Goal: Transaction & Acquisition: Purchase product/service

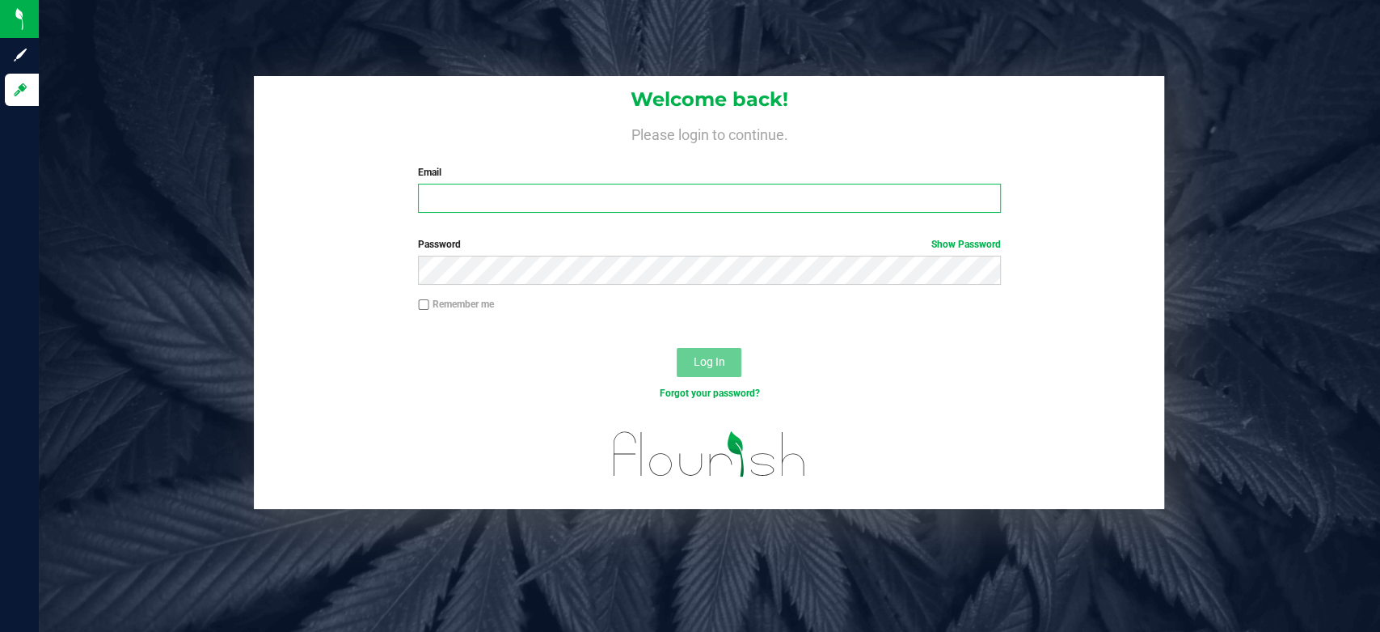
click at [480, 193] on input "Email" at bounding box center [709, 198] width 583 height 29
type input "[EMAIL_ADDRESS][DOMAIN_NAME]"
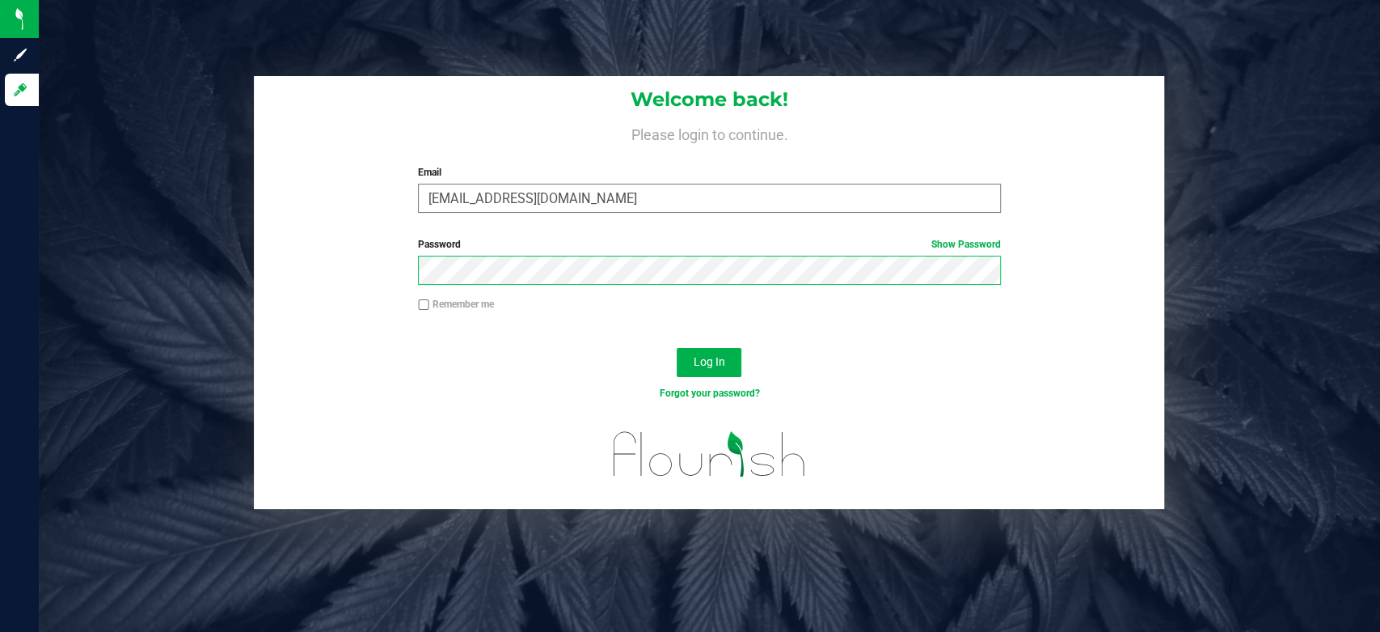
click at [677, 348] on button "Log In" at bounding box center [709, 362] width 65 height 29
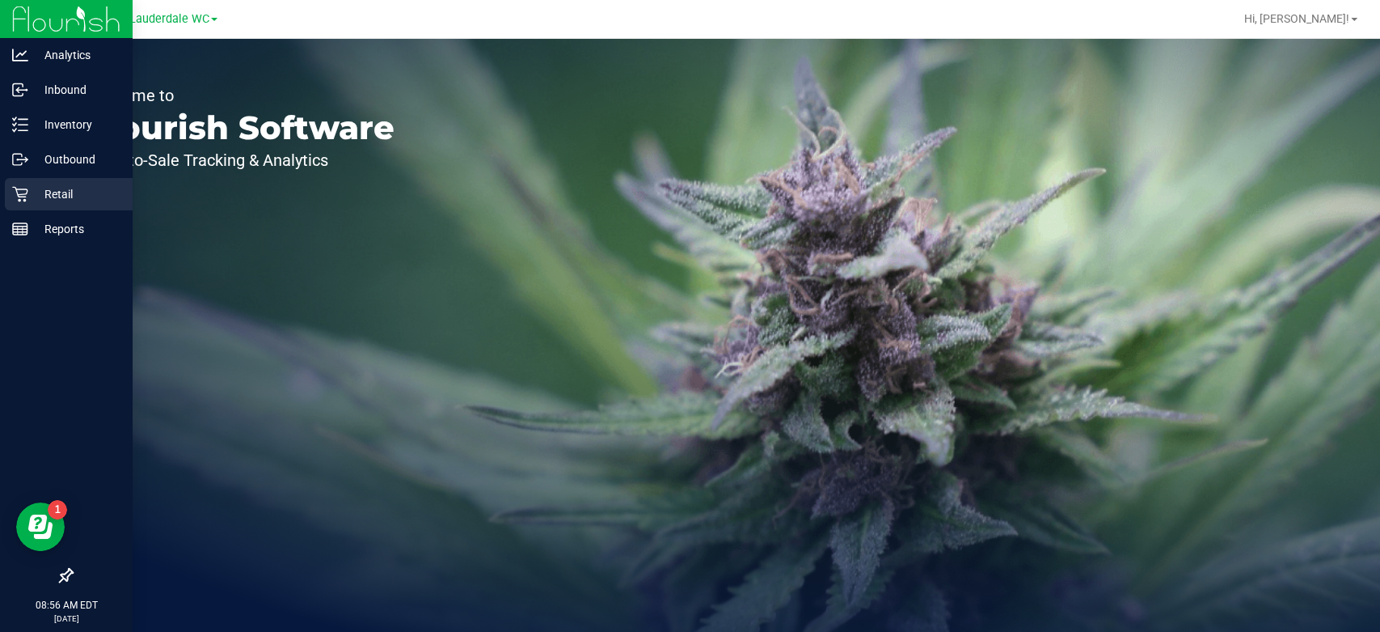
click at [40, 186] on p "Retail" at bounding box center [76, 193] width 97 height 19
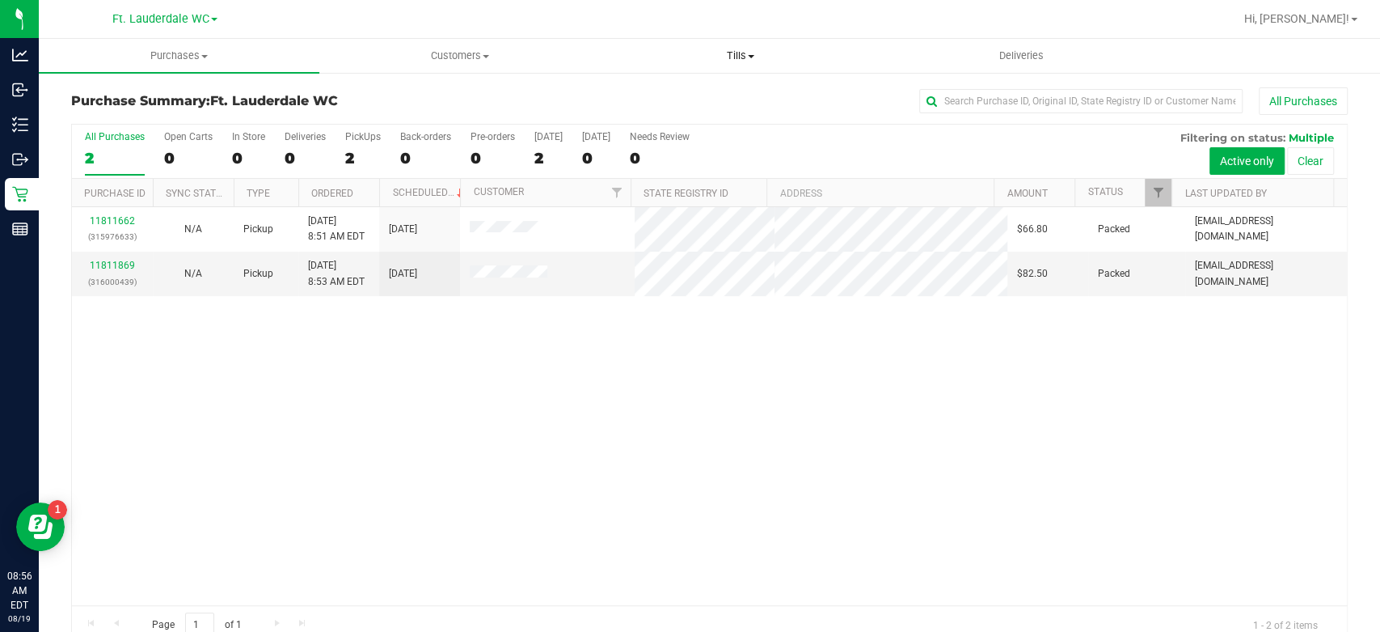
click at [734, 61] on span "Tills" at bounding box center [740, 56] width 279 height 15
click at [721, 94] on li "Manage tills" at bounding box center [740, 97] width 281 height 19
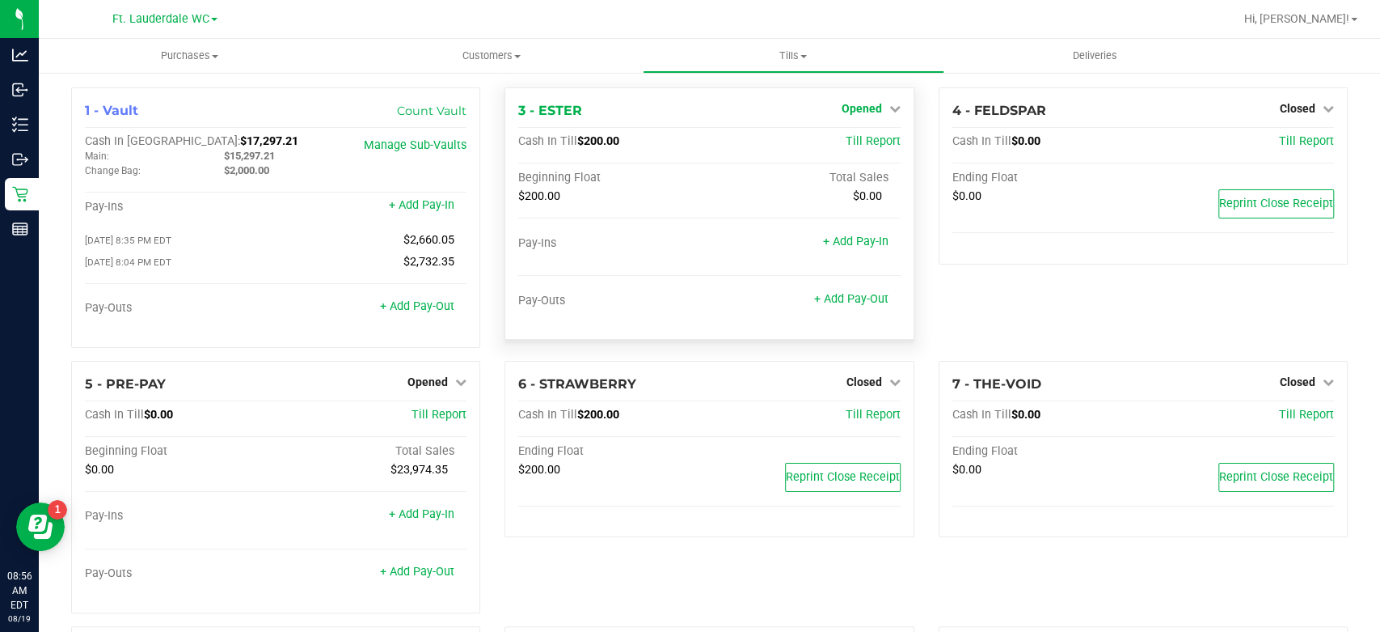
click at [846, 103] on span "Opened" at bounding box center [862, 108] width 40 height 13
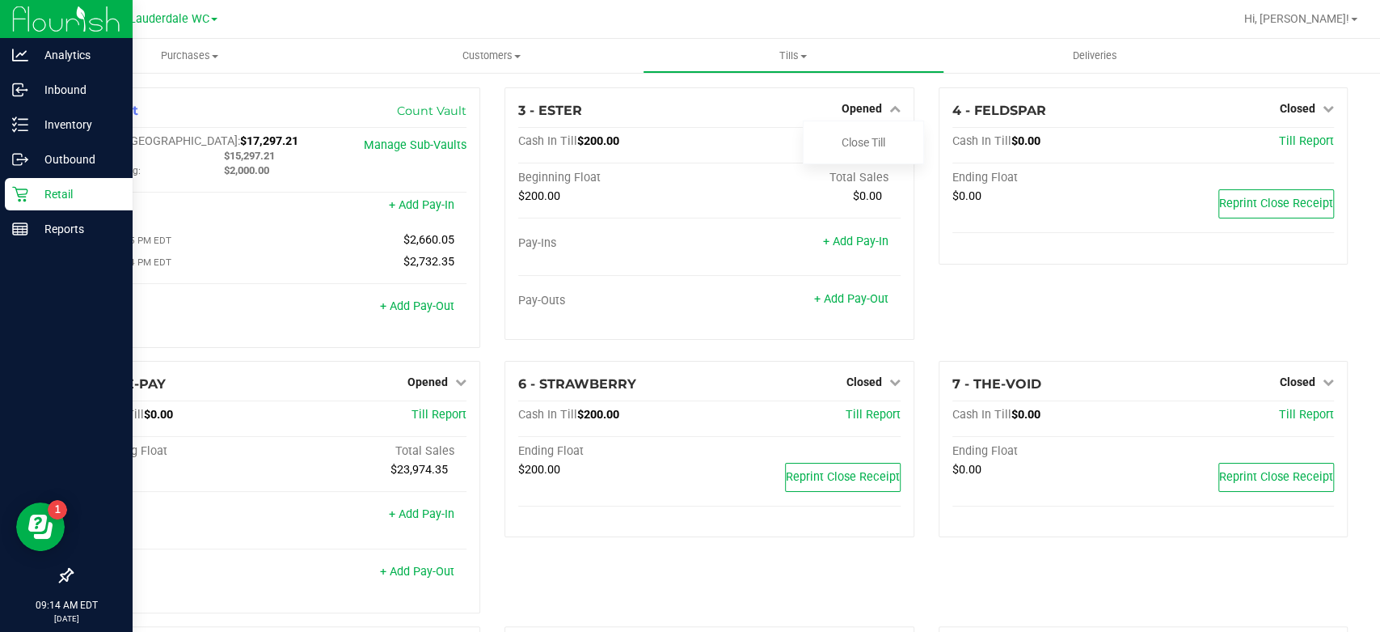
click at [45, 199] on p "Retail" at bounding box center [76, 193] width 97 height 19
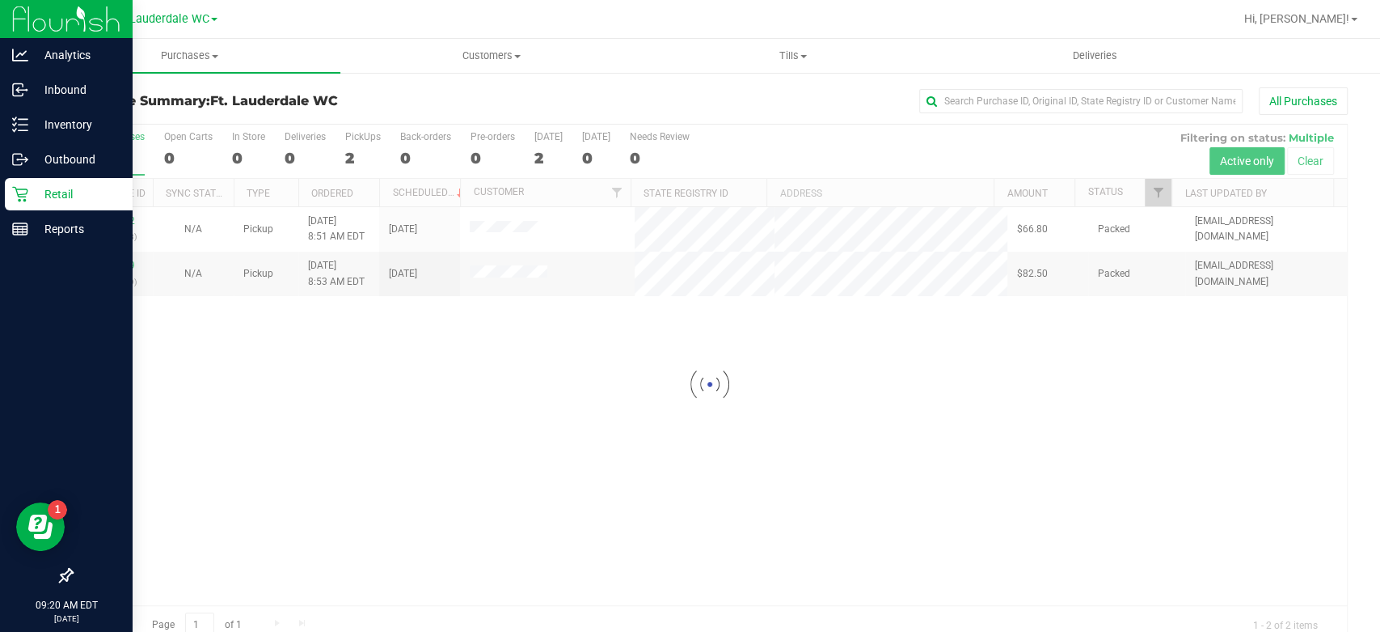
click at [8, 180] on div "Retail" at bounding box center [69, 194] width 128 height 32
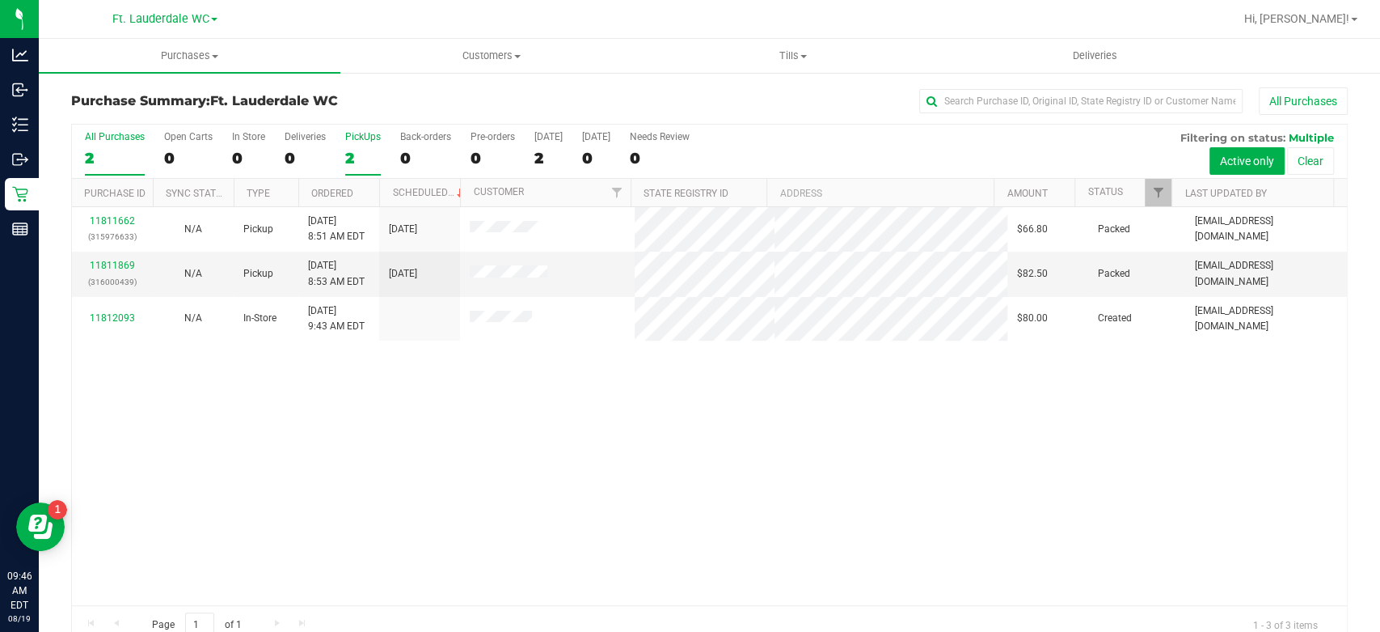
click at [346, 159] on div "2" at bounding box center [363, 158] width 36 height 19
click at [0, 0] on input "PickUps 2" at bounding box center [0, 0] width 0 height 0
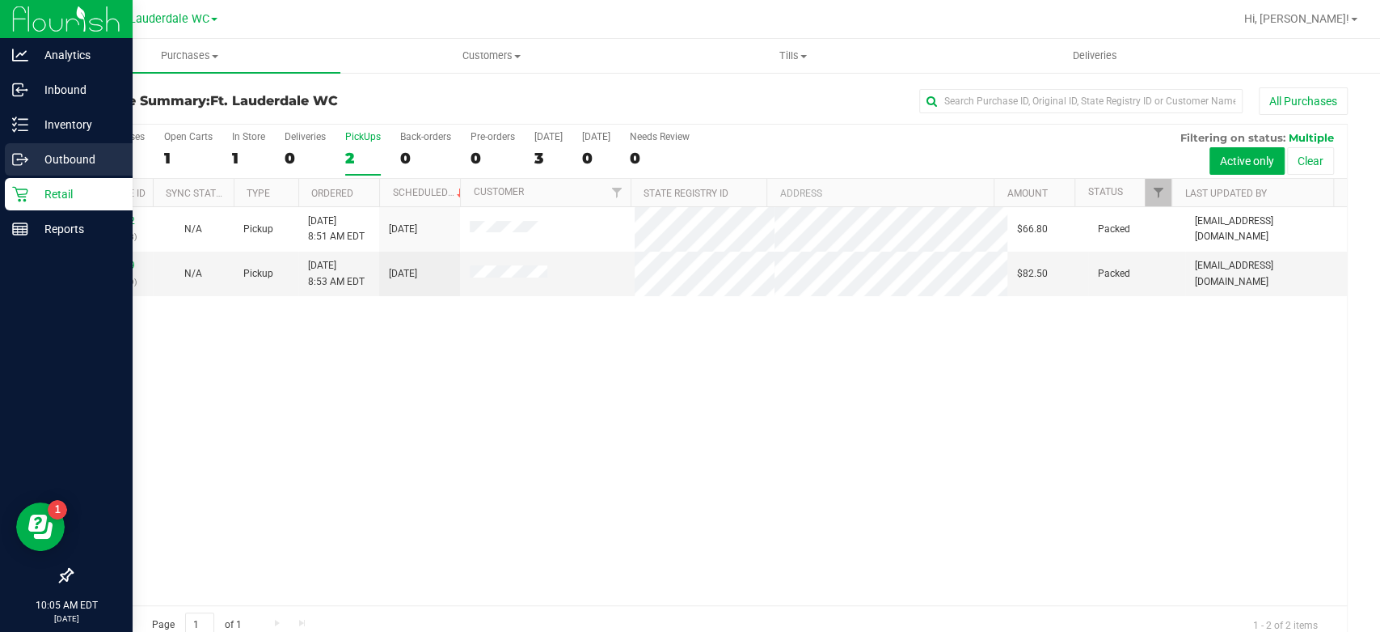
click at [28, 152] on p "Outbound" at bounding box center [76, 159] width 97 height 19
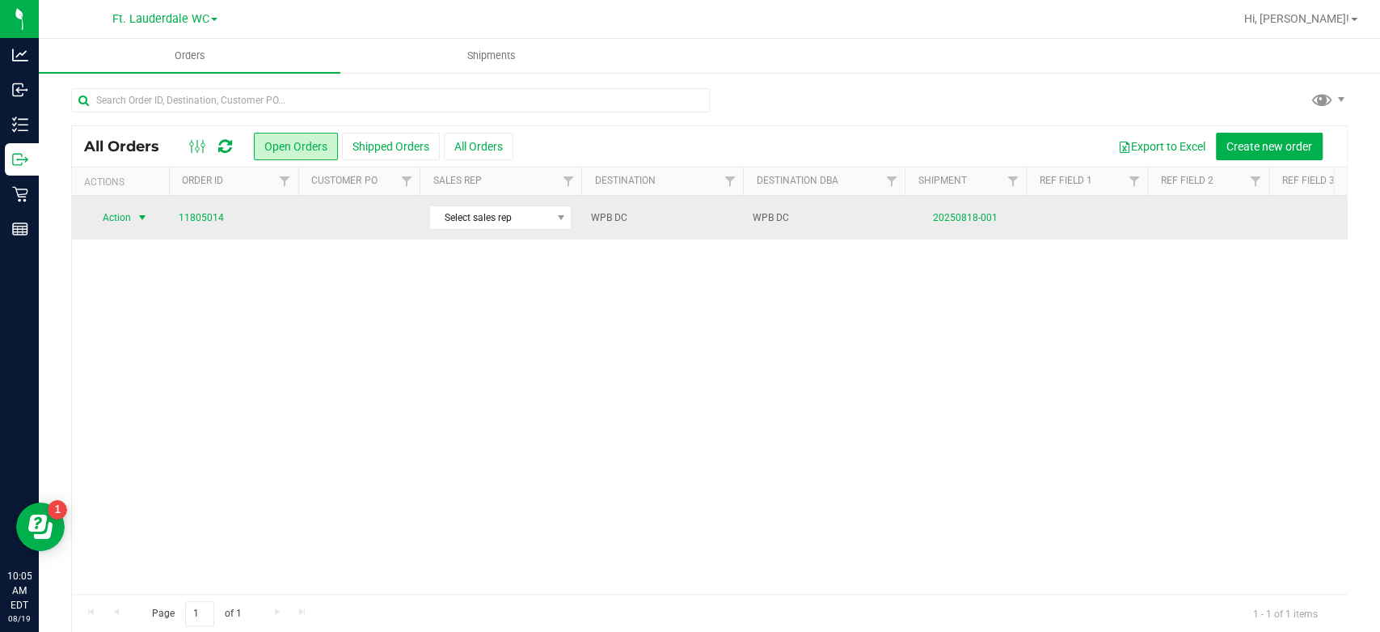
click at [115, 218] on span "Action" at bounding box center [110, 217] width 44 height 23
click at [211, 218] on link "11805014" at bounding box center [201, 217] width 45 height 15
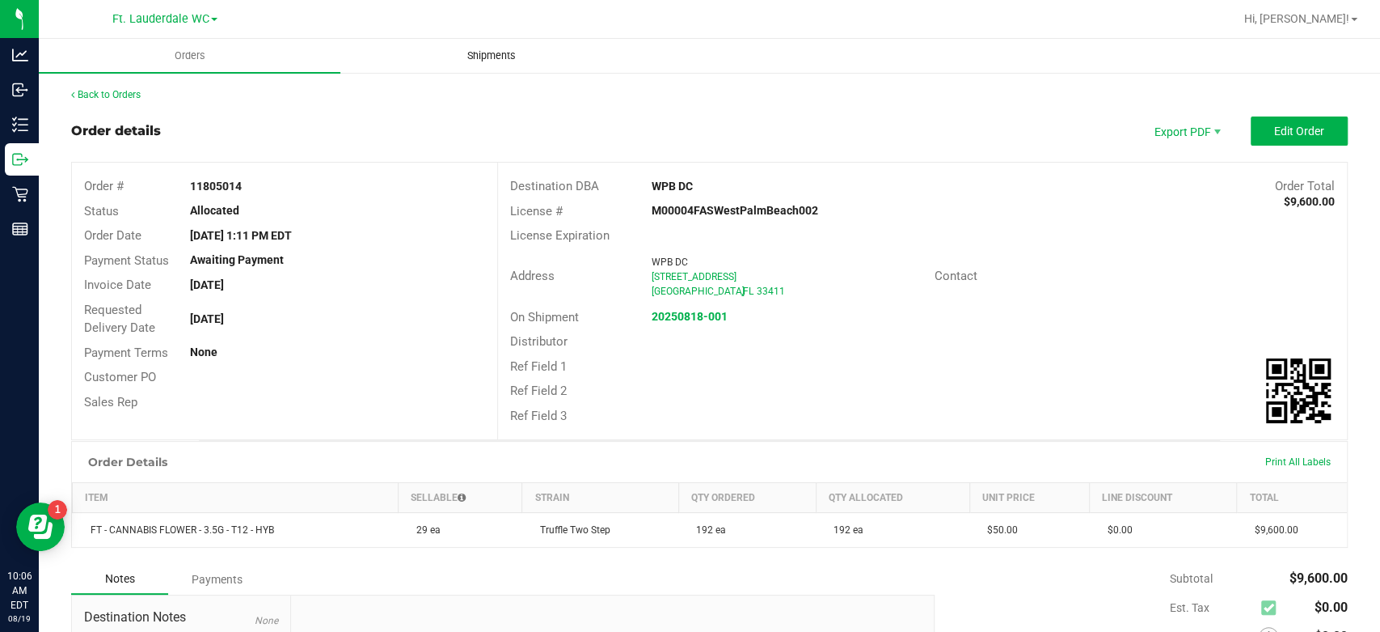
click at [505, 58] on span "Shipments" at bounding box center [492, 56] width 92 height 15
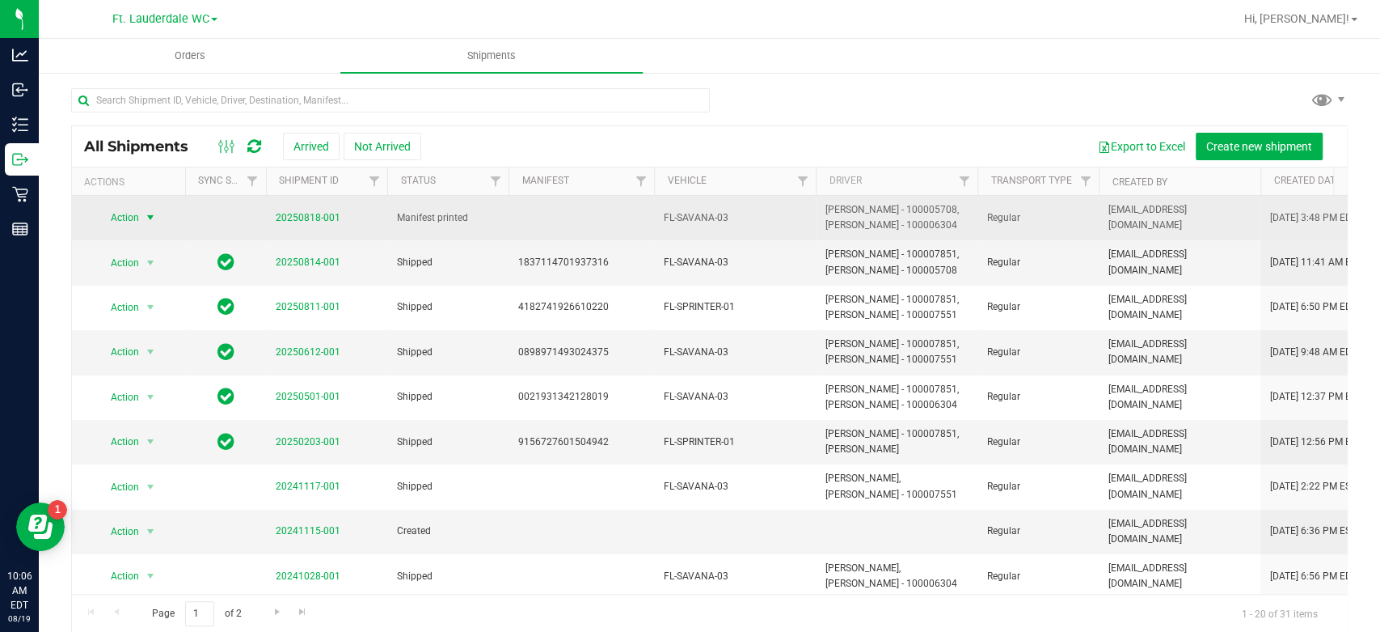
click at [144, 218] on span "select" at bounding box center [150, 217] width 13 height 13
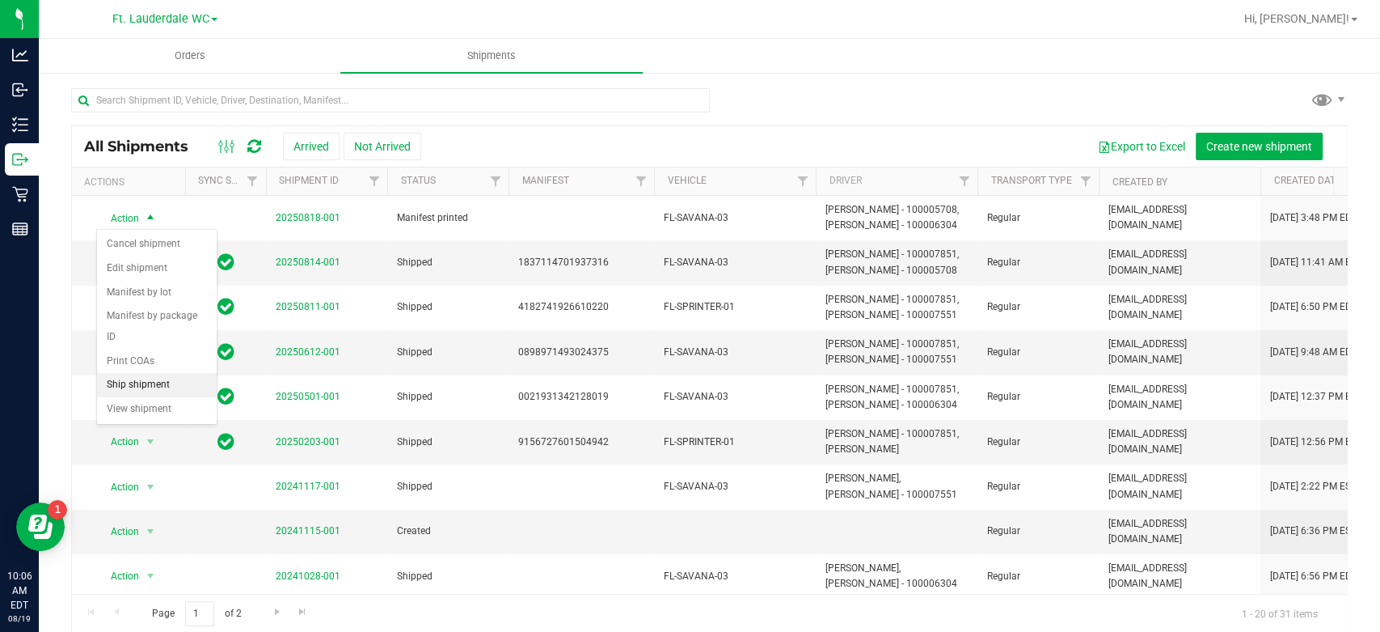
click at [137, 387] on li "Ship shipment" at bounding box center [157, 385] width 120 height 24
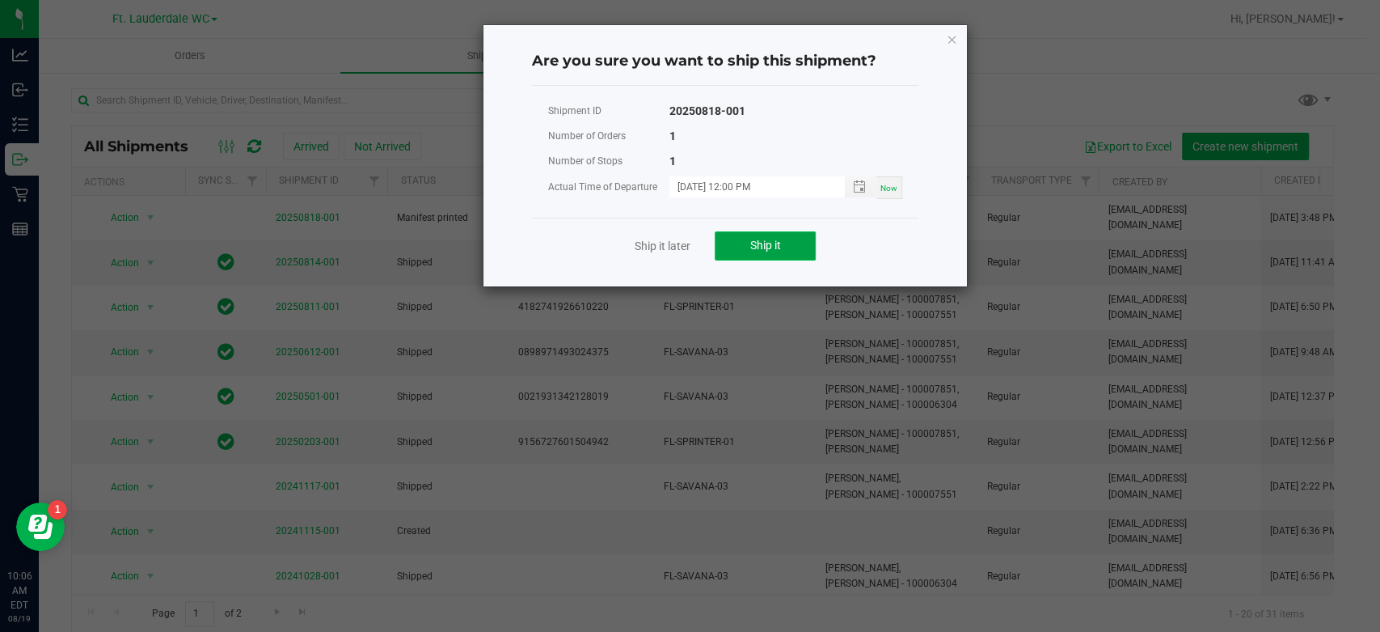
click at [789, 254] on button "Ship it" at bounding box center [765, 245] width 101 height 29
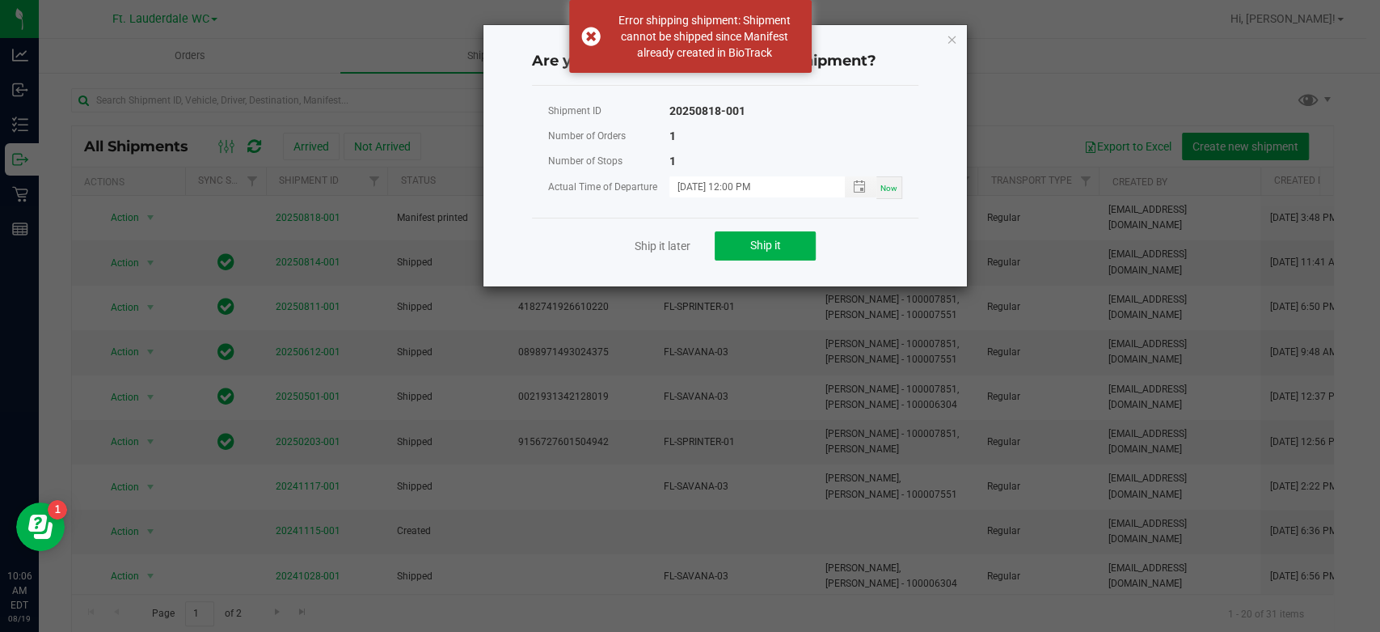
click at [881, 188] on span "Now" at bounding box center [889, 188] width 17 height 9
type input "[DATE] 10:06 AM"
click at [792, 239] on button "Ship it" at bounding box center [765, 245] width 101 height 29
click at [955, 38] on icon "Close" at bounding box center [951, 38] width 11 height 19
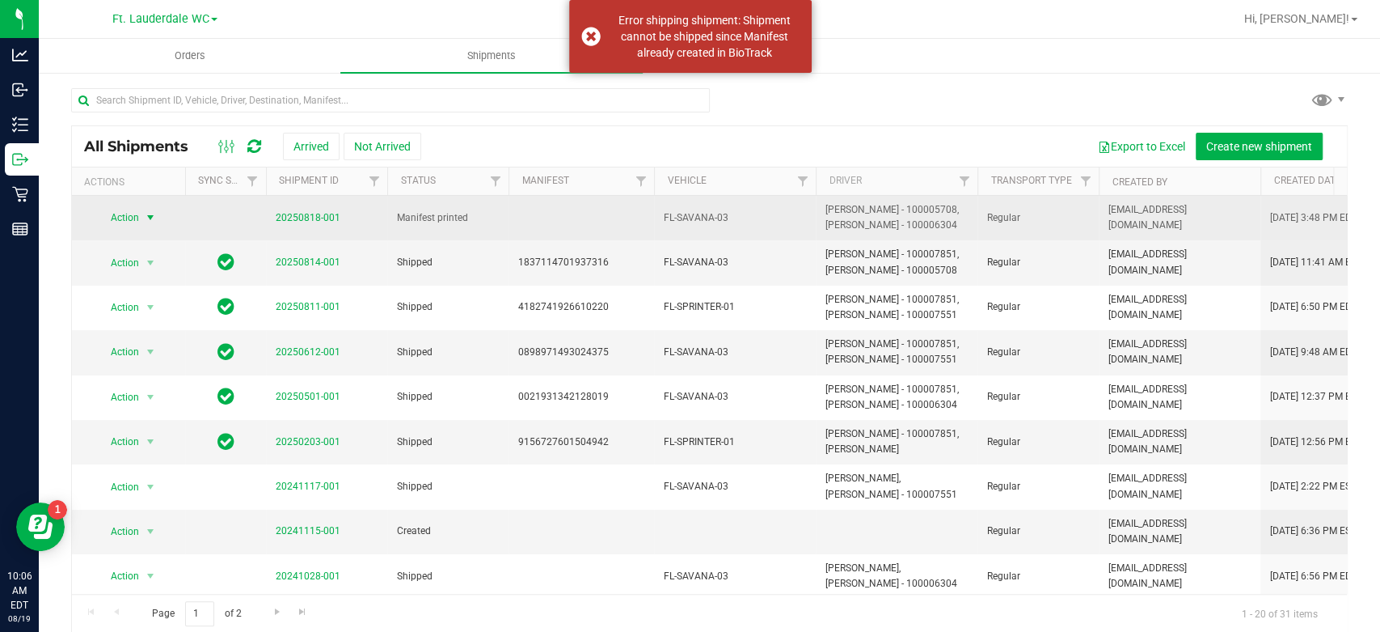
click at [303, 224] on span "20250818-001" at bounding box center [308, 217] width 65 height 15
click at [317, 213] on link "20250818-001" at bounding box center [308, 217] width 65 height 11
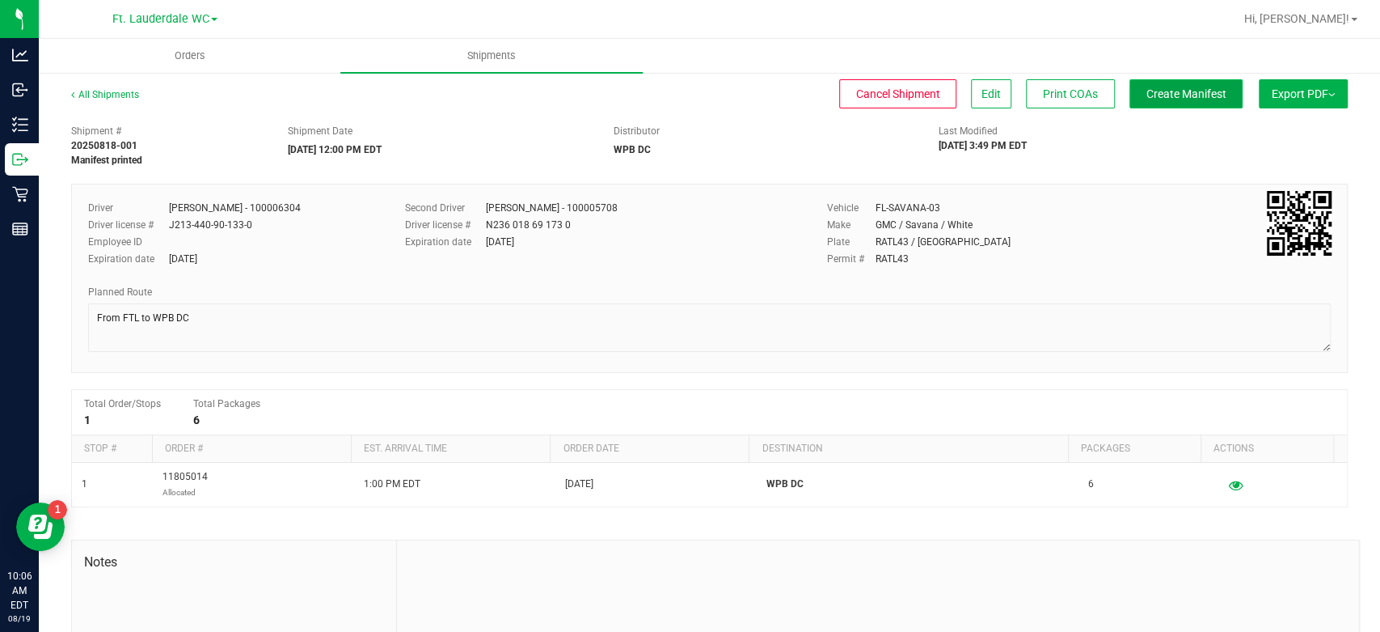
click at [1154, 104] on button "Create Manifest" at bounding box center [1186, 93] width 113 height 29
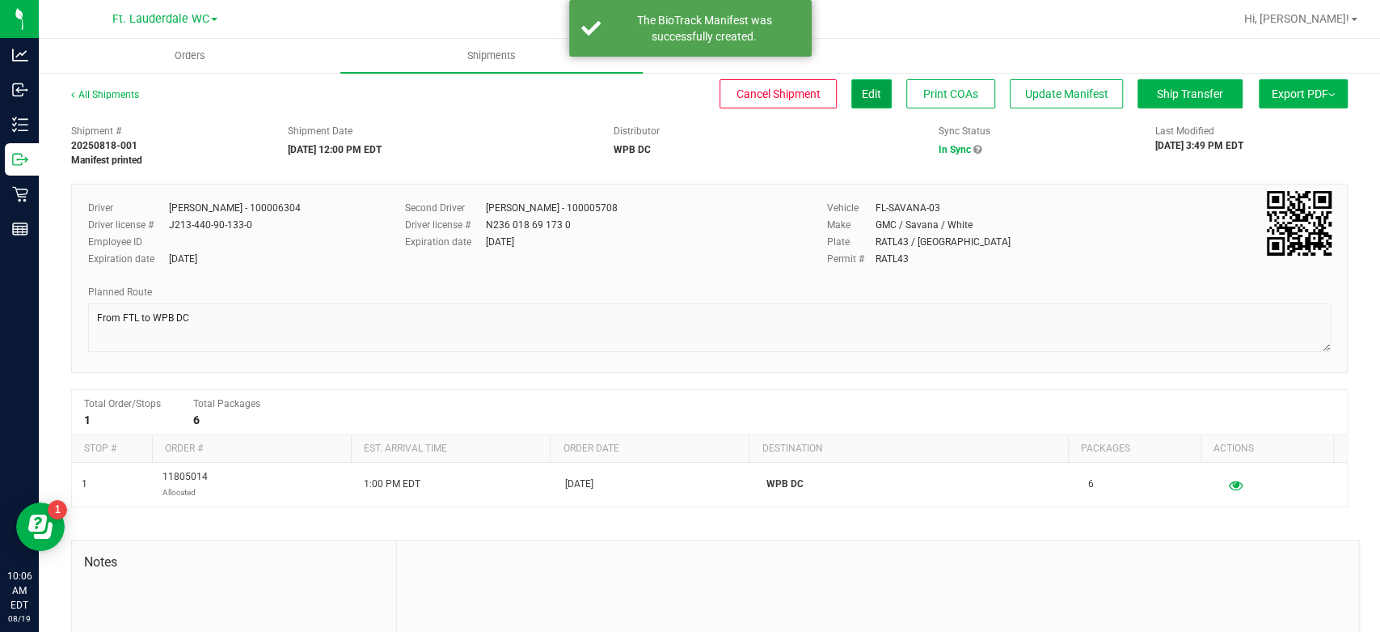
click at [864, 99] on span "Edit" at bounding box center [871, 93] width 19 height 13
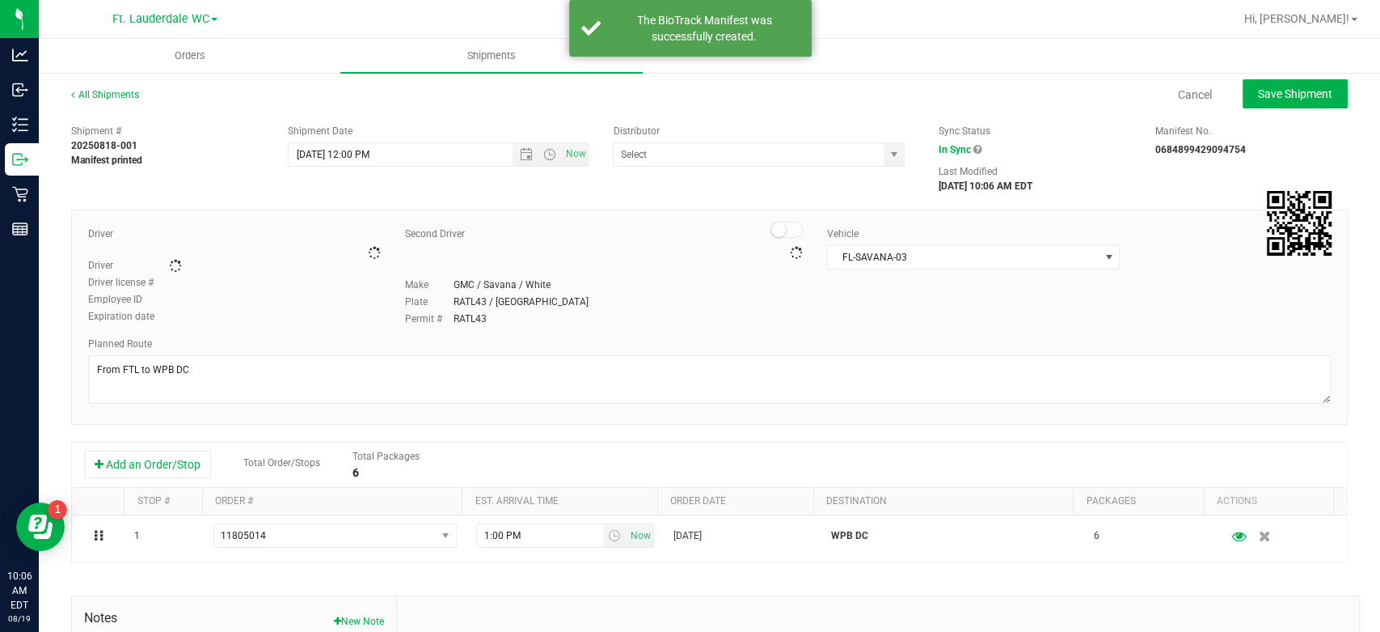
type input "WPB DC"
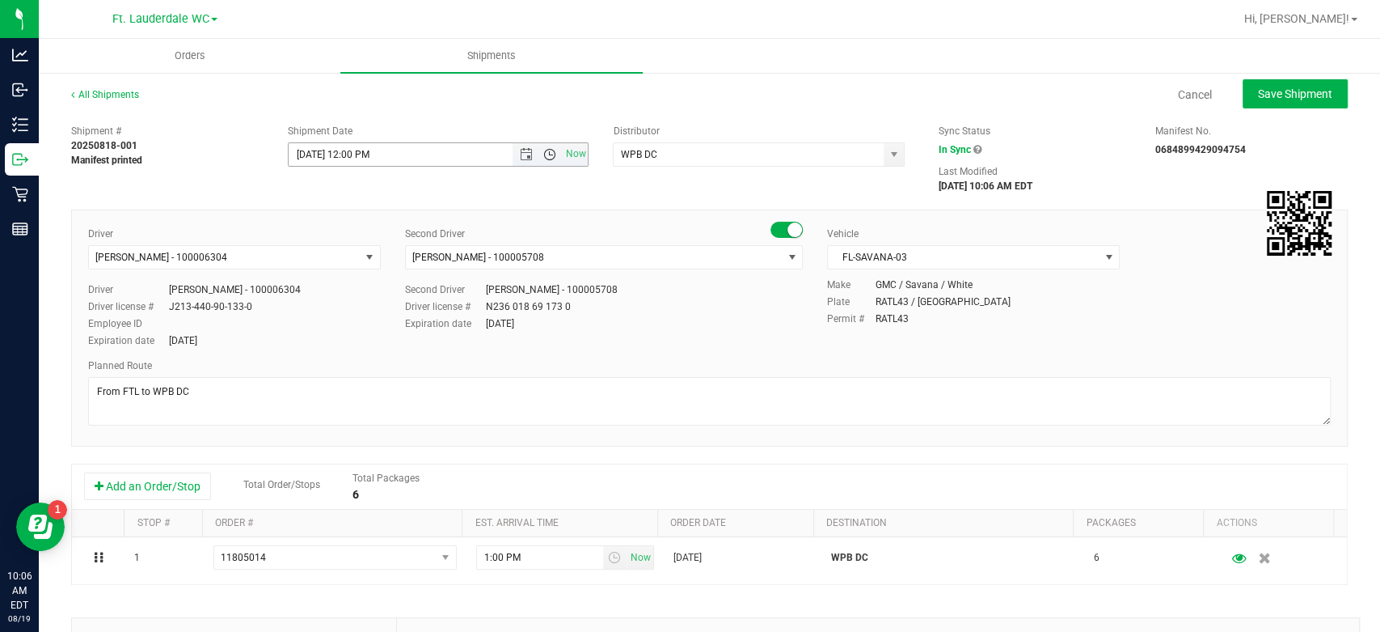
click at [545, 154] on span "Open the time view" at bounding box center [549, 154] width 13 height 13
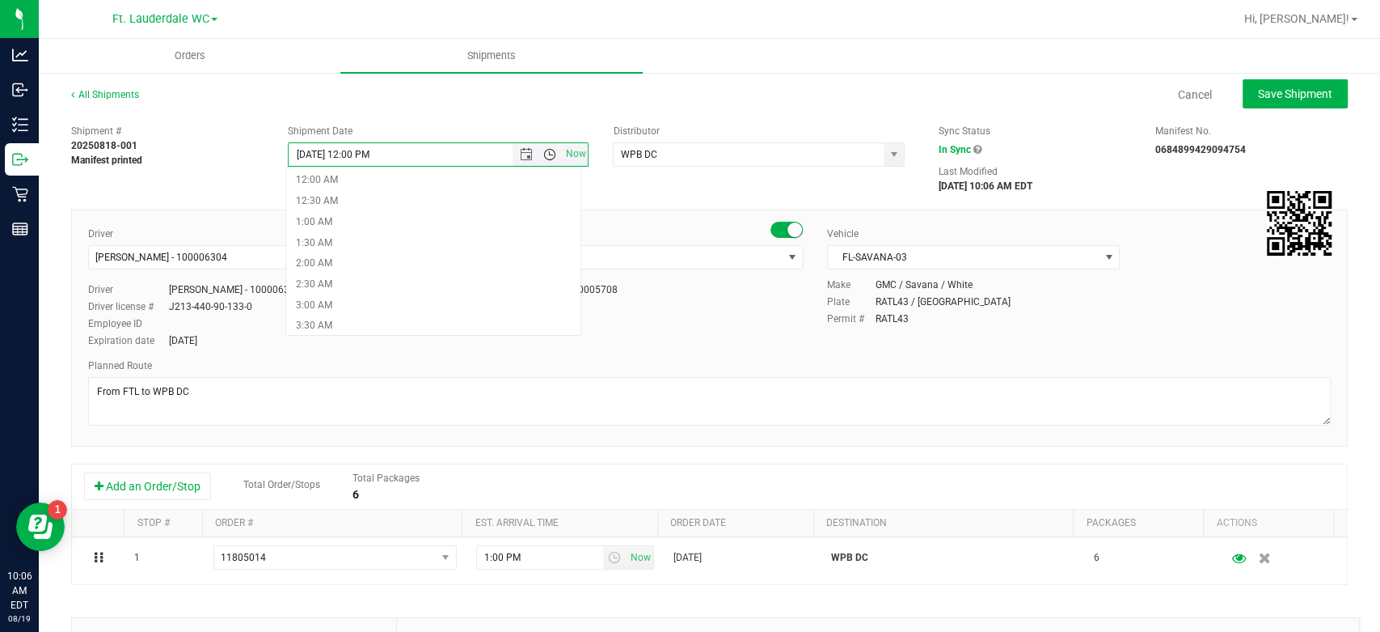
scroll to position [353, 0]
click at [466, 247] on li "10:00 AM" at bounding box center [433, 243] width 294 height 21
type input "[DATE] 10:00 AM"
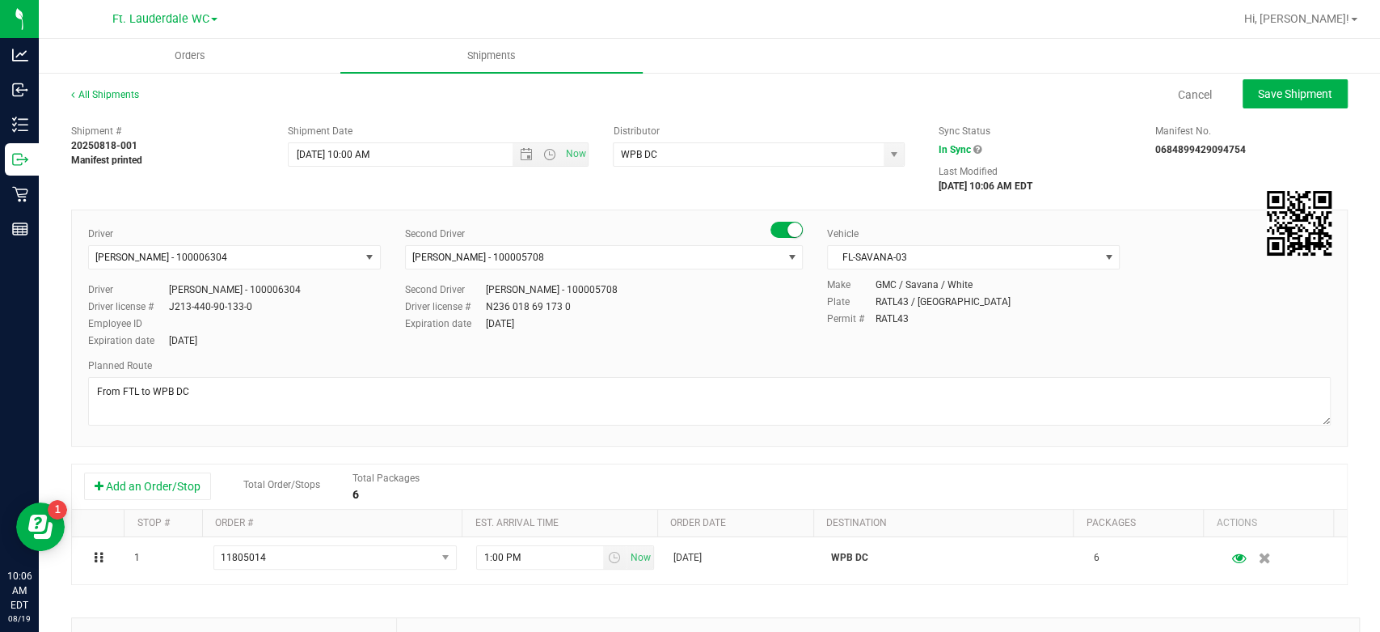
click at [532, 187] on div "Shipment # 20250818-001 Manifest printed Shipment Date [DATE] 10:00 AM Now Dist…" at bounding box center [709, 154] width 1301 height 77
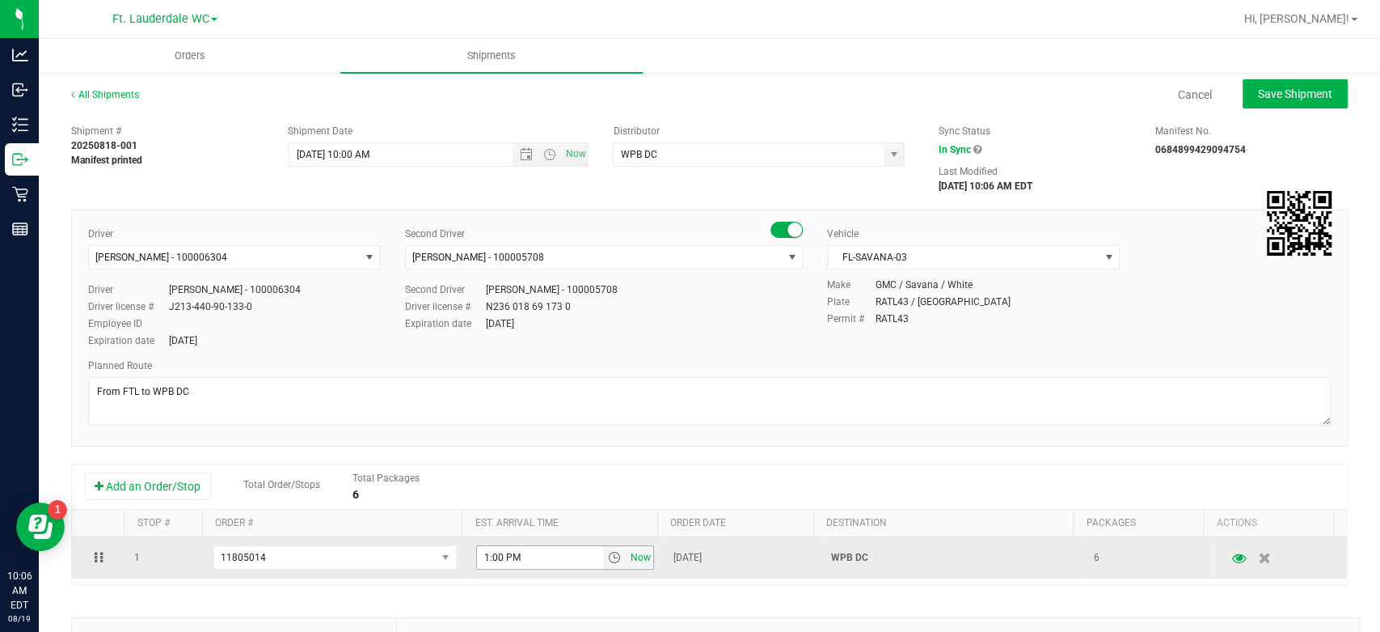
click at [628, 556] on span "Now" at bounding box center [640, 557] width 27 height 23
type input "10:06 AM"
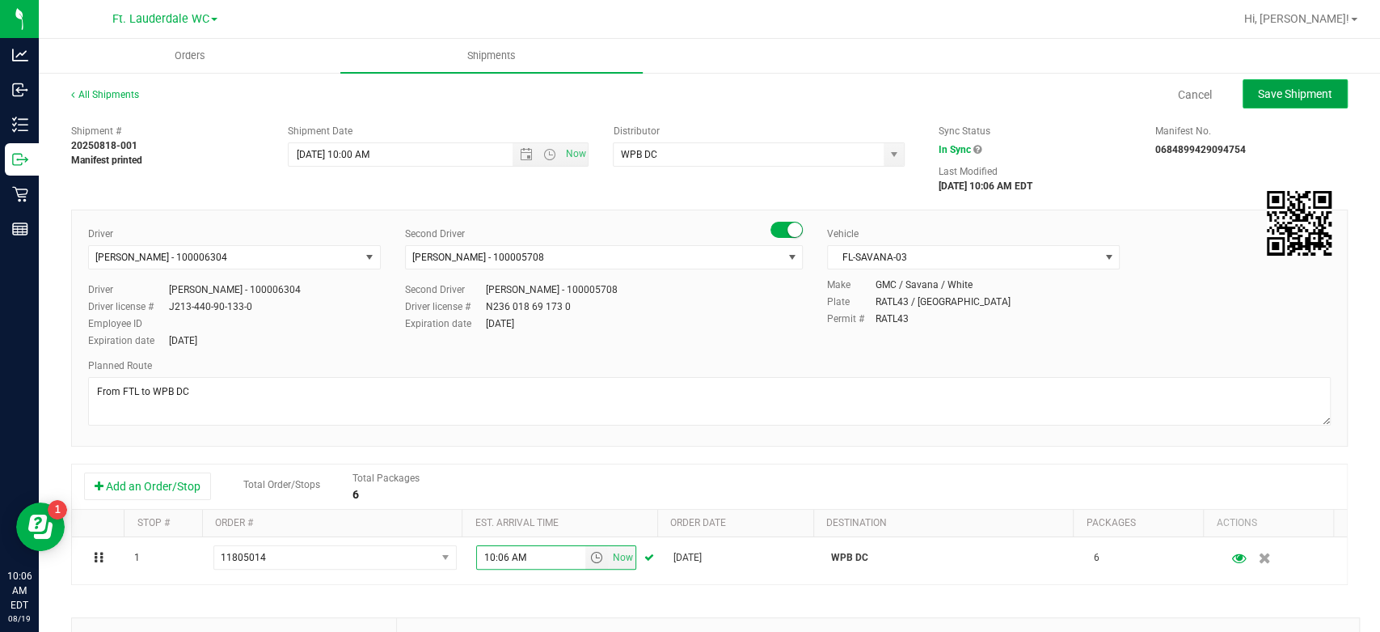
click at [1274, 92] on span "Save Shipment" at bounding box center [1295, 93] width 74 height 13
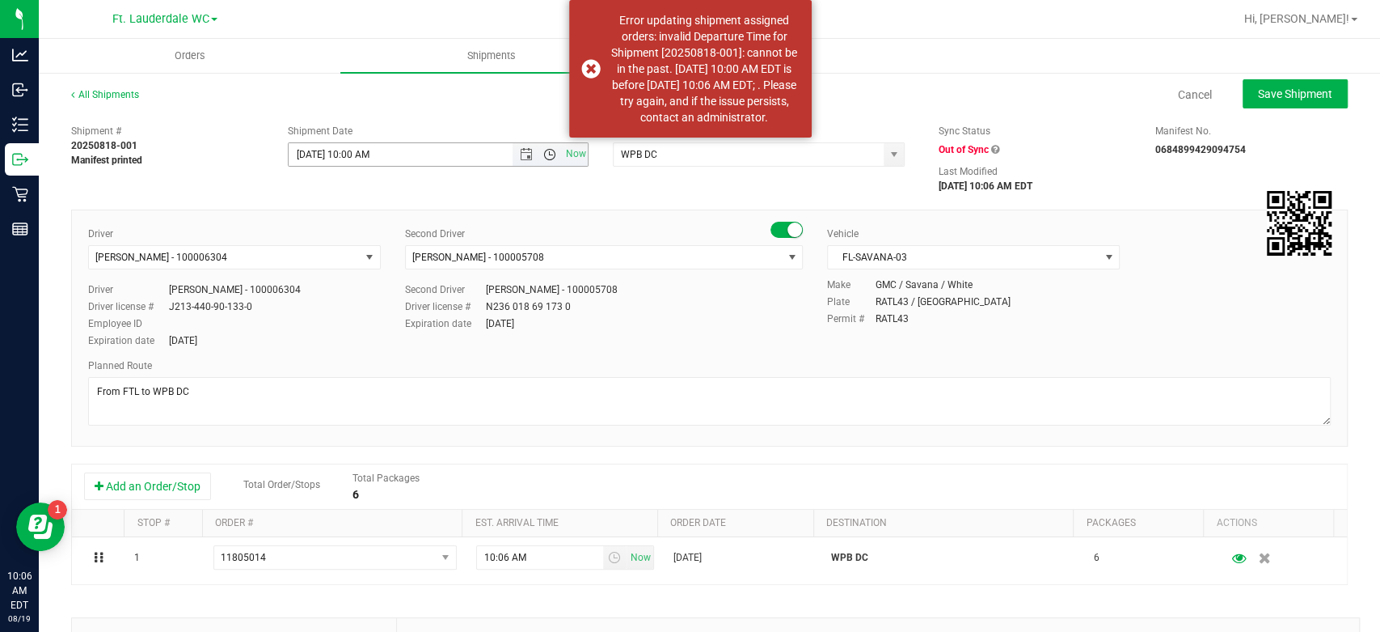
click at [547, 156] on span "Open the time view" at bounding box center [549, 154] width 13 height 13
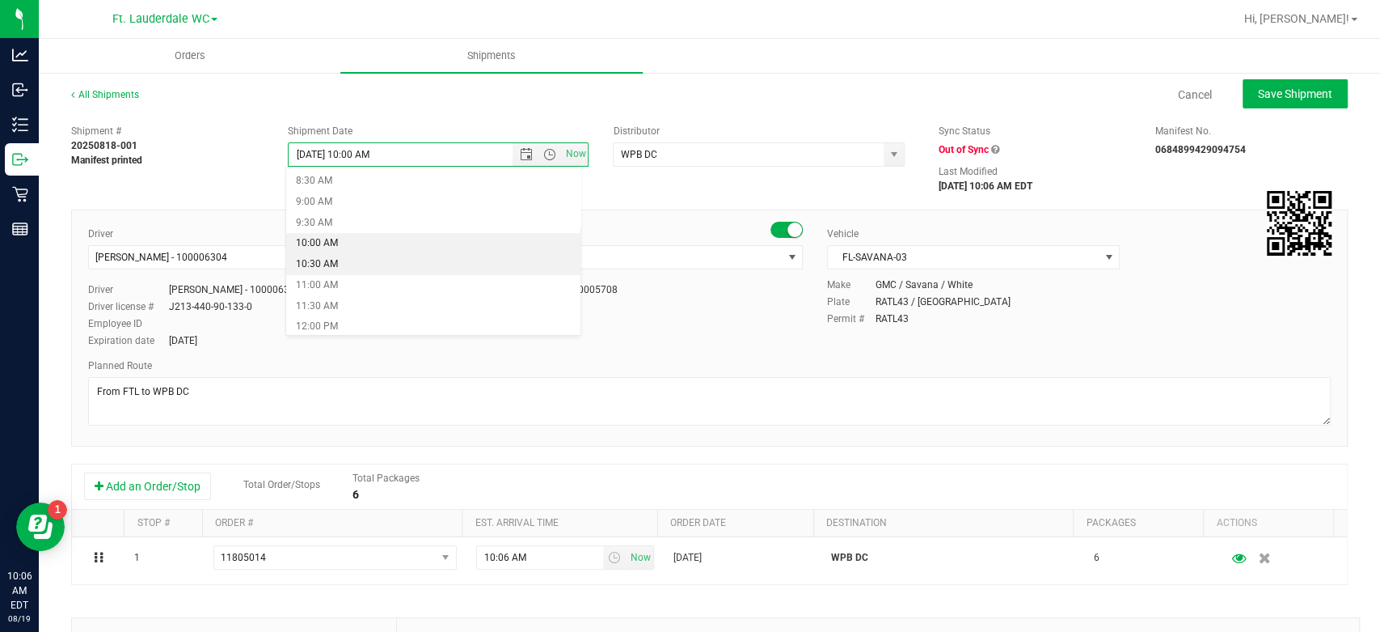
click at [412, 269] on li "10:30 AM" at bounding box center [433, 264] width 294 height 21
type input "[DATE] 10:30 AM"
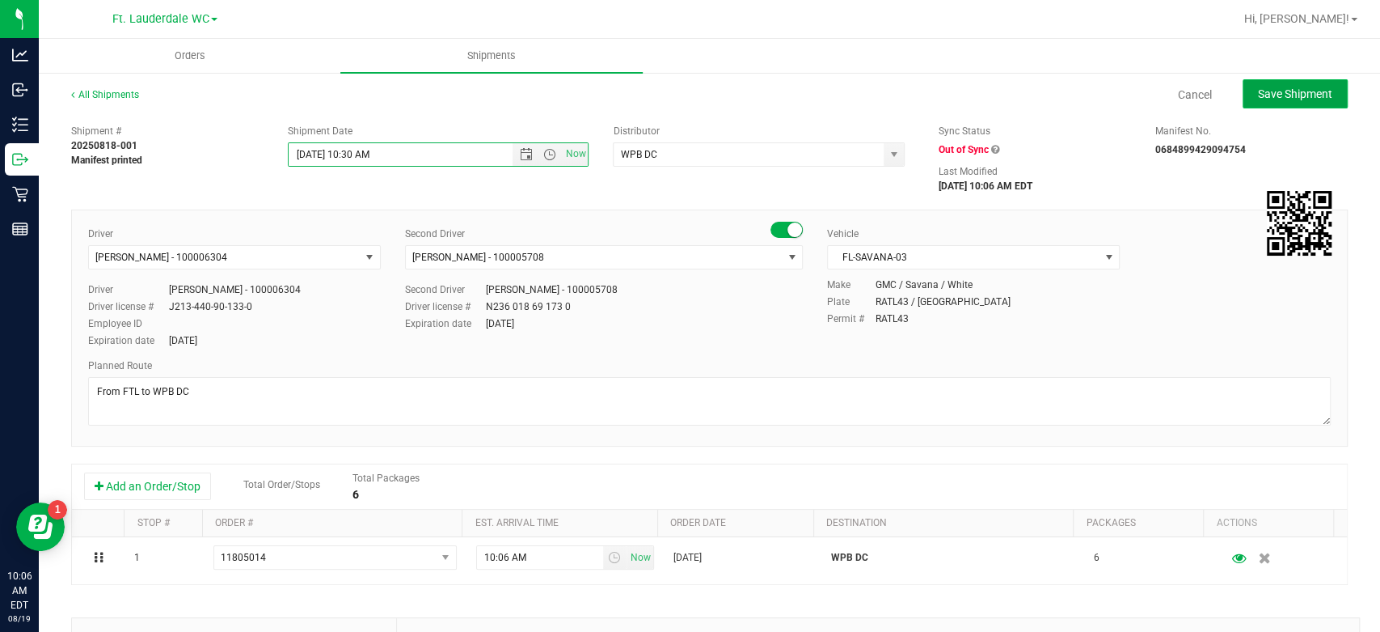
click at [1280, 103] on button "Save Shipment" at bounding box center [1295, 93] width 105 height 29
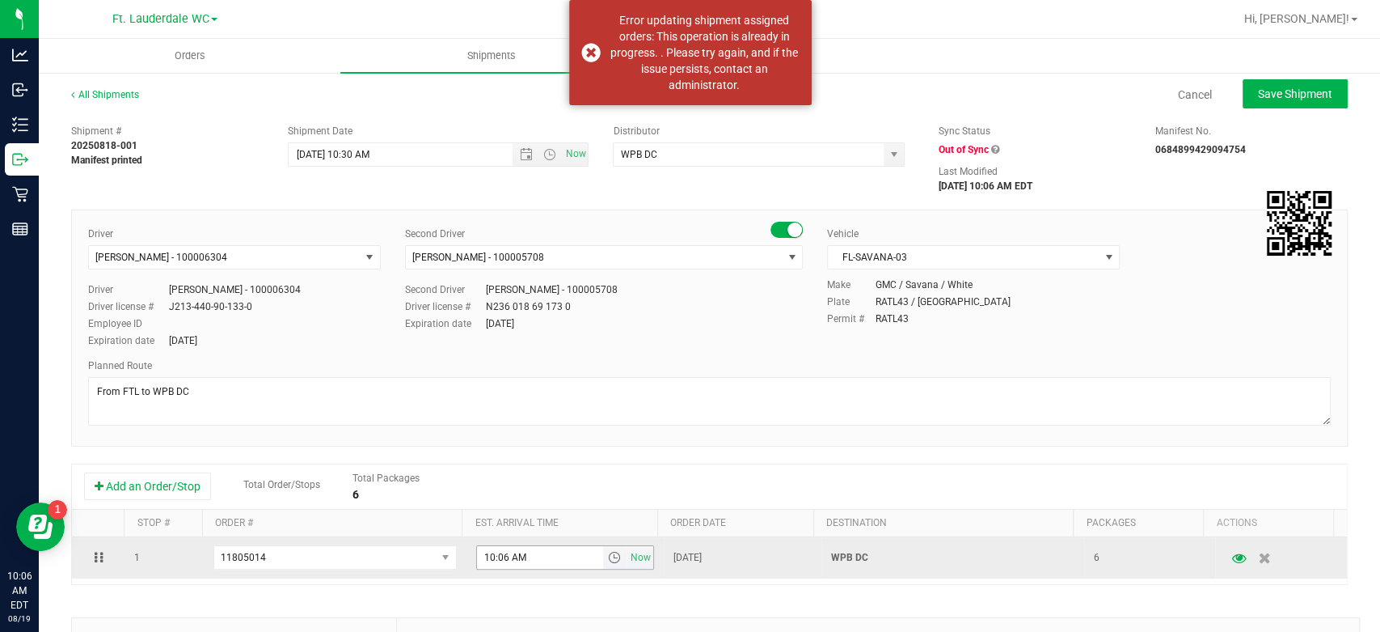
click at [607, 559] on span "select" at bounding box center [613, 557] width 13 height 13
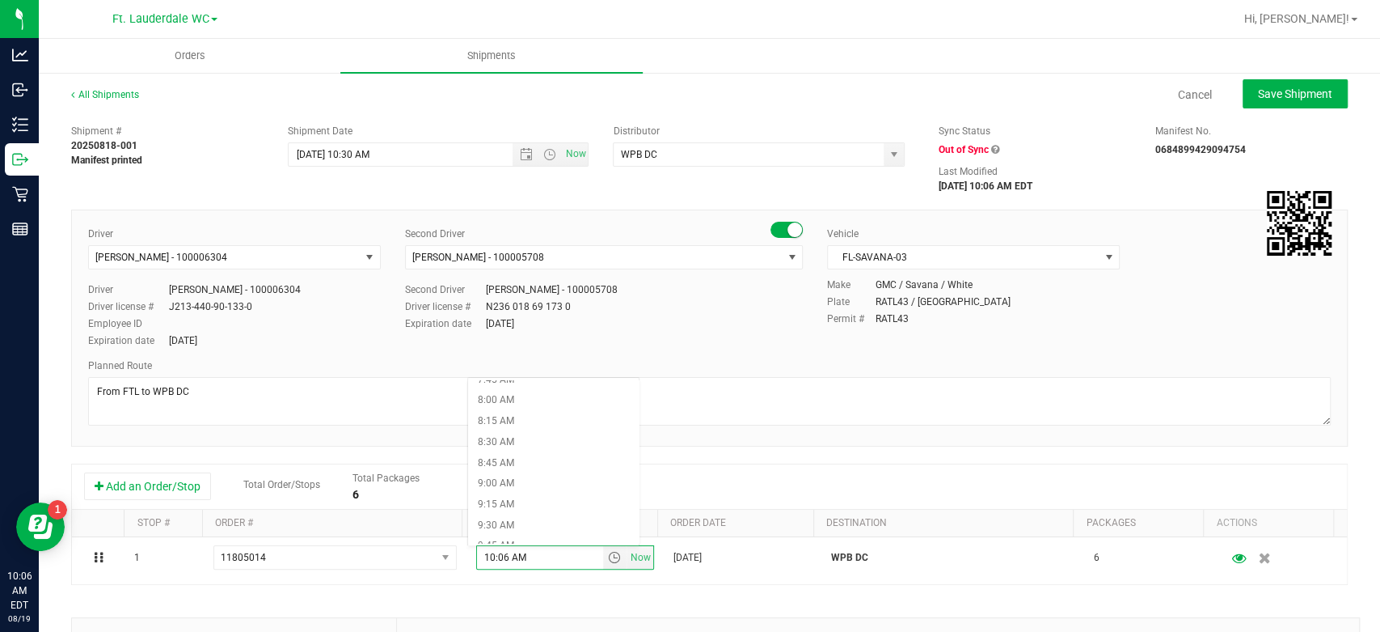
scroll to position [809, 0]
click at [565, 450] on li "10:30 AM" at bounding box center [553, 455] width 171 height 21
type input "10:30 AM"
click at [1306, 105] on button "Save Shipment" at bounding box center [1295, 93] width 105 height 29
click at [573, 155] on span "Now" at bounding box center [575, 153] width 27 height 23
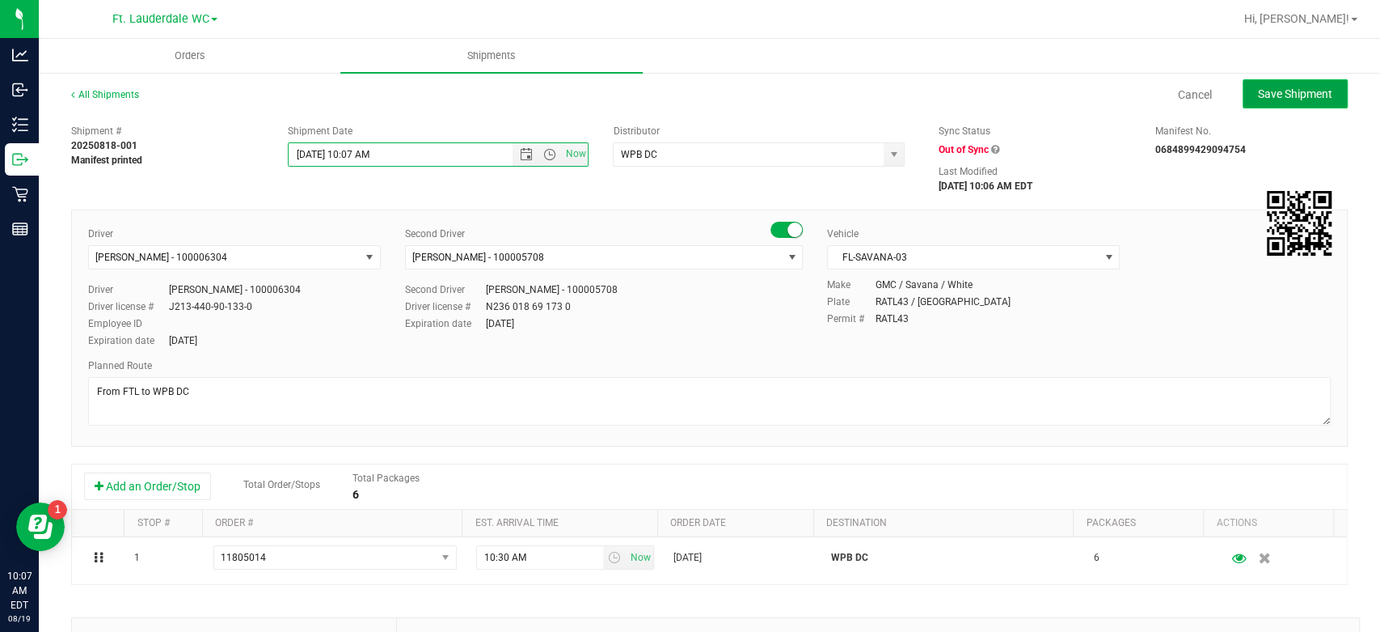
click at [1290, 102] on button "Save Shipment" at bounding box center [1295, 93] width 105 height 29
click at [543, 152] on span "Open the time view" at bounding box center [549, 154] width 13 height 13
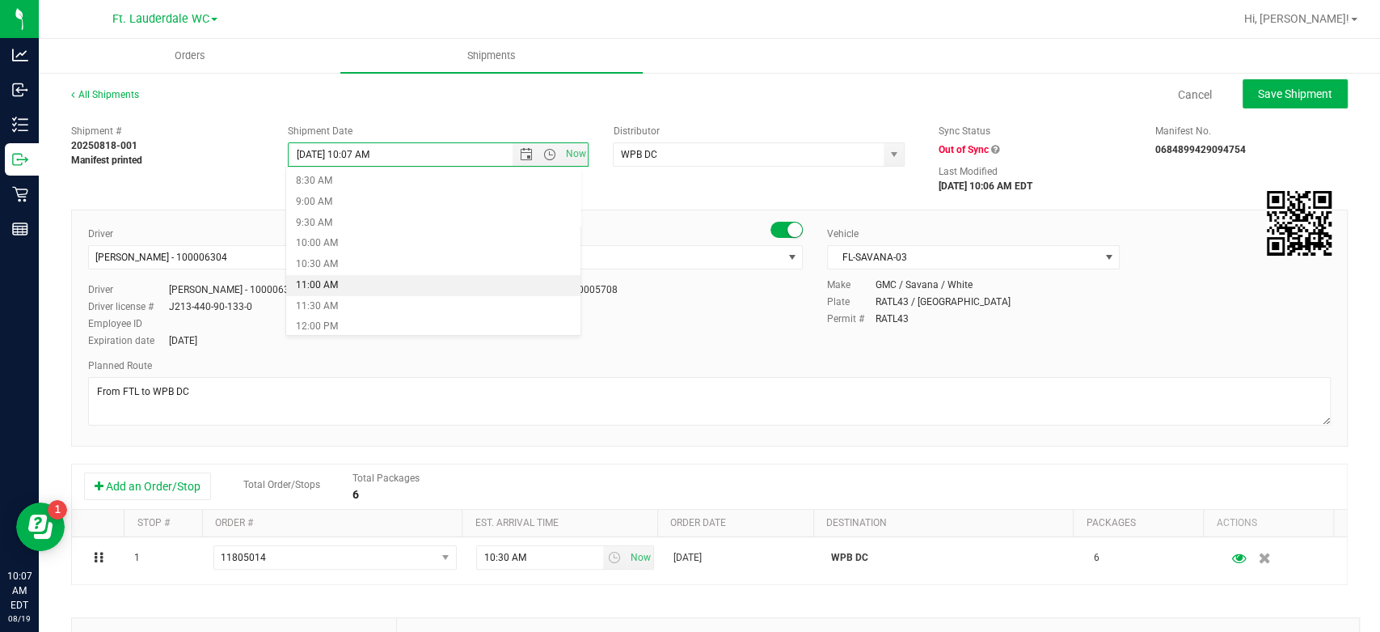
click at [498, 277] on li "11:00 AM" at bounding box center [433, 285] width 294 height 21
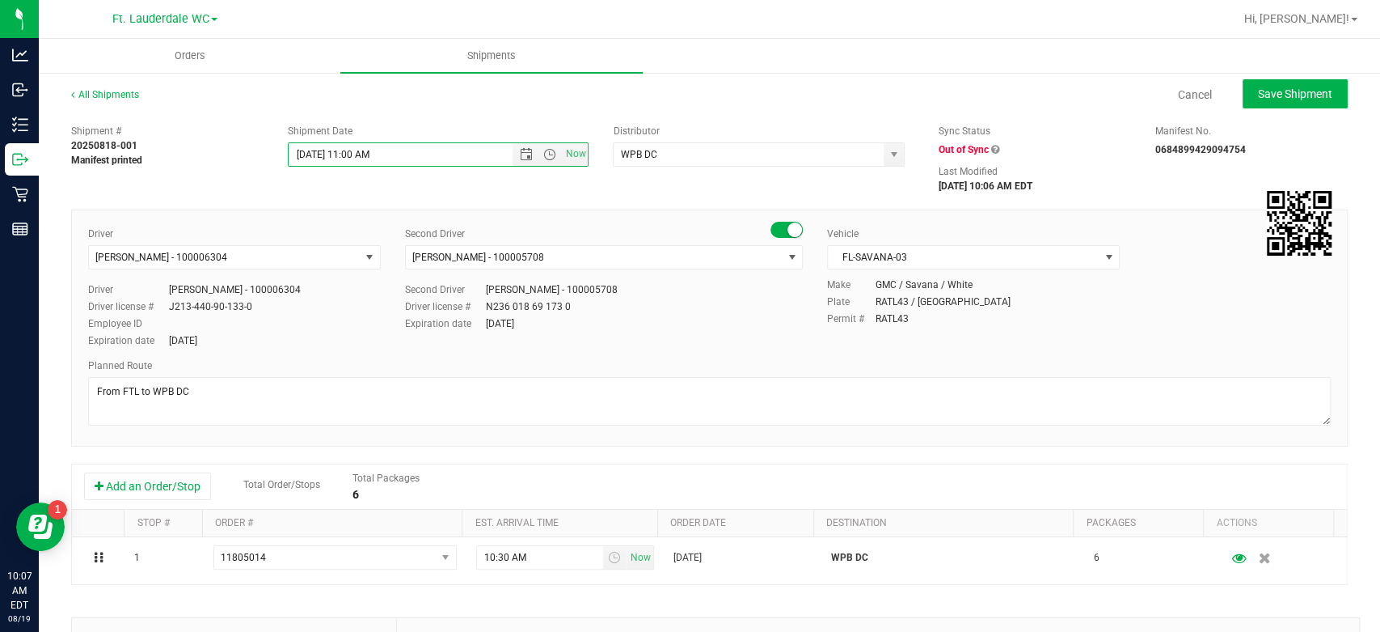
click at [555, 181] on div "Shipment # 20250818-001 Manifest printed Shipment Date [DATE] 11:00 AM Now Dist…" at bounding box center [709, 154] width 1301 height 77
click at [1258, 95] on span "Save Shipment" at bounding box center [1295, 93] width 74 height 13
type input "[DATE] 3:00 PM"
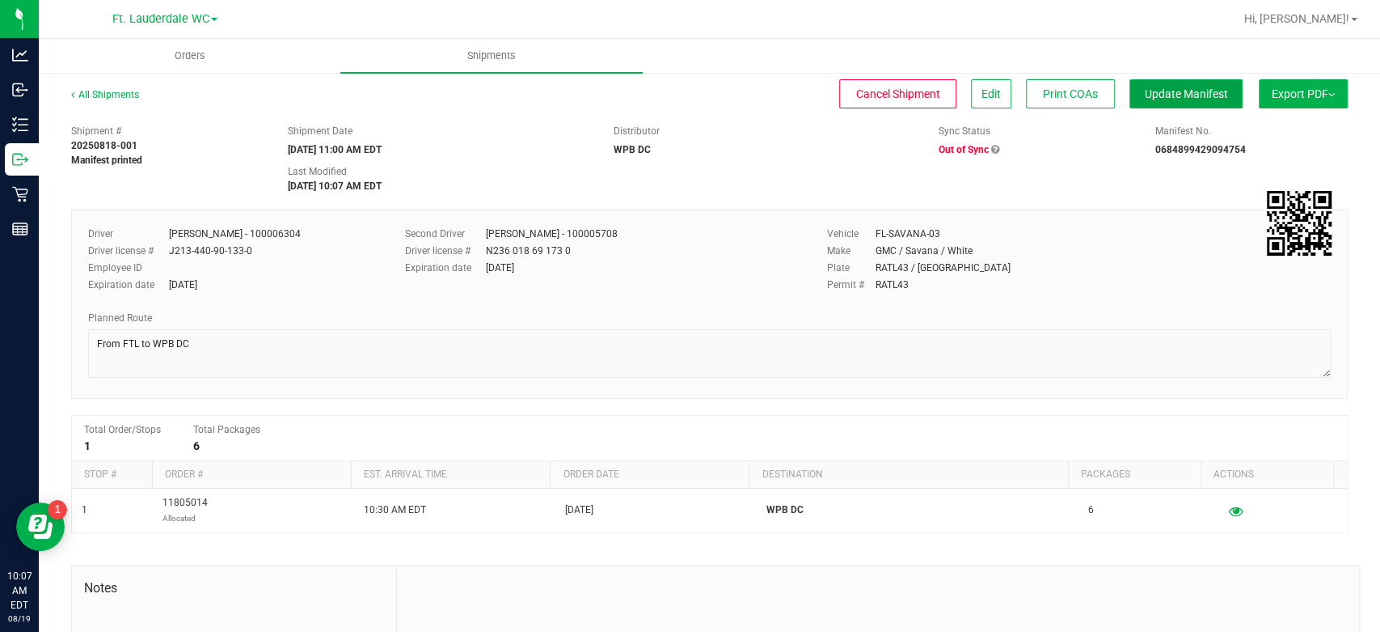
click at [1194, 97] on span "Update Manifest" at bounding box center [1186, 93] width 83 height 13
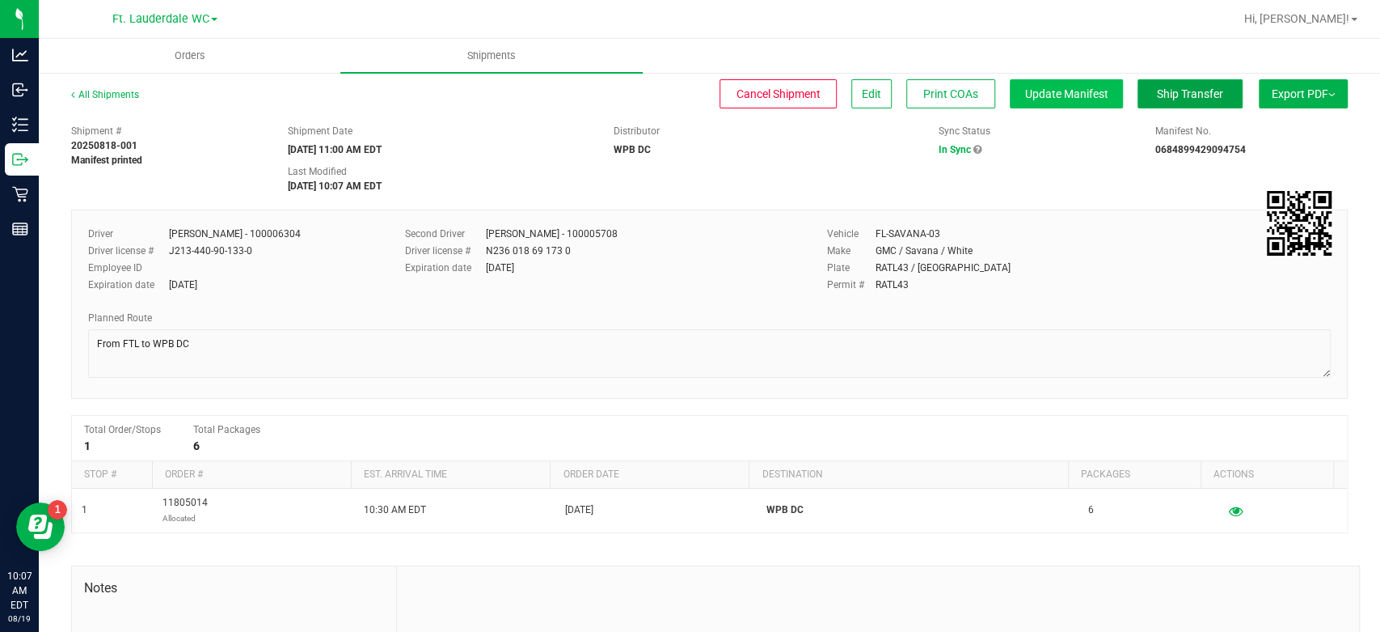
click at [1194, 97] on span "Ship Transfer" at bounding box center [1190, 93] width 66 height 13
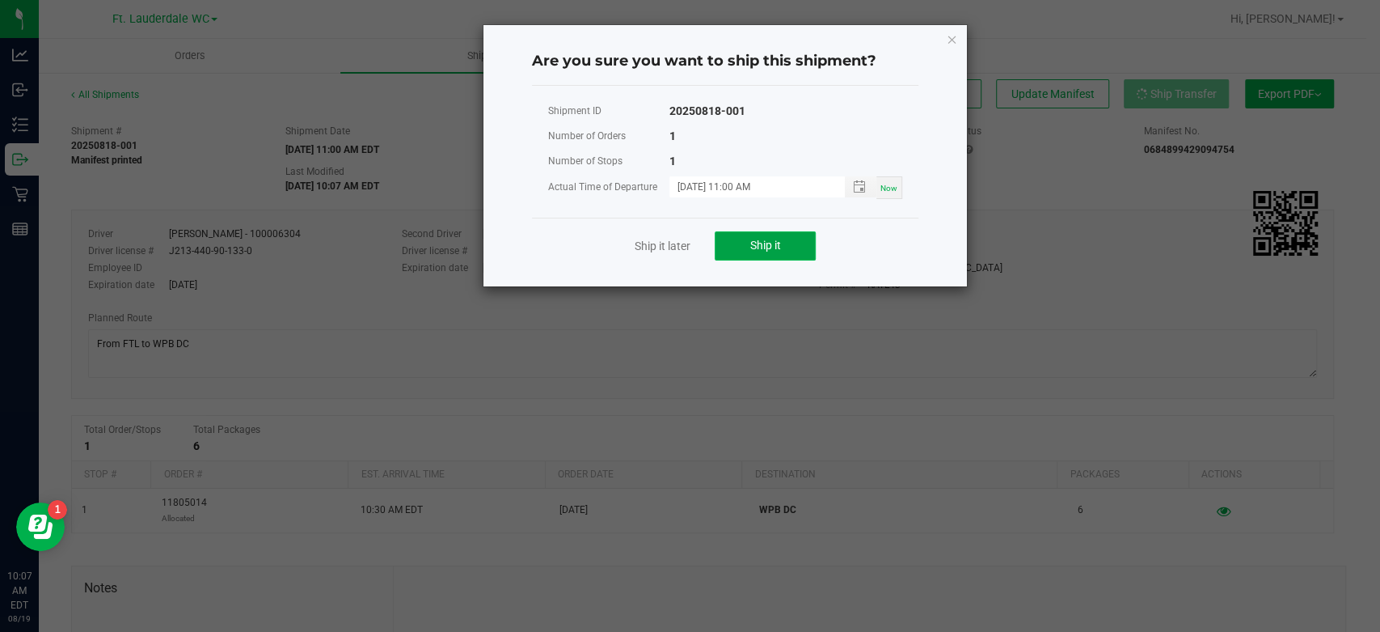
click at [748, 247] on button "Ship it" at bounding box center [765, 245] width 101 height 29
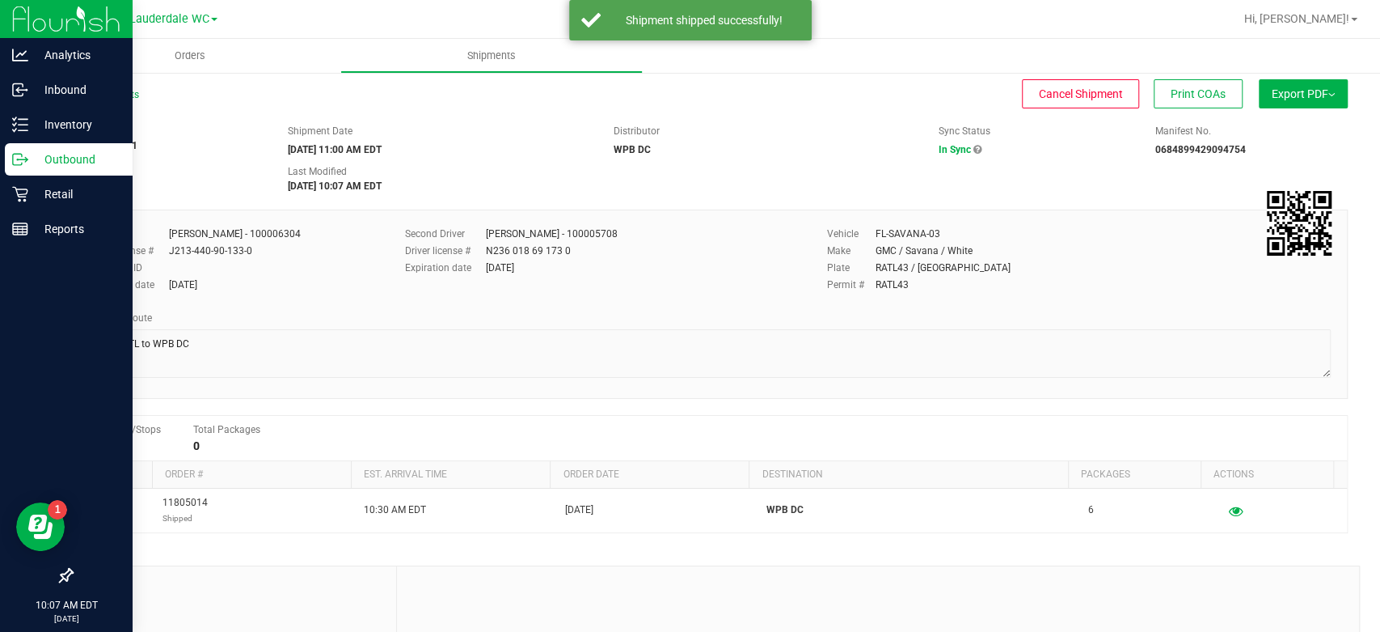
click at [35, 162] on p "Outbound" at bounding box center [76, 159] width 97 height 19
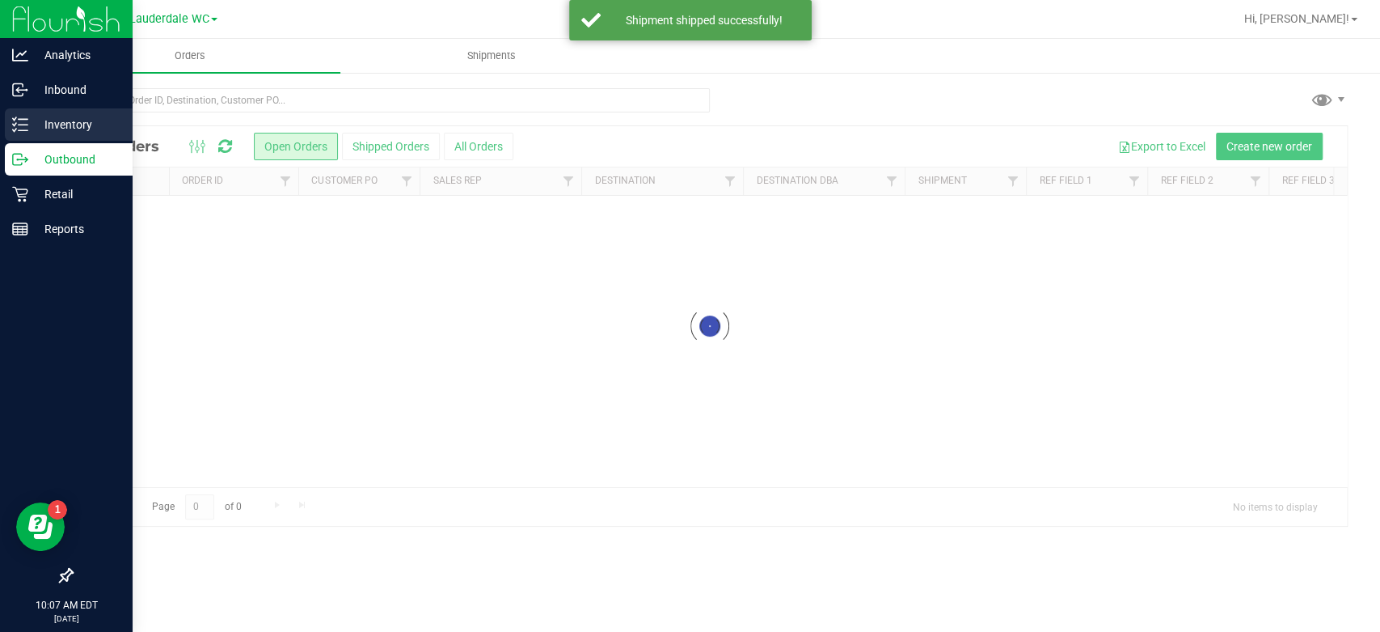
click at [12, 121] on icon at bounding box center [20, 124] width 16 height 16
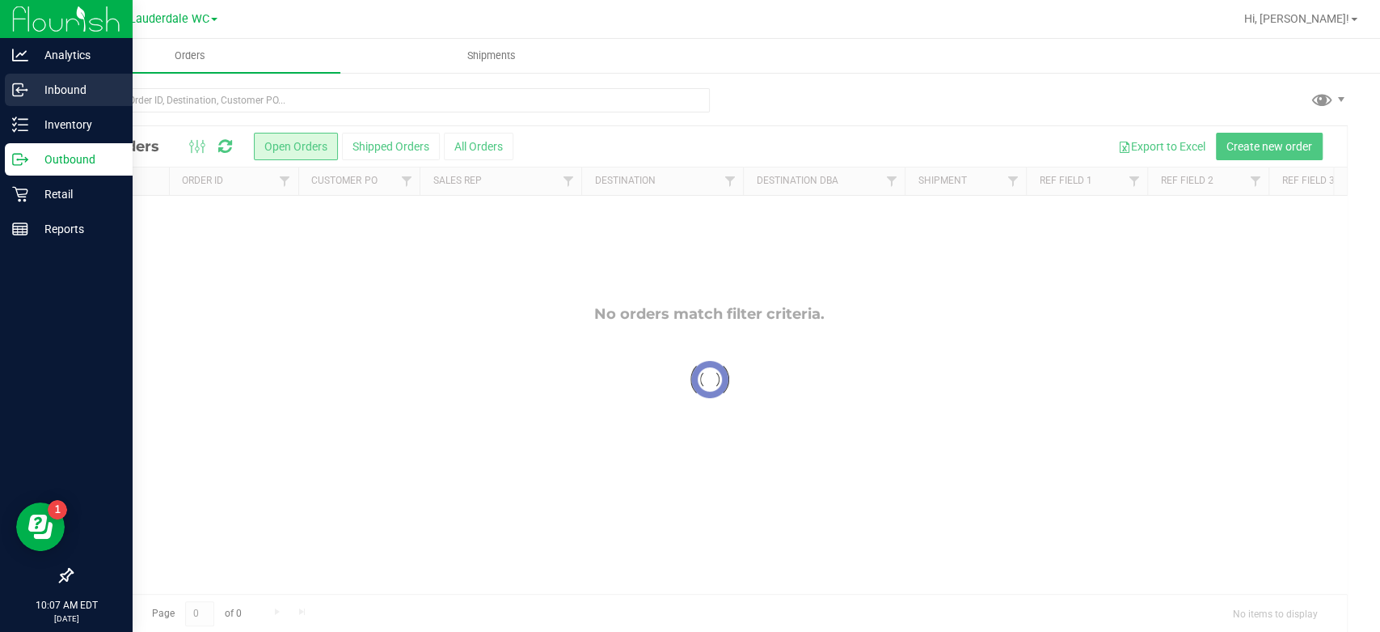
click at [52, 100] on div "Inbound" at bounding box center [69, 90] width 128 height 32
click at [65, 89] on p "Inbound" at bounding box center [76, 89] width 97 height 19
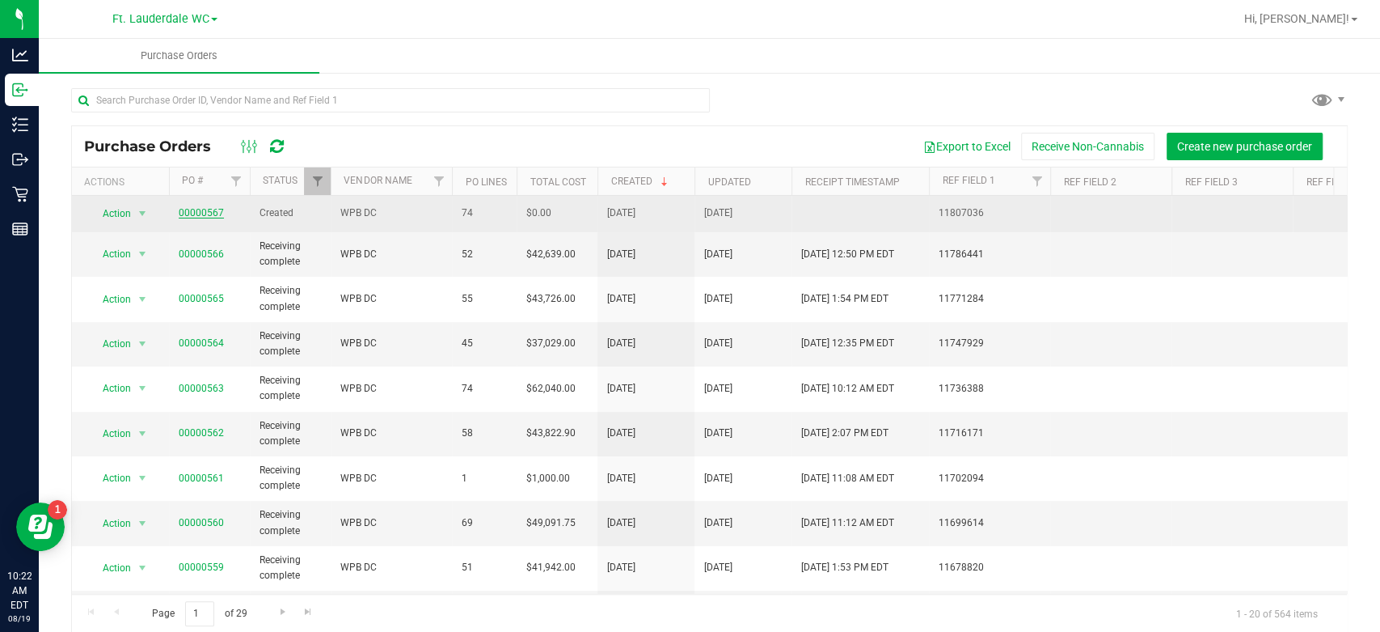
click at [188, 211] on link "00000567" at bounding box center [201, 212] width 45 height 11
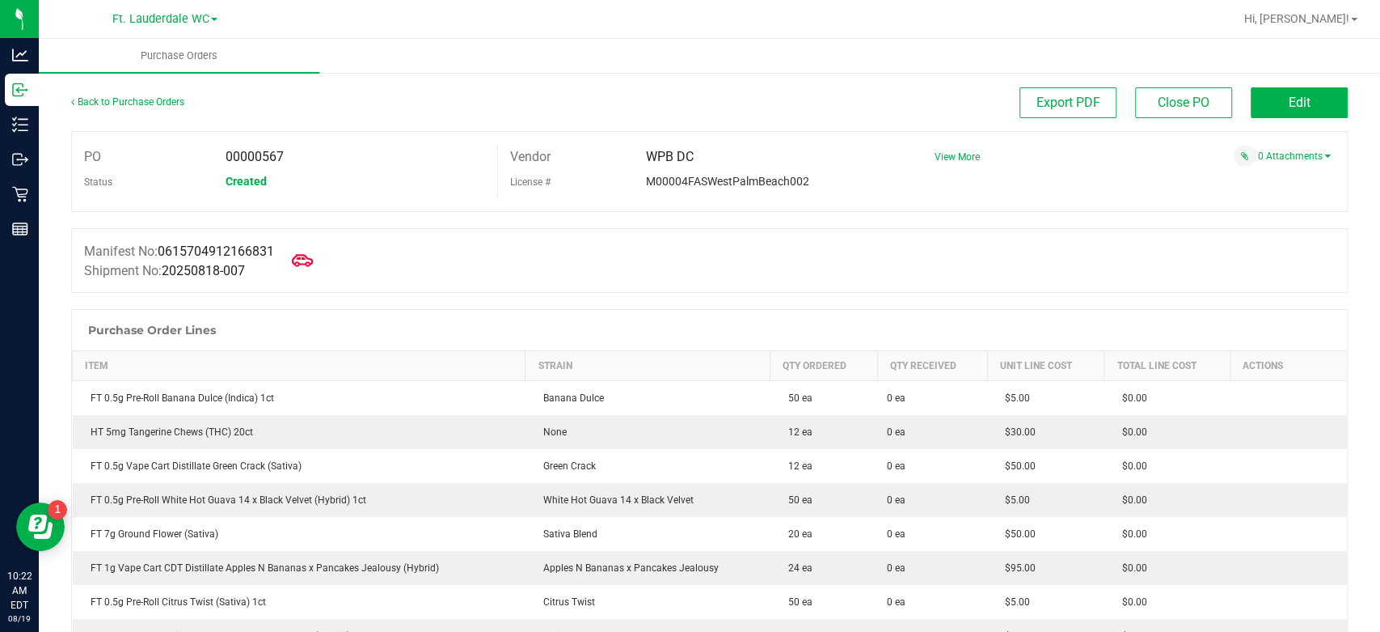
click at [290, 268] on div "Manifest No: 0615704912166831 Shipment No: 20250818-007" at bounding box center [709, 260] width 1277 height 65
click at [320, 258] on span at bounding box center [303, 261] width 36 height 36
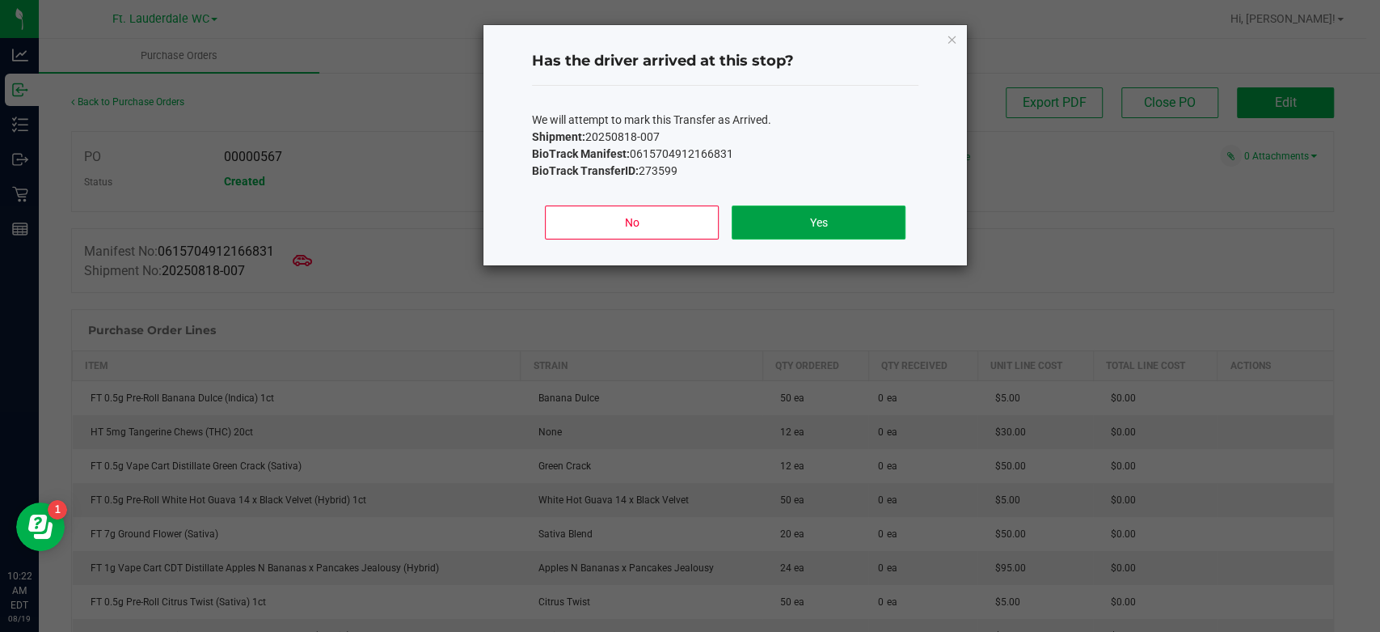
click at [885, 218] on button "Yes" at bounding box center [819, 222] width 174 height 34
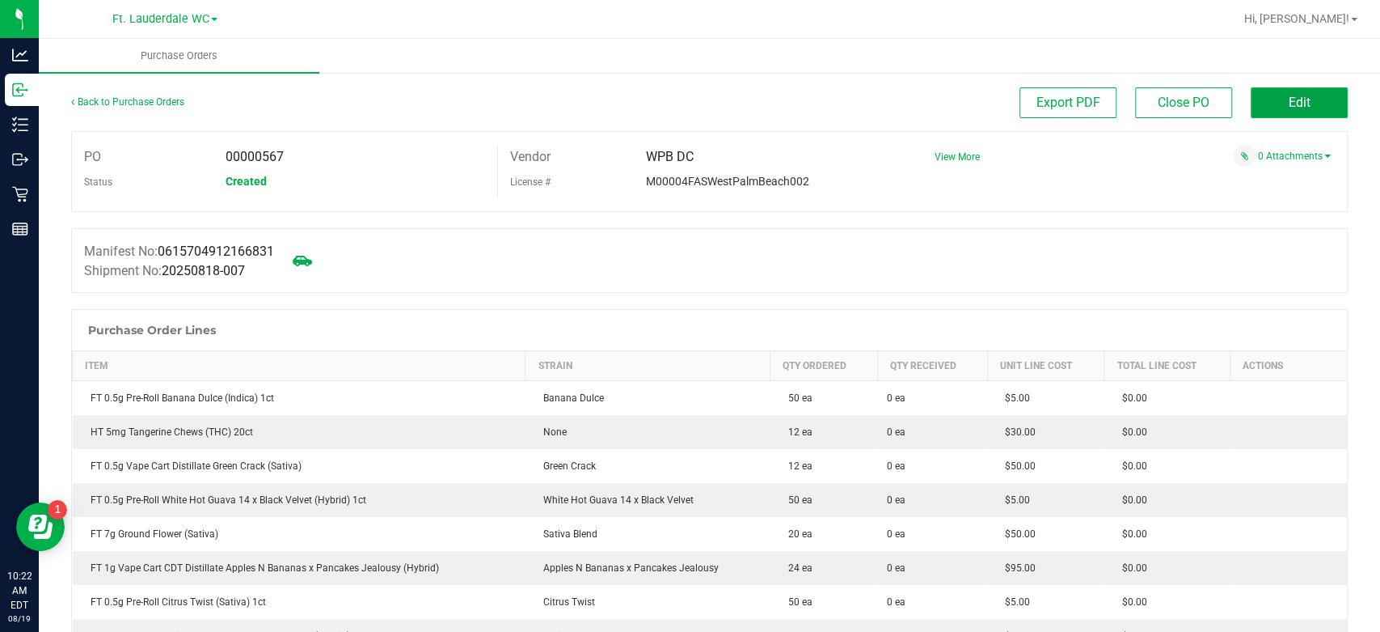
click at [1289, 103] on span "Edit" at bounding box center [1300, 102] width 22 height 15
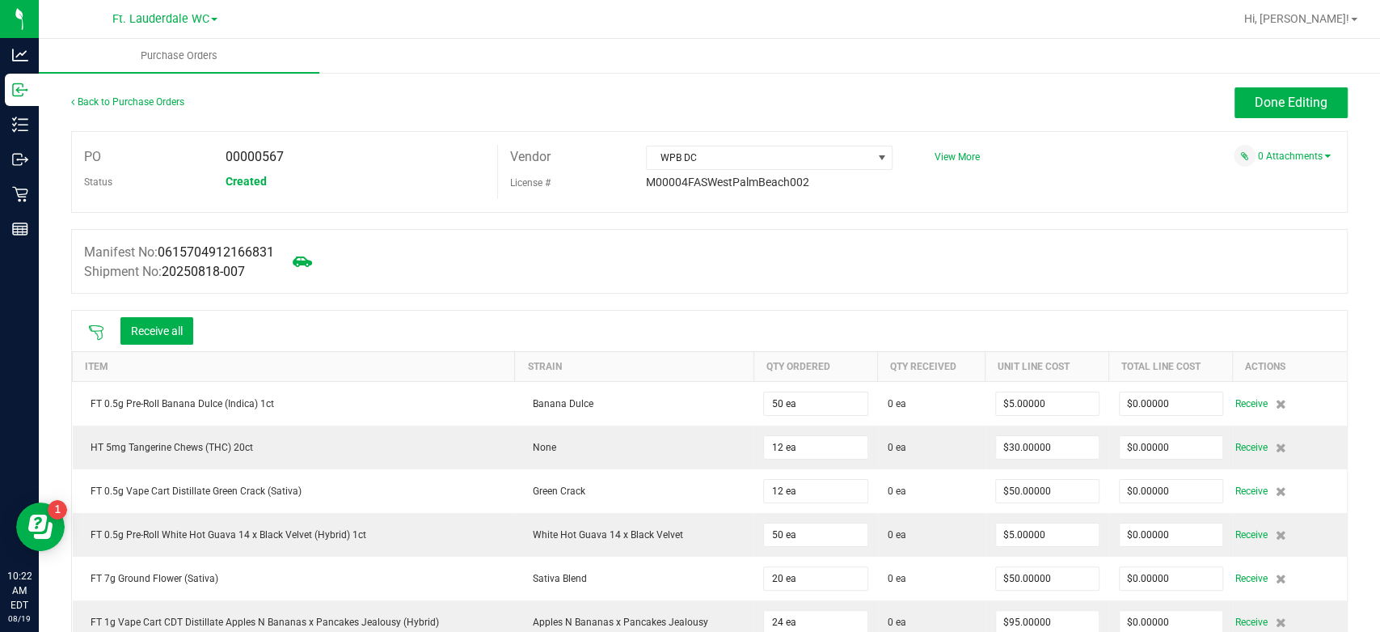
click at [96, 327] on icon at bounding box center [96, 332] width 16 height 16
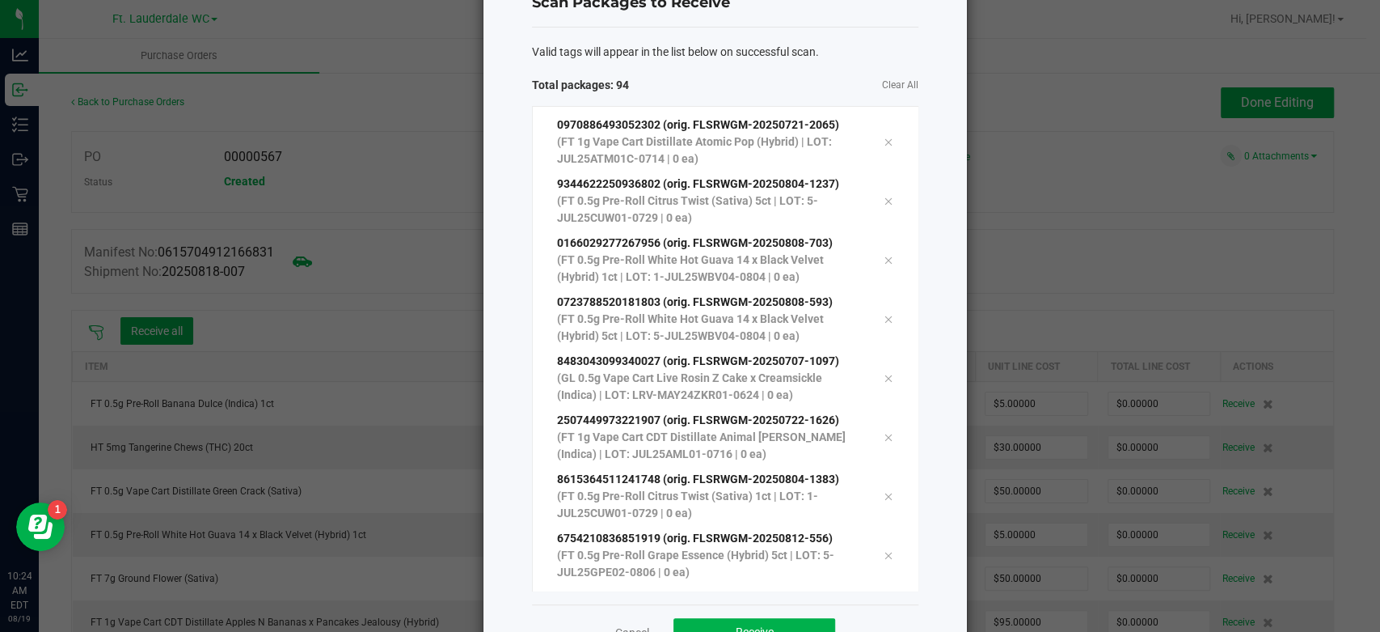
scroll to position [110, 0]
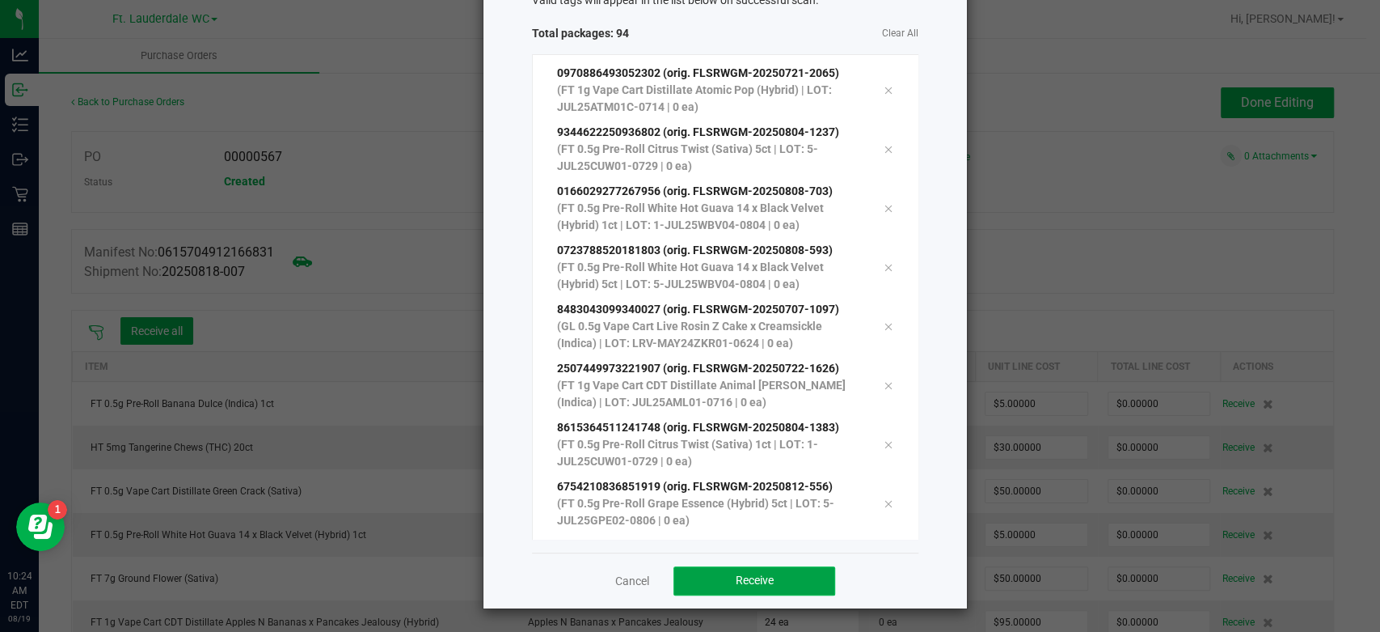
click at [772, 583] on button "Receive" at bounding box center [755, 580] width 162 height 29
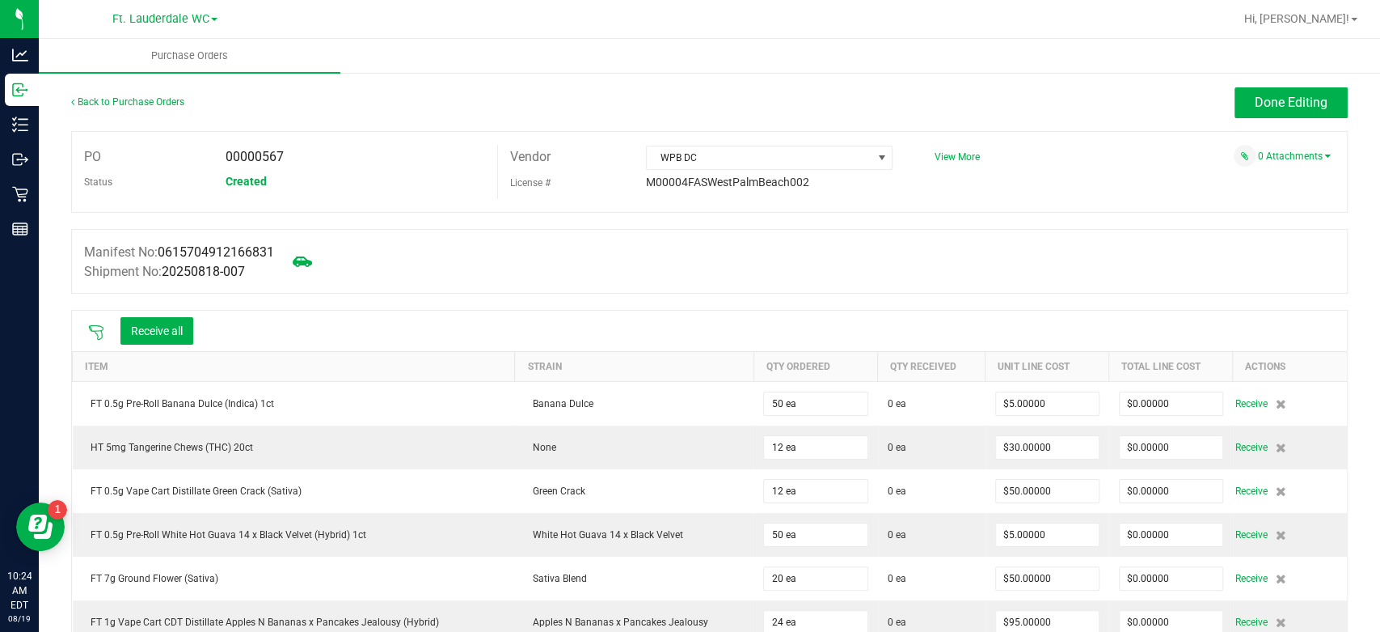
click at [194, 329] on div "Receive all" at bounding box center [156, 330] width 89 height 27
click at [187, 328] on button "Receive all" at bounding box center [156, 330] width 73 height 27
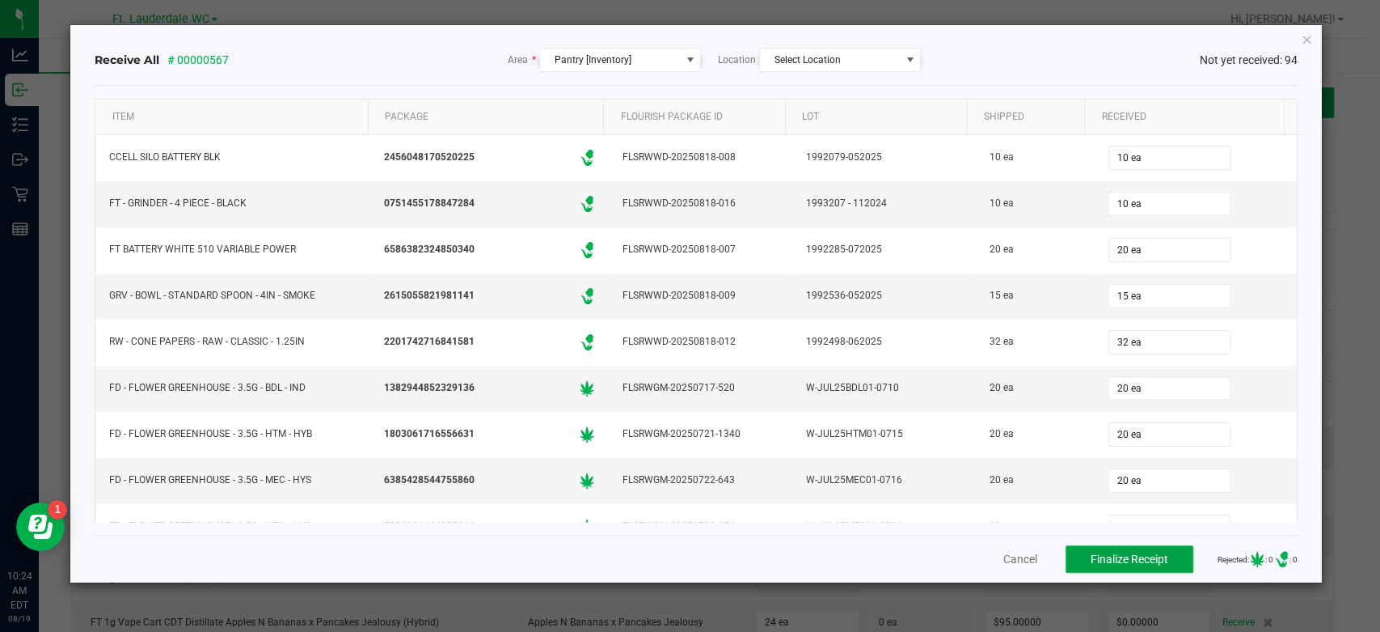
click at [1122, 555] on span "Finalize Receipt" at bounding box center [1130, 558] width 78 height 13
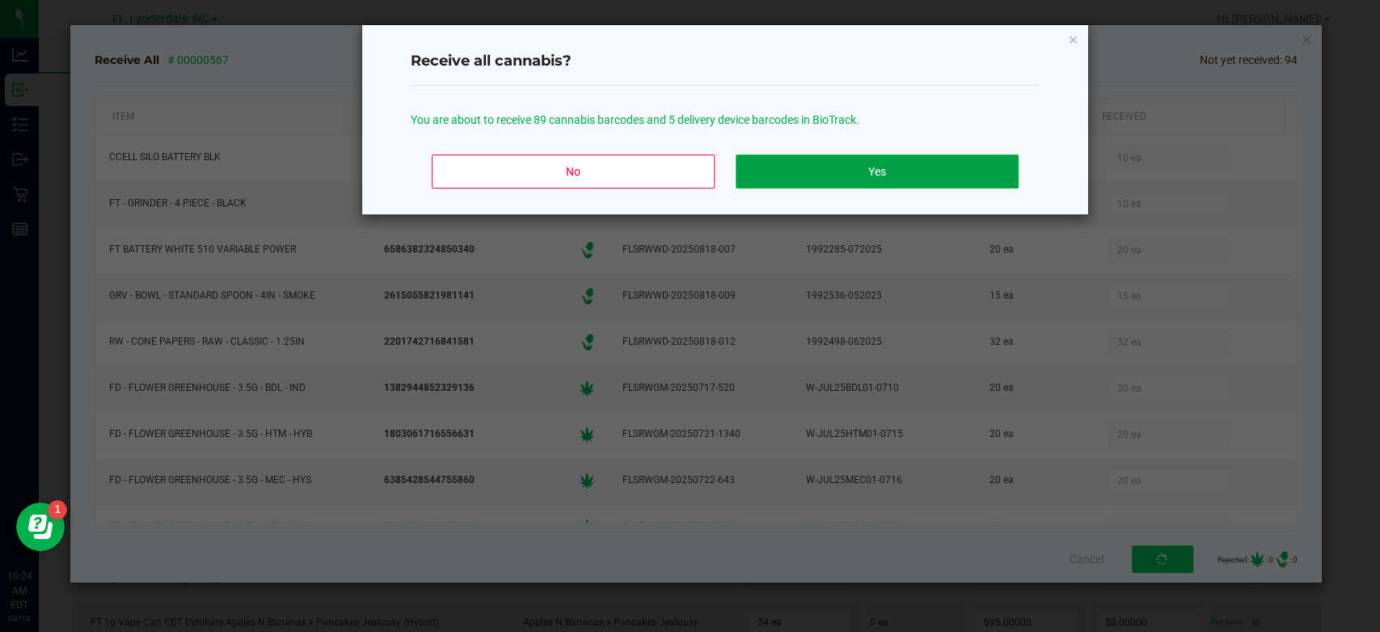
click at [957, 171] on button "Yes" at bounding box center [877, 171] width 283 height 34
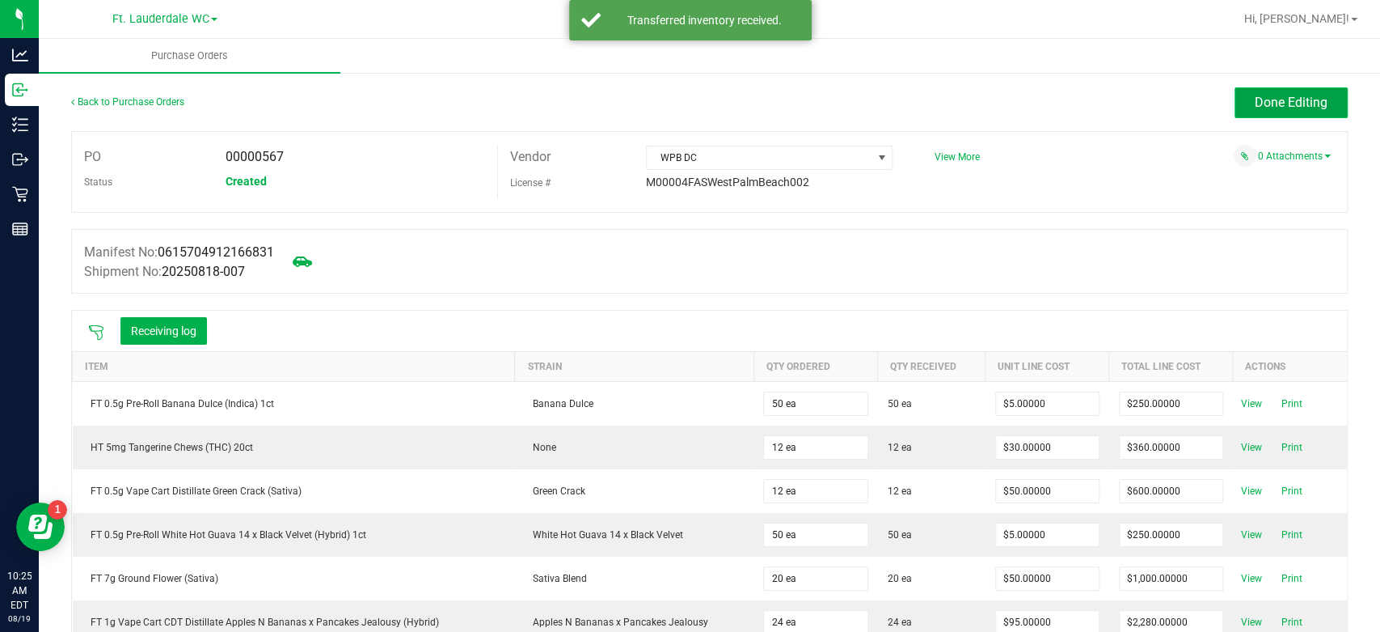
click at [1276, 101] on span "Done Editing" at bounding box center [1291, 102] width 73 height 15
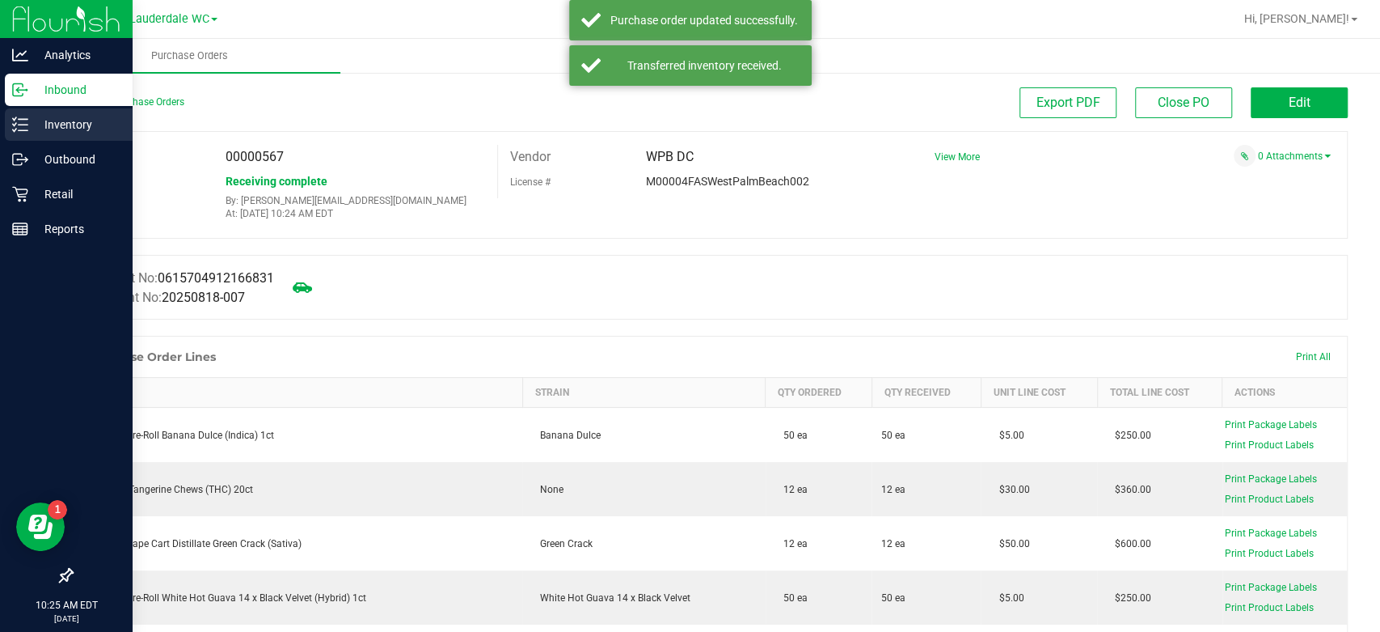
click at [15, 127] on icon at bounding box center [20, 124] width 16 height 16
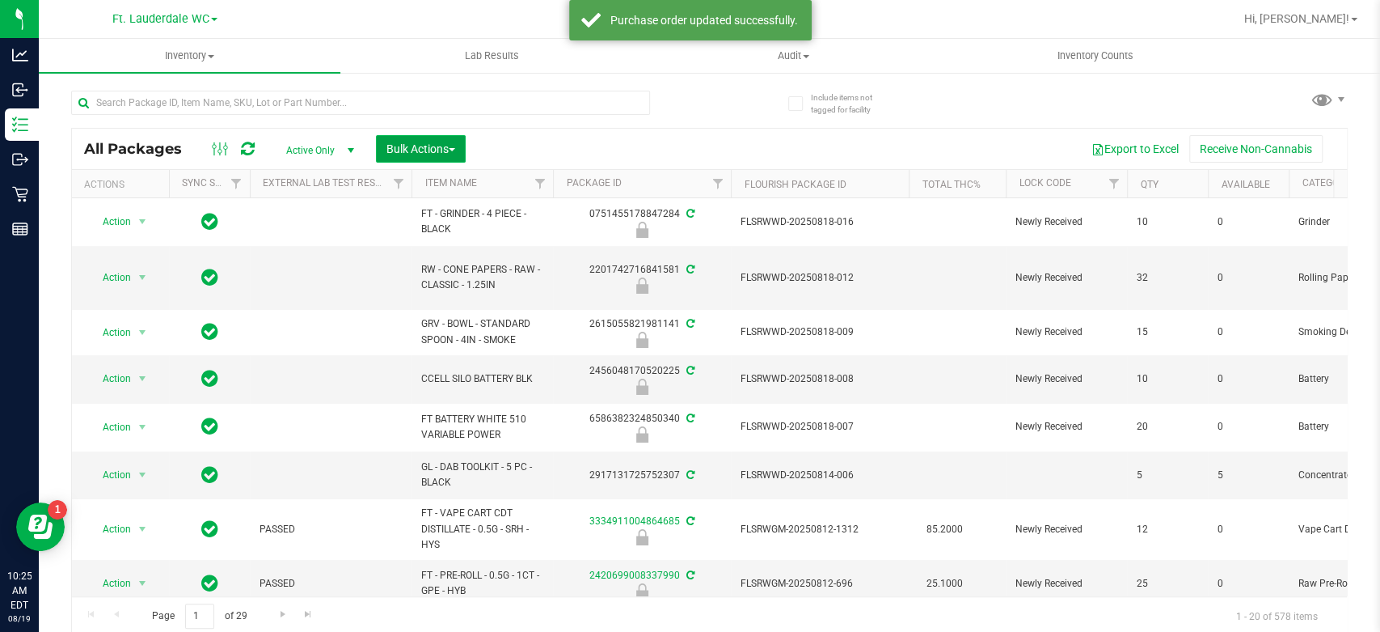
click at [442, 145] on span "Bulk Actions" at bounding box center [421, 148] width 69 height 13
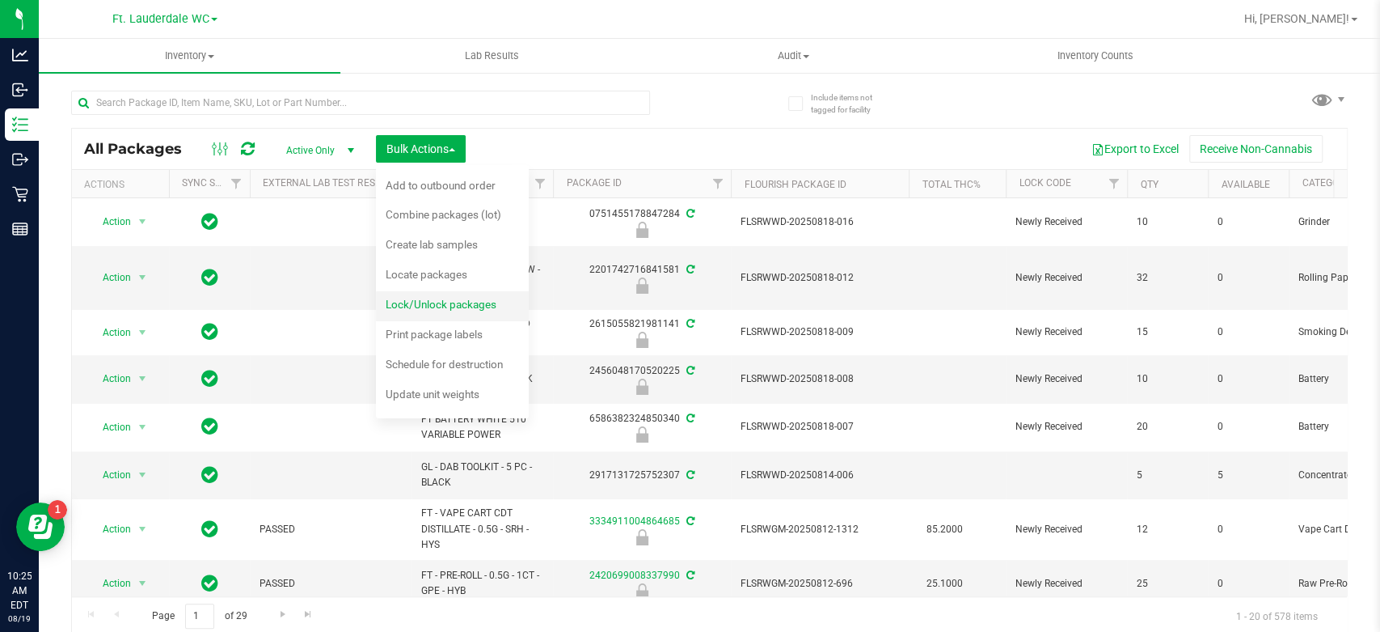
click at [453, 306] on span "Lock/Unlock packages" at bounding box center [441, 304] width 111 height 13
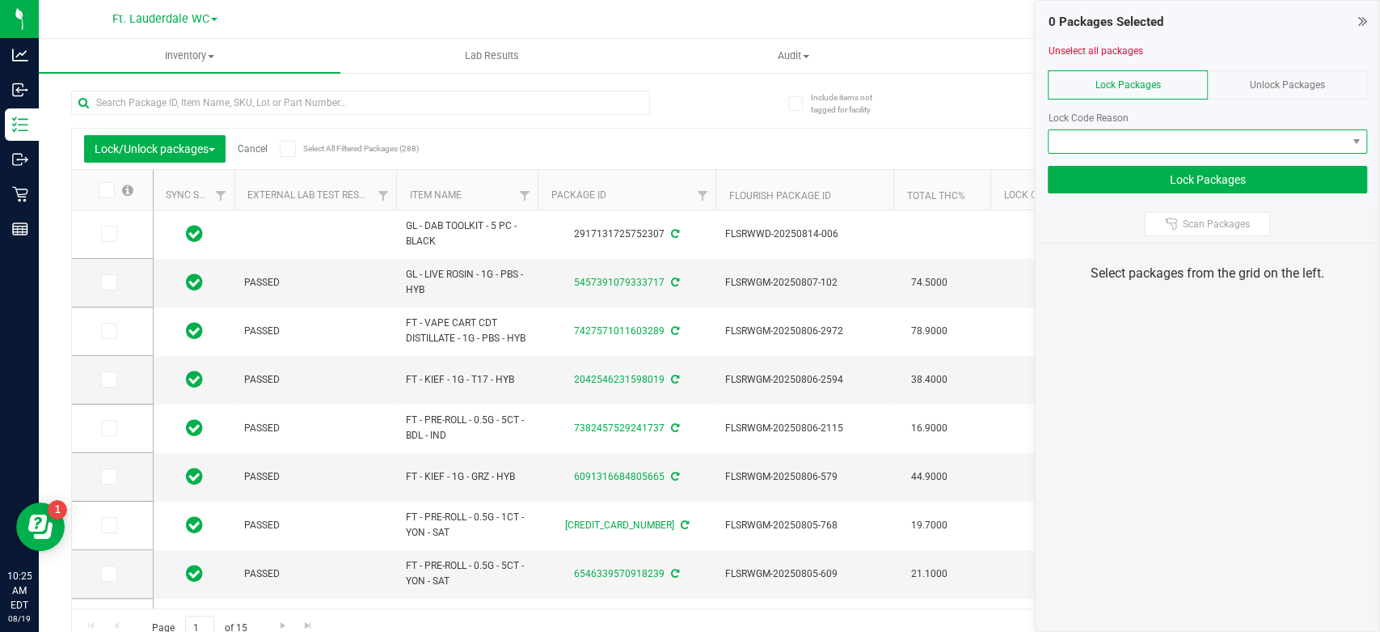
click at [1268, 135] on span at bounding box center [1198, 141] width 298 height 23
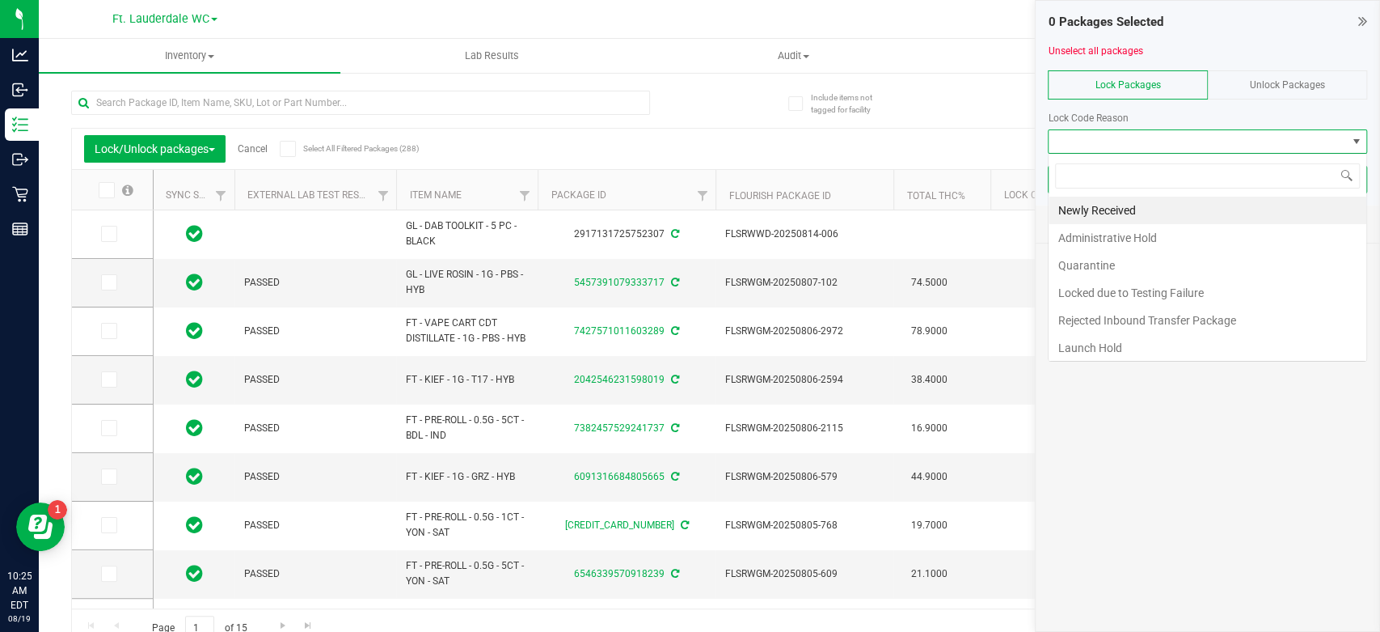
scroll to position [23, 319]
click at [1151, 339] on li "Launch Hold" at bounding box center [1208, 347] width 318 height 27
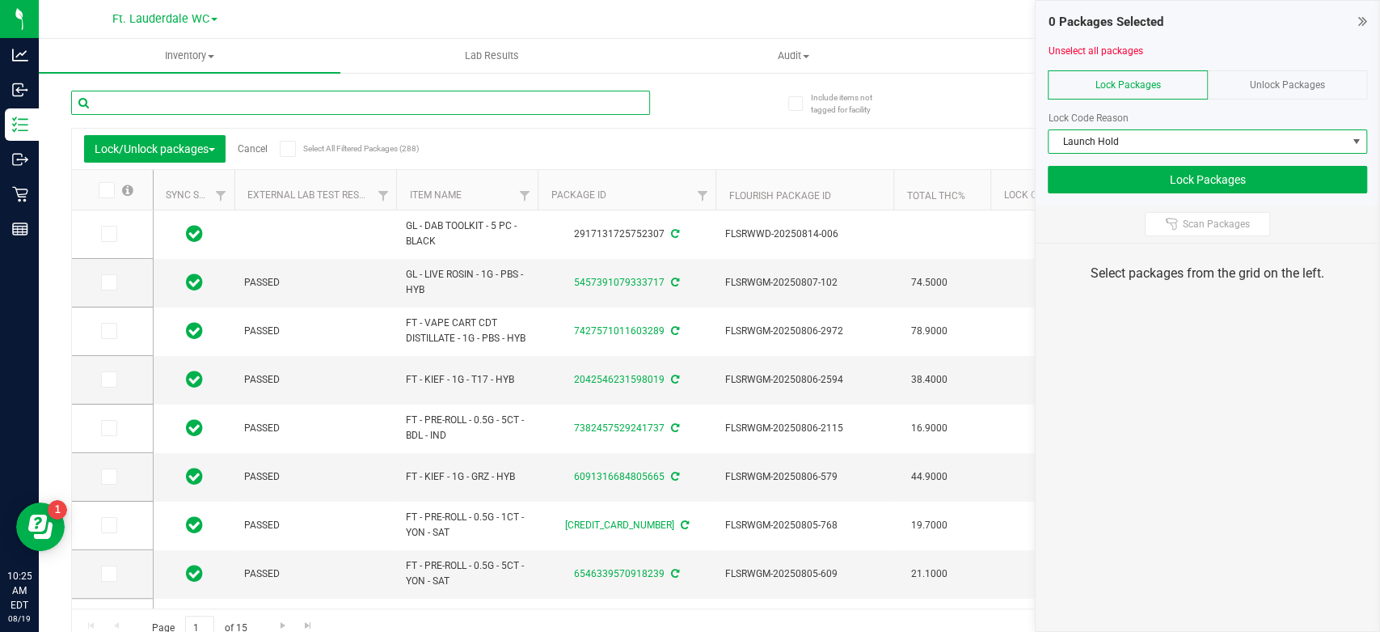
click at [427, 109] on input "text" at bounding box center [360, 103] width 579 height 24
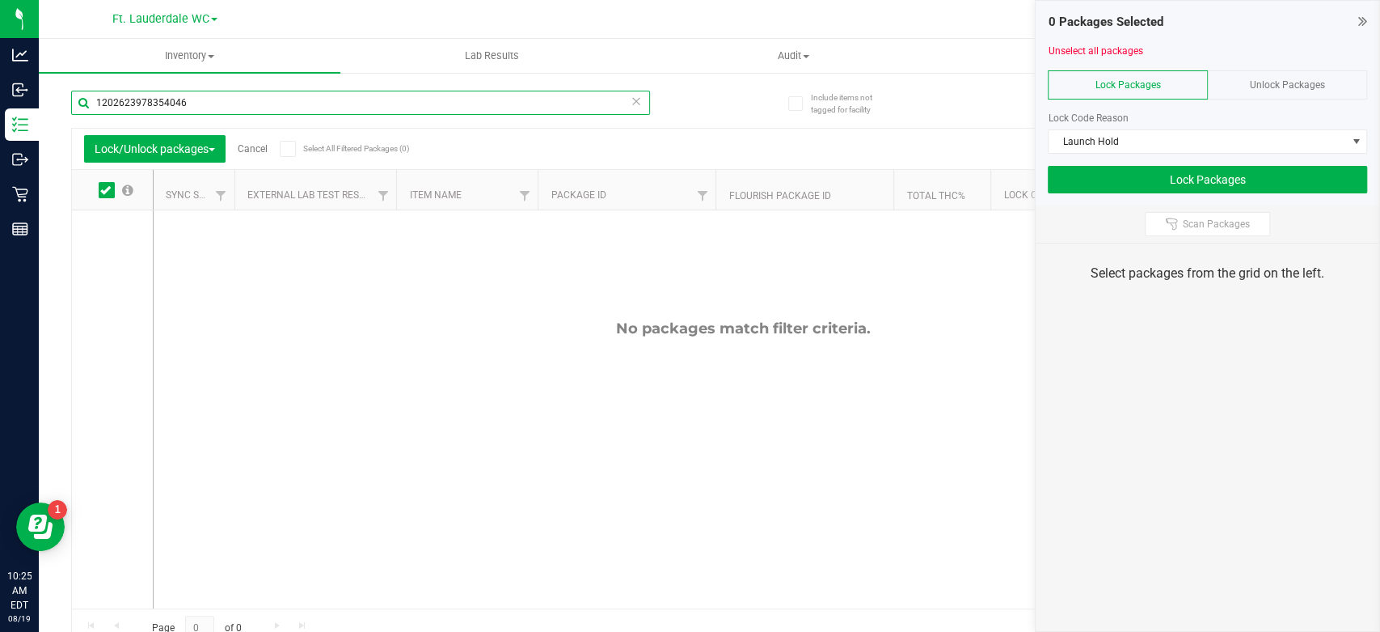
type input "1202623978354046"
click at [1328, 94] on div "Unlock Packages" at bounding box center [1287, 84] width 159 height 29
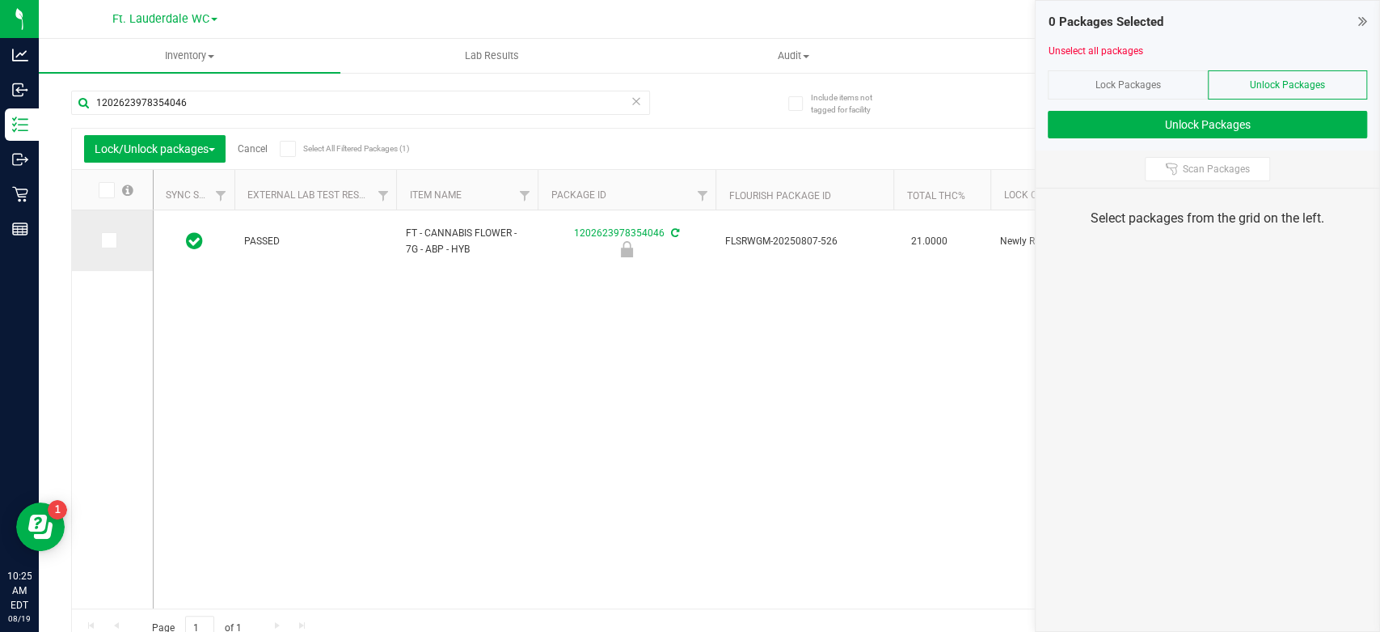
click at [106, 240] on icon at bounding box center [108, 240] width 11 height 0
click at [0, 0] on input "checkbox" at bounding box center [0, 0] width 0 height 0
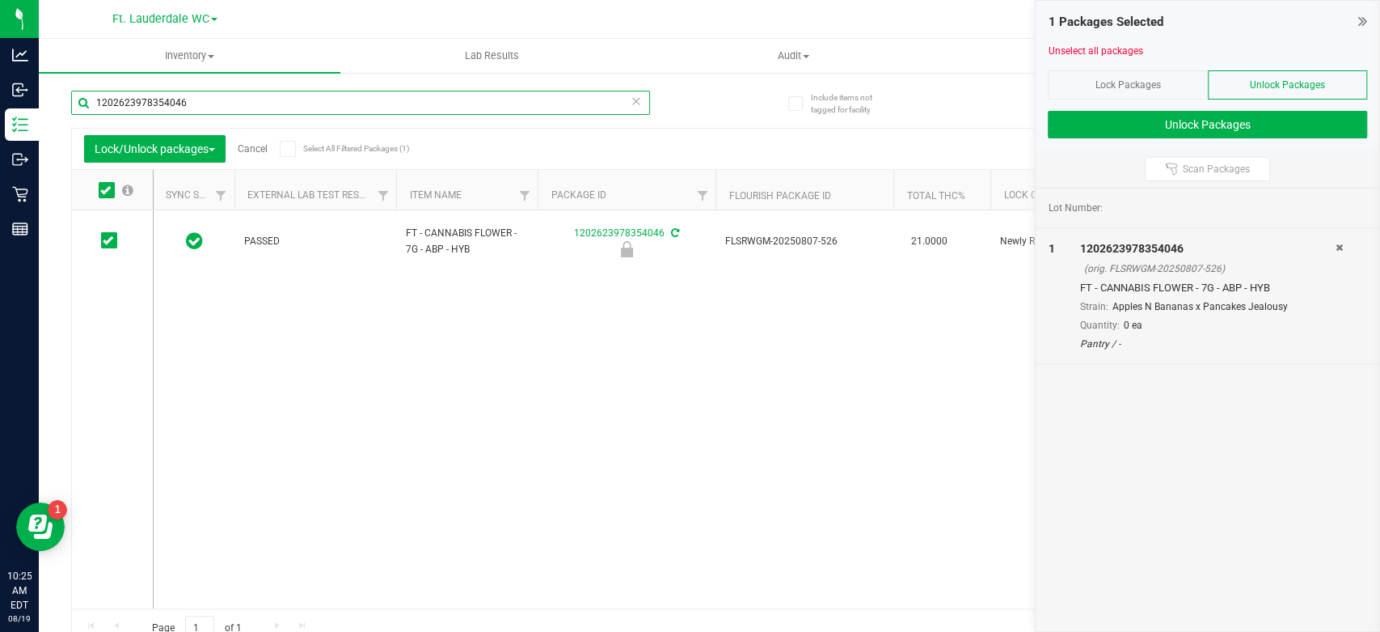
click at [197, 104] on input "1202623978354046" at bounding box center [360, 103] width 579 height 24
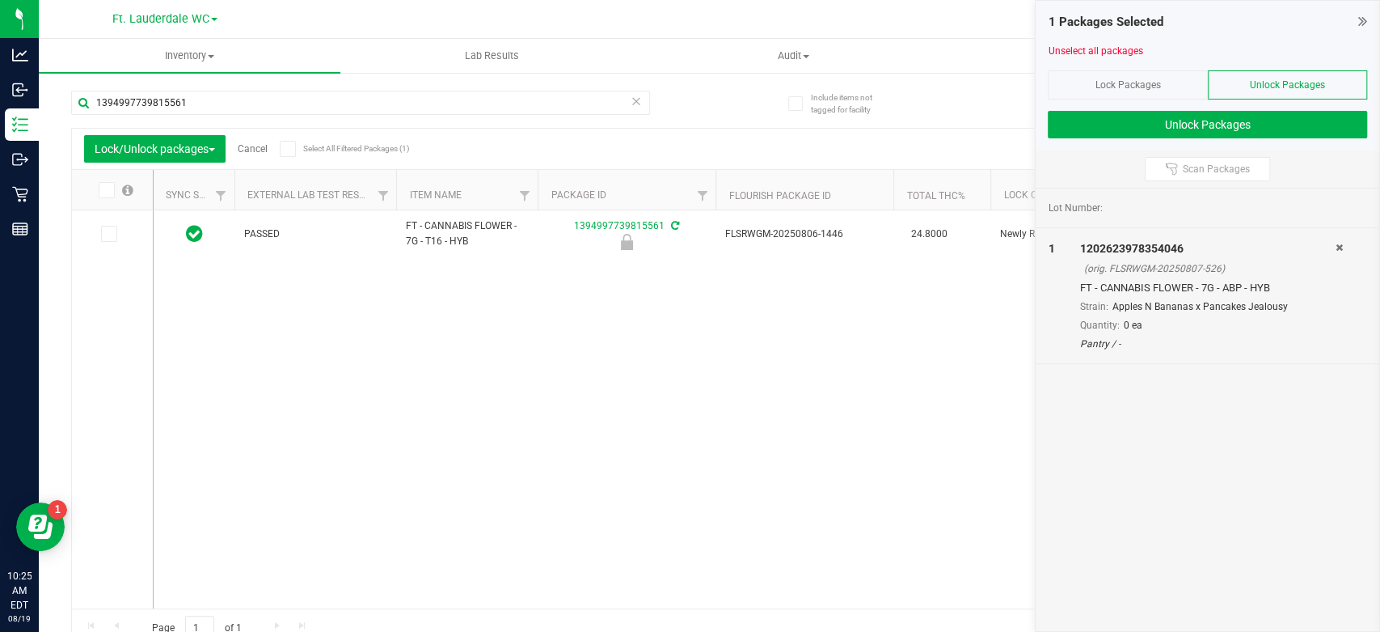
click at [102, 243] on td at bounding box center [112, 234] width 81 height 48
click at [110, 234] on icon at bounding box center [108, 234] width 11 height 0
click at [0, 0] on input "checkbox" at bounding box center [0, 0] width 0 height 0
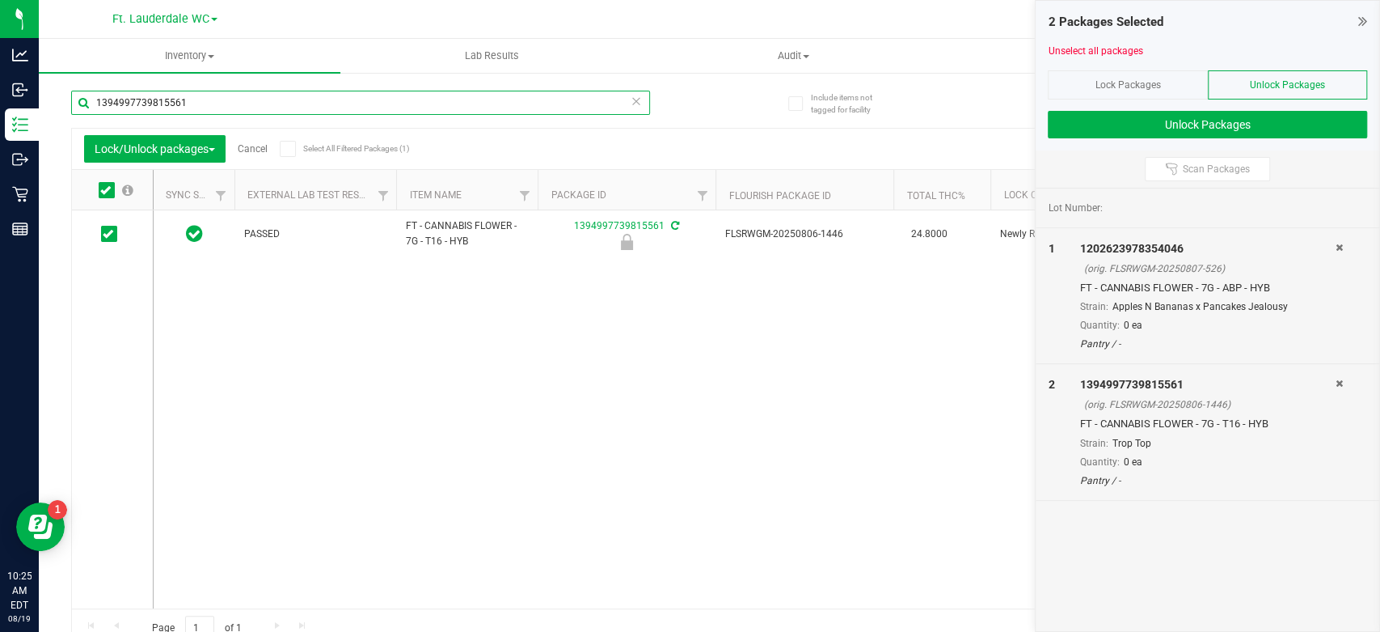
click at [198, 112] on input "1394997739815561" at bounding box center [360, 103] width 579 height 24
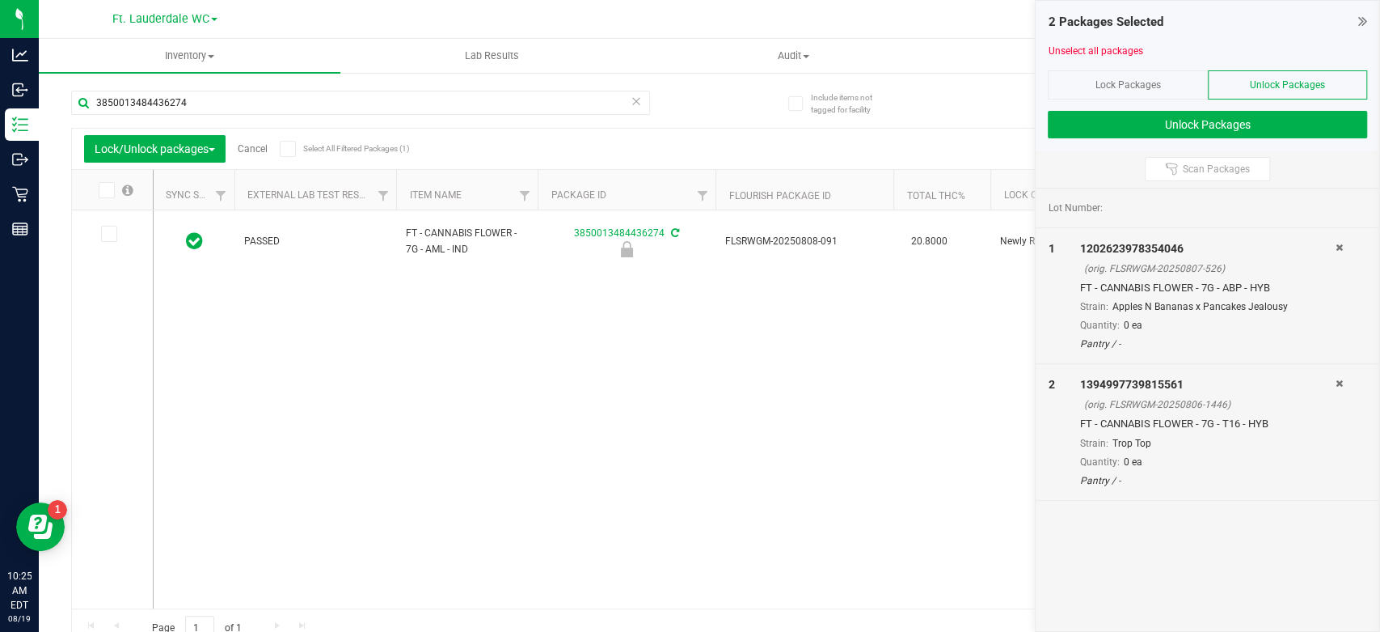
click at [103, 234] on icon at bounding box center [108, 234] width 11 height 0
click at [0, 0] on input "checkbox" at bounding box center [0, 0] width 0 height 0
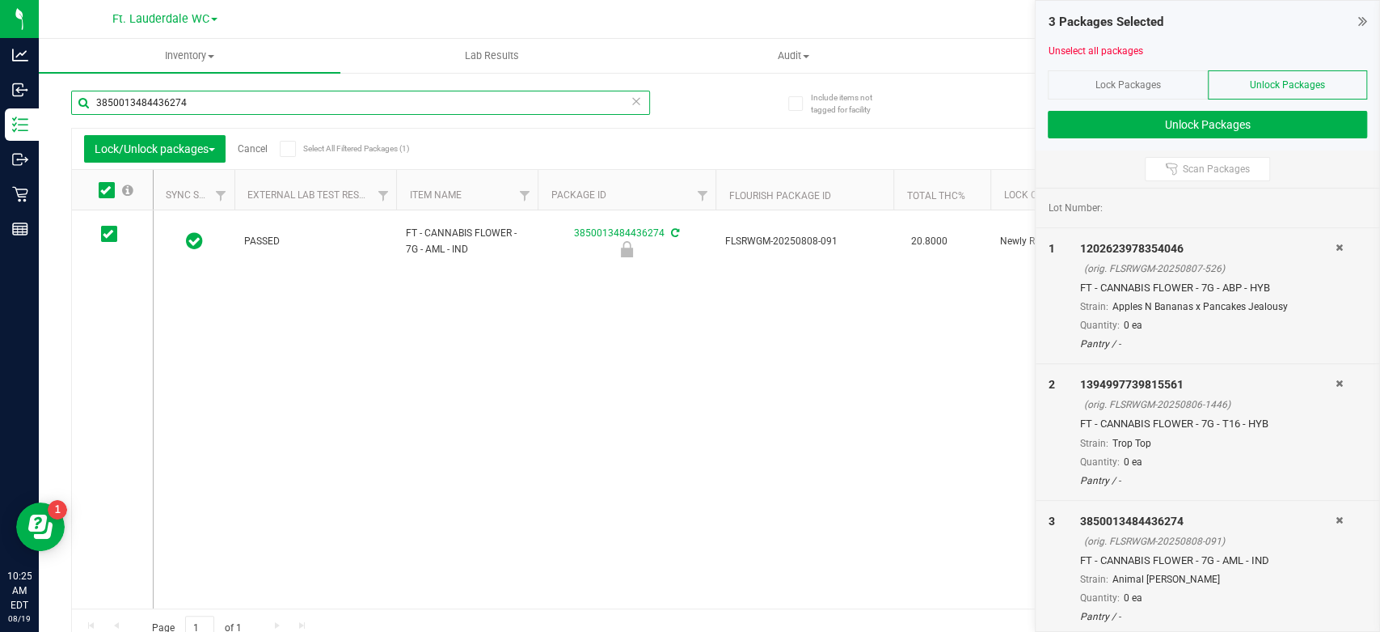
click at [239, 102] on input "3850013484436274" at bounding box center [360, 103] width 579 height 24
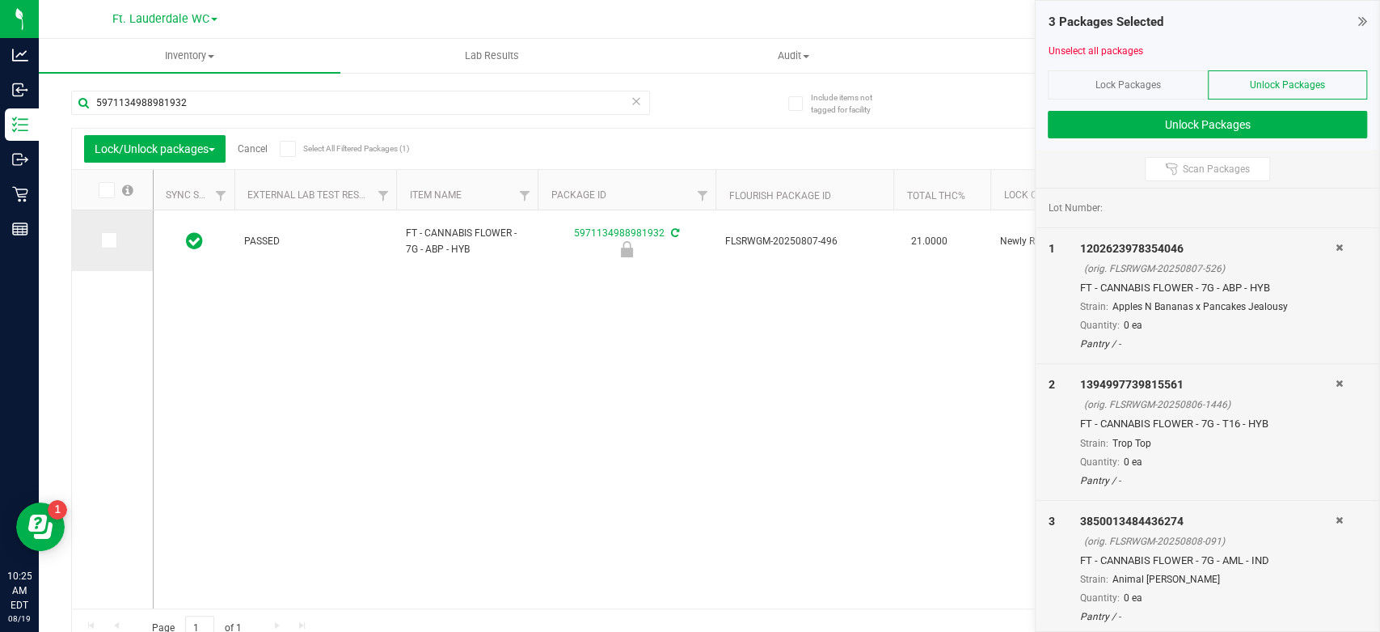
click at [110, 240] on icon at bounding box center [108, 240] width 11 height 0
click at [0, 0] on input "checkbox" at bounding box center [0, 0] width 0 height 0
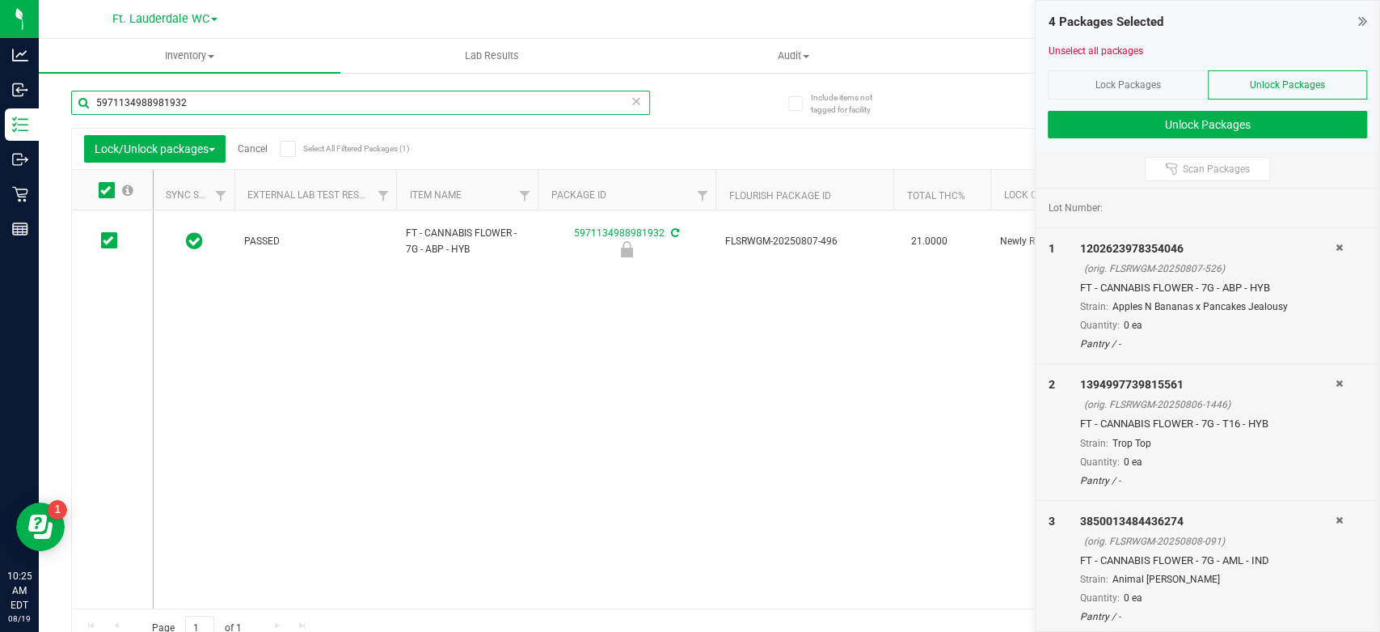
click at [189, 95] on input "5971134988981932" at bounding box center [360, 103] width 579 height 24
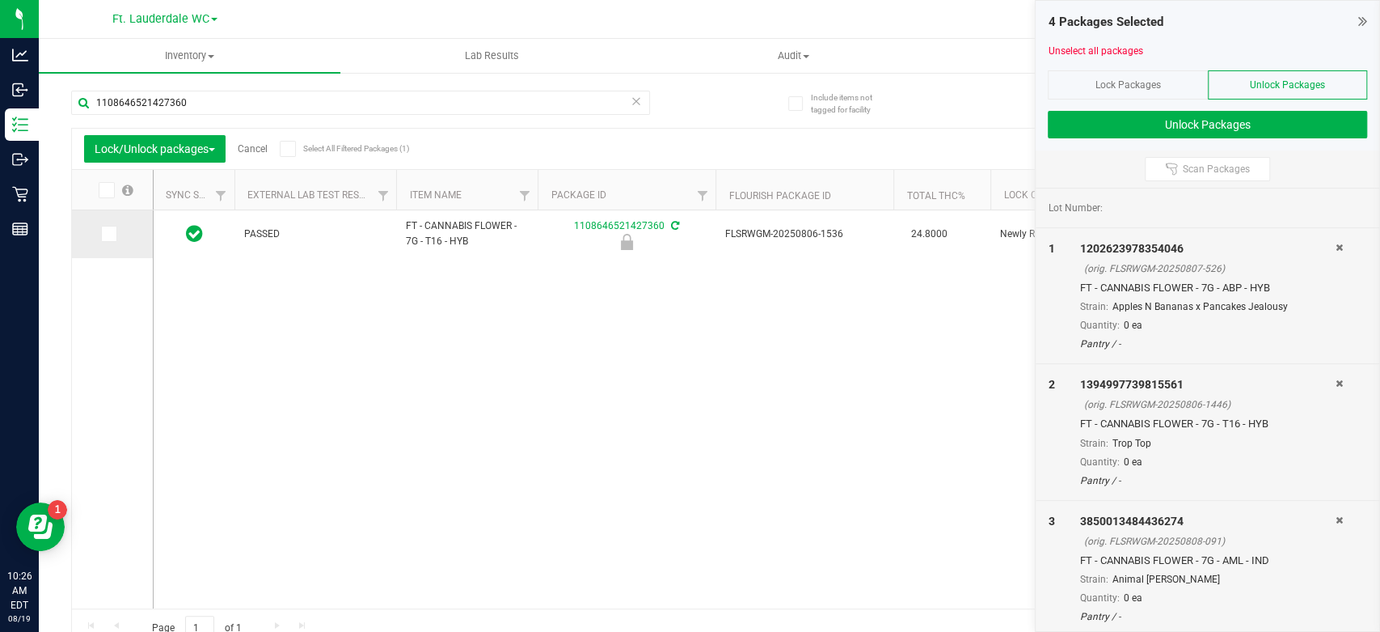
click at [110, 234] on icon at bounding box center [108, 234] width 11 height 0
click at [0, 0] on input "checkbox" at bounding box center [0, 0] width 0 height 0
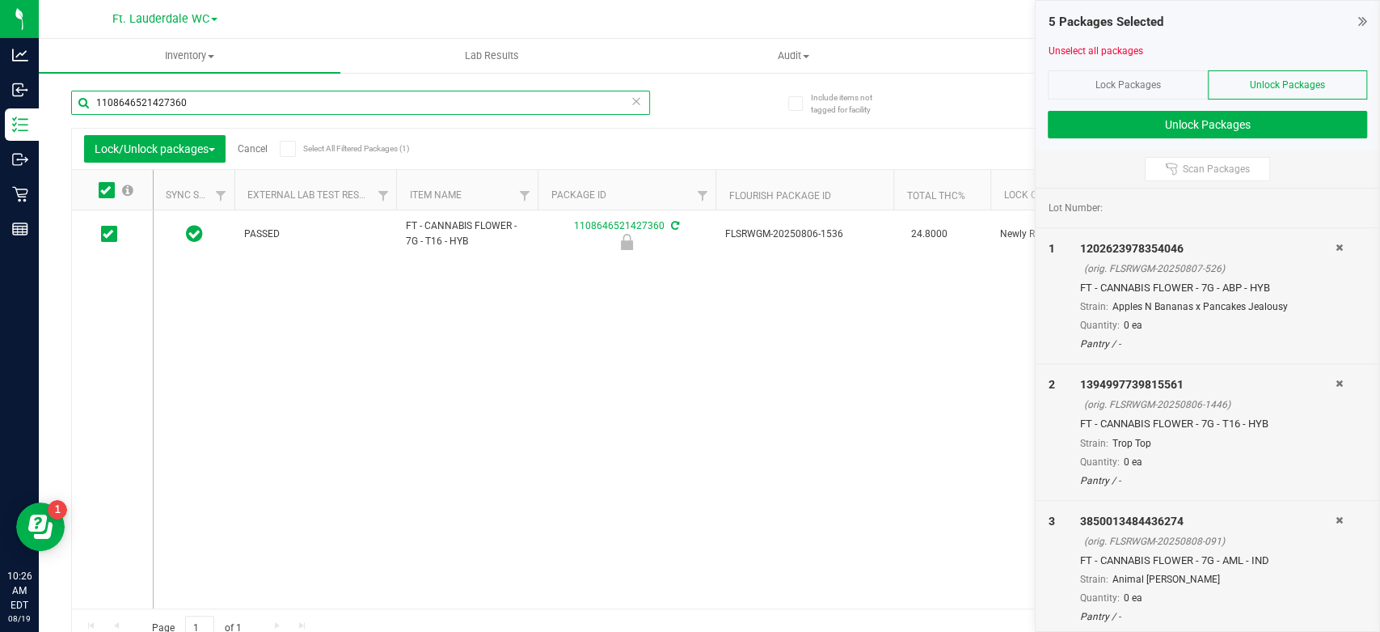
click at [272, 98] on input "1108646521427360" at bounding box center [360, 103] width 579 height 24
type input "9034177241667049"
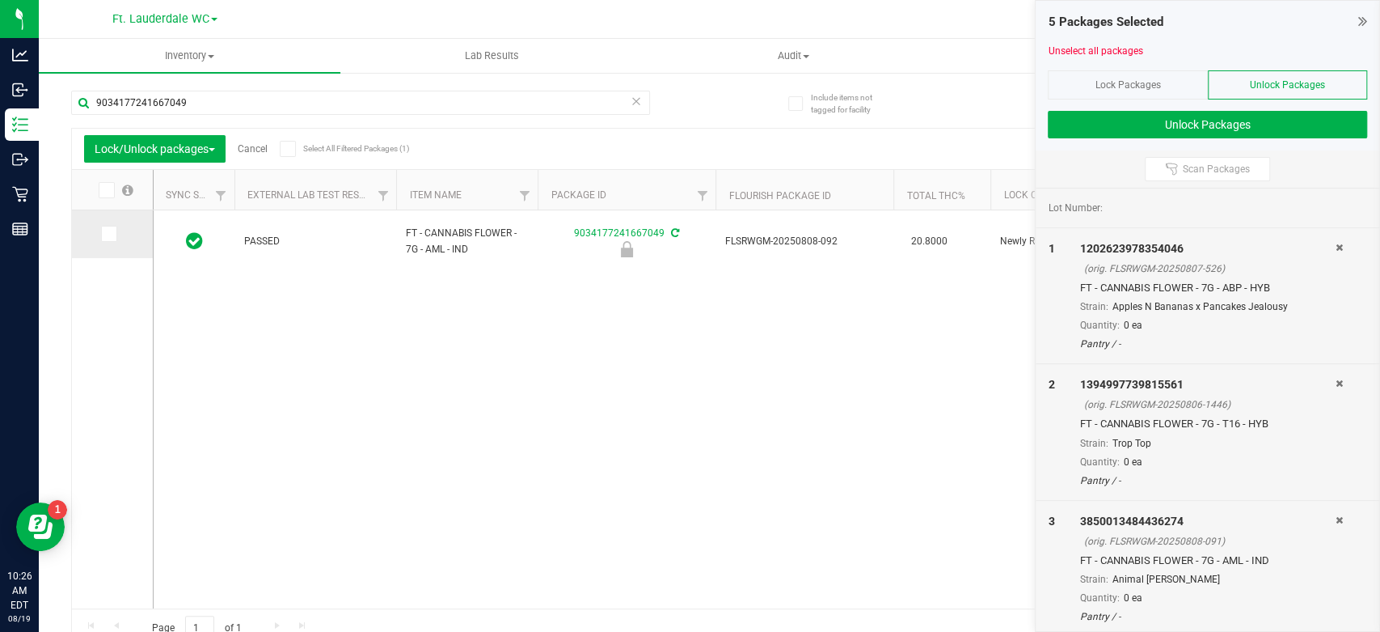
click at [116, 241] on label at bounding box center [112, 234] width 23 height 16
click at [0, 0] on input "checkbox" at bounding box center [0, 0] width 0 height 0
click at [1170, 133] on button "Unlock Packages" at bounding box center [1207, 124] width 319 height 27
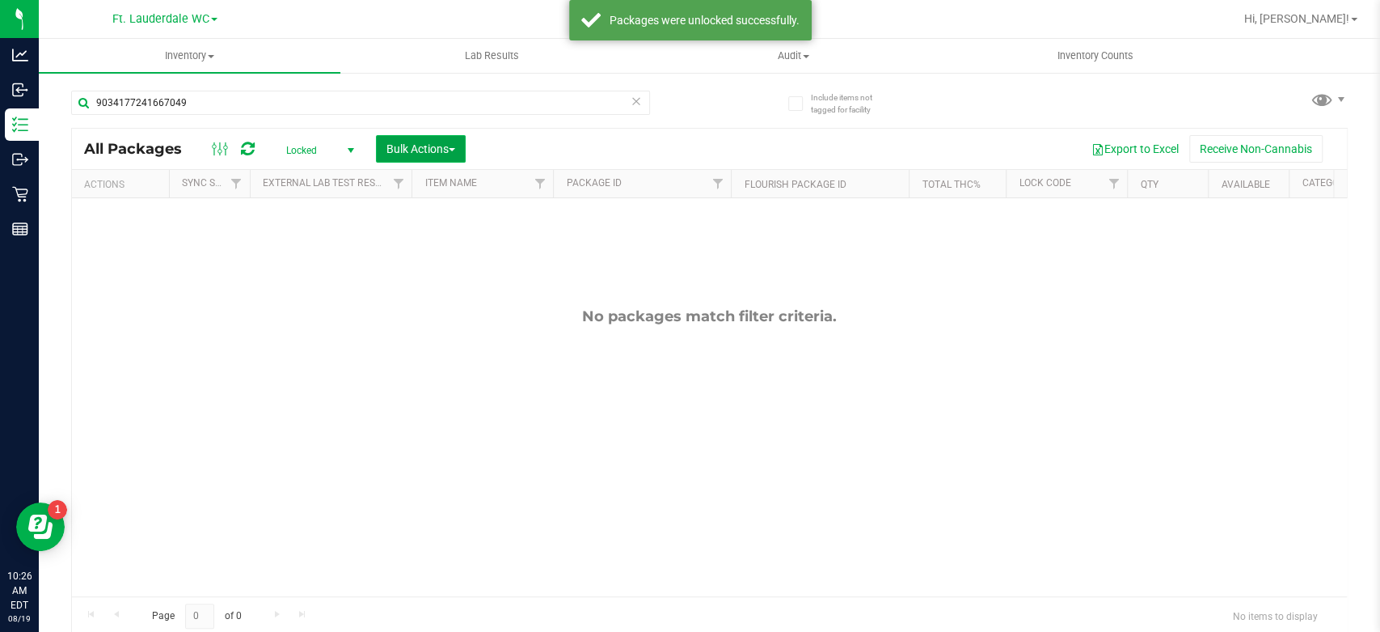
click at [420, 144] on span "Bulk Actions" at bounding box center [421, 148] width 69 height 13
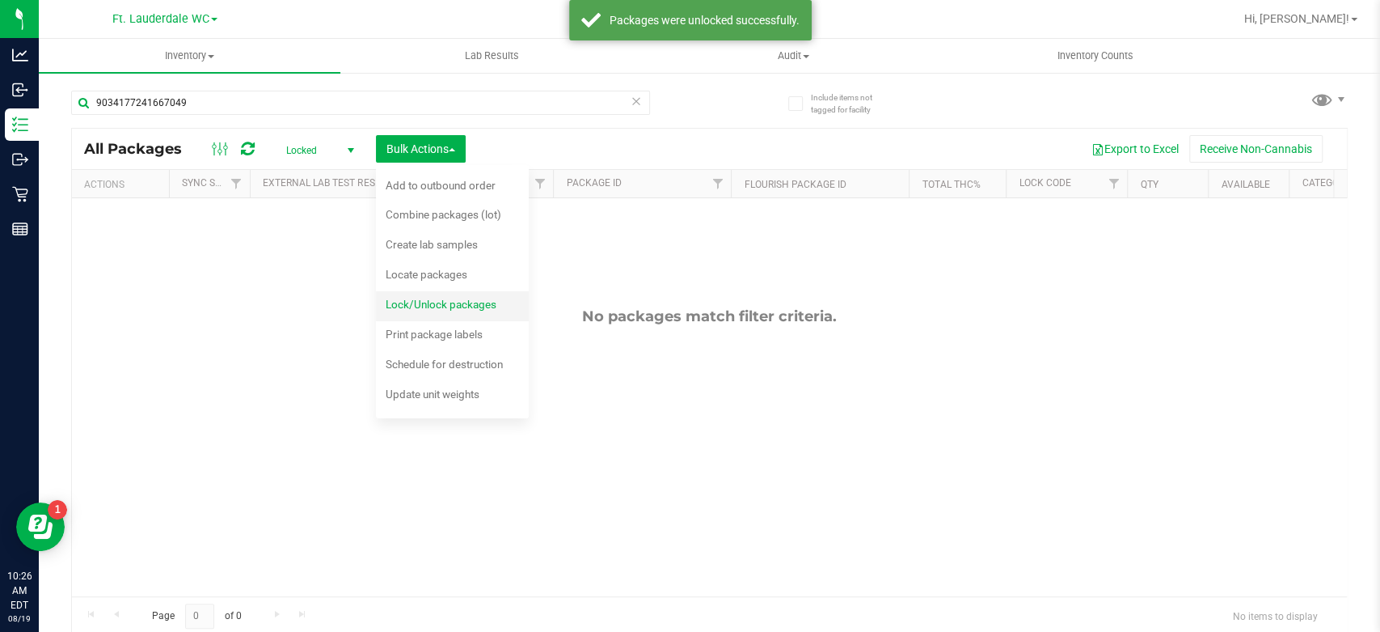
click at [437, 303] on span "Lock/Unlock packages" at bounding box center [441, 304] width 111 height 13
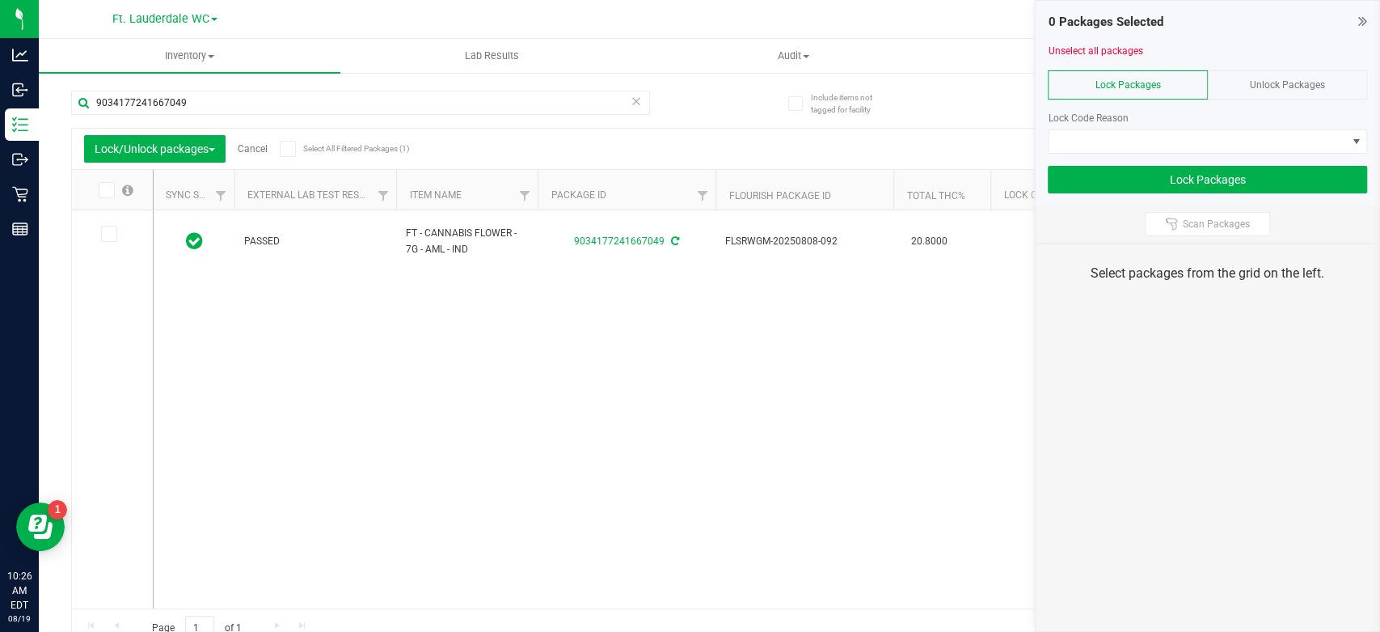
click at [1268, 85] on span "Unlock Packages" at bounding box center [1287, 84] width 75 height 11
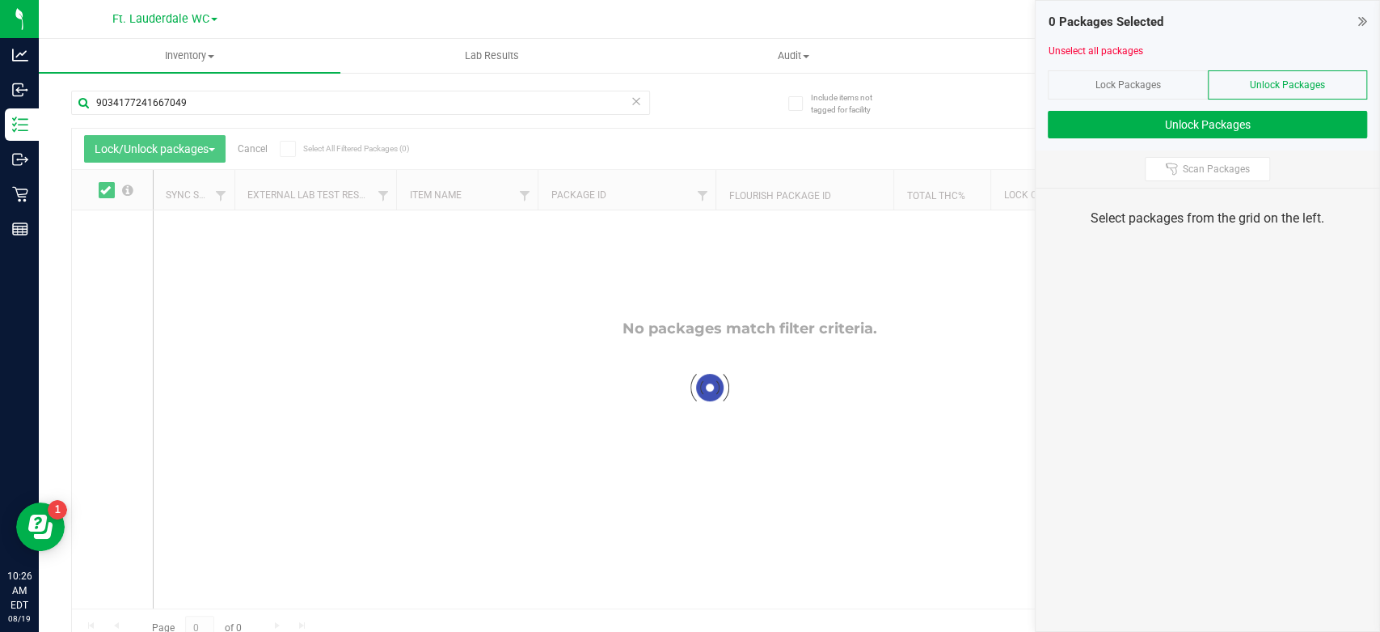
click at [1171, 89] on div "Lock Packages" at bounding box center [1127, 84] width 159 height 29
click at [1166, 95] on div "Lock Packages" at bounding box center [1127, 84] width 159 height 29
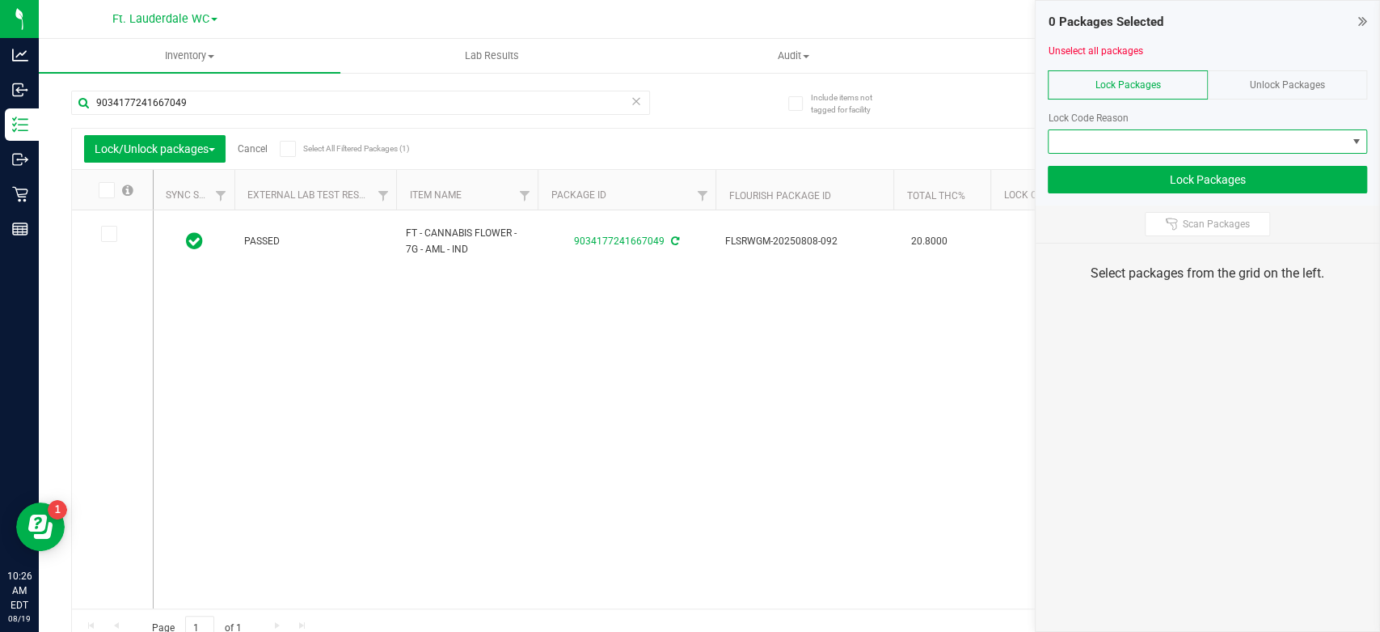
click at [1129, 141] on span at bounding box center [1198, 141] width 298 height 23
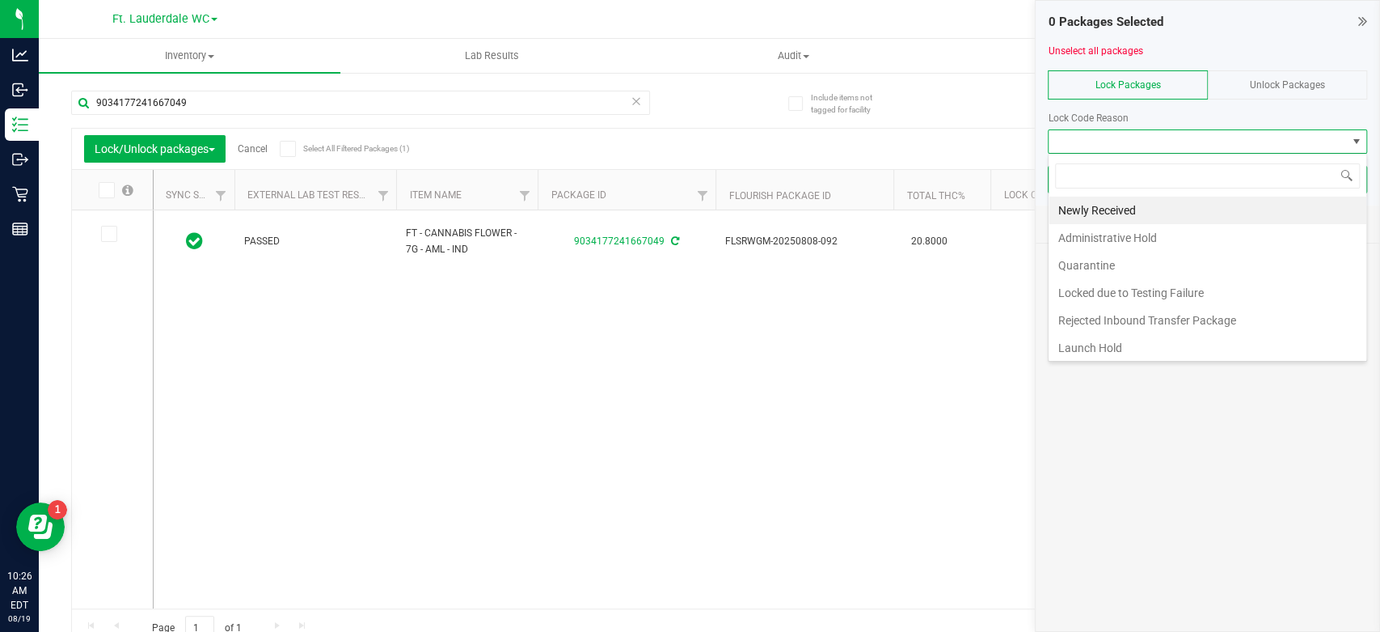
scroll to position [23, 319]
click at [1118, 346] on li "Launch Hold" at bounding box center [1208, 347] width 318 height 27
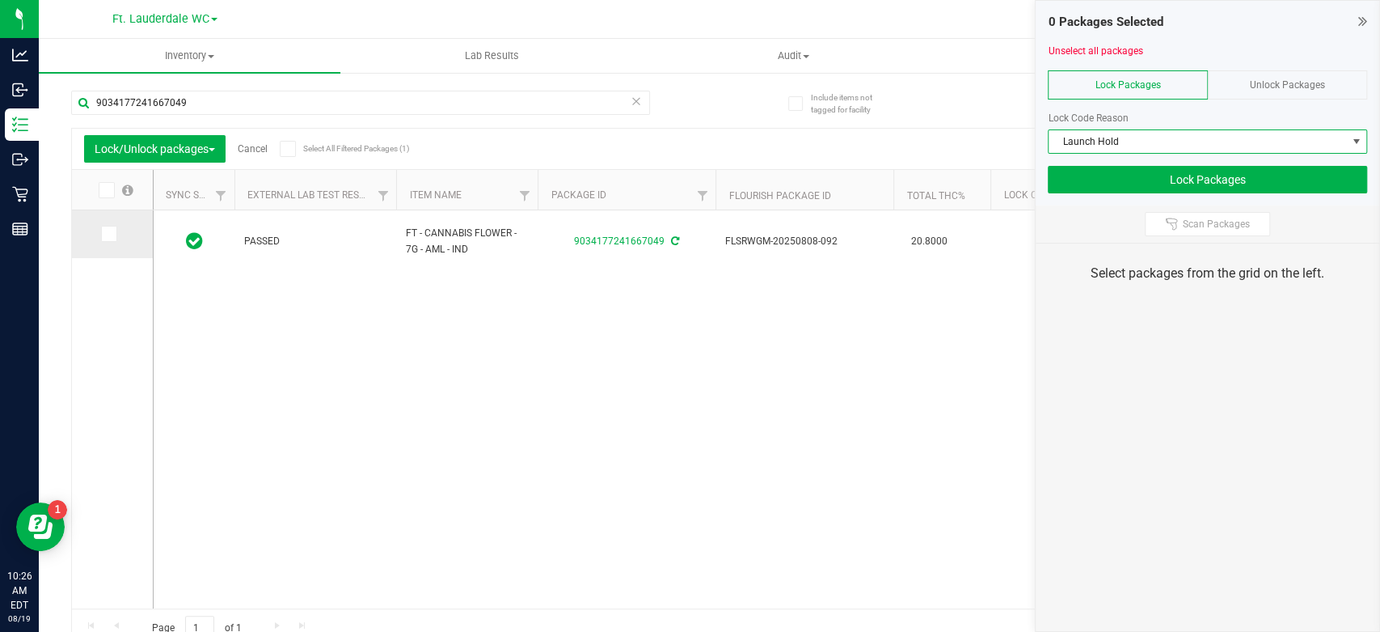
click at [108, 234] on icon at bounding box center [108, 234] width 11 height 0
click at [0, 0] on input "checkbox" at bounding box center [0, 0] width 0 height 0
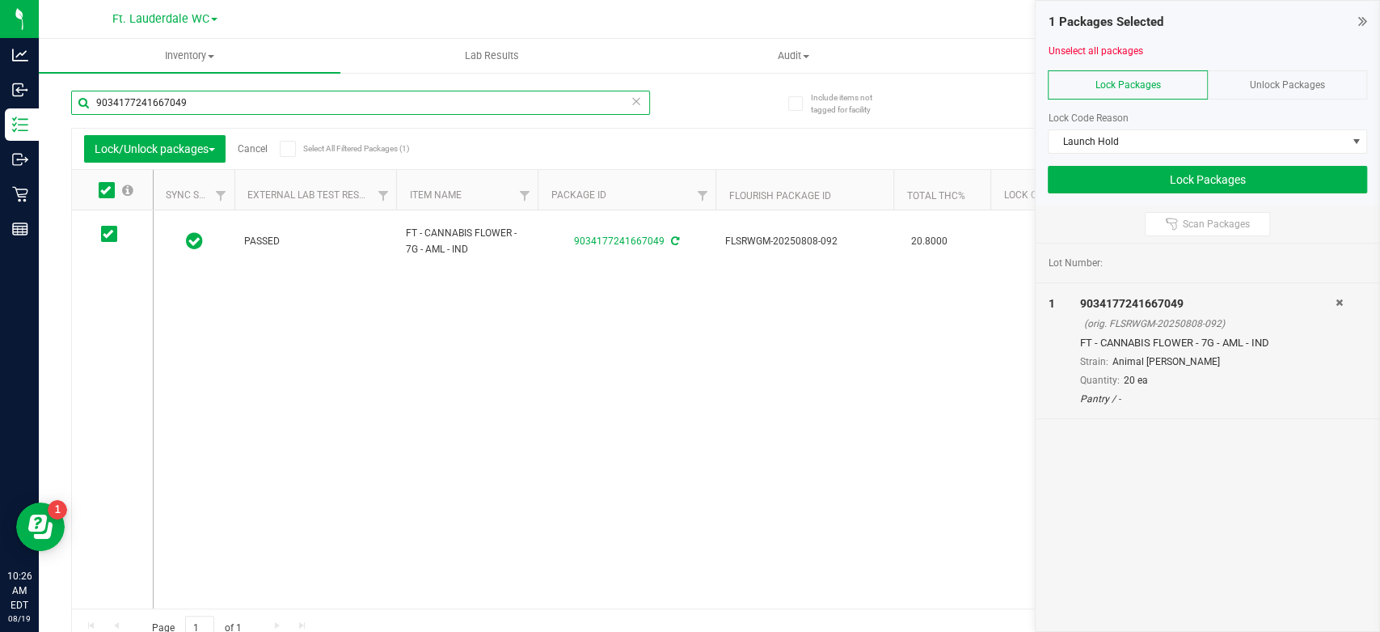
click at [275, 108] on input "9034177241667049" at bounding box center [360, 103] width 579 height 24
click at [213, 106] on input "9034177241667049" at bounding box center [360, 103] width 579 height 24
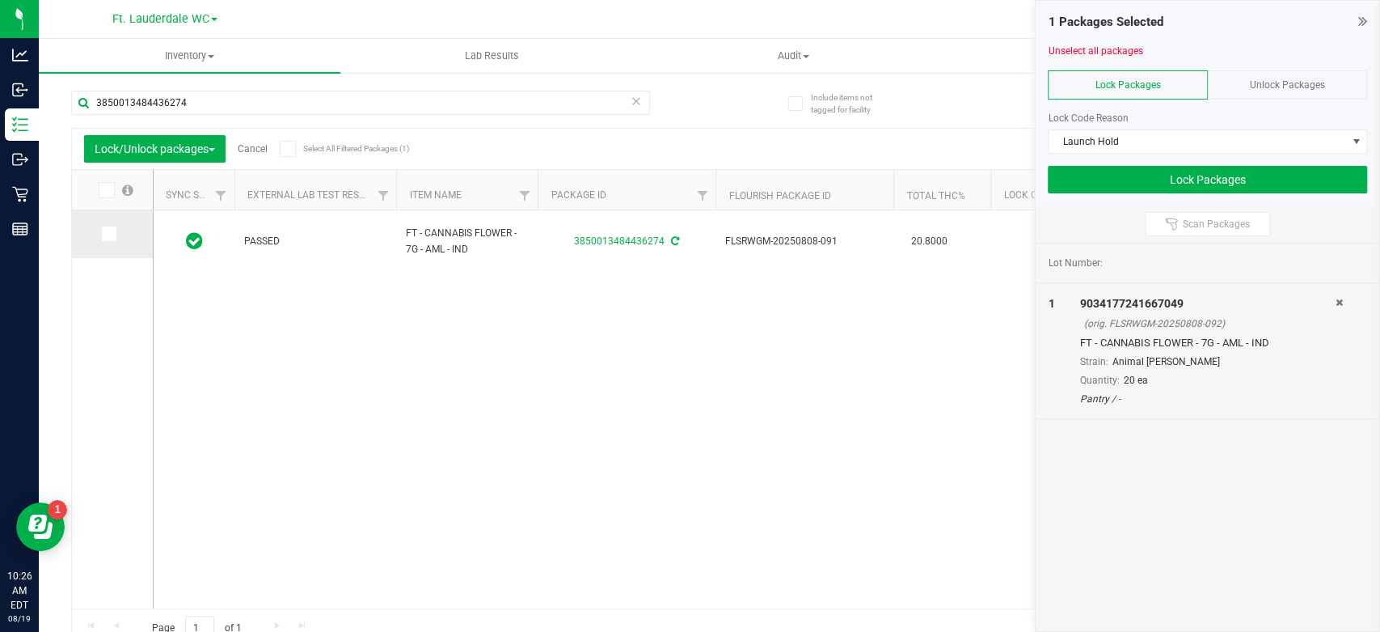
click at [108, 234] on icon at bounding box center [108, 234] width 11 height 0
click at [0, 0] on input "checkbox" at bounding box center [0, 0] width 0 height 0
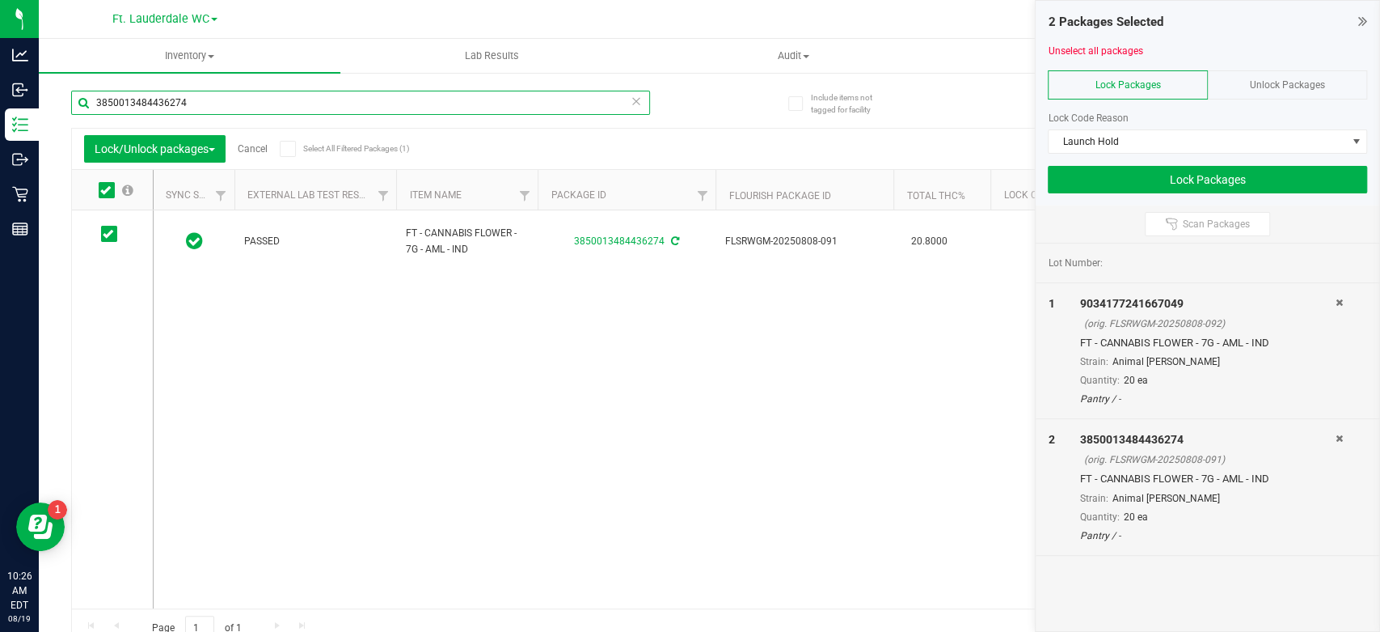
click at [250, 97] on input "3850013484436274" at bounding box center [360, 103] width 579 height 24
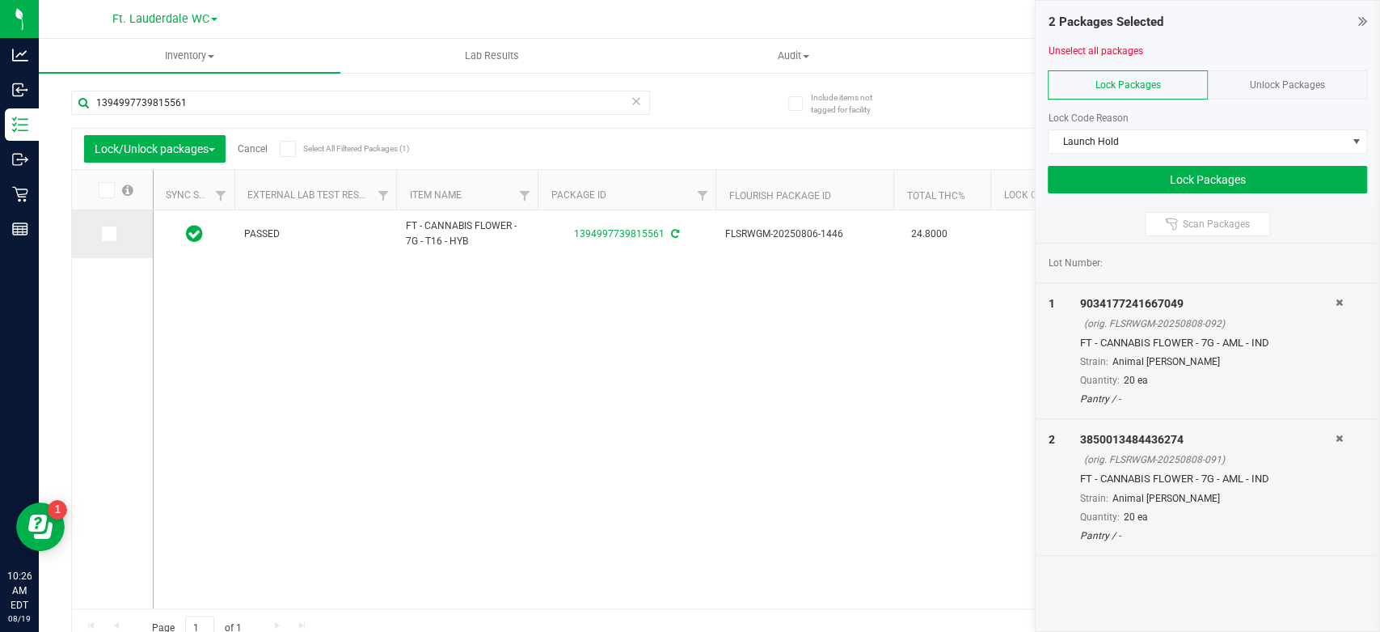
click at [105, 234] on icon at bounding box center [108, 234] width 11 height 0
click at [0, 0] on input "checkbox" at bounding box center [0, 0] width 0 height 0
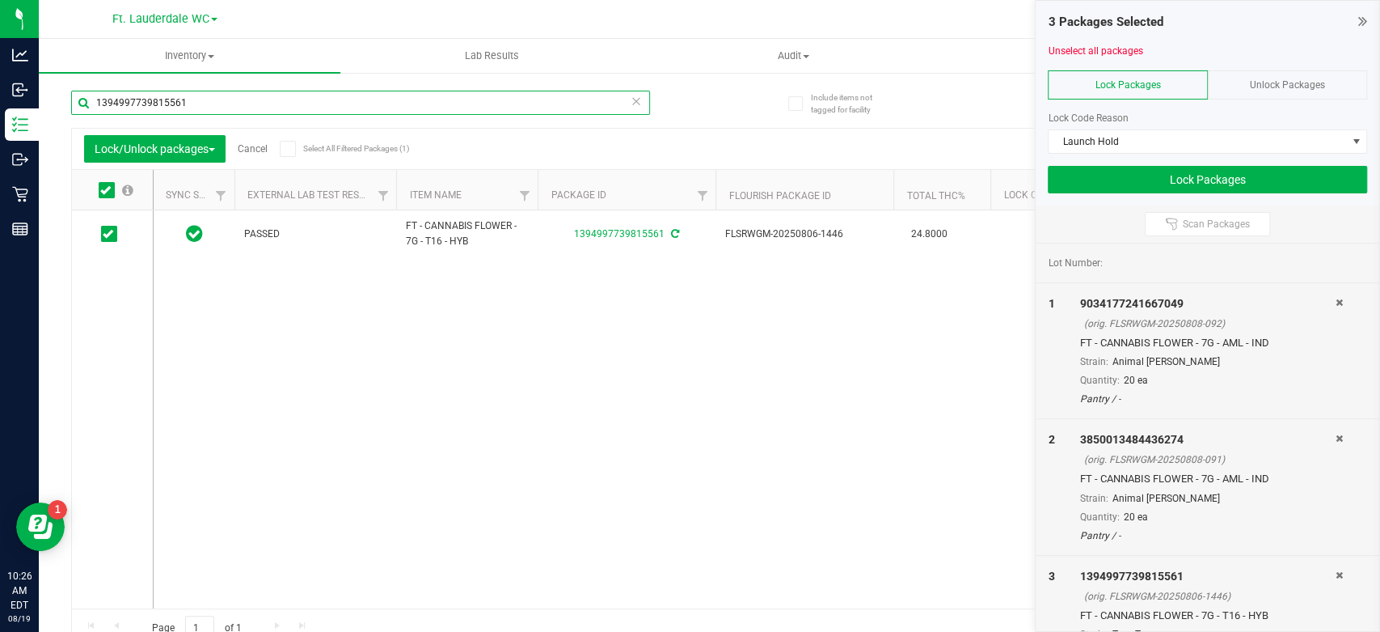
click at [228, 101] on input "1394997739815561" at bounding box center [360, 103] width 579 height 24
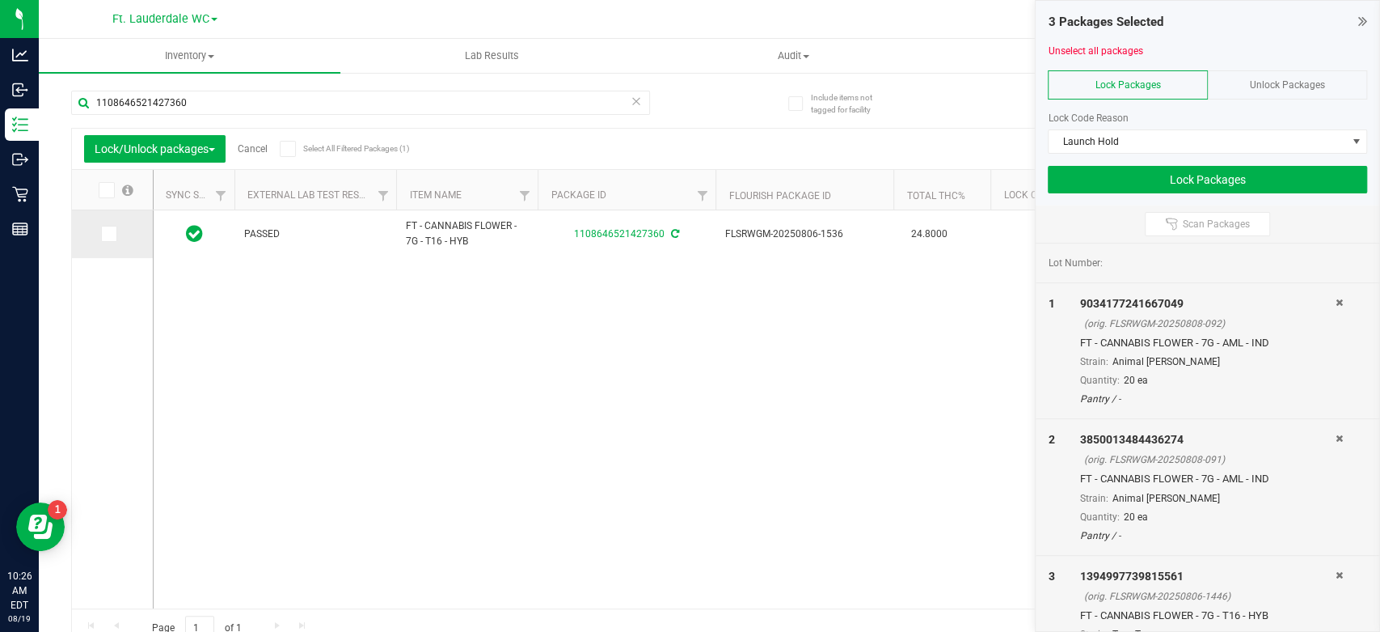
click at [112, 238] on span at bounding box center [109, 234] width 16 height 16
click at [0, 0] on input "checkbox" at bounding box center [0, 0] width 0 height 0
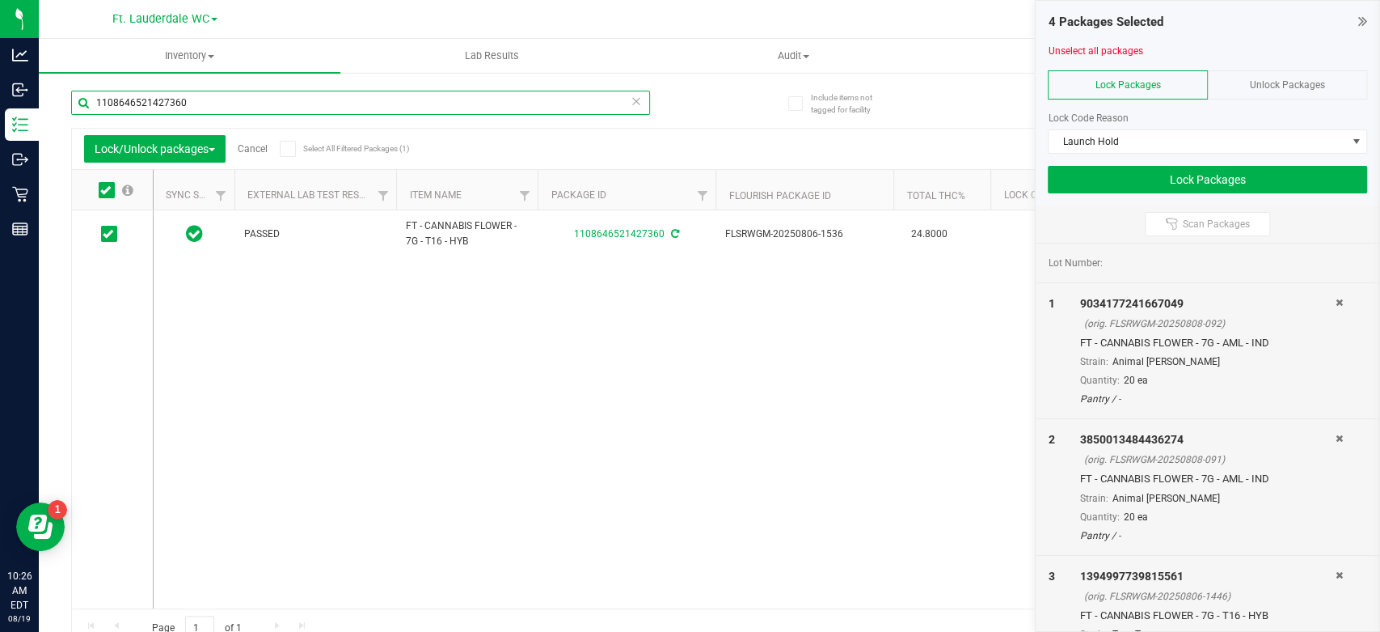
click at [241, 108] on input "1108646521427360" at bounding box center [360, 103] width 579 height 24
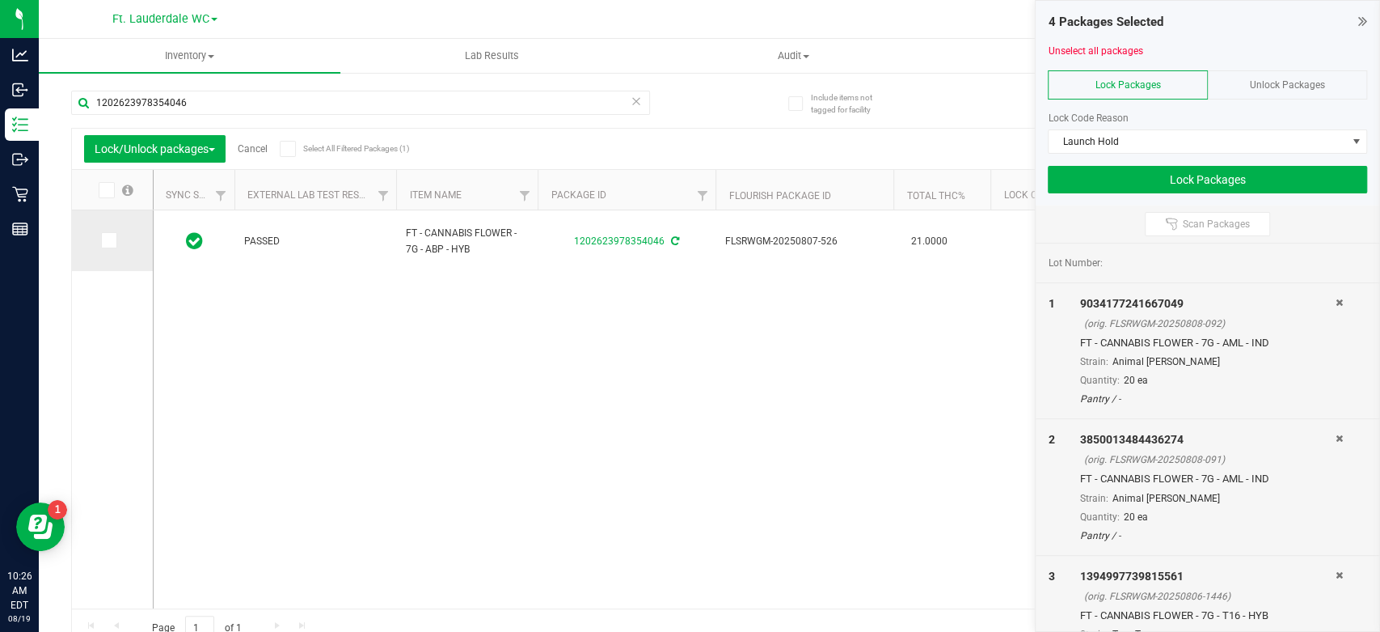
click at [116, 235] on span at bounding box center [109, 240] width 16 height 16
click at [0, 0] on input "checkbox" at bounding box center [0, 0] width 0 height 0
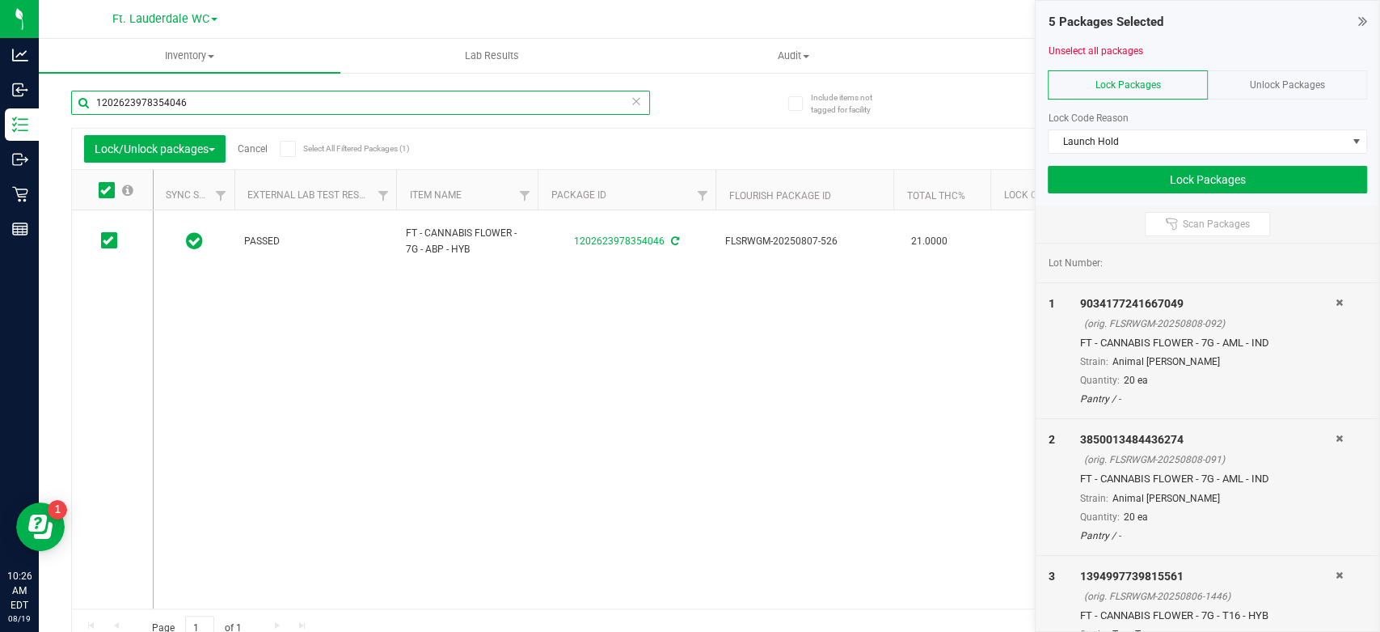
click at [233, 103] on input "1202623978354046" at bounding box center [360, 103] width 579 height 24
type input "5971134988981932"
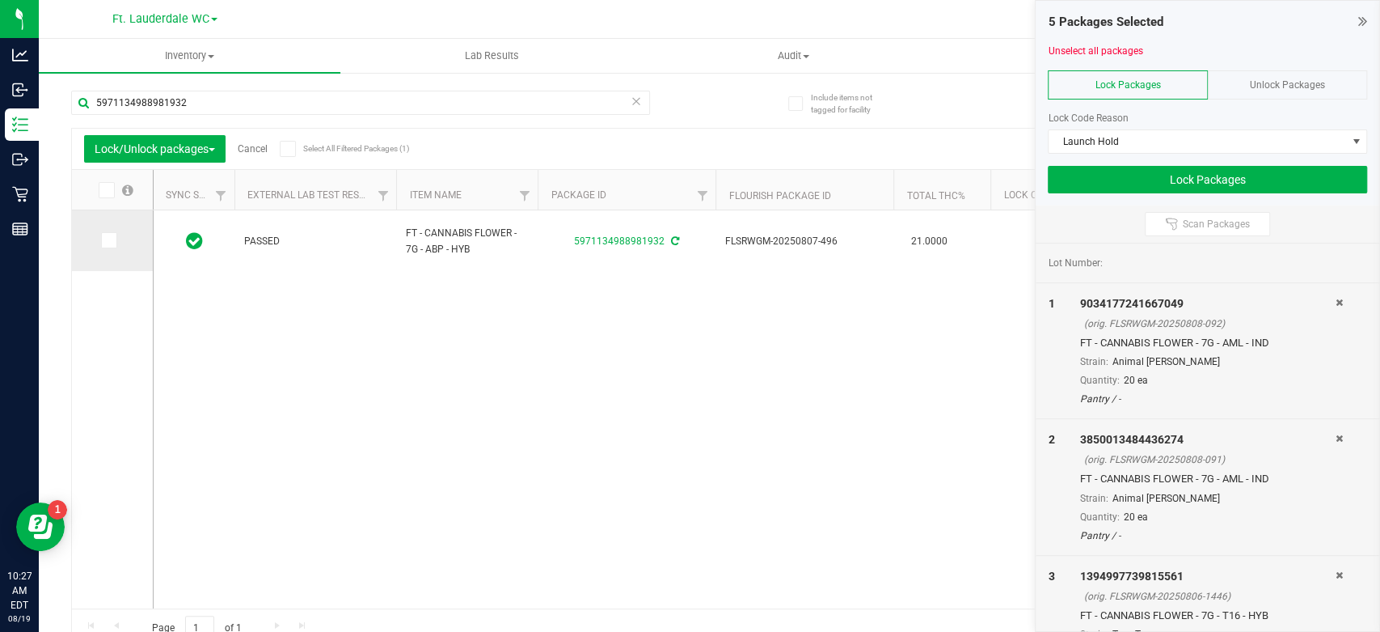
click at [104, 240] on icon at bounding box center [108, 240] width 11 height 0
click at [0, 0] on input "checkbox" at bounding box center [0, 0] width 0 height 0
click at [1104, 180] on button "Lock Packages" at bounding box center [1207, 179] width 319 height 27
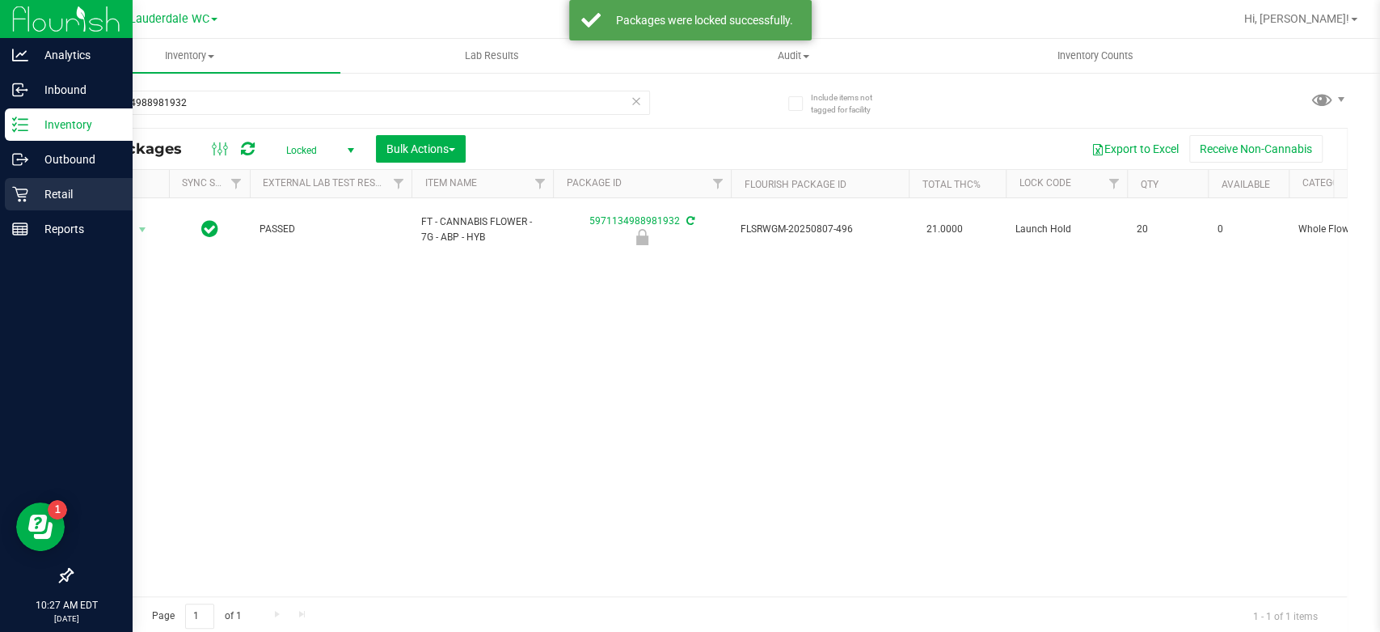
click at [28, 198] on p "Retail" at bounding box center [76, 193] width 97 height 19
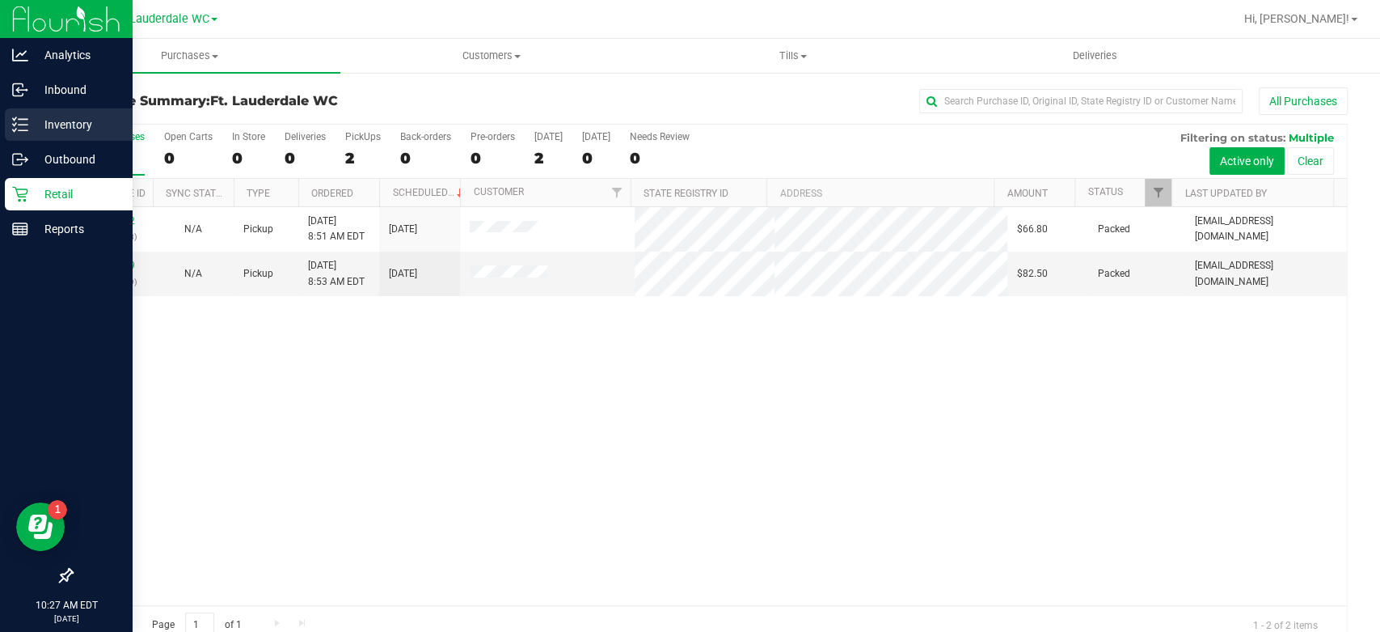
click at [29, 137] on div "Inventory" at bounding box center [69, 124] width 128 height 32
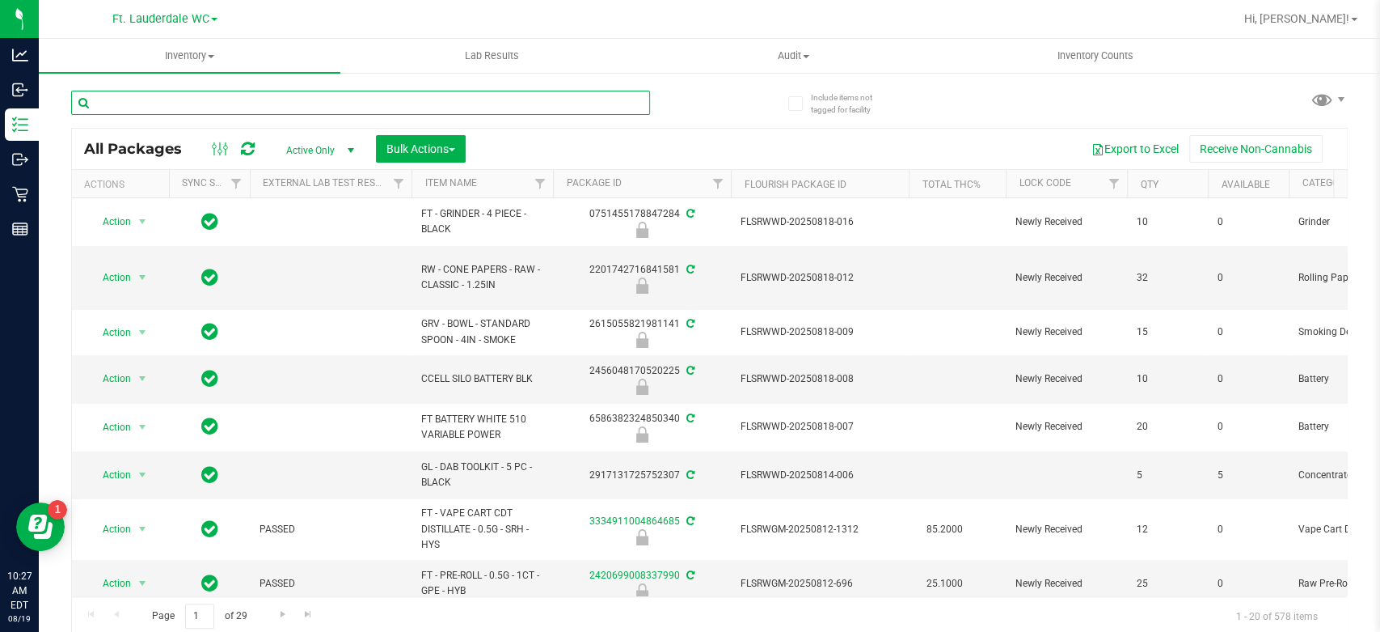
click at [330, 102] on input "text" at bounding box center [360, 103] width 579 height 24
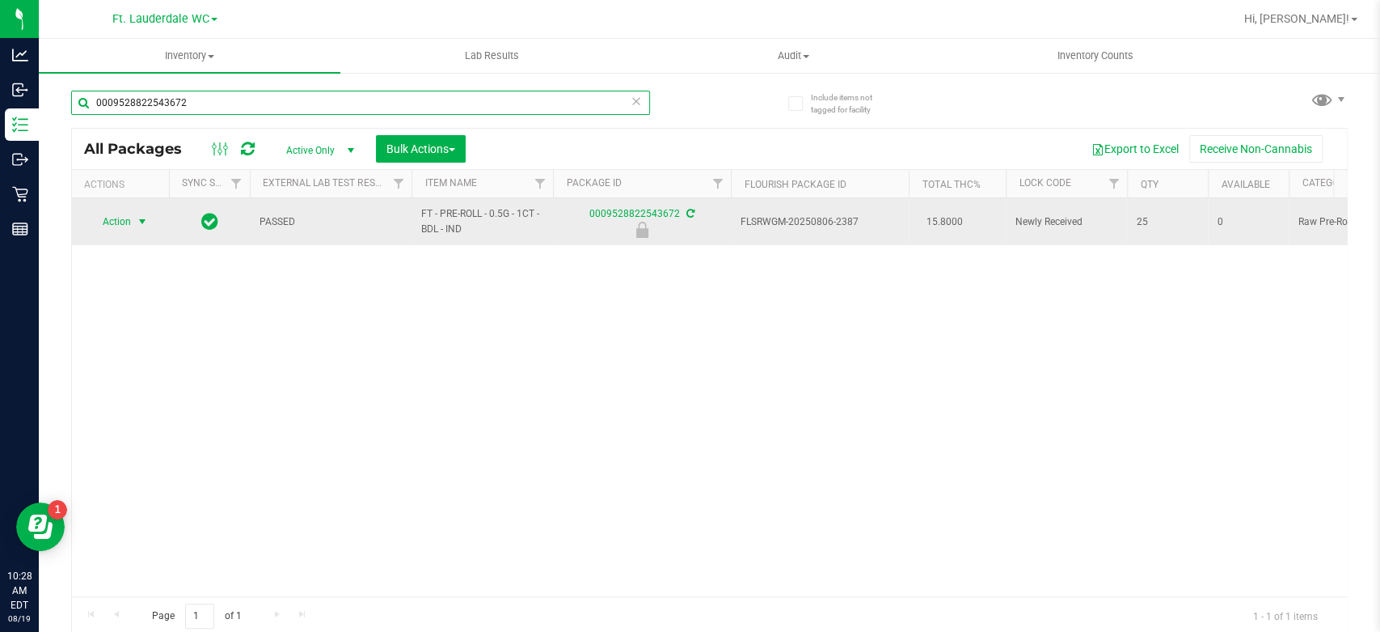
type input "0009528822543672"
click at [140, 224] on span "select" at bounding box center [142, 221] width 13 height 13
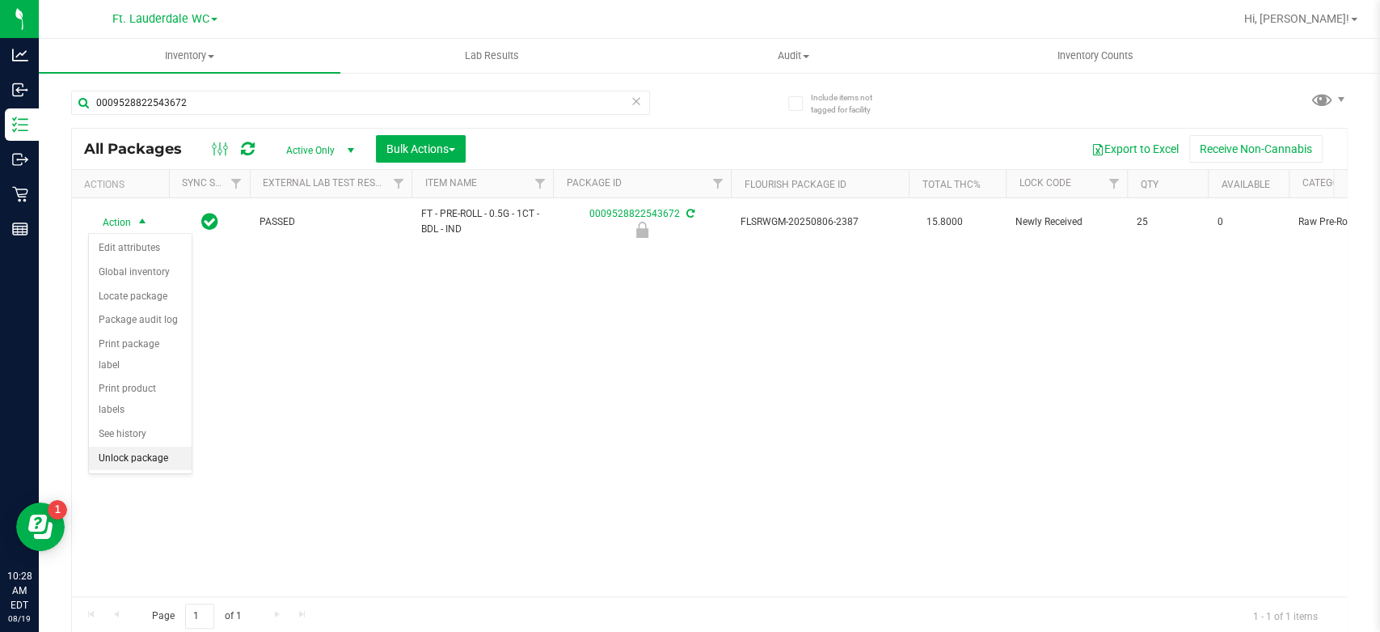
click at [128, 446] on li "Unlock package" at bounding box center [140, 458] width 103 height 24
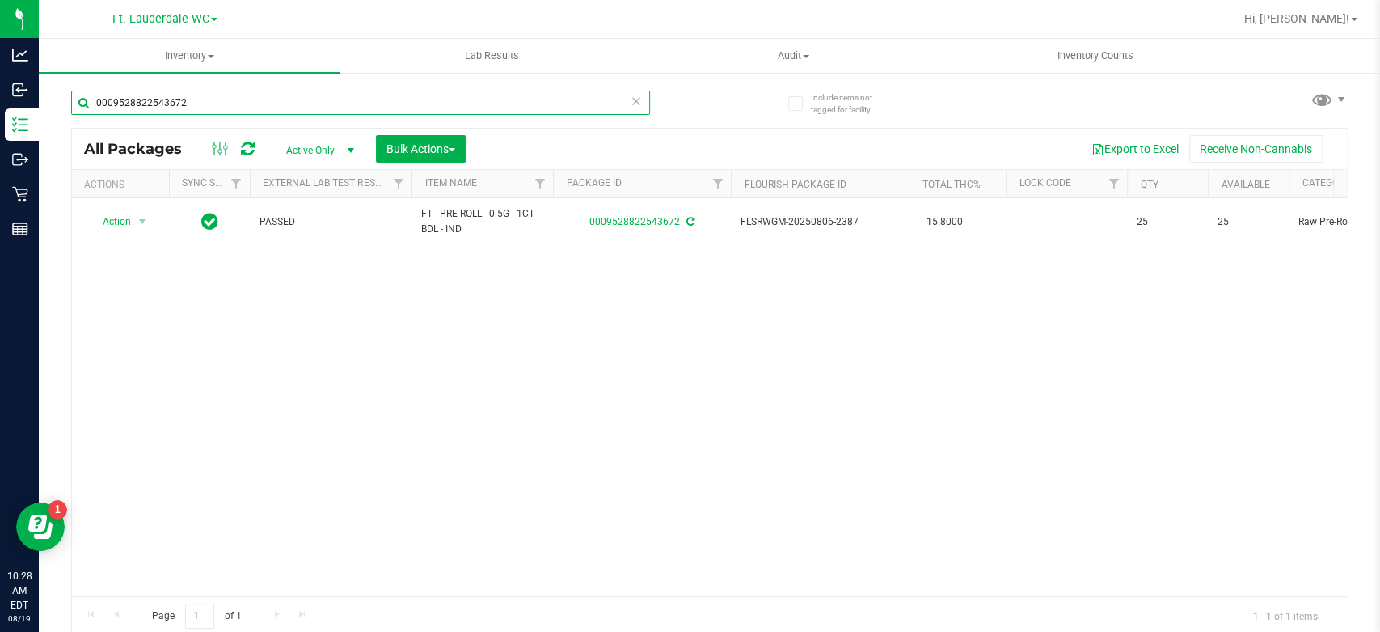
click at [266, 103] on input "0009528822543672" at bounding box center [360, 103] width 579 height 24
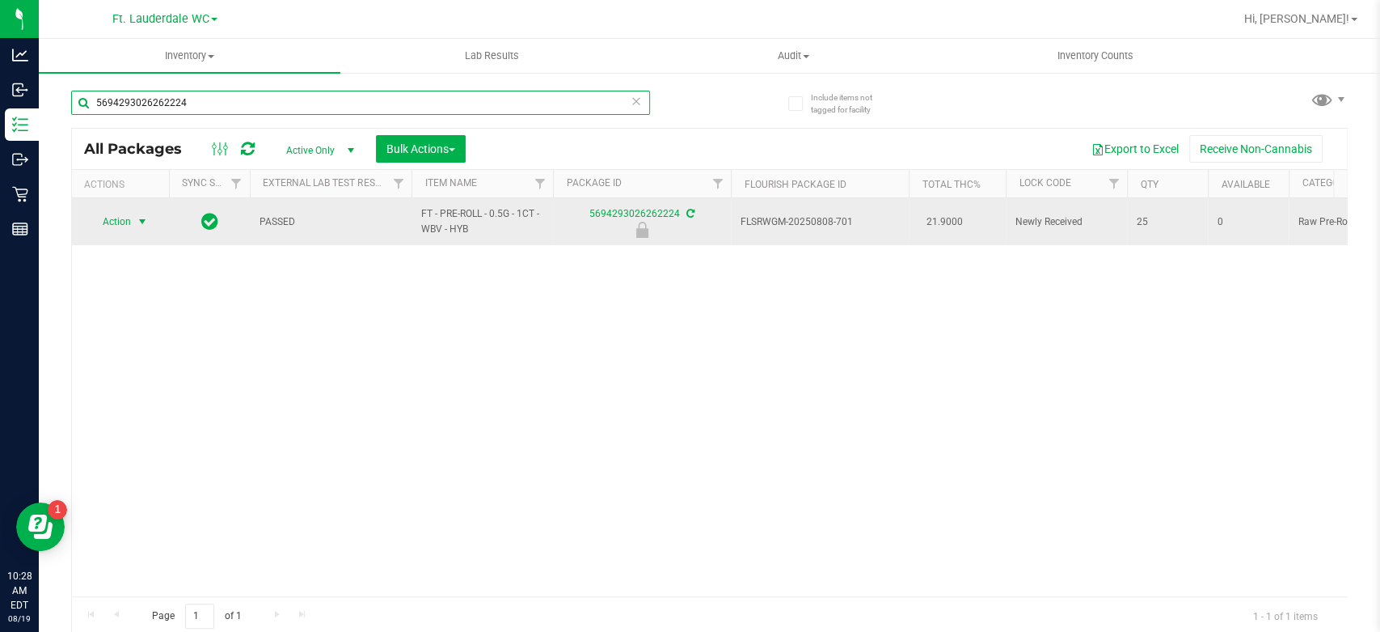
type input "5694293026262224"
click at [113, 220] on span "Action" at bounding box center [110, 221] width 44 height 23
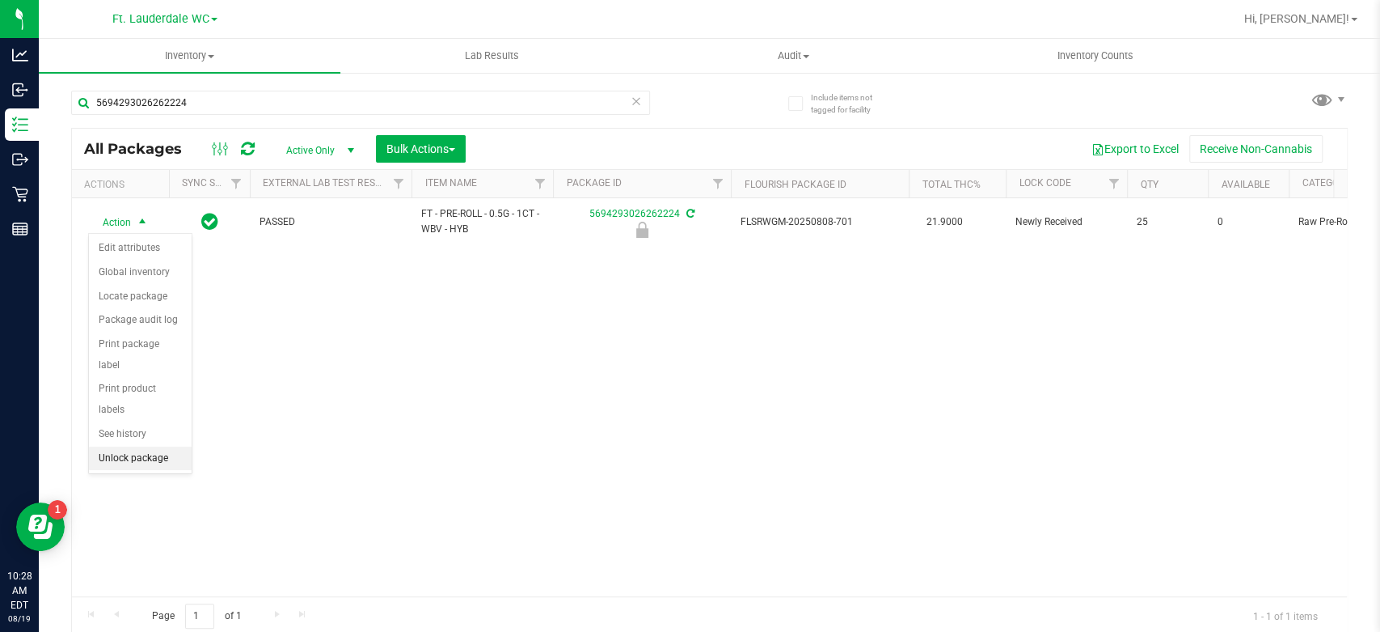
click at [119, 446] on li "Unlock package" at bounding box center [140, 458] width 103 height 24
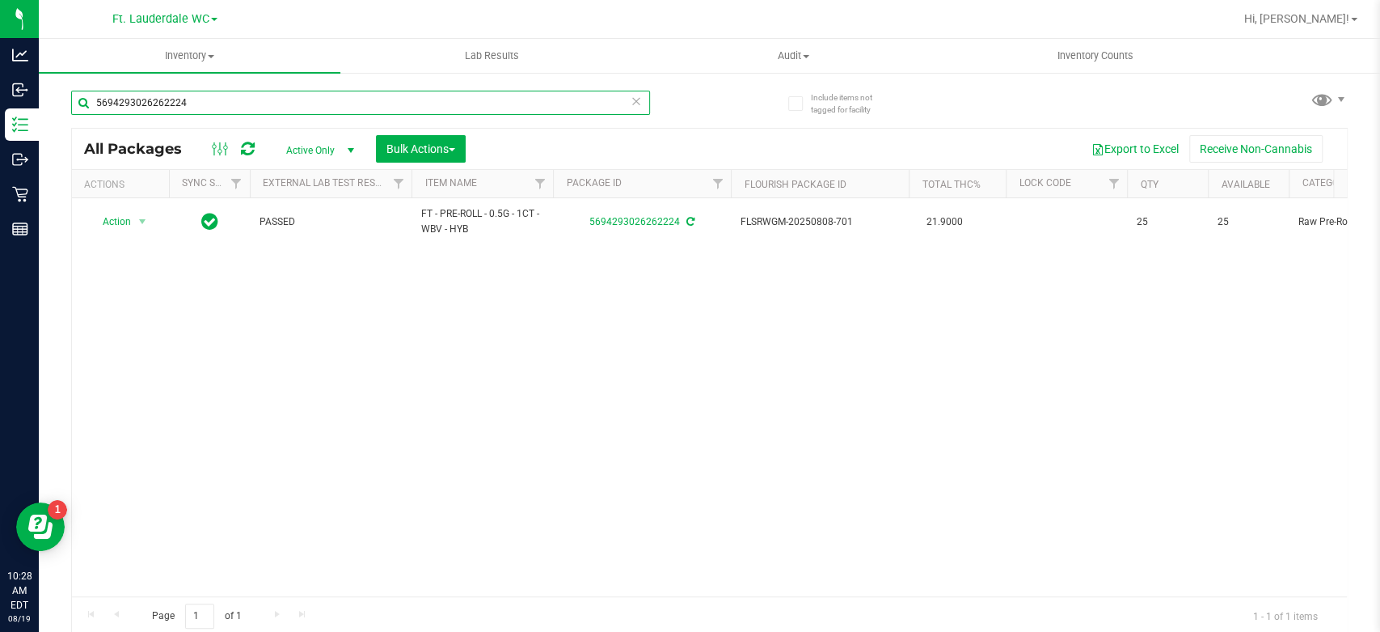
click at [234, 102] on input "5694293026262224" at bounding box center [360, 103] width 579 height 24
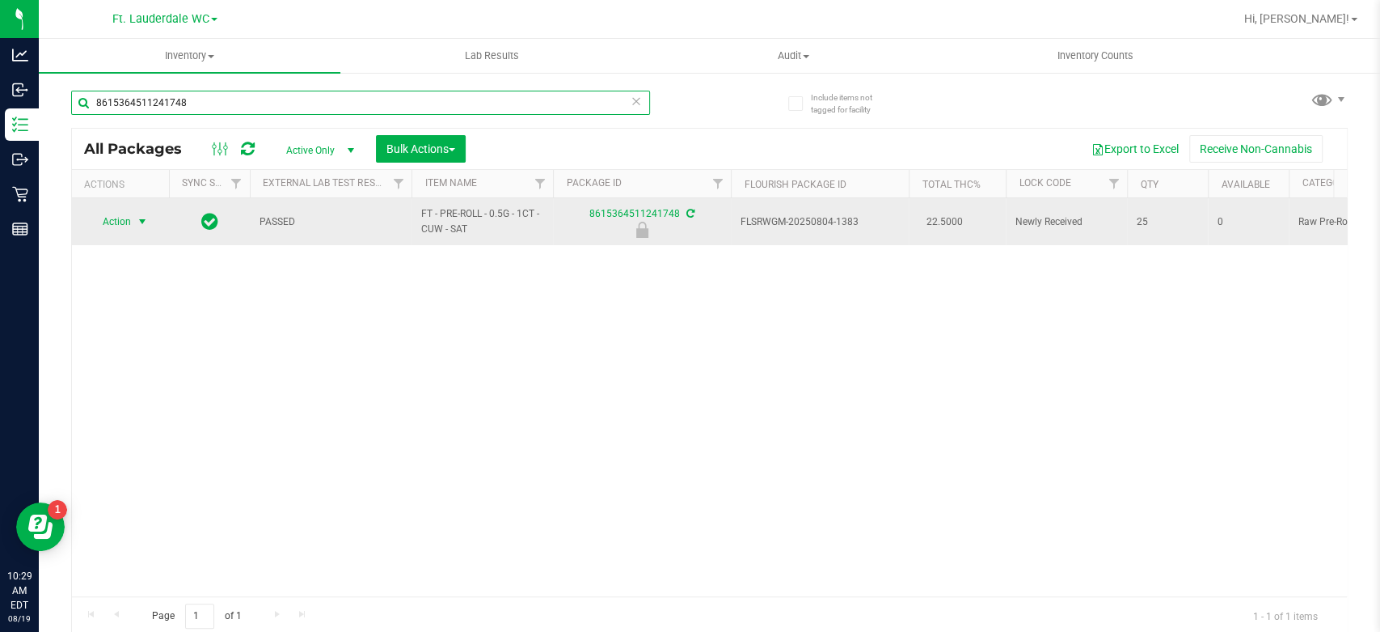
type input "8615364511241748"
click at [125, 228] on span "Action" at bounding box center [110, 221] width 44 height 23
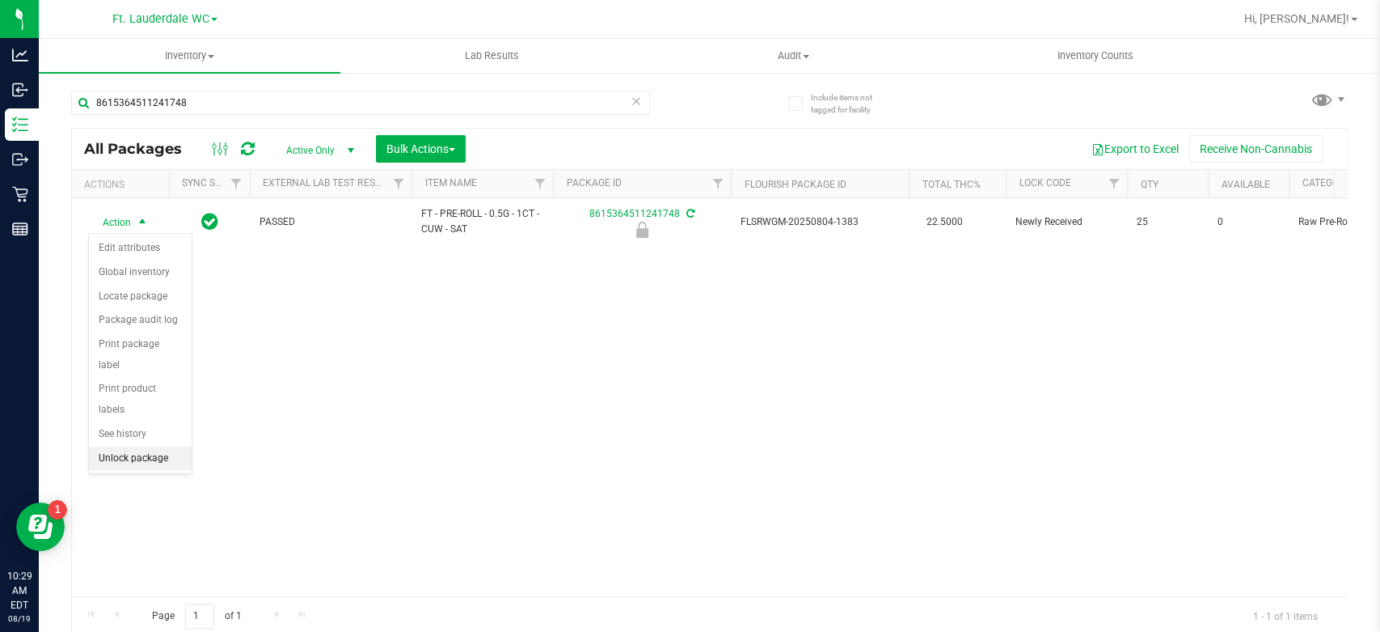
click at [155, 446] on li "Unlock package" at bounding box center [140, 458] width 103 height 24
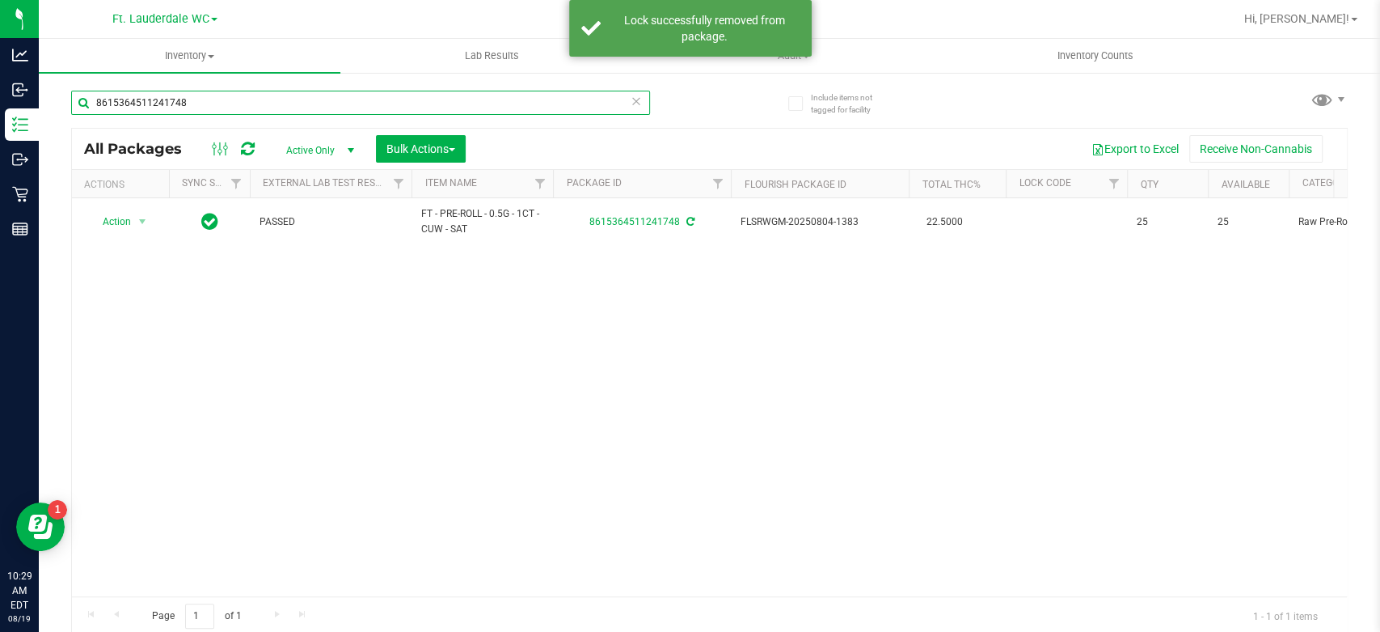
click at [236, 107] on input "8615364511241748" at bounding box center [360, 103] width 579 height 24
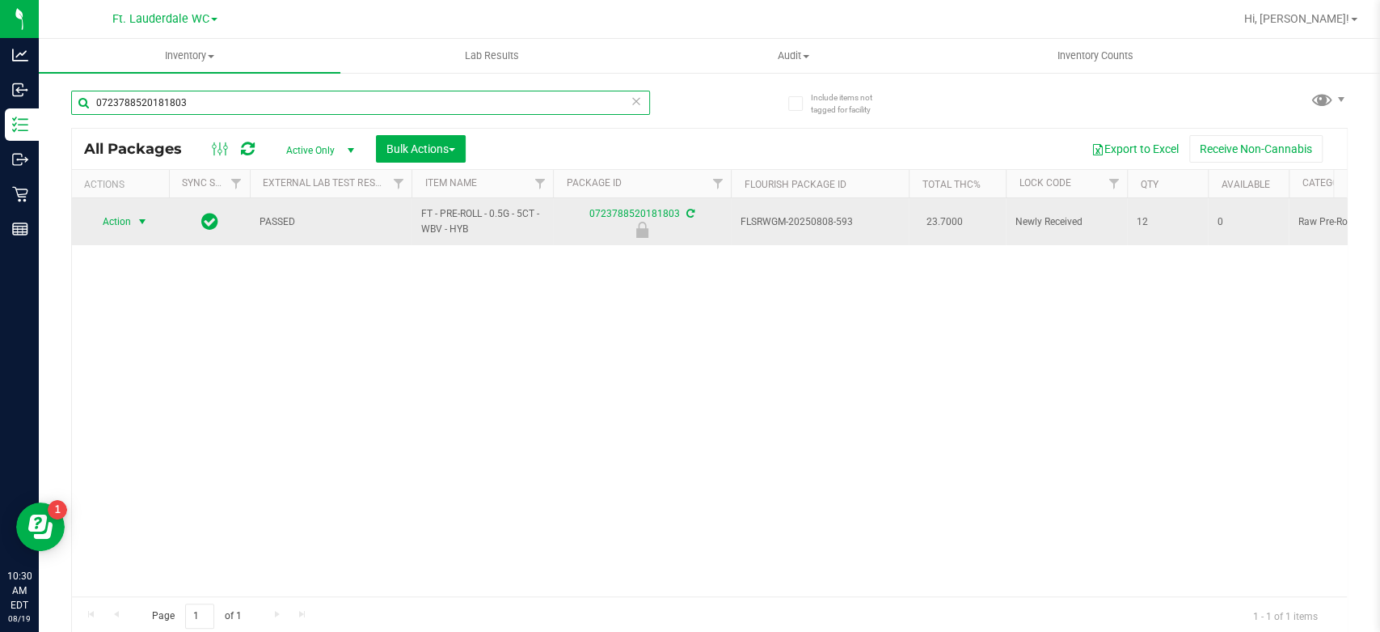
type input "0723788520181803"
click at [114, 223] on span "Action" at bounding box center [110, 221] width 44 height 23
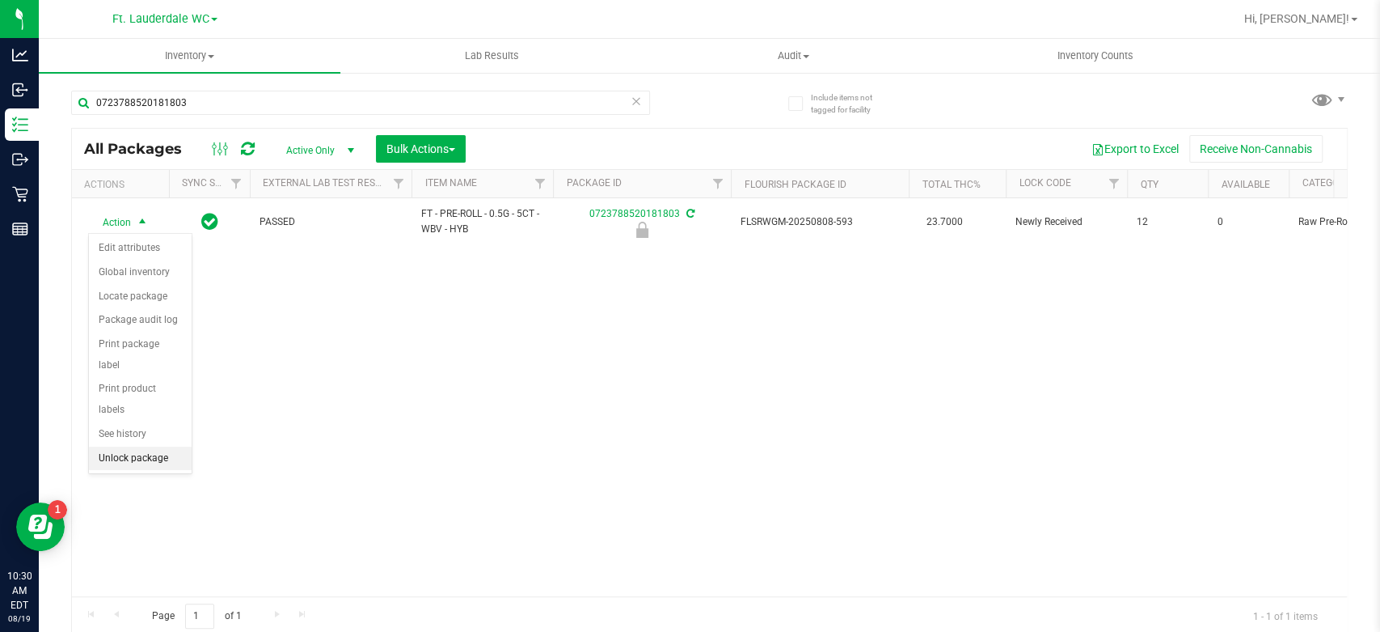
click at [150, 446] on li "Unlock package" at bounding box center [140, 458] width 103 height 24
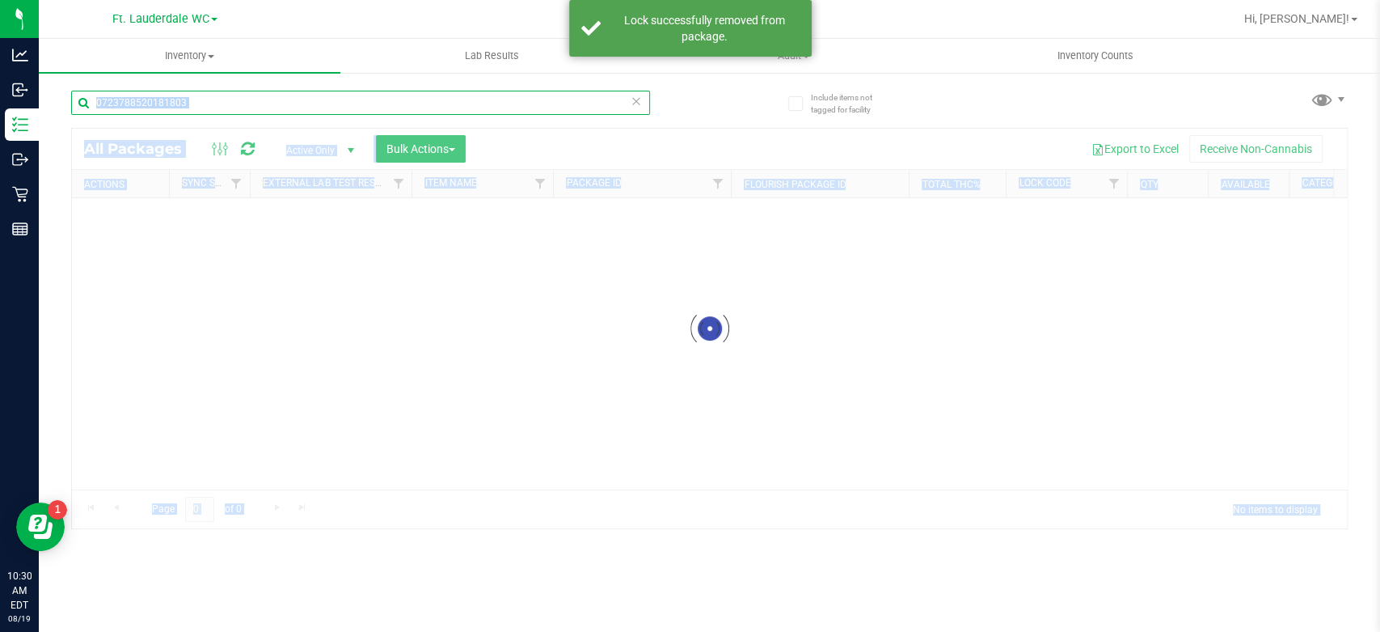
click at [293, 101] on div "Inventory All packages All inventory Waste log Create inventory Lab Results Aud…" at bounding box center [710, 335] width 1342 height 593
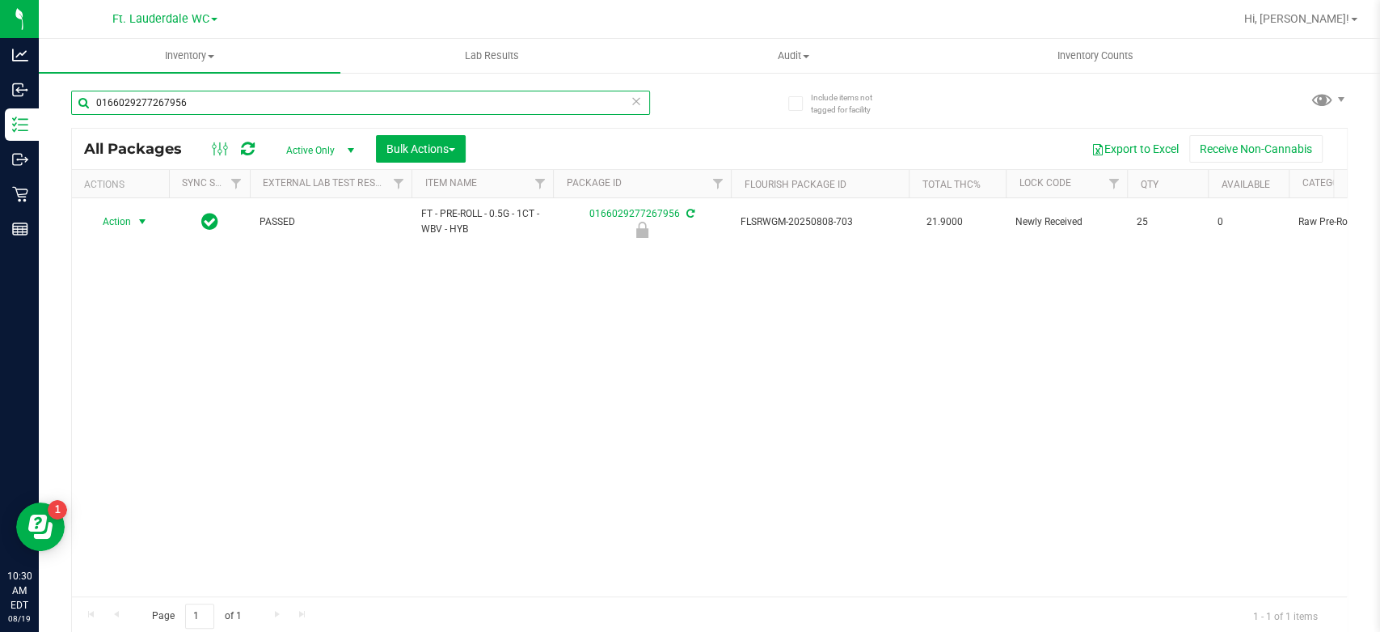
type input "0166029277267956"
click at [126, 220] on span "Action" at bounding box center [110, 221] width 44 height 23
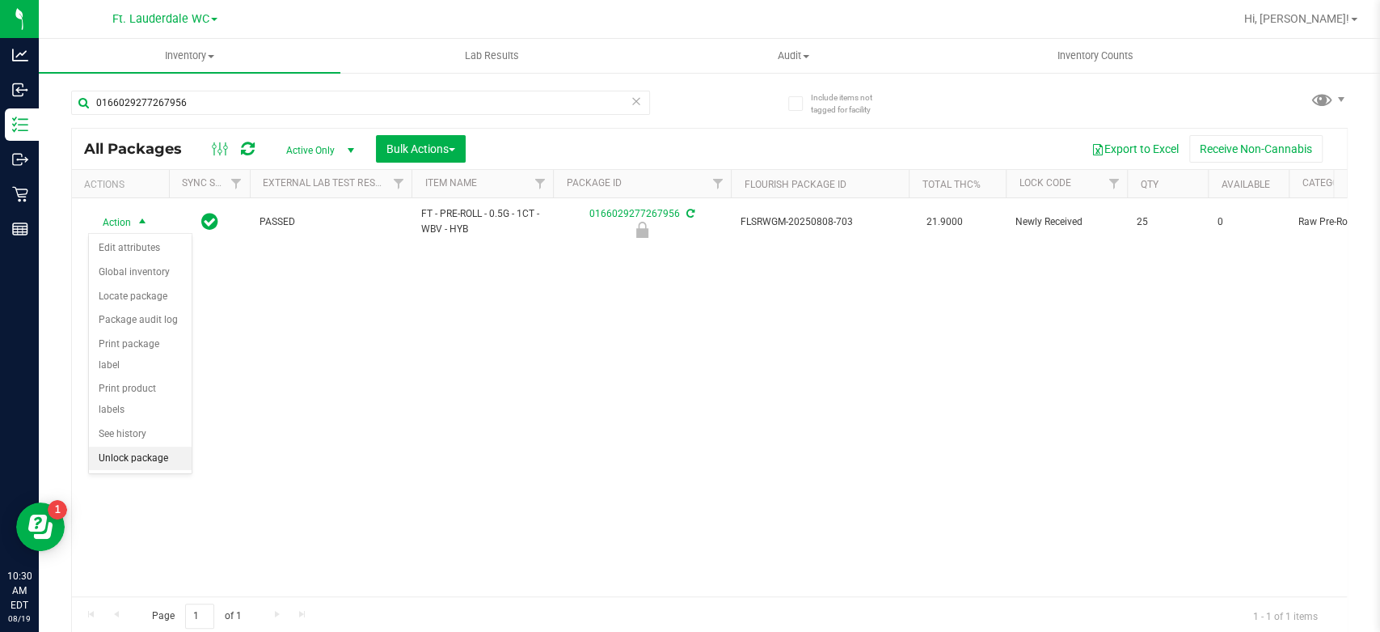
click at [108, 446] on li "Unlock package" at bounding box center [140, 458] width 103 height 24
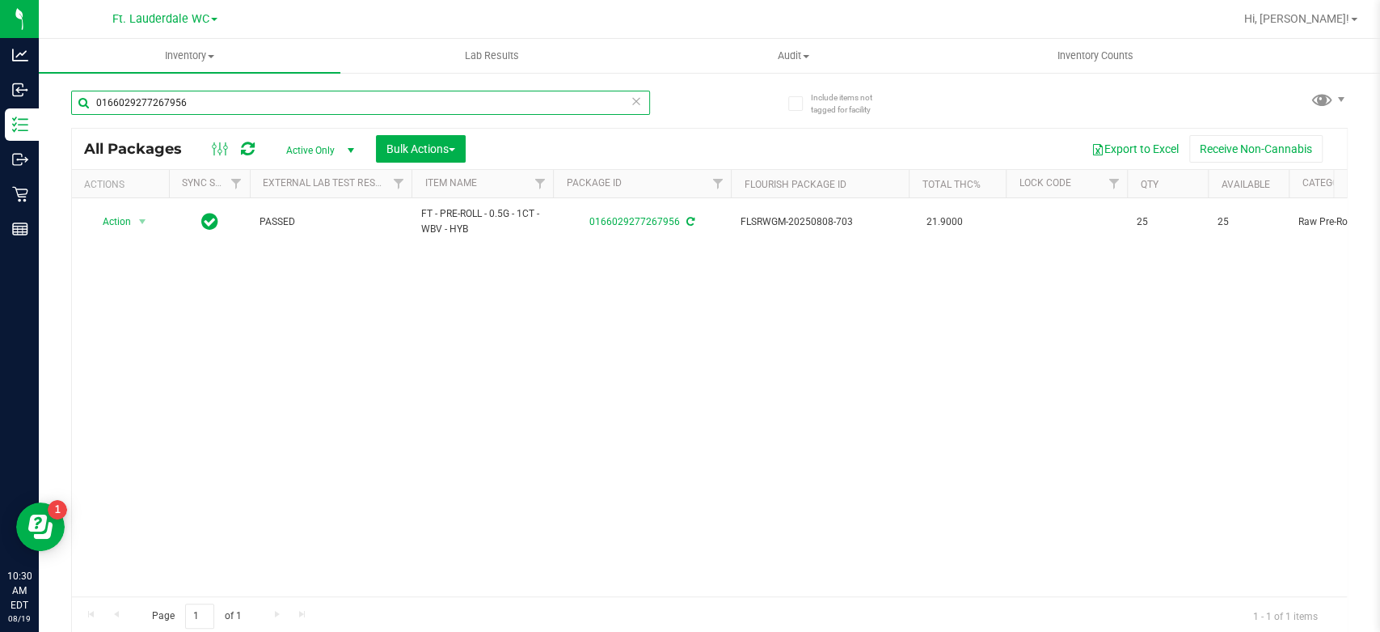
click at [391, 106] on input "0166029277267956" at bounding box center [360, 103] width 579 height 24
click at [390, 106] on input "0166029277267956" at bounding box center [360, 103] width 579 height 24
click at [401, 143] on span "Bulk Actions" at bounding box center [421, 148] width 69 height 13
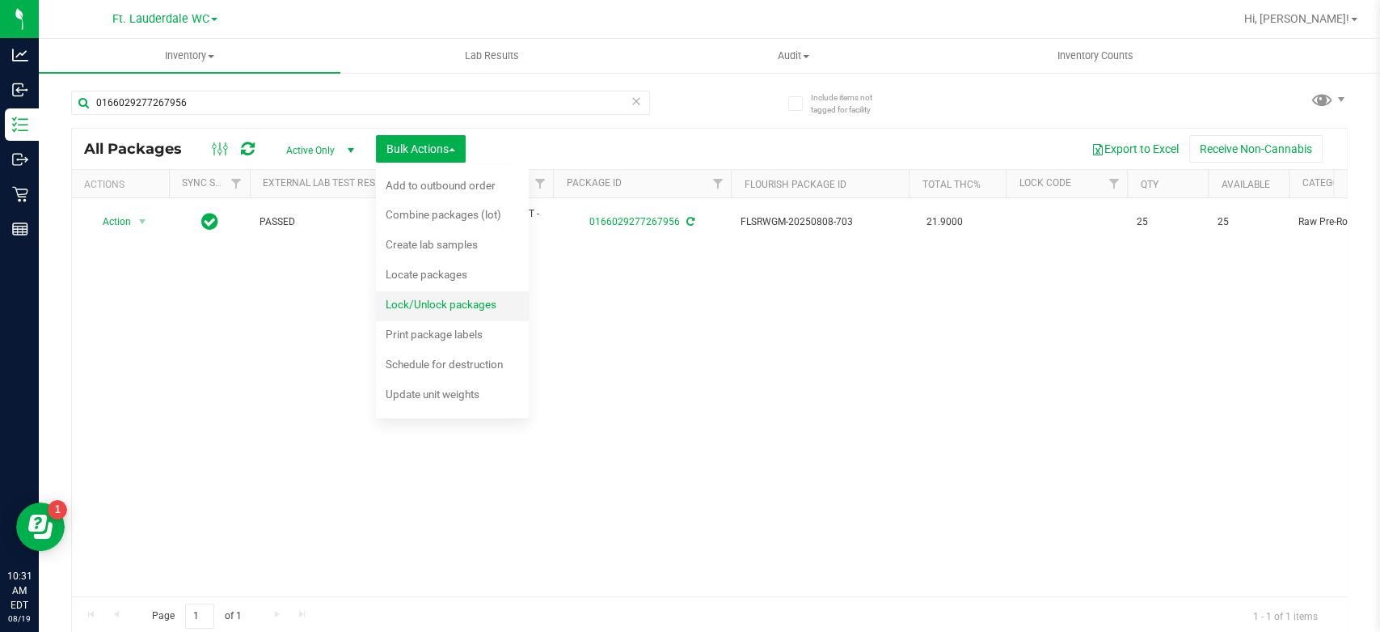
click at [404, 298] on span "Lock/Unlock packages" at bounding box center [441, 304] width 111 height 13
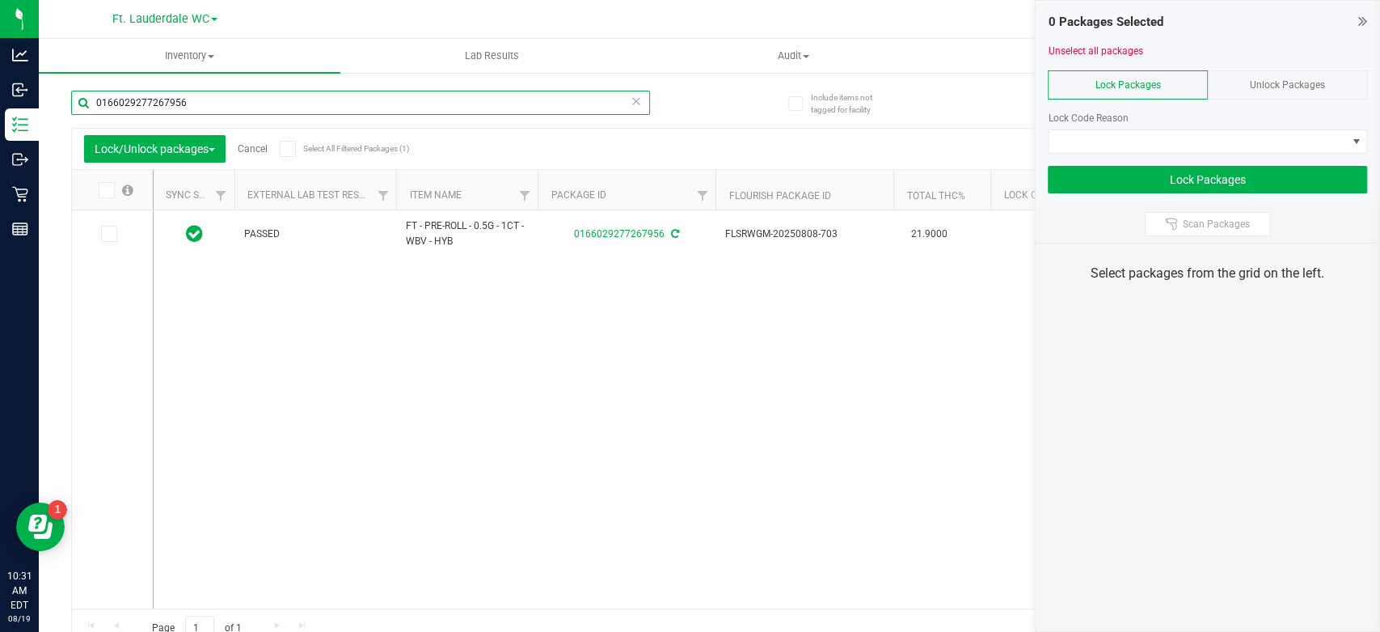
click at [322, 102] on input "0166029277267956" at bounding box center [360, 103] width 579 height 24
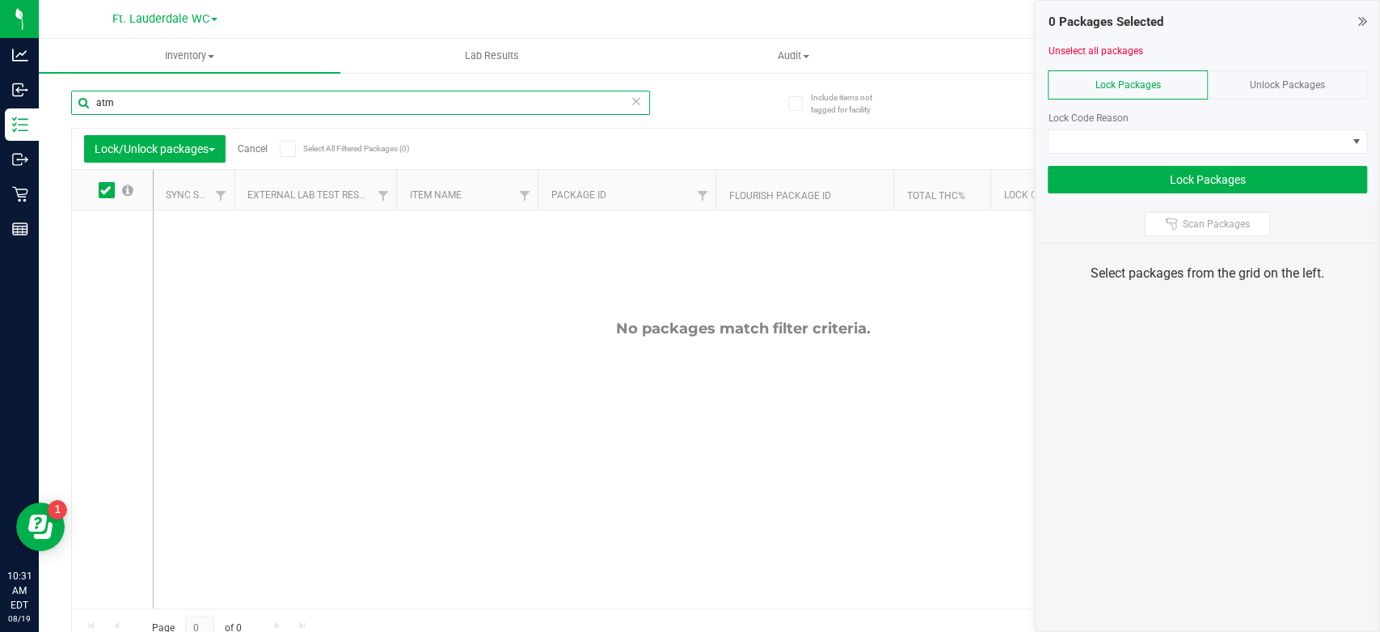
type input "atm"
click at [1260, 87] on span "Unlock Packages" at bounding box center [1287, 84] width 75 height 11
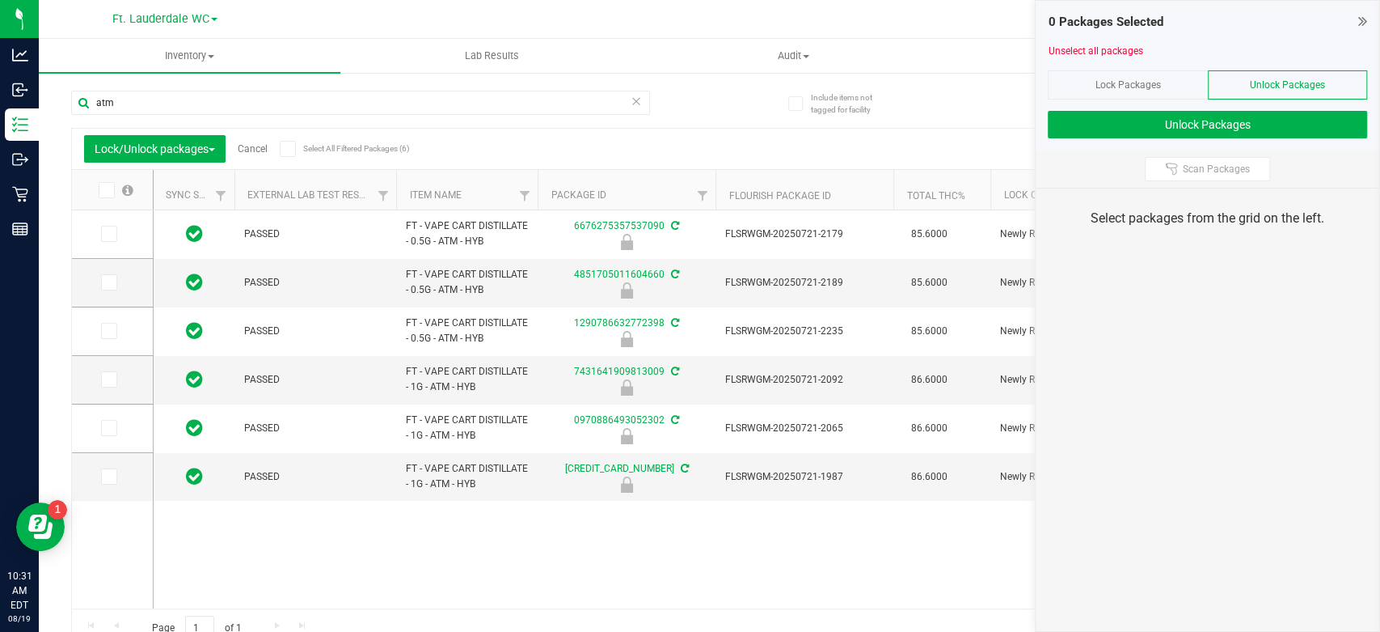
click at [112, 183] on span at bounding box center [107, 190] width 16 height 16
click at [0, 0] on input "checkbox" at bounding box center [0, 0] width 0 height 0
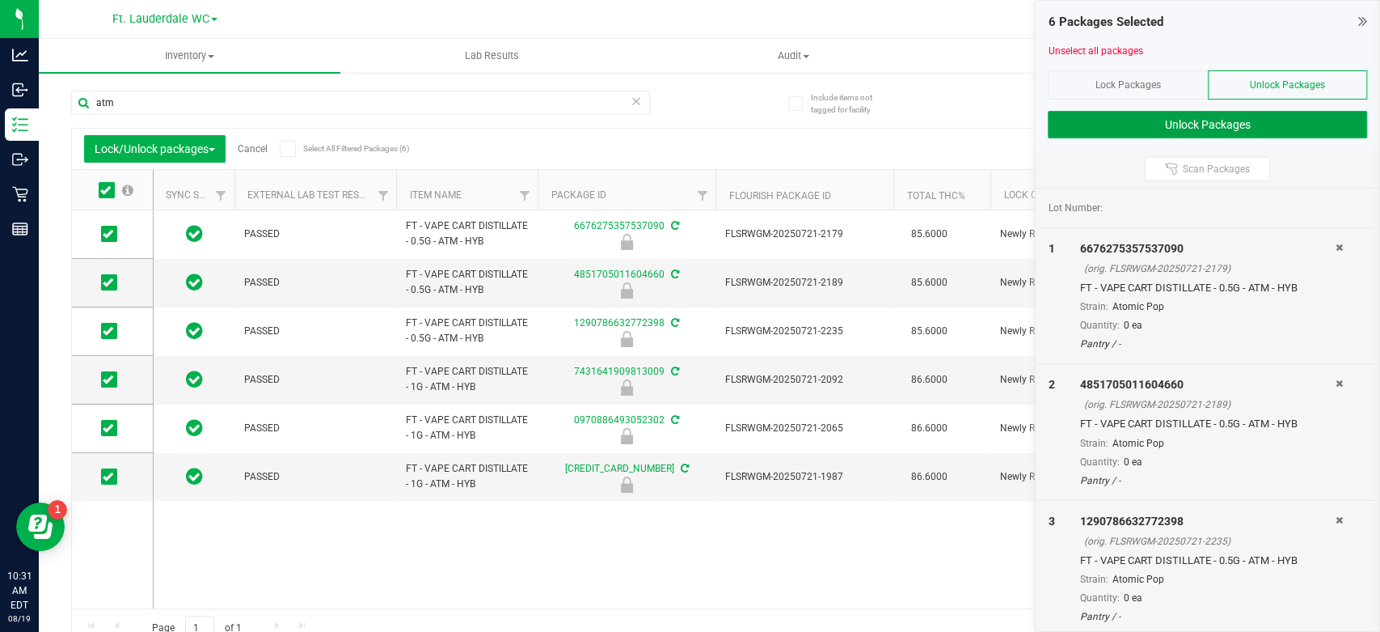
click at [1279, 120] on button "Unlock Packages" at bounding box center [1207, 124] width 319 height 27
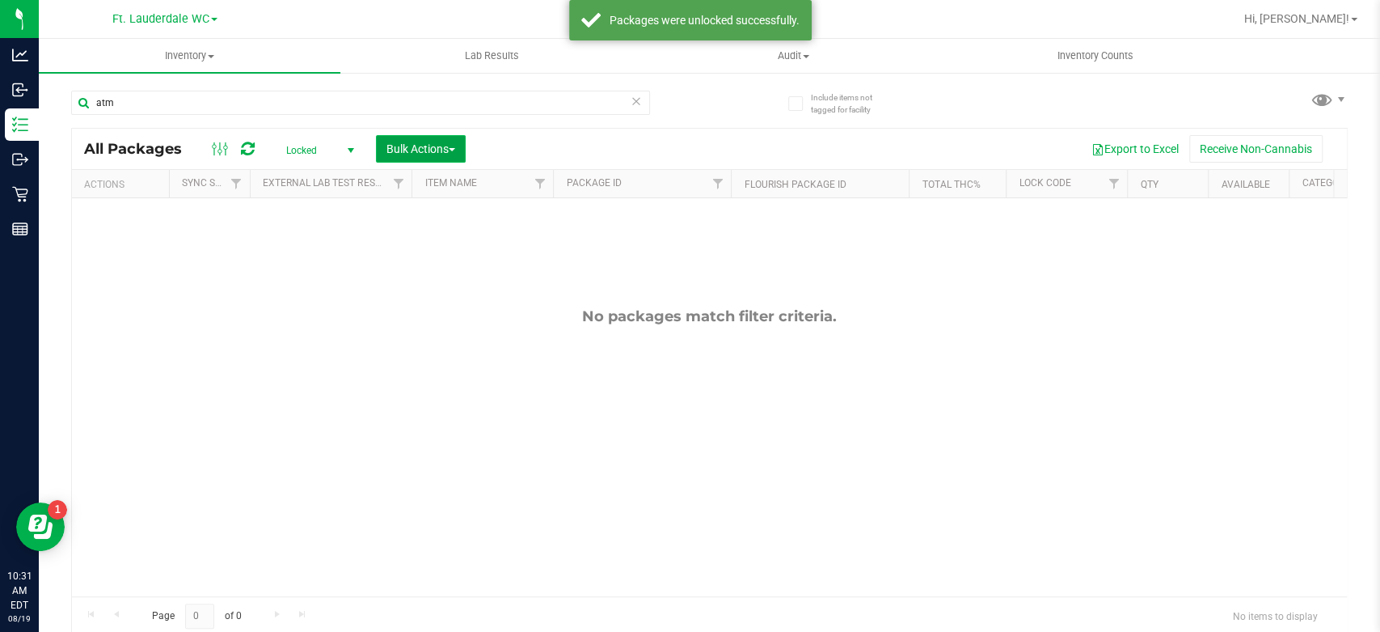
click at [455, 150] on span "button" at bounding box center [452, 149] width 6 height 3
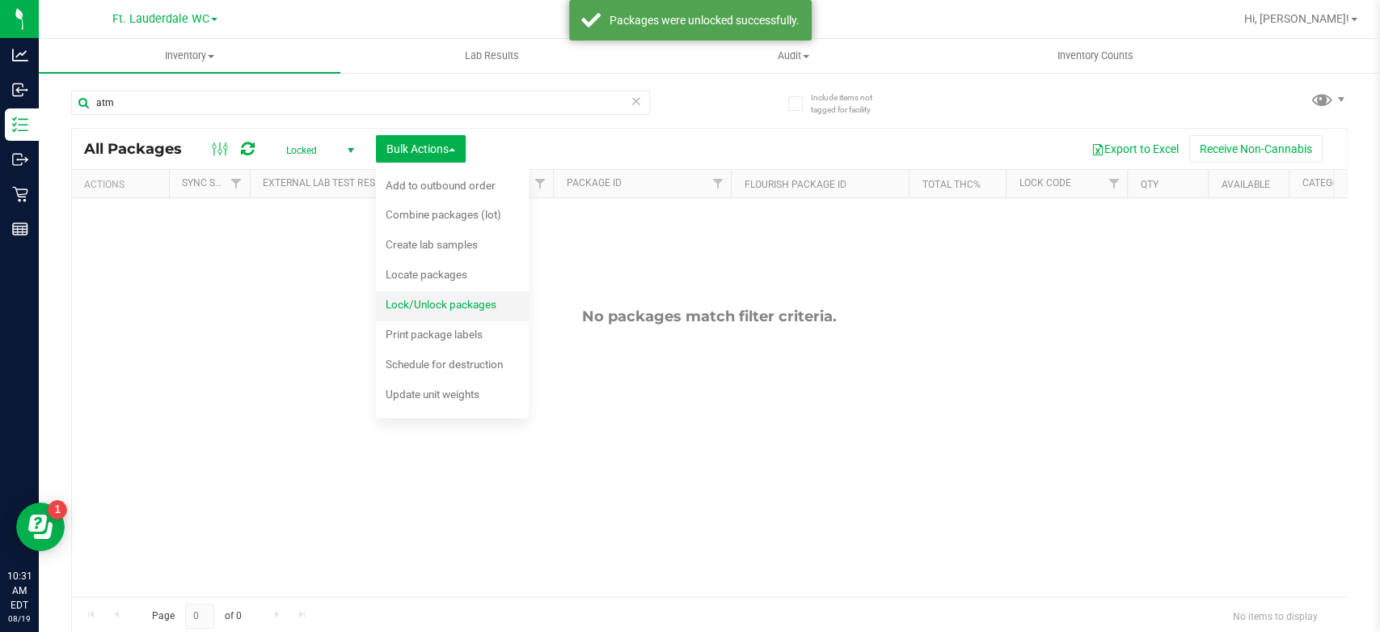
click at [416, 302] on span "Lock/Unlock packages" at bounding box center [441, 304] width 111 height 13
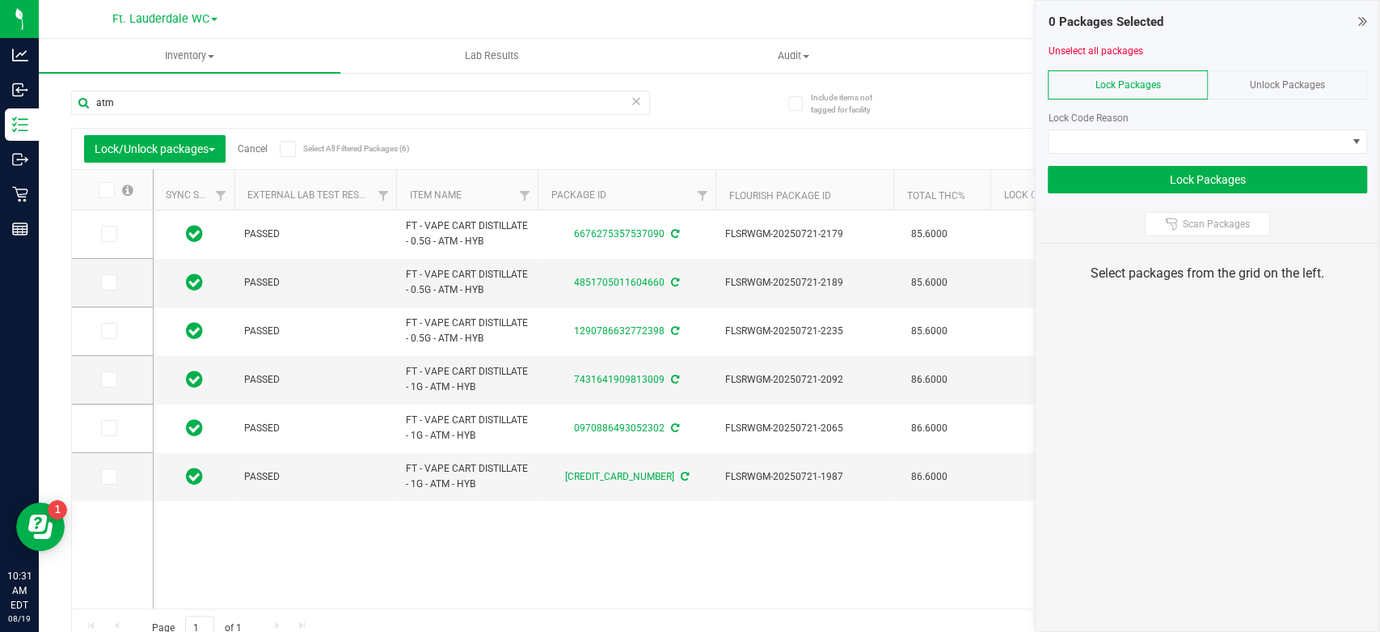
click at [1262, 91] on div "Unlock Packages" at bounding box center [1287, 84] width 159 height 29
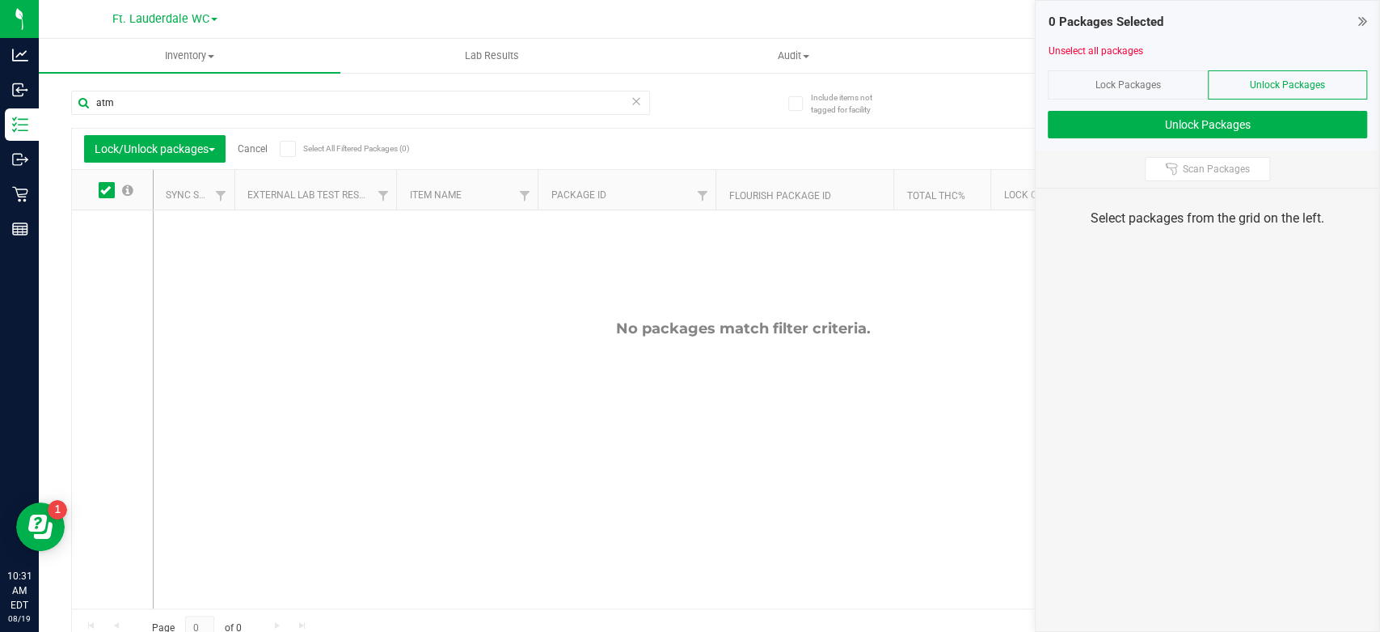
click at [1171, 95] on div "Lock Packages" at bounding box center [1127, 84] width 159 height 29
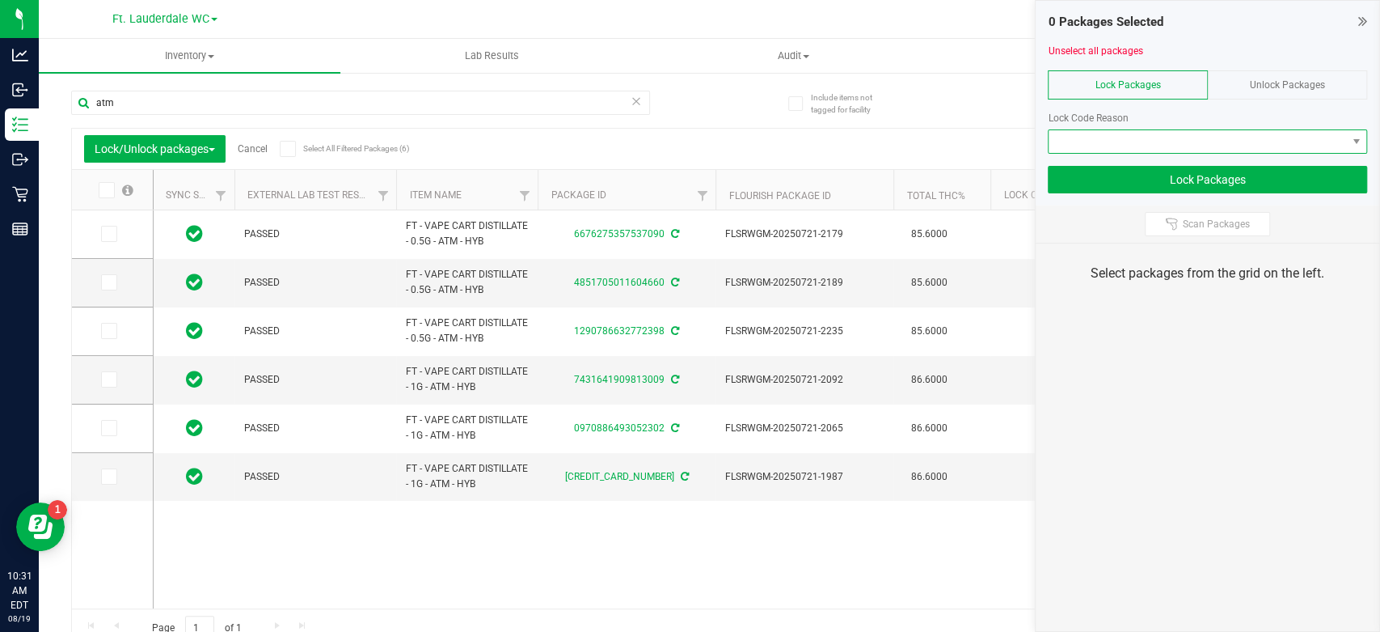
click at [1165, 138] on span at bounding box center [1198, 141] width 298 height 23
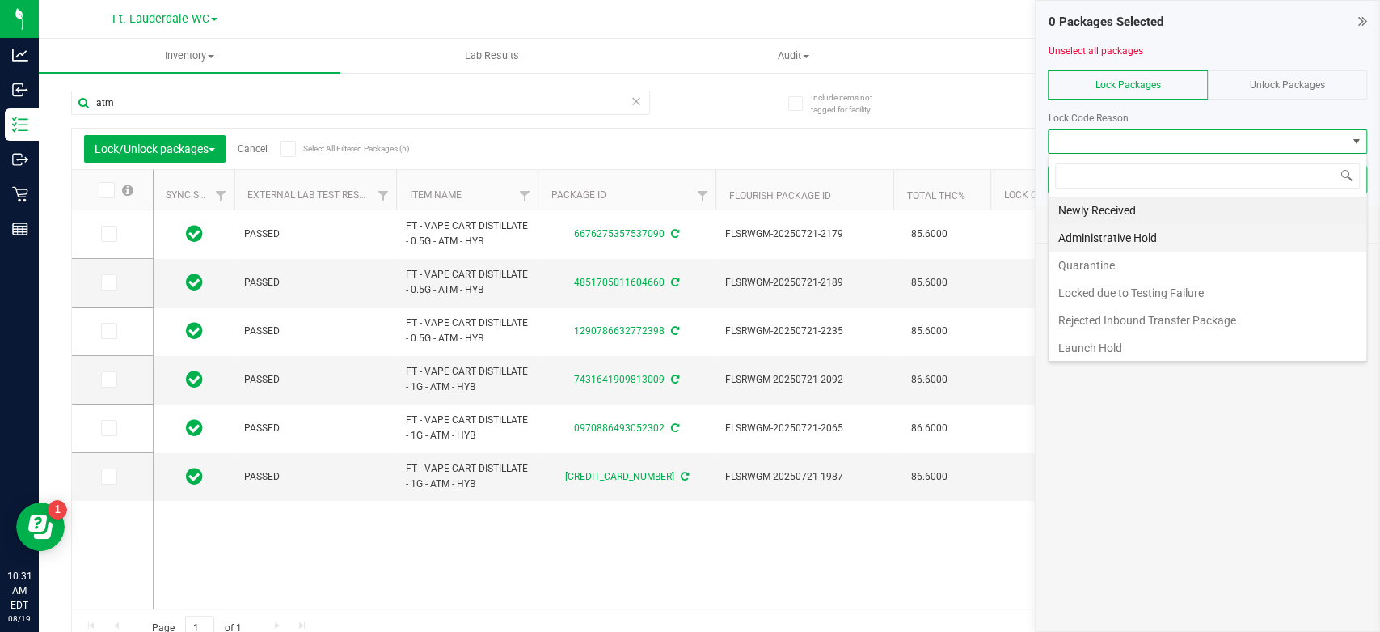
scroll to position [23, 319]
click at [1106, 343] on li "Launch Hold" at bounding box center [1208, 347] width 318 height 27
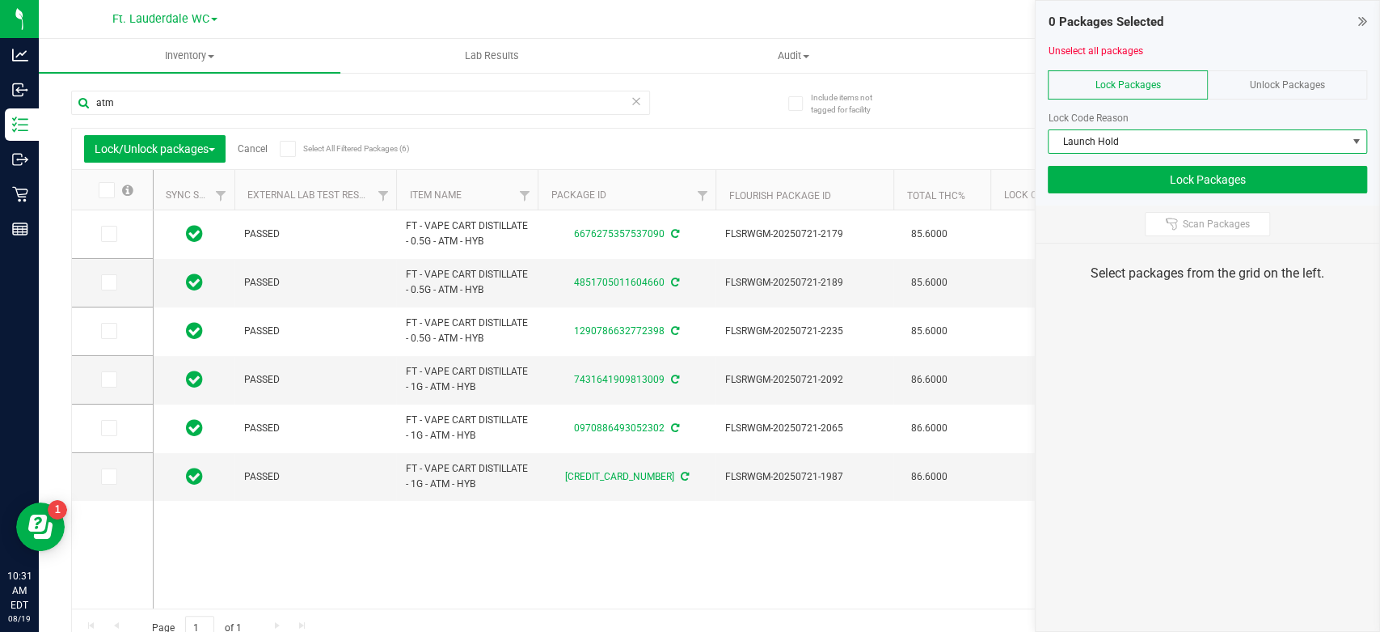
click at [106, 190] on icon at bounding box center [105, 190] width 11 height 0
click at [0, 0] on input "checkbox" at bounding box center [0, 0] width 0 height 0
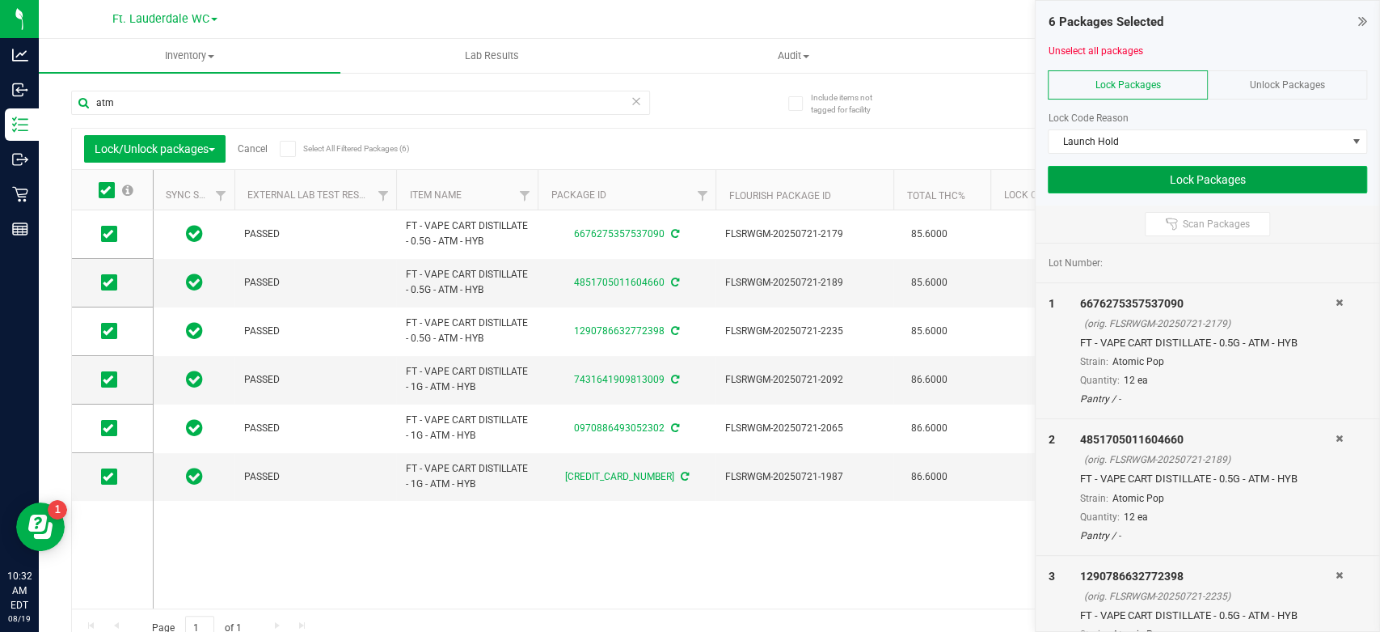
click at [1127, 176] on button "Lock Packages" at bounding box center [1207, 179] width 319 height 27
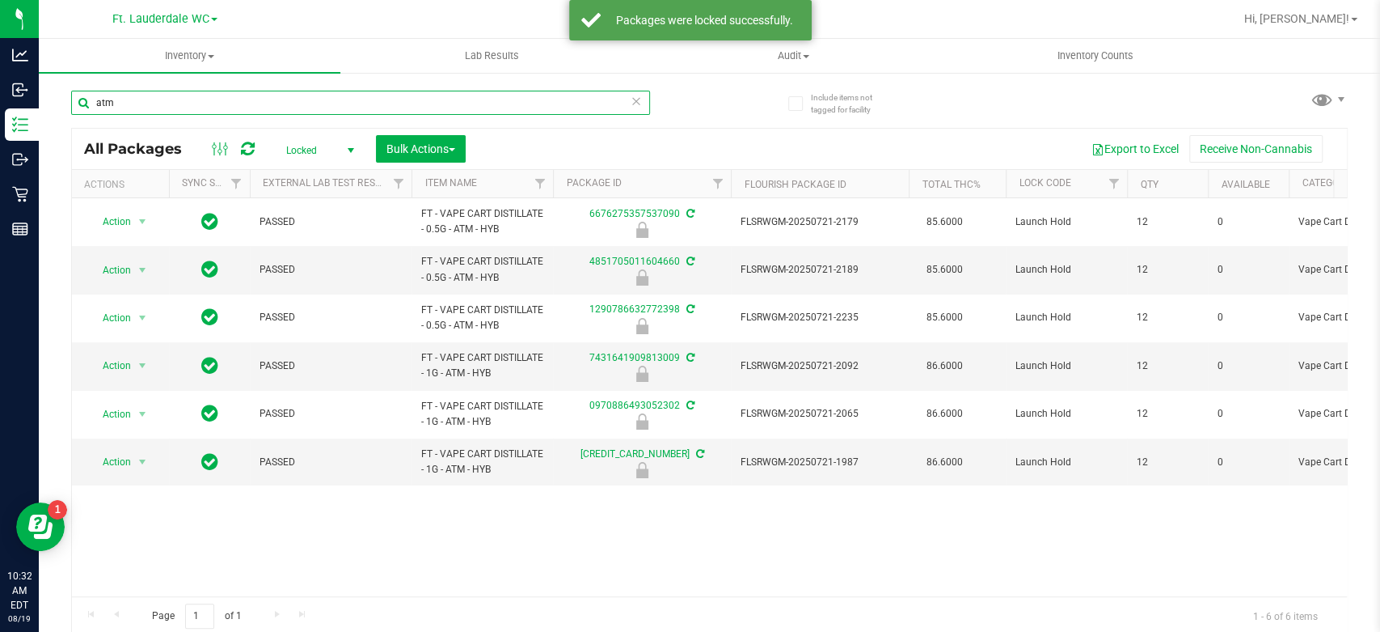
click at [264, 95] on input "atm" at bounding box center [360, 103] width 579 height 24
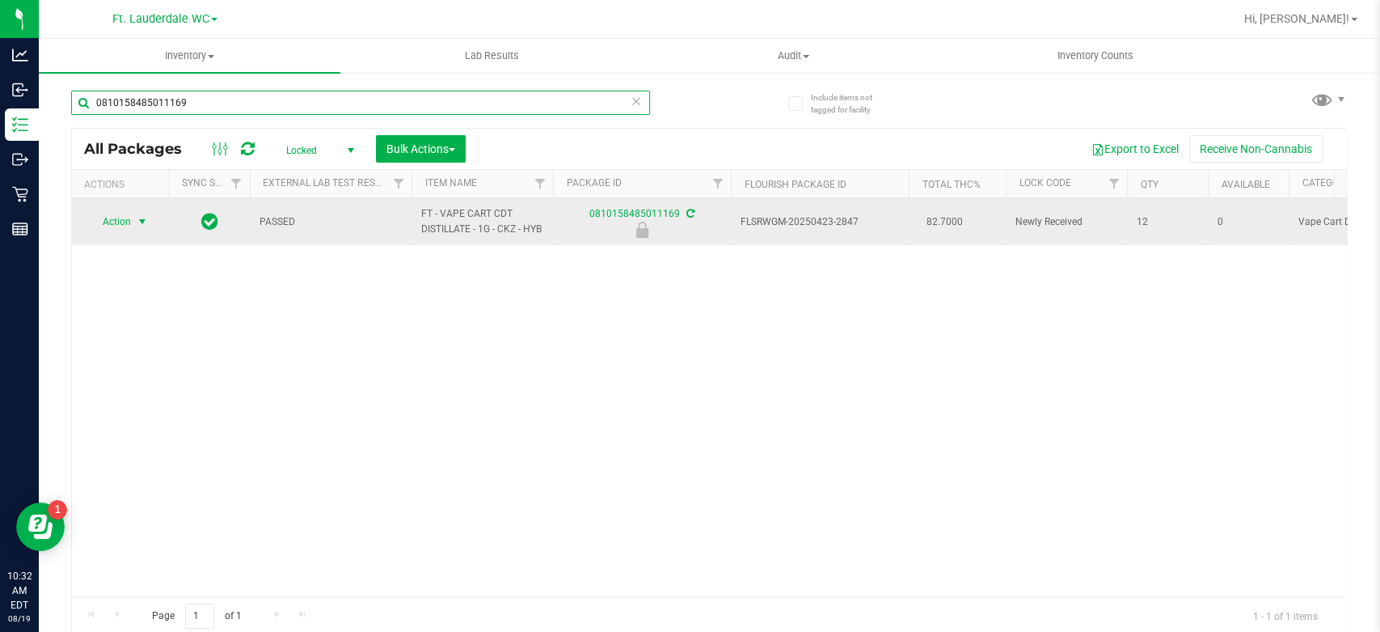
type input "0810158485011169"
click at [124, 231] on span "Action" at bounding box center [110, 221] width 44 height 23
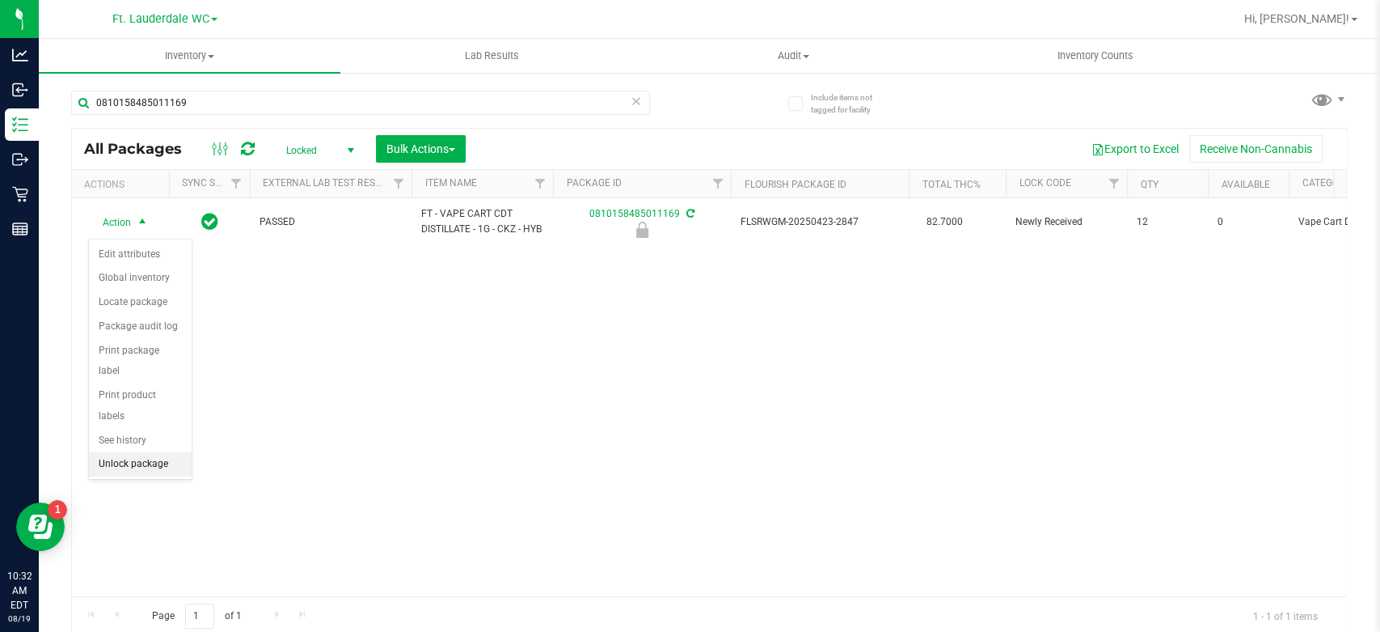
click at [108, 452] on li "Unlock package" at bounding box center [140, 464] width 103 height 24
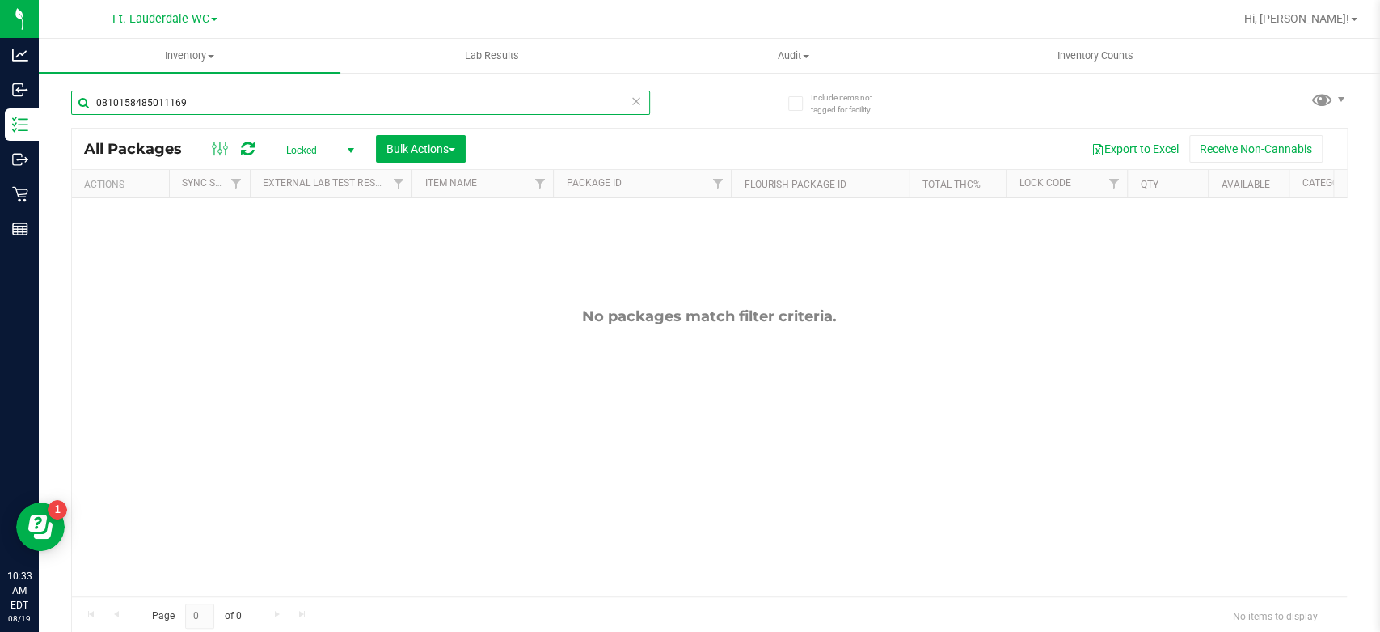
drag, startPoint x: 184, startPoint y: 102, endPoint x: 192, endPoint y: 99, distance: 8.7
click at [190, 101] on input "0810158485011169" at bounding box center [360, 103] width 579 height 24
click at [192, 99] on input "0810158485011169" at bounding box center [360, 103] width 579 height 24
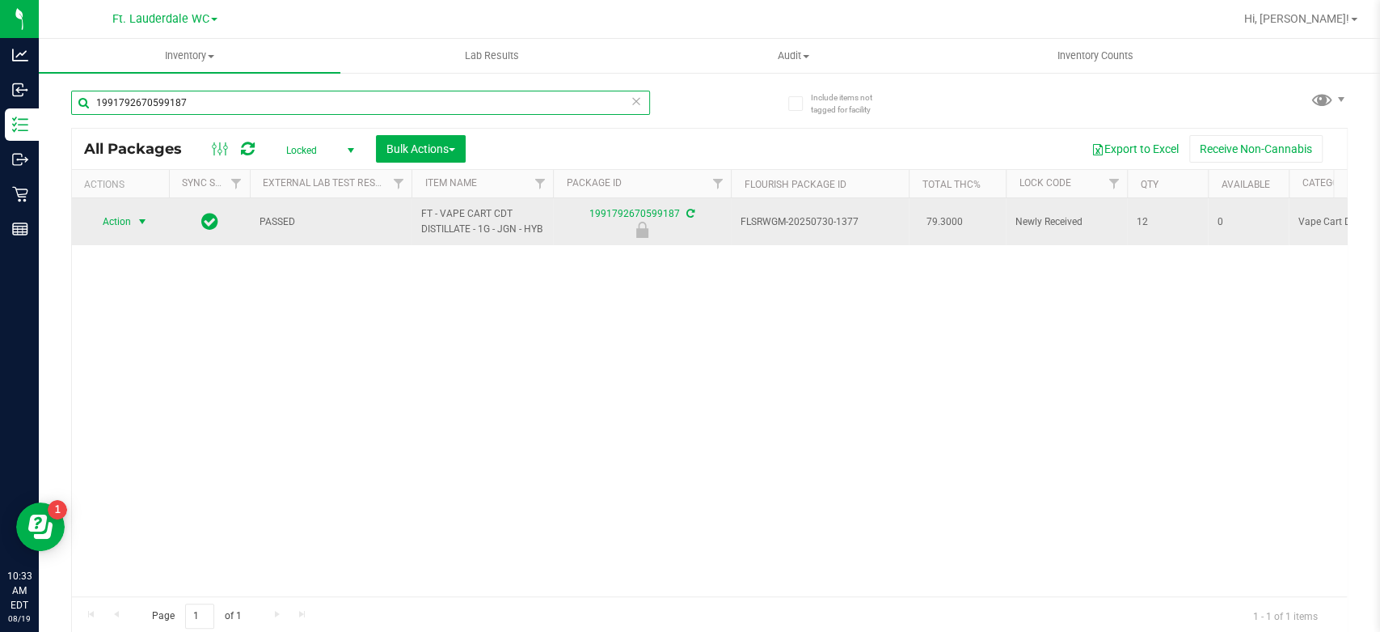
type input "1991792670599187"
click at [124, 230] on span "Action" at bounding box center [110, 221] width 44 height 23
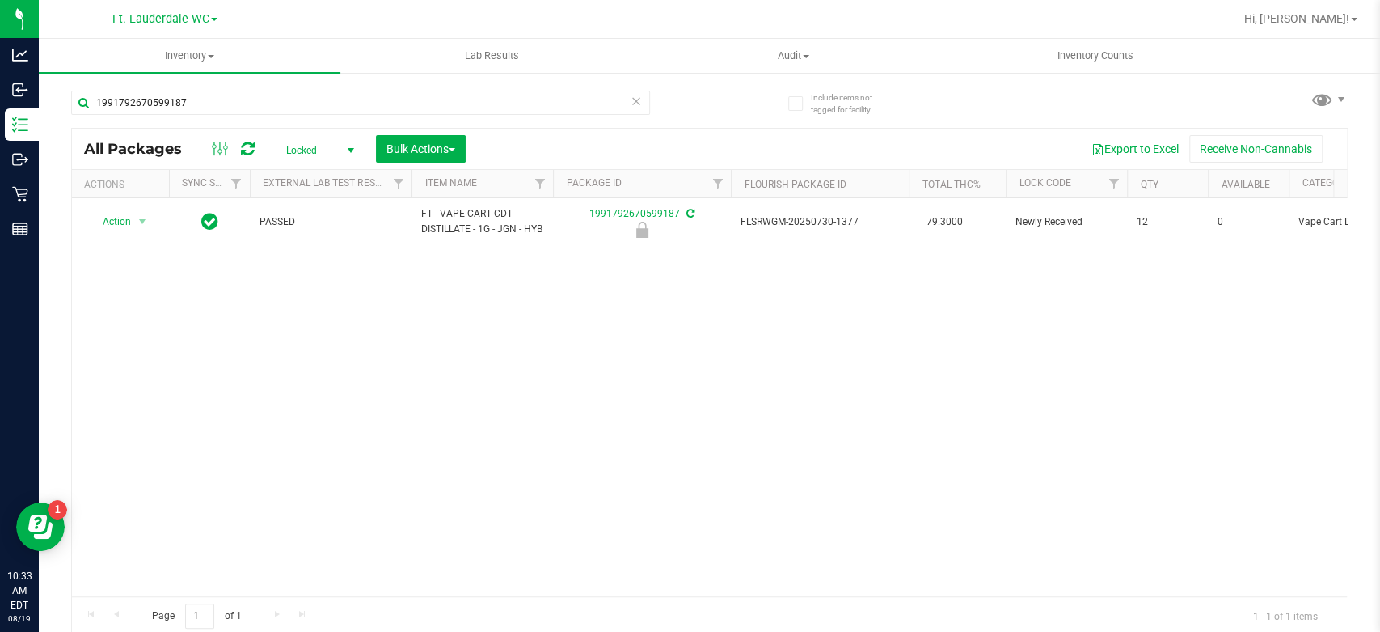
click at [87, 443] on div "Action Action Edit attributes Global inventory Locate package Package audit log…" at bounding box center [709, 397] width 1275 height 398
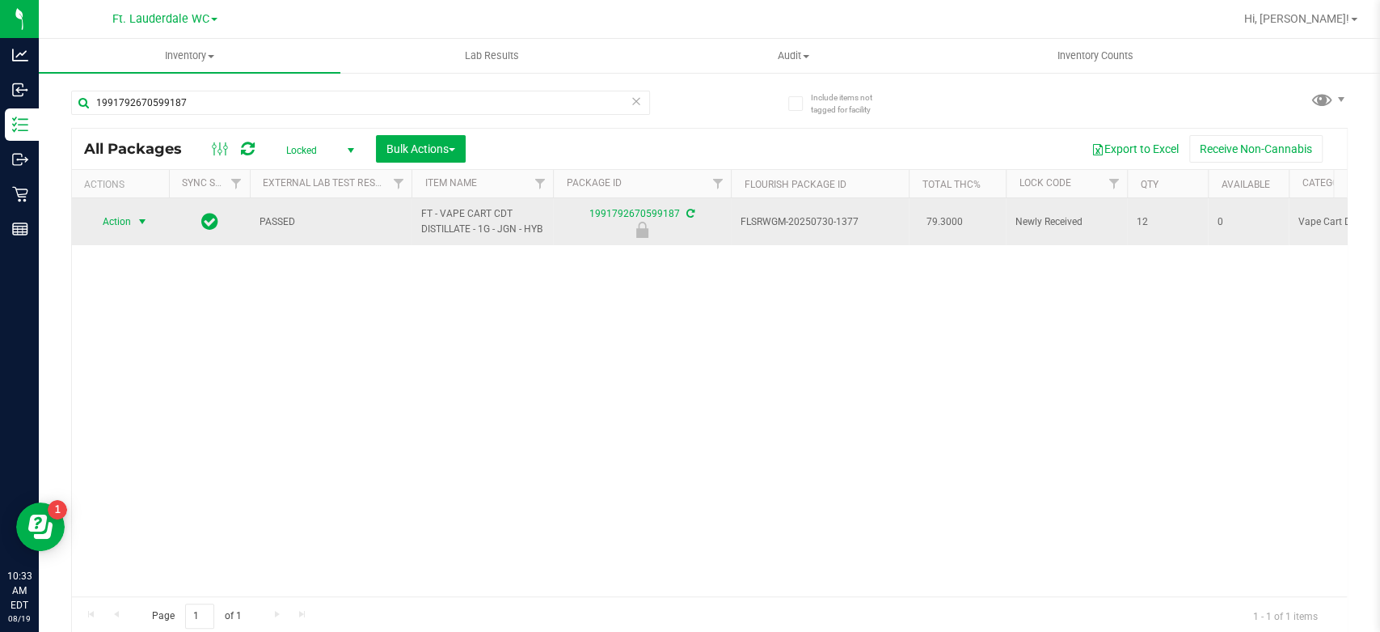
click at [120, 231] on span "Action" at bounding box center [110, 221] width 44 height 23
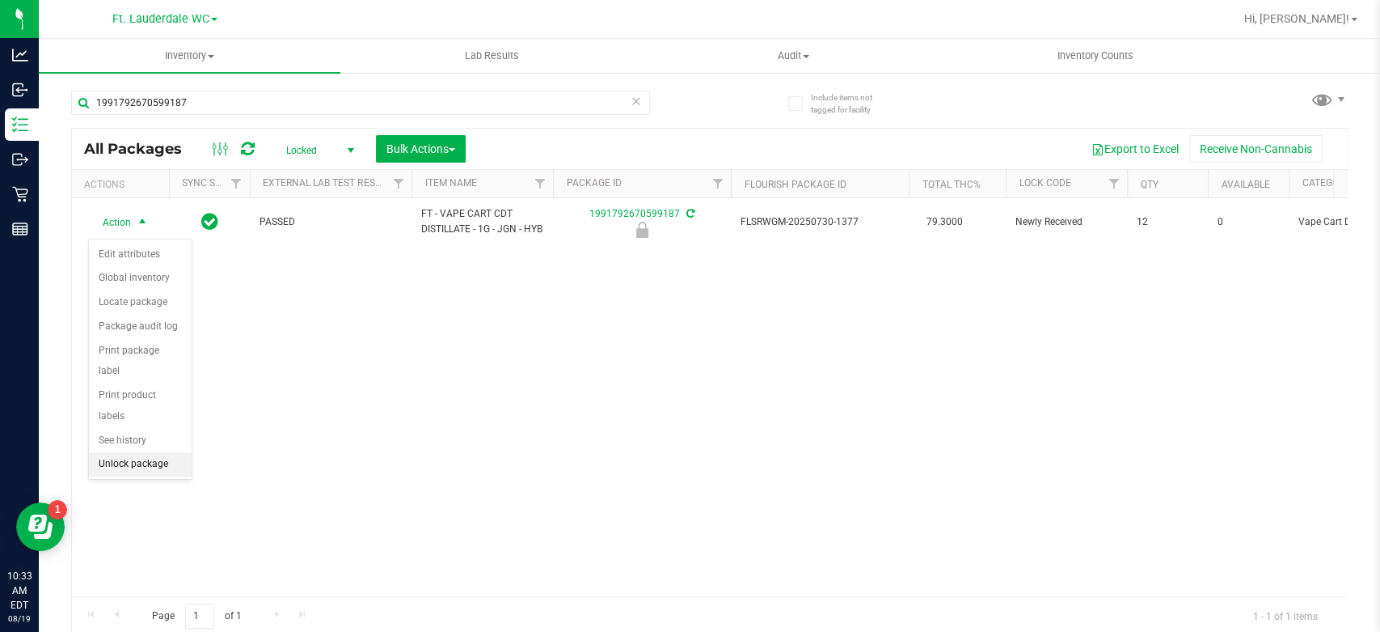
click at [130, 452] on li "Unlock package" at bounding box center [140, 464] width 103 height 24
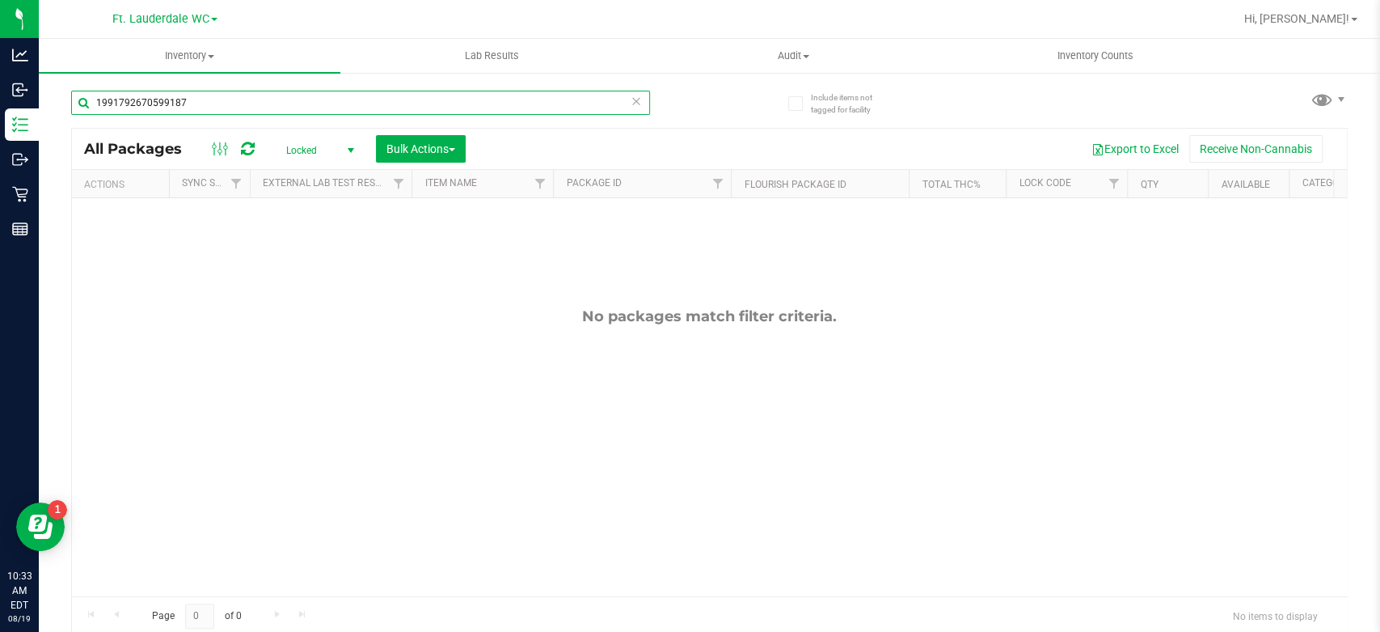
click at [214, 105] on input "1991792670599187" at bounding box center [360, 103] width 579 height 24
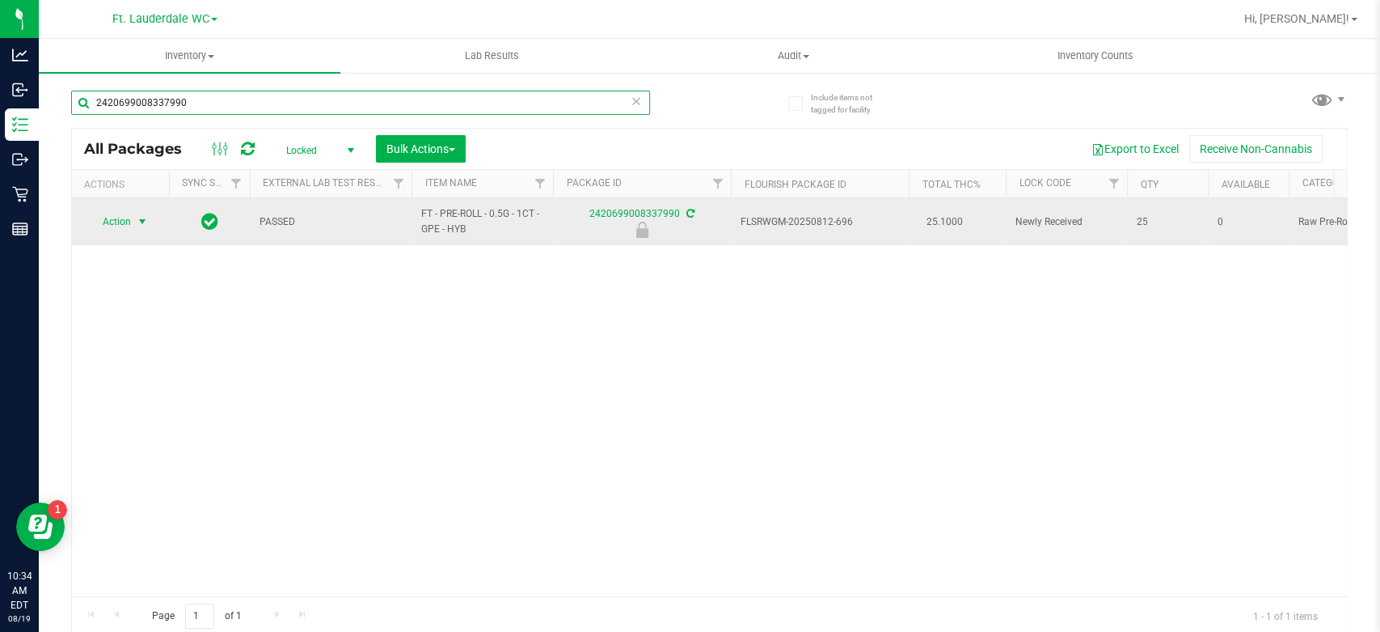
type input "2420699008337990"
click at [127, 225] on span "Action" at bounding box center [110, 221] width 44 height 23
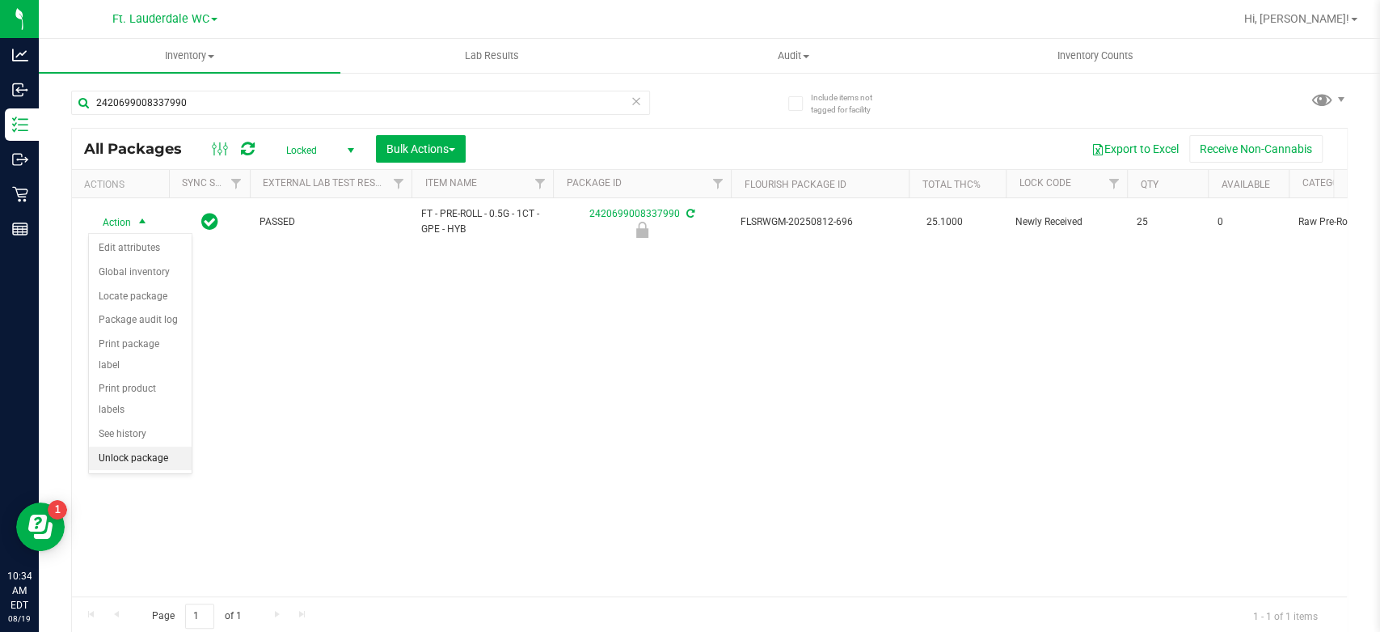
click at [146, 446] on li "Unlock package" at bounding box center [140, 458] width 103 height 24
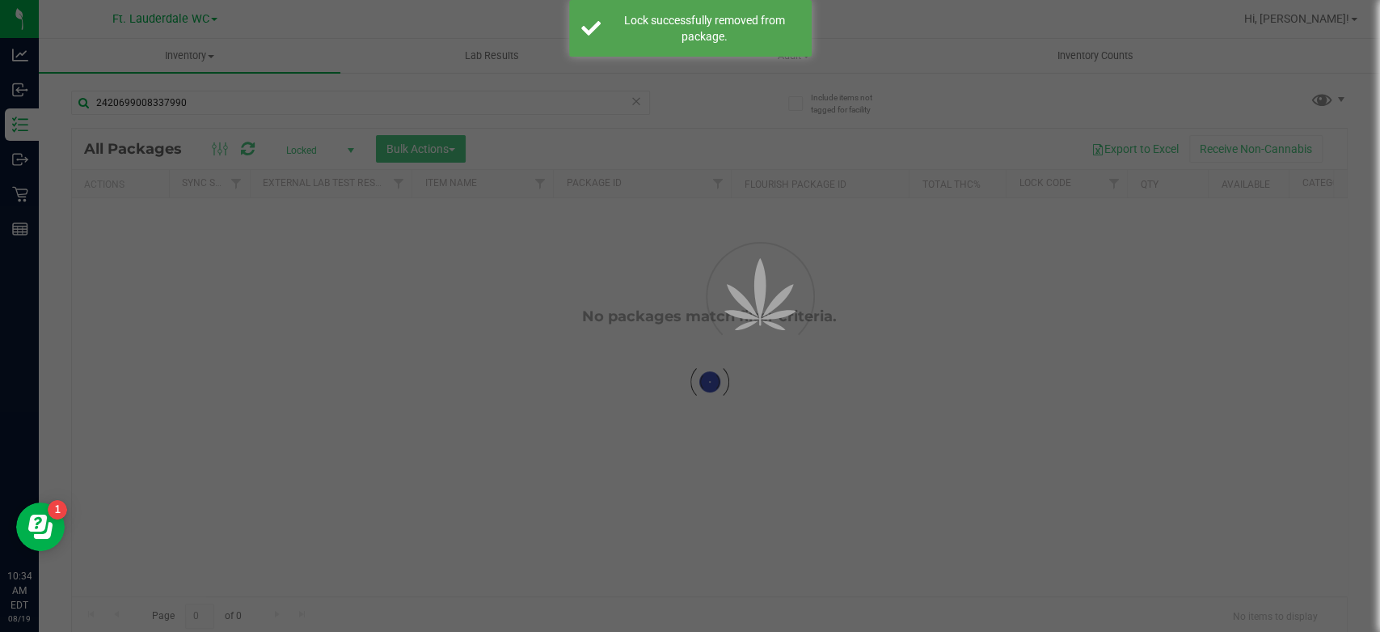
click at [239, 108] on div at bounding box center [690, 316] width 1380 height 632
click at [239, 108] on input "2420699008337990" at bounding box center [360, 103] width 579 height 24
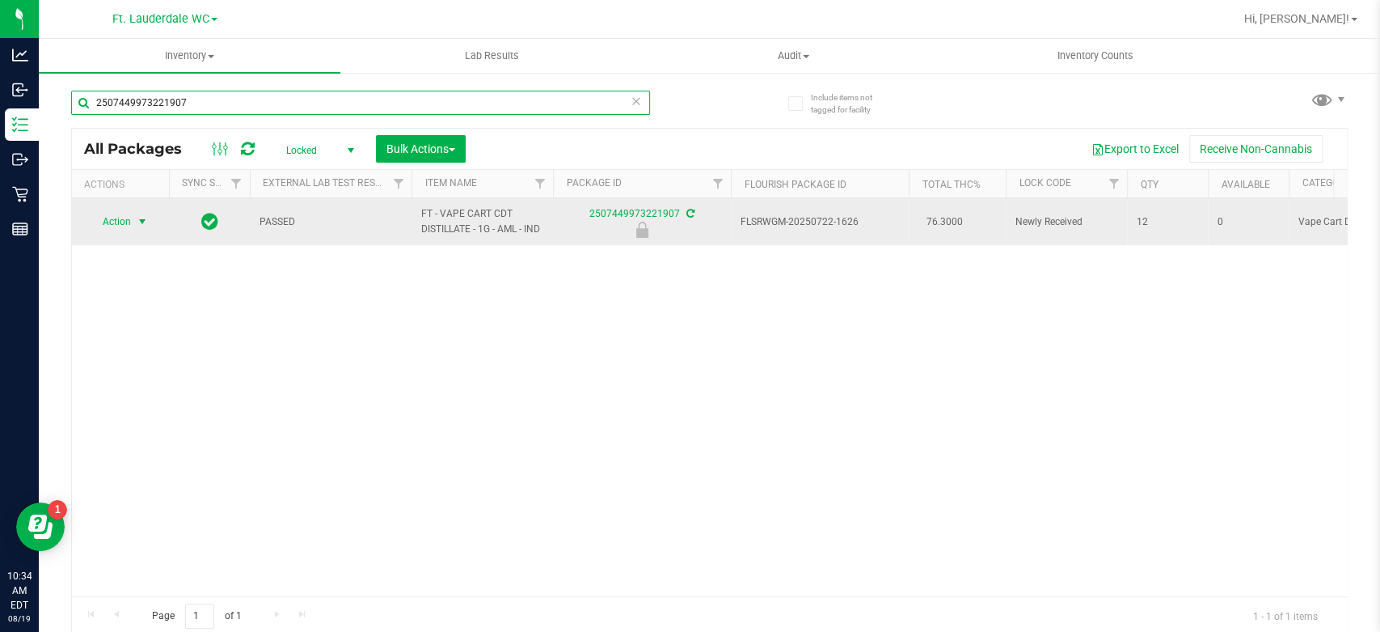
type input "2507449973221907"
click at [115, 222] on span "Action" at bounding box center [110, 221] width 44 height 23
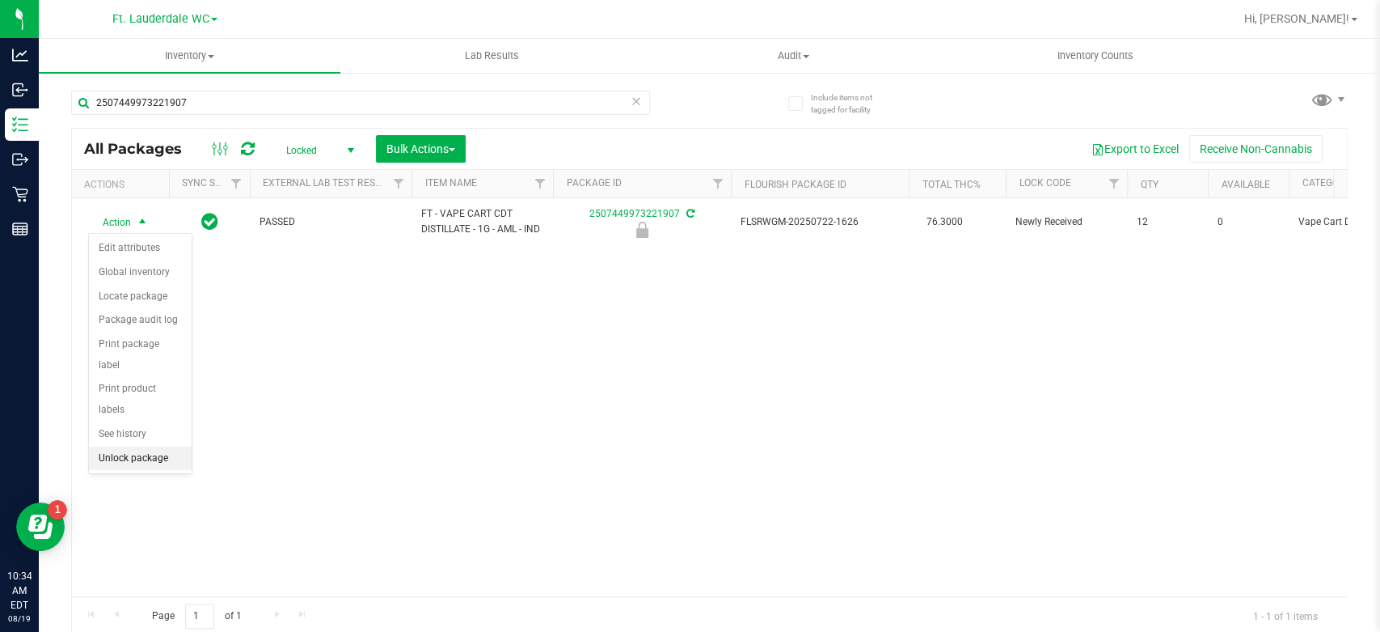
click at [131, 446] on li "Unlock package" at bounding box center [140, 458] width 103 height 24
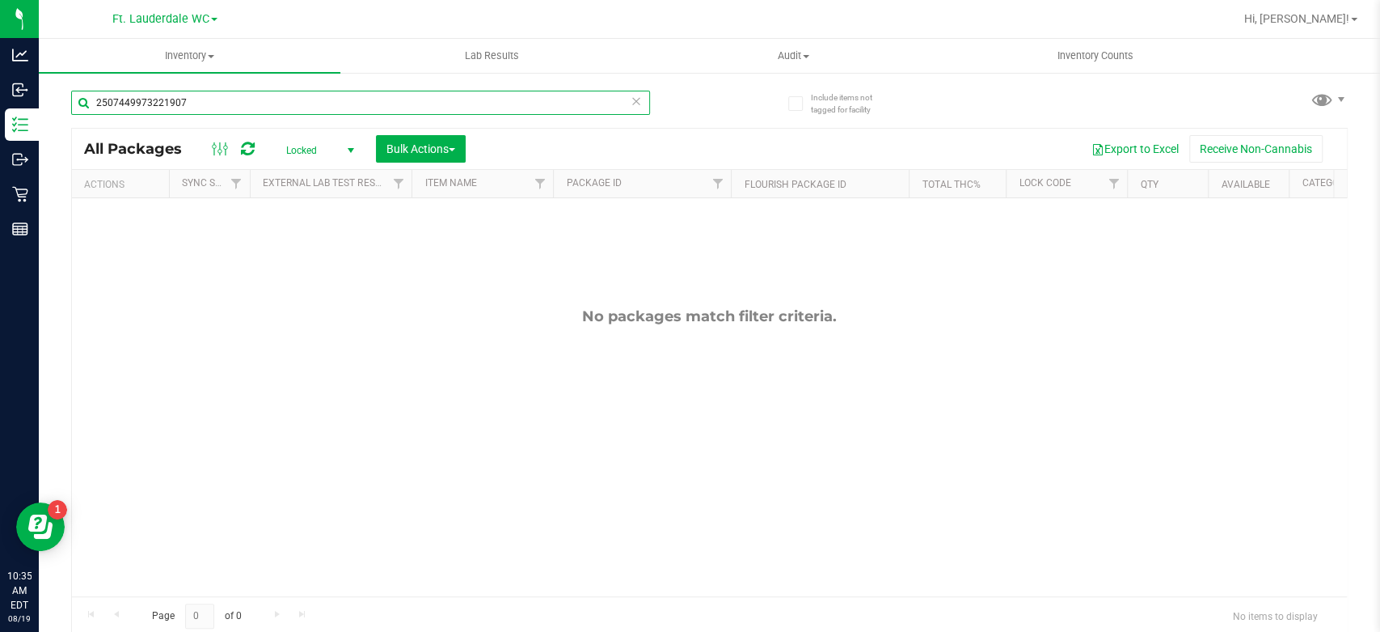
click at [200, 108] on input "2507449973221907" at bounding box center [360, 103] width 579 height 24
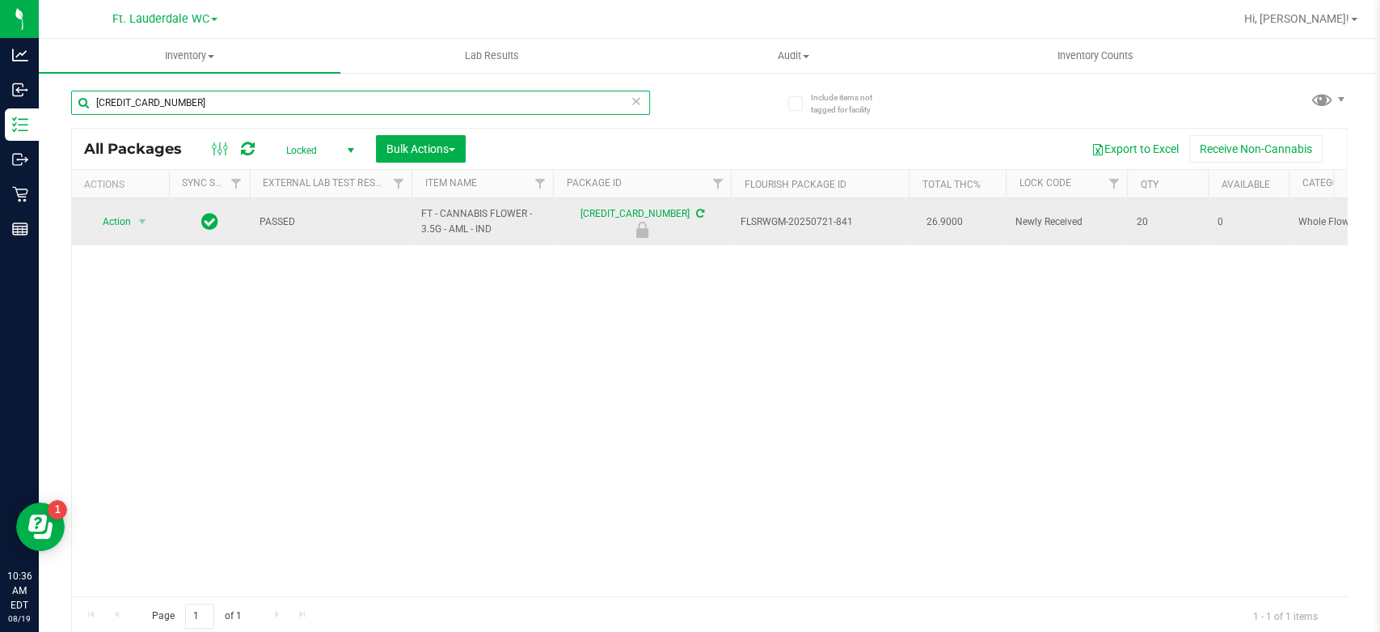
type input "[CREDIT_CARD_NUMBER]"
click at [104, 224] on span "Action" at bounding box center [110, 221] width 44 height 23
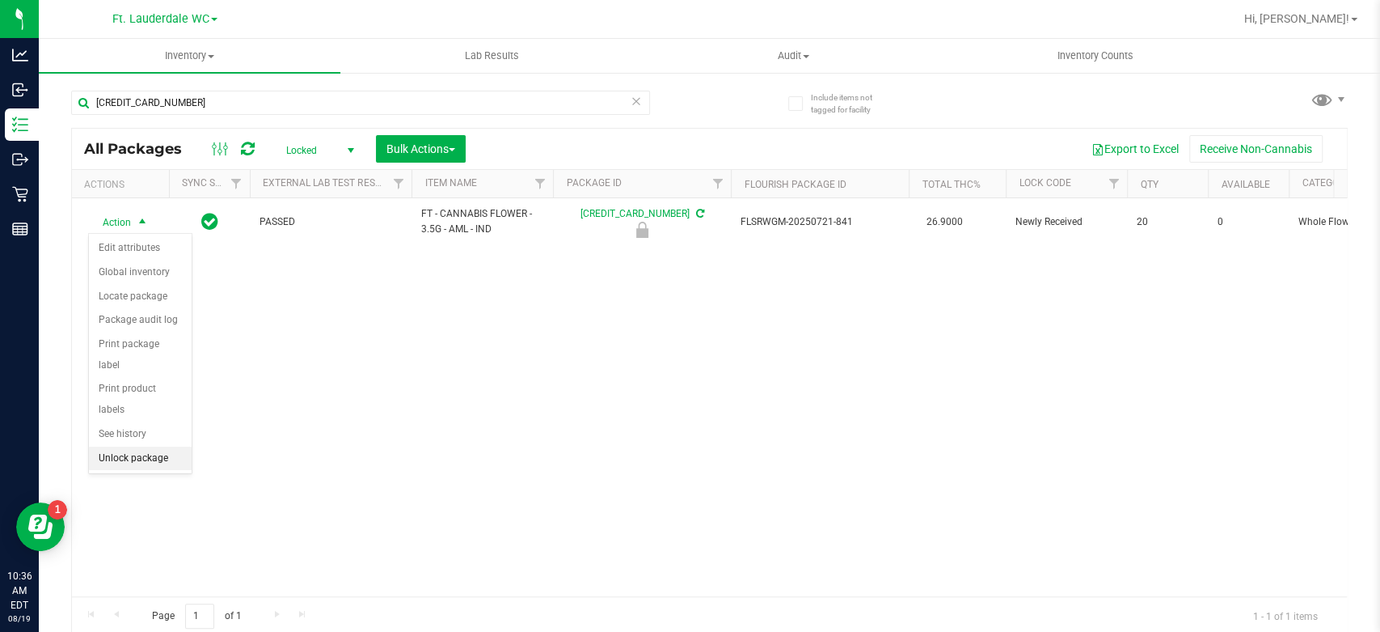
click at [149, 446] on li "Unlock package" at bounding box center [140, 458] width 103 height 24
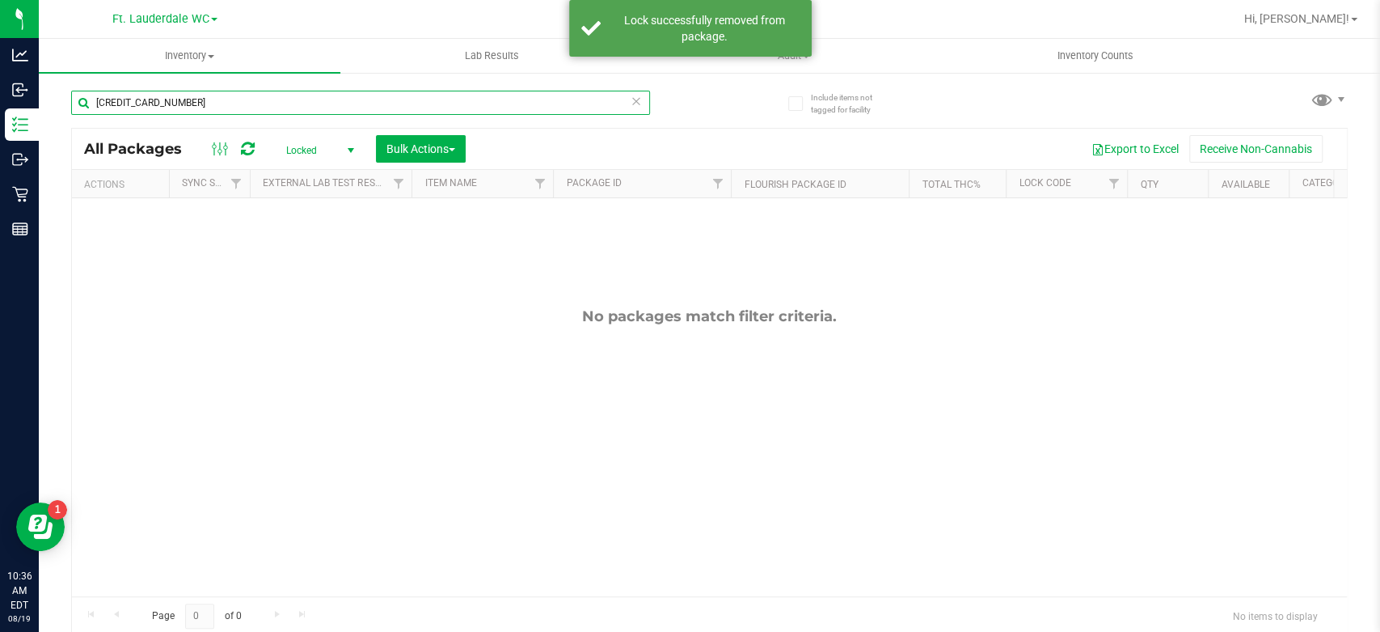
click at [263, 105] on input "[CREDIT_CARD_NUMBER]" at bounding box center [360, 103] width 579 height 24
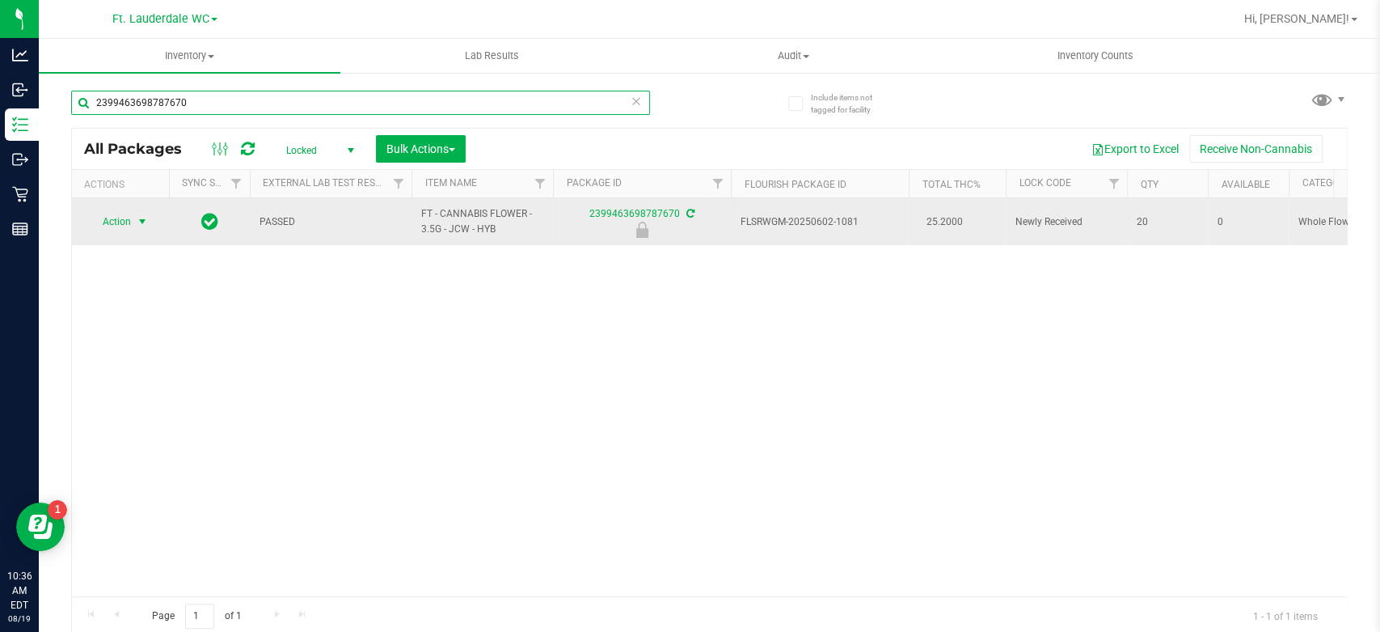
type input "2399463698787670"
click at [130, 225] on span "Action" at bounding box center [110, 221] width 44 height 23
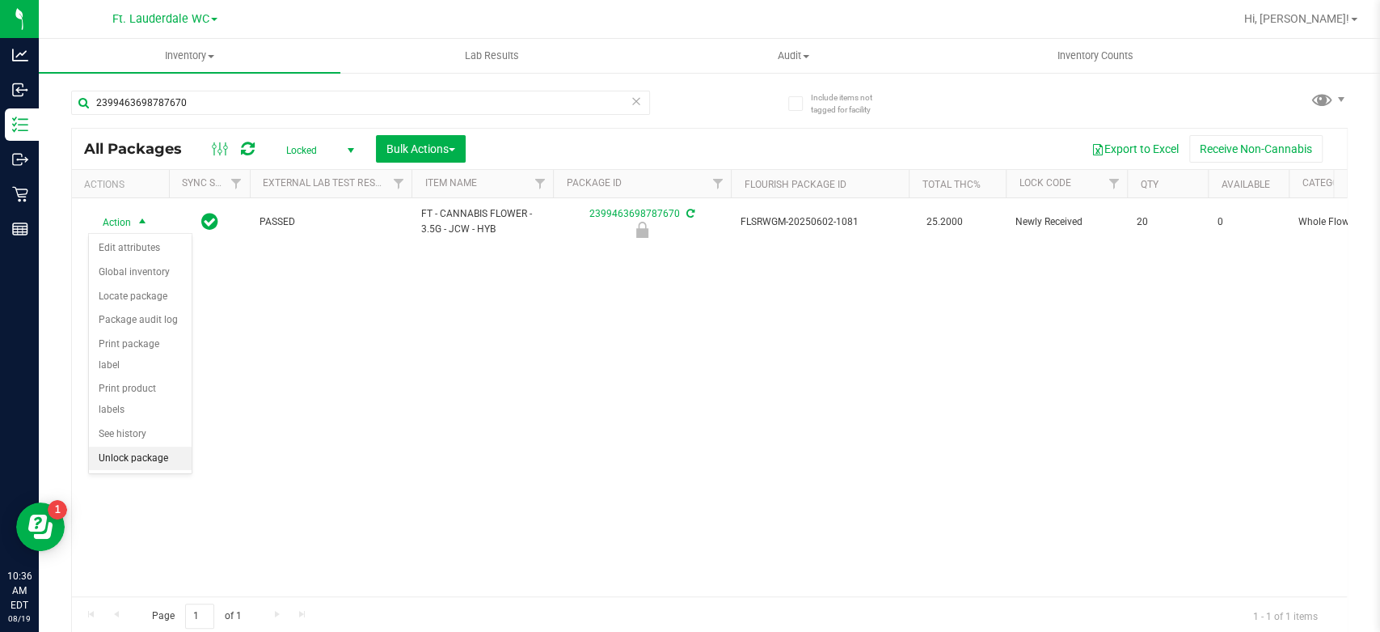
click at [125, 446] on li "Unlock package" at bounding box center [140, 458] width 103 height 24
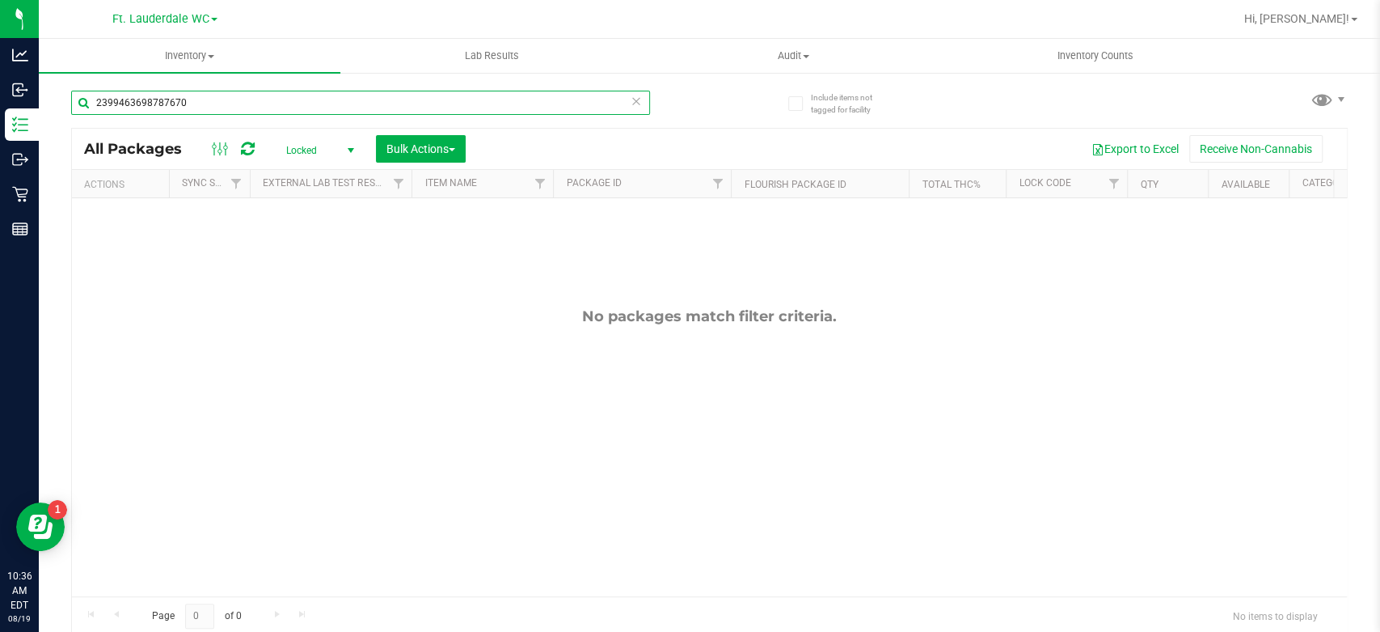
click at [332, 100] on input "2399463698787670" at bounding box center [360, 103] width 579 height 24
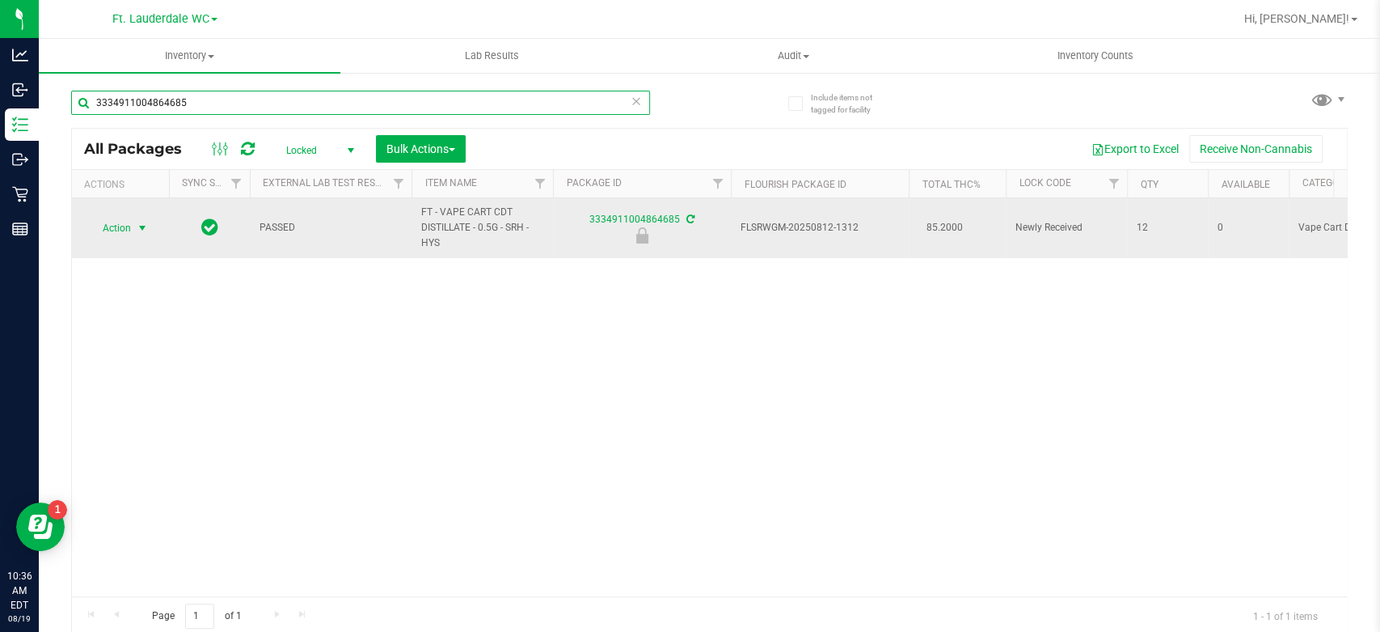
type input "3334911004864685"
click at [121, 229] on span "Action" at bounding box center [110, 228] width 44 height 23
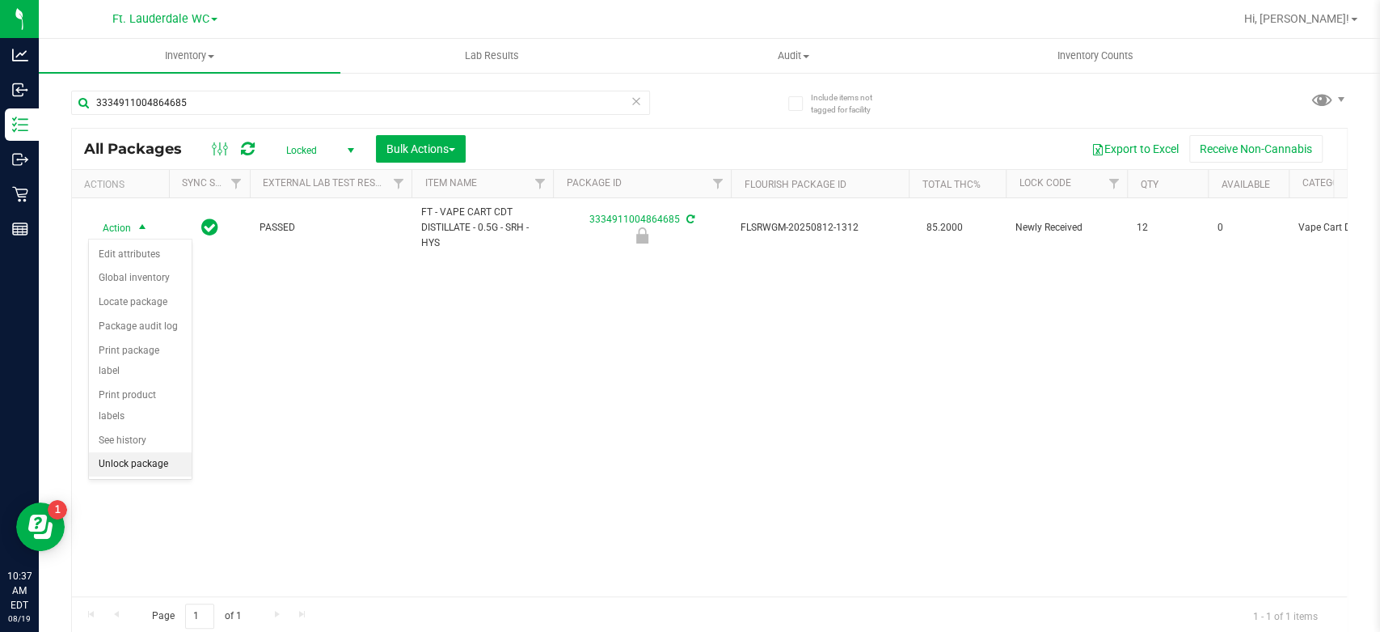
click at [125, 452] on li "Unlock package" at bounding box center [140, 464] width 103 height 24
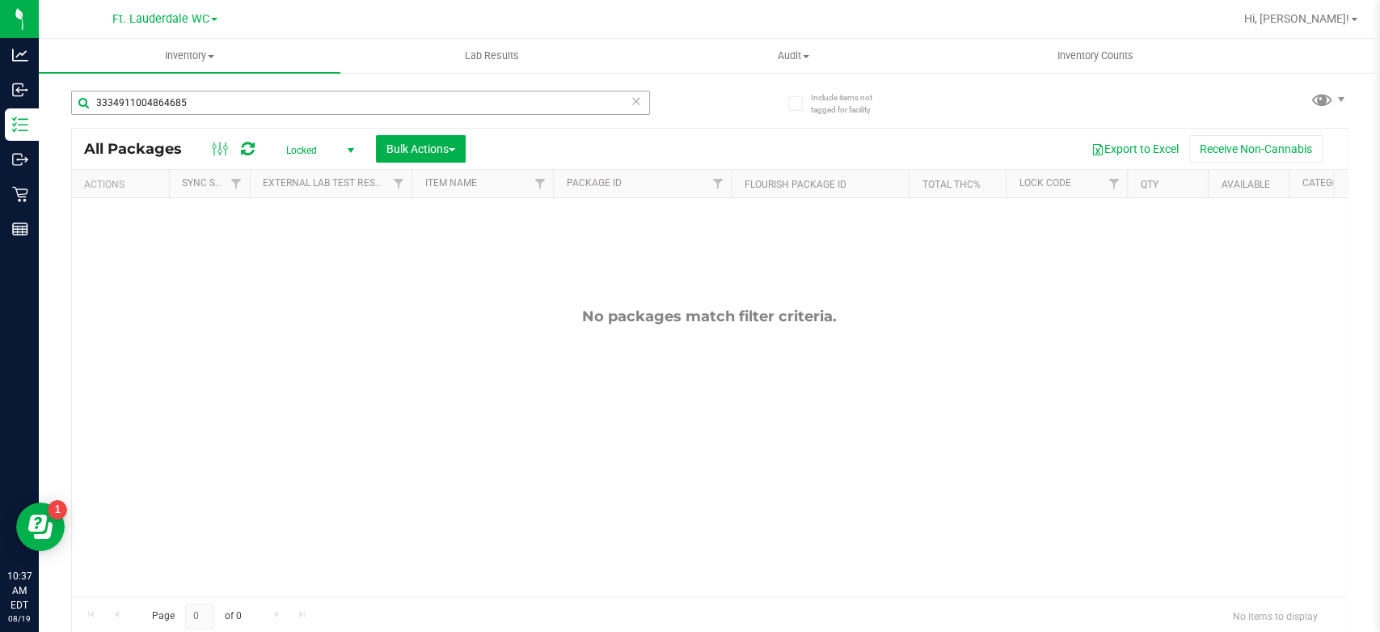
drag, startPoint x: 265, startPoint y: 87, endPoint x: 264, endPoint y: 95, distance: 8.1
click at [266, 91] on div "3334911004864685" at bounding box center [390, 102] width 639 height 52
click at [256, 111] on input "3334911004864685" at bounding box center [360, 103] width 579 height 24
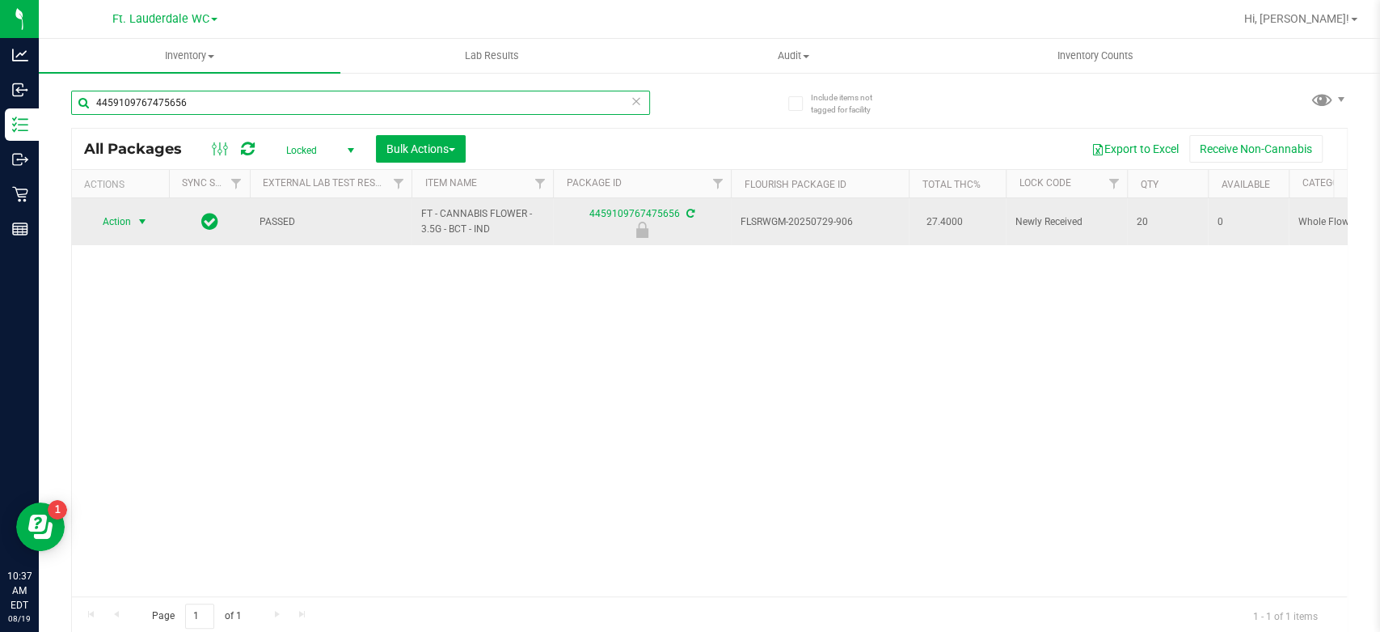
type input "4459109767475656"
click at [108, 220] on span "Action" at bounding box center [110, 221] width 44 height 23
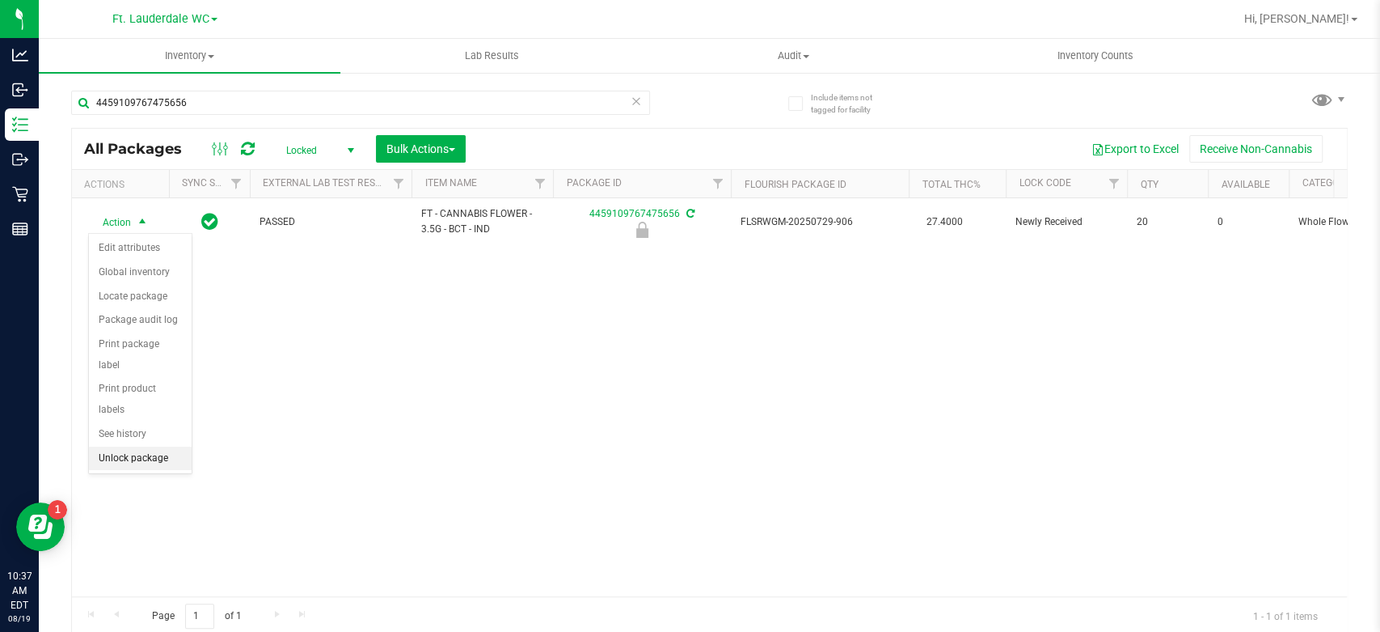
click at [108, 446] on li "Unlock package" at bounding box center [140, 458] width 103 height 24
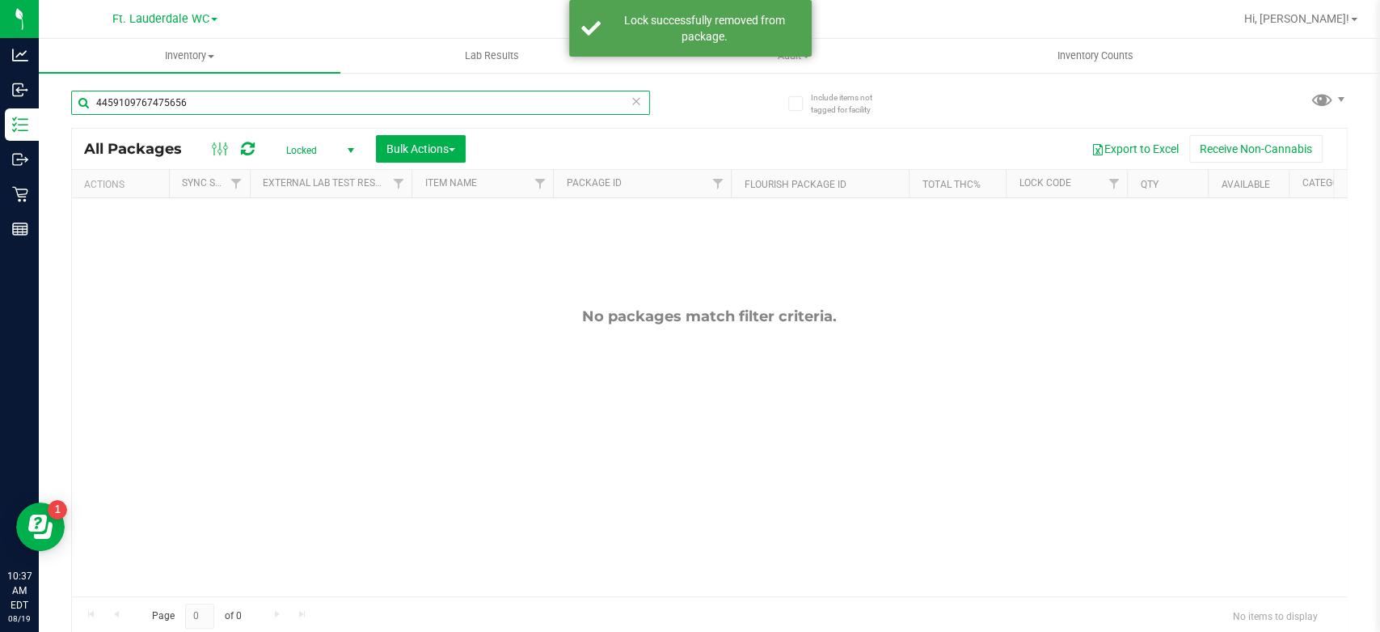
click at [327, 106] on input "4459109767475656" at bounding box center [360, 103] width 579 height 24
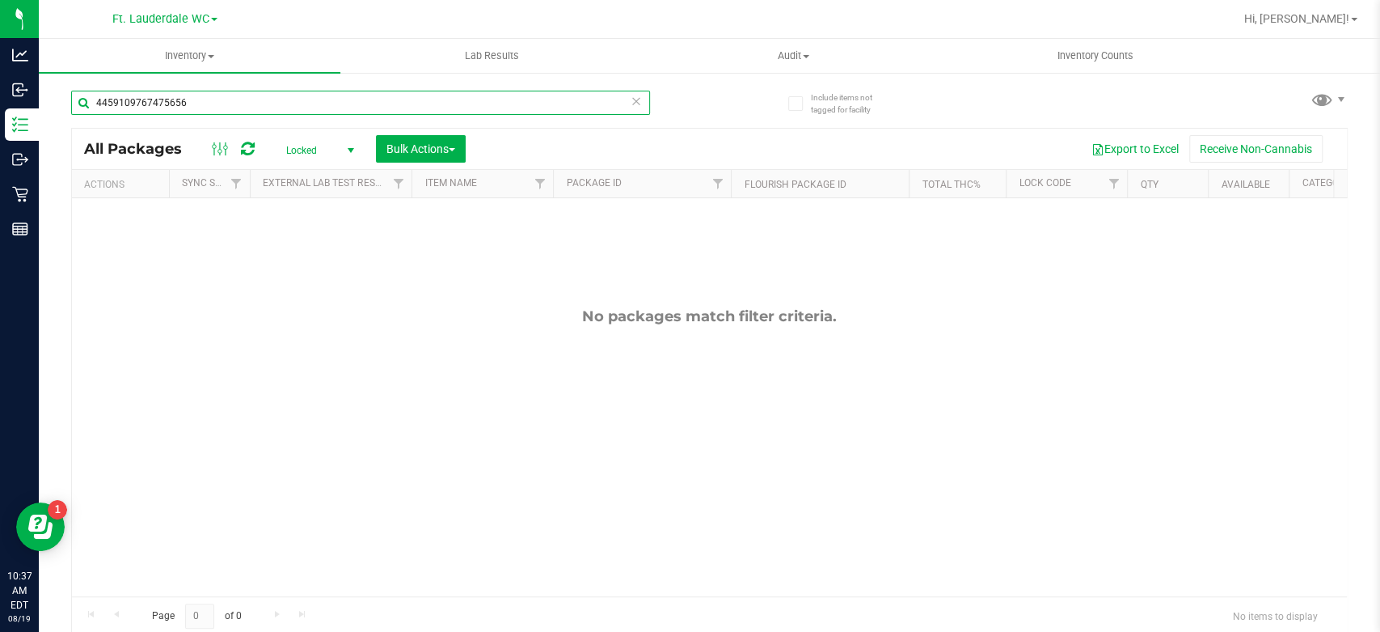
click at [327, 106] on input "4459109767475656" at bounding box center [360, 103] width 579 height 24
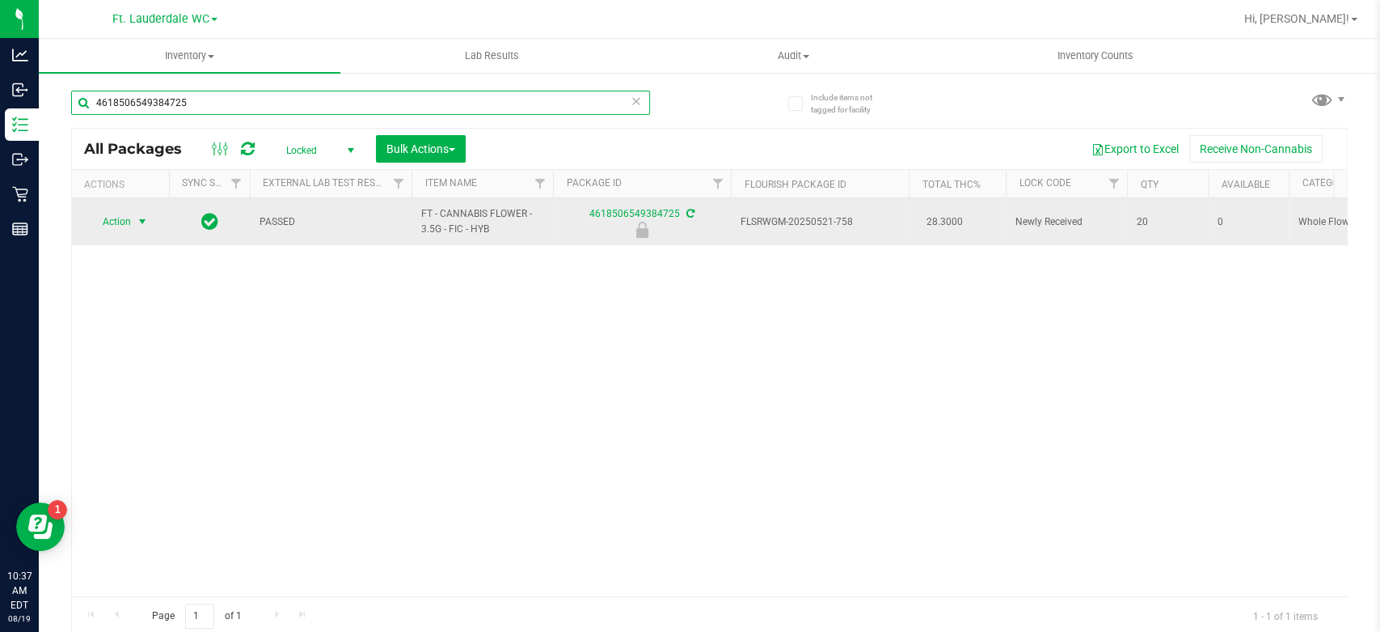
type input "4618506549384725"
click at [120, 218] on span "Action" at bounding box center [110, 221] width 44 height 23
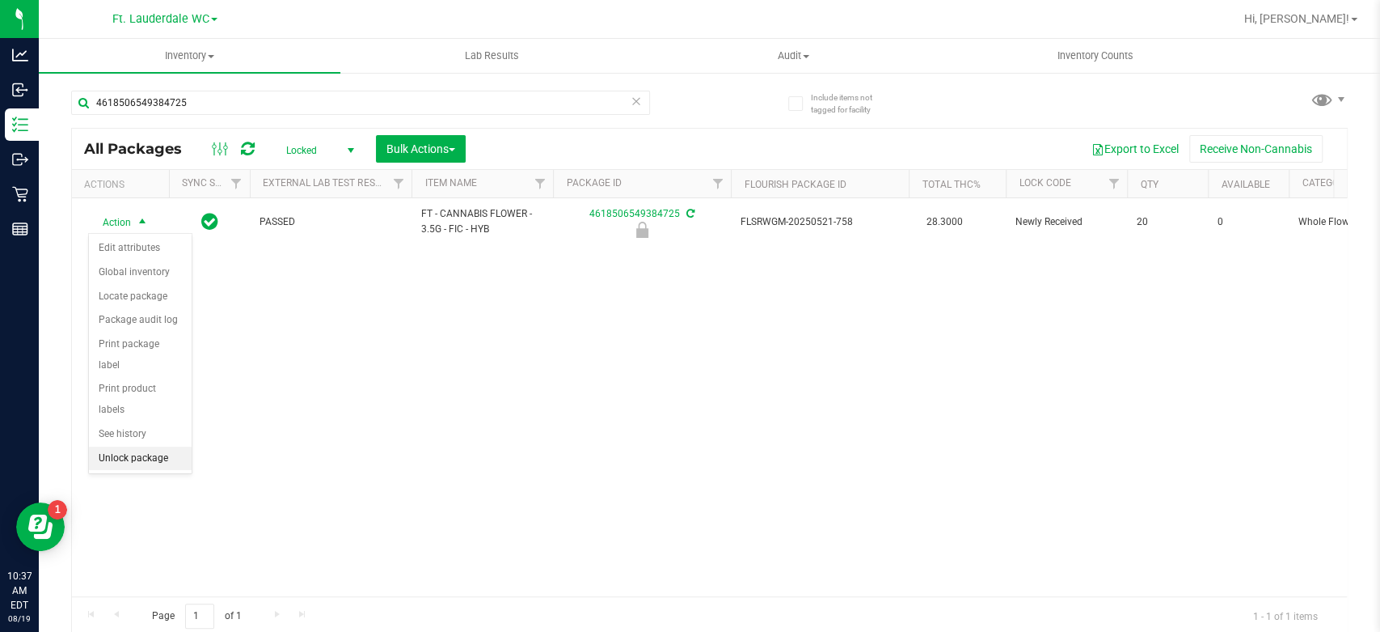
click at [113, 446] on li "Unlock package" at bounding box center [140, 458] width 103 height 24
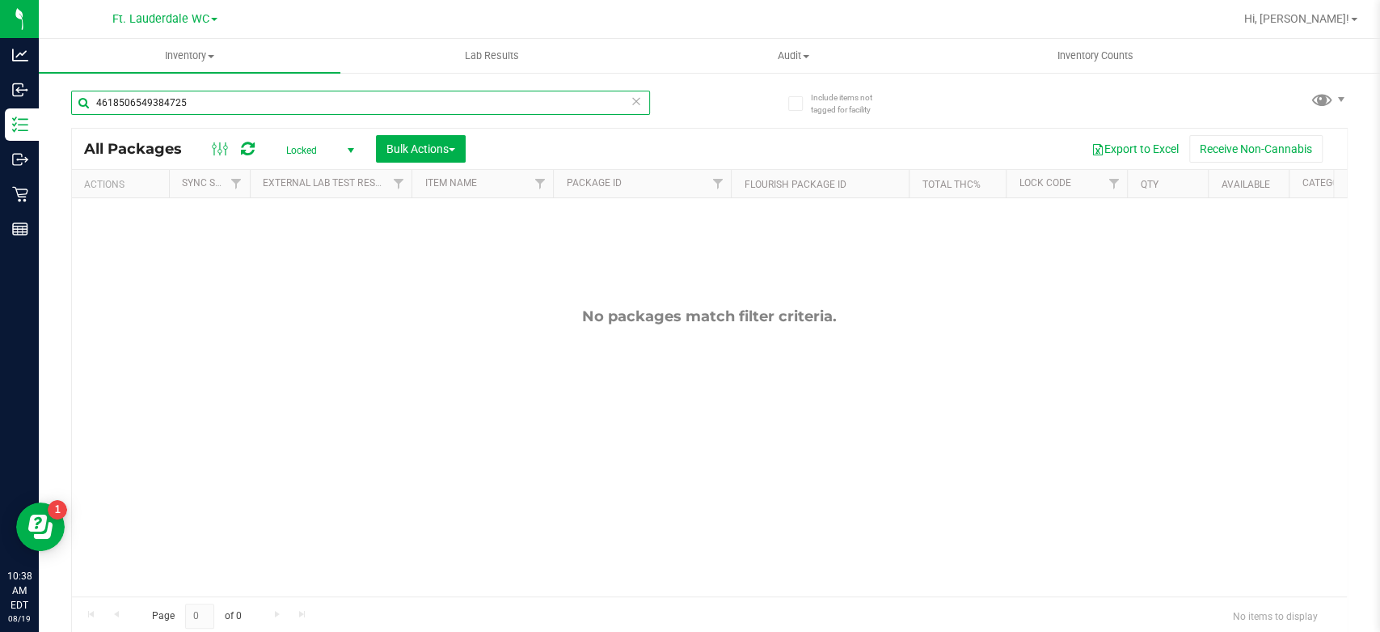
click at [380, 103] on input "4618506549384725" at bounding box center [360, 103] width 579 height 24
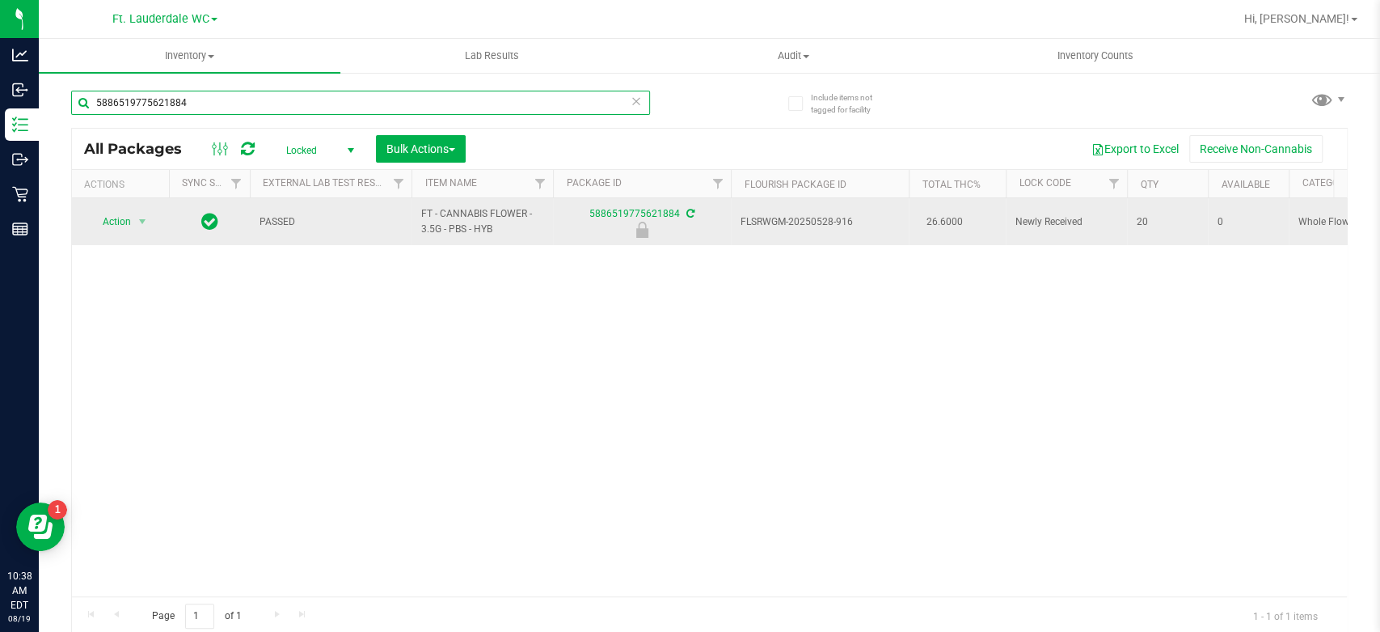
type input "5886519775621884"
click at [130, 224] on span "Action" at bounding box center [110, 221] width 44 height 23
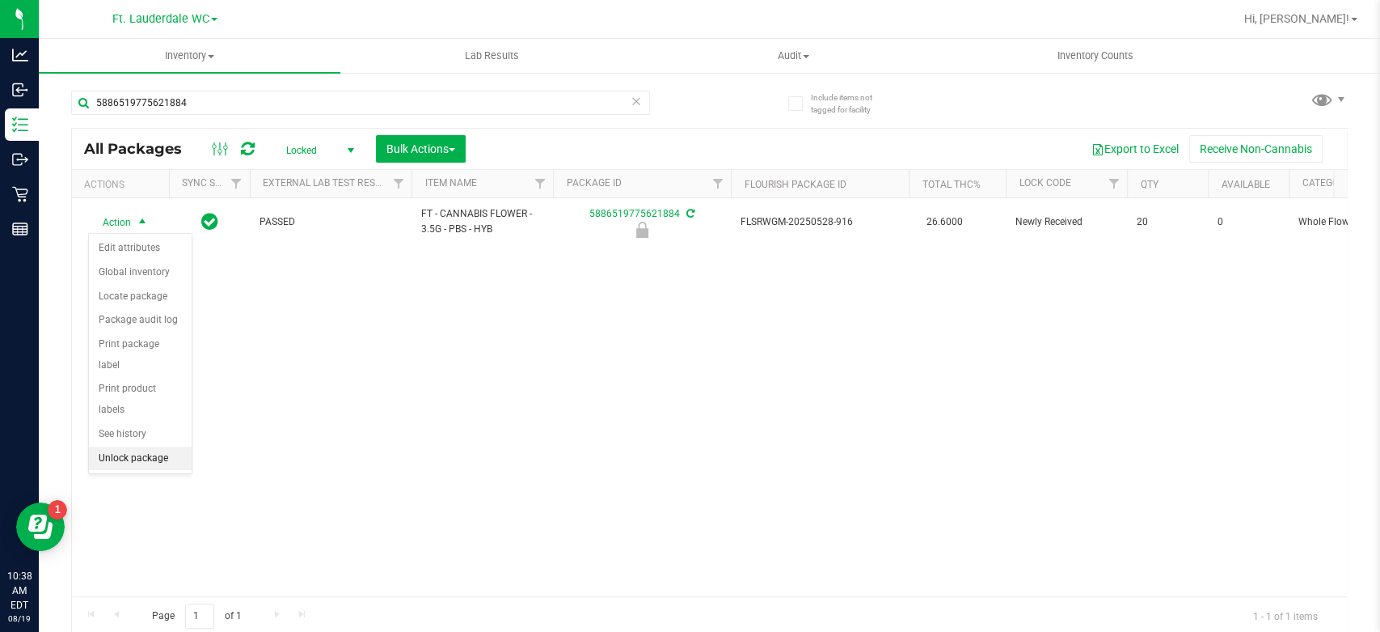
click at [151, 446] on li "Unlock package" at bounding box center [140, 458] width 103 height 24
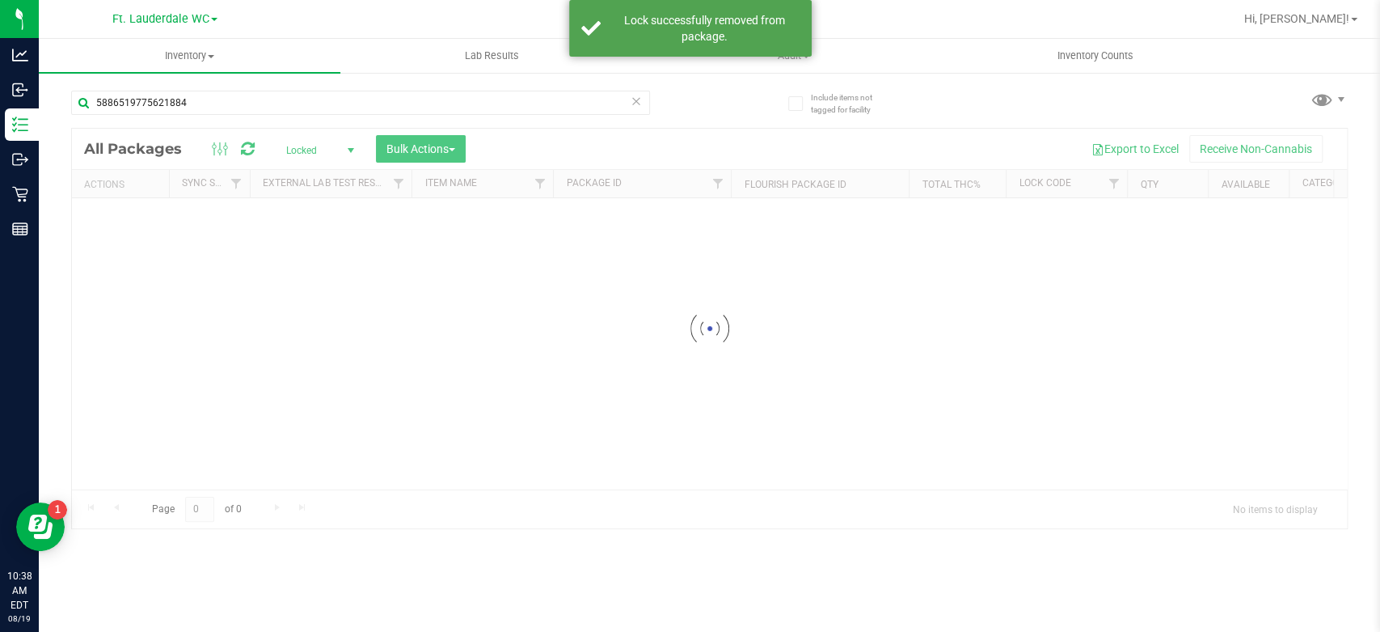
click at [302, 104] on input "5886519775621884" at bounding box center [360, 103] width 579 height 24
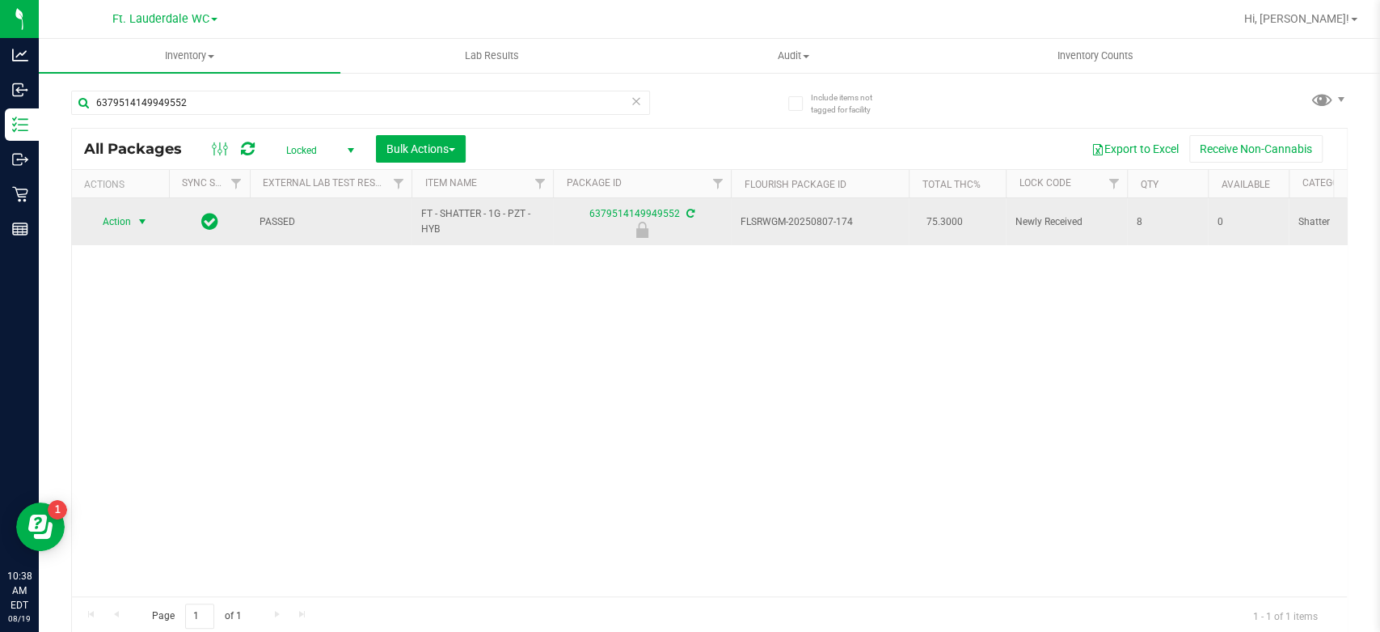
type input "6379514149949552"
click at [122, 222] on span "Action" at bounding box center [110, 221] width 44 height 23
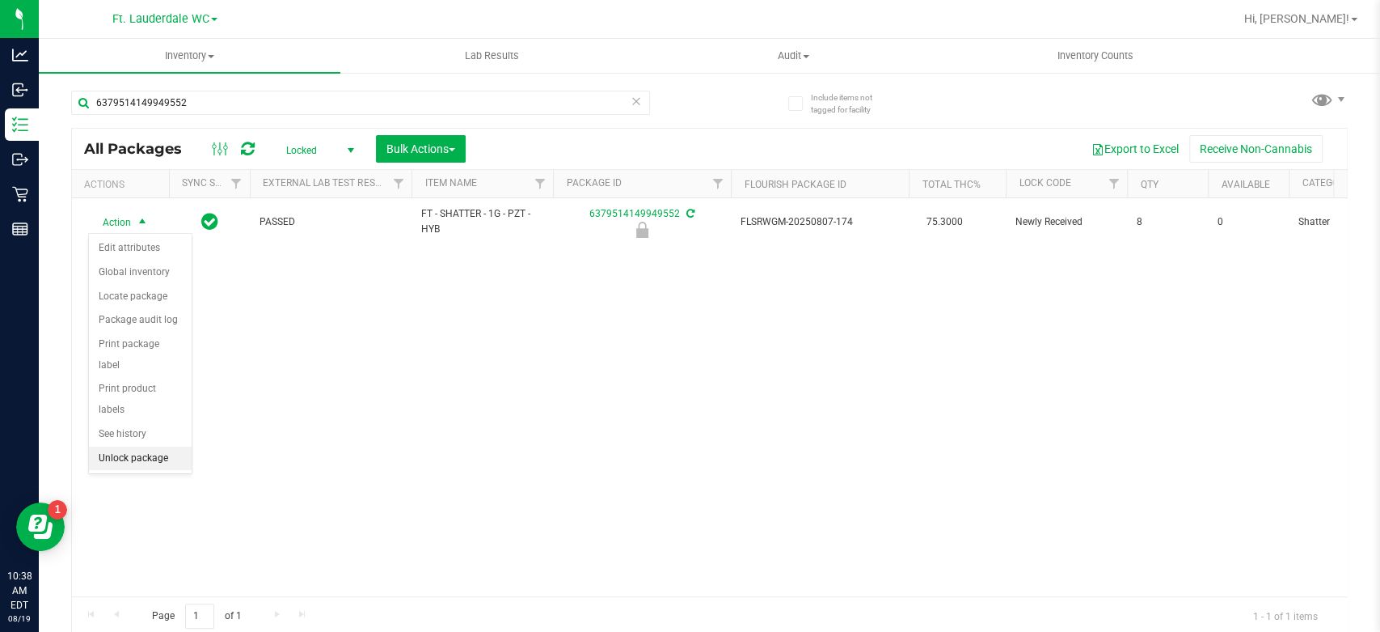
click at [120, 446] on li "Unlock package" at bounding box center [140, 458] width 103 height 24
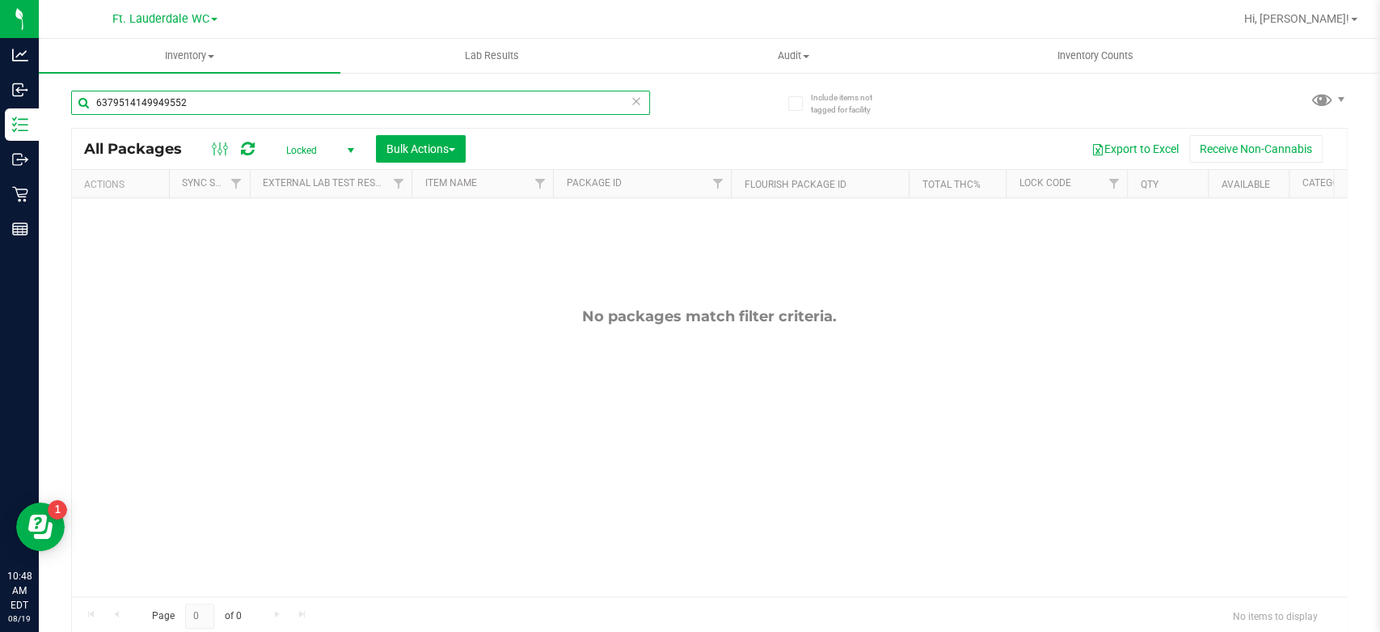
click at [254, 107] on input "6379514149949552" at bounding box center [360, 103] width 579 height 24
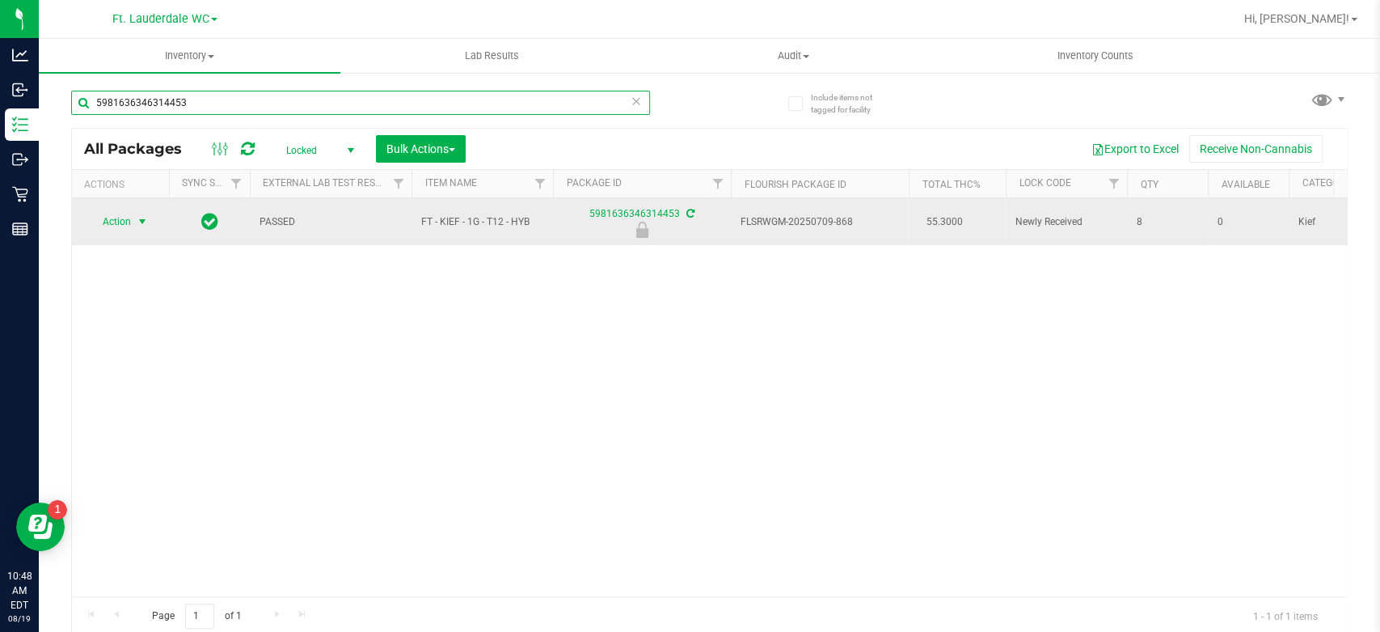
type input "5981636346314453"
click at [119, 222] on span "Action" at bounding box center [110, 221] width 44 height 23
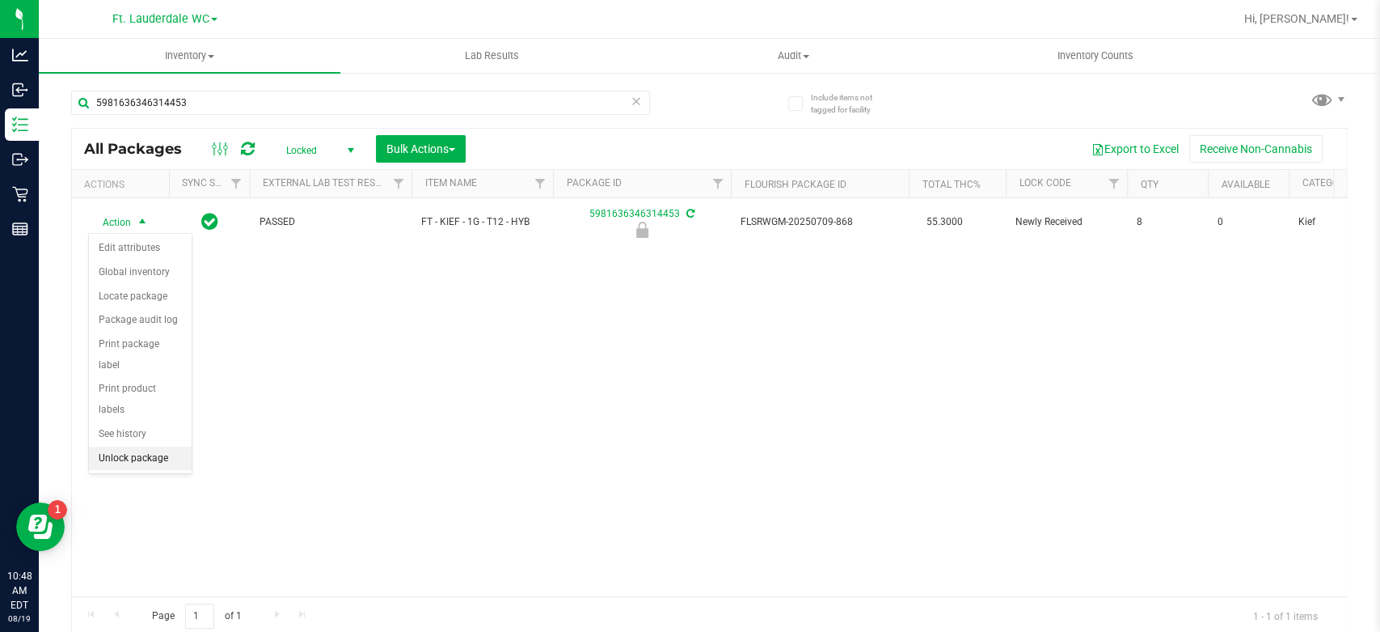
click at [109, 446] on li "Unlock package" at bounding box center [140, 458] width 103 height 24
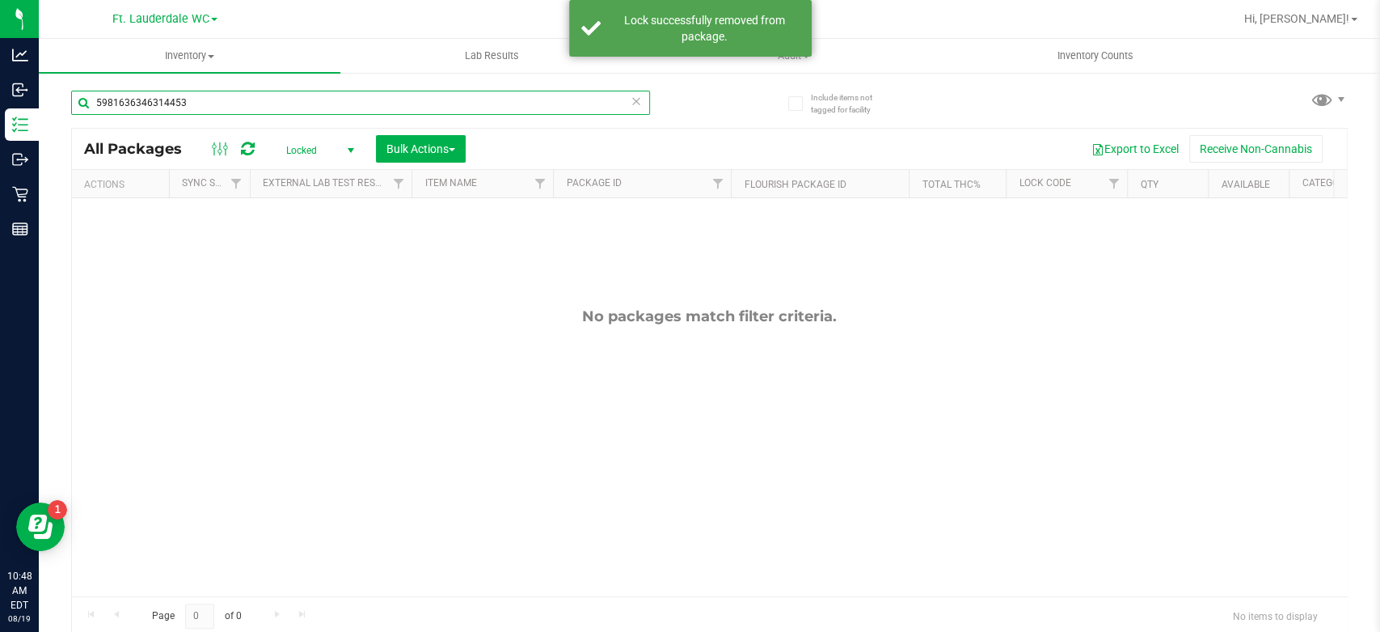
click at [287, 109] on input "5981636346314453" at bounding box center [360, 103] width 579 height 24
click at [284, 108] on input "5981636346314453" at bounding box center [360, 103] width 579 height 24
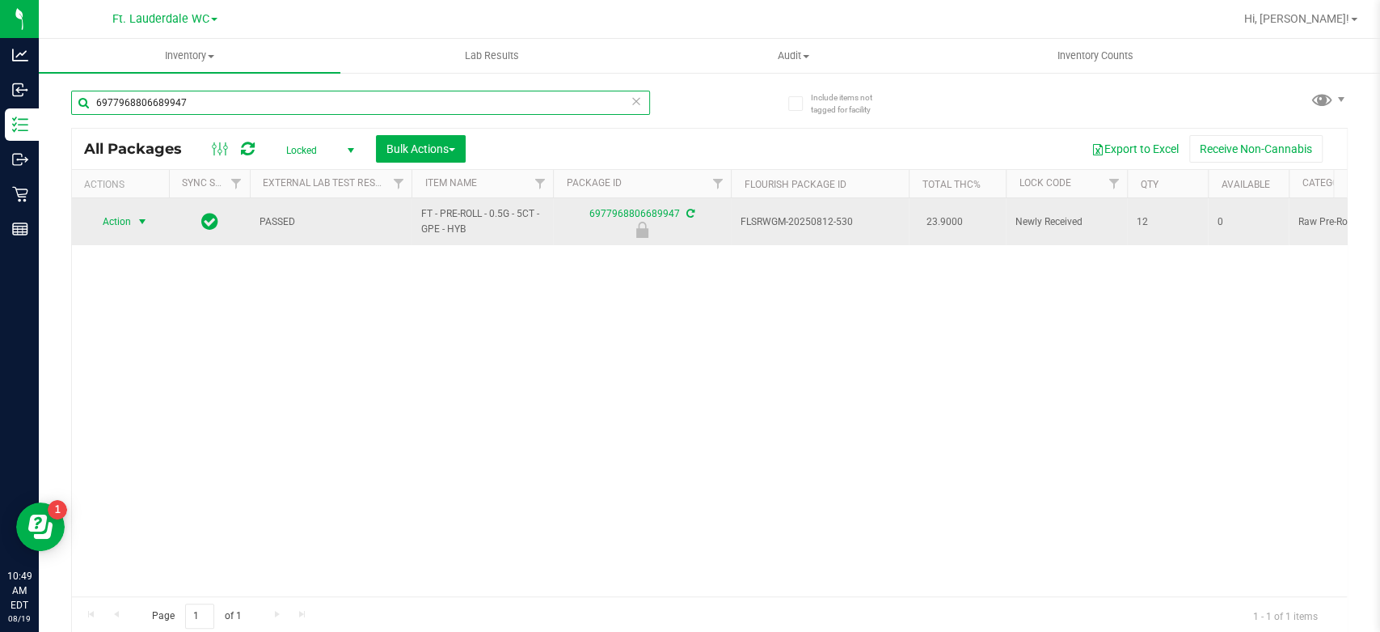
type input "6977968806689947"
click at [108, 222] on span "Action" at bounding box center [110, 221] width 44 height 23
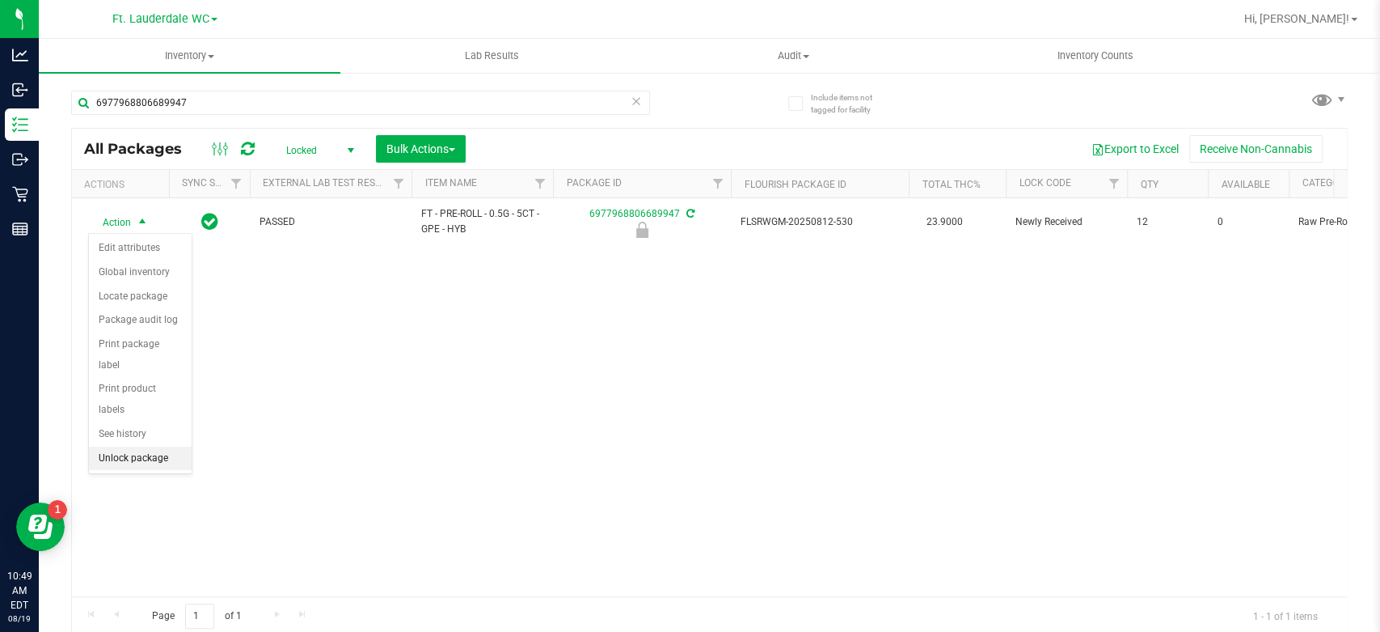
click at [125, 446] on li "Unlock package" at bounding box center [140, 458] width 103 height 24
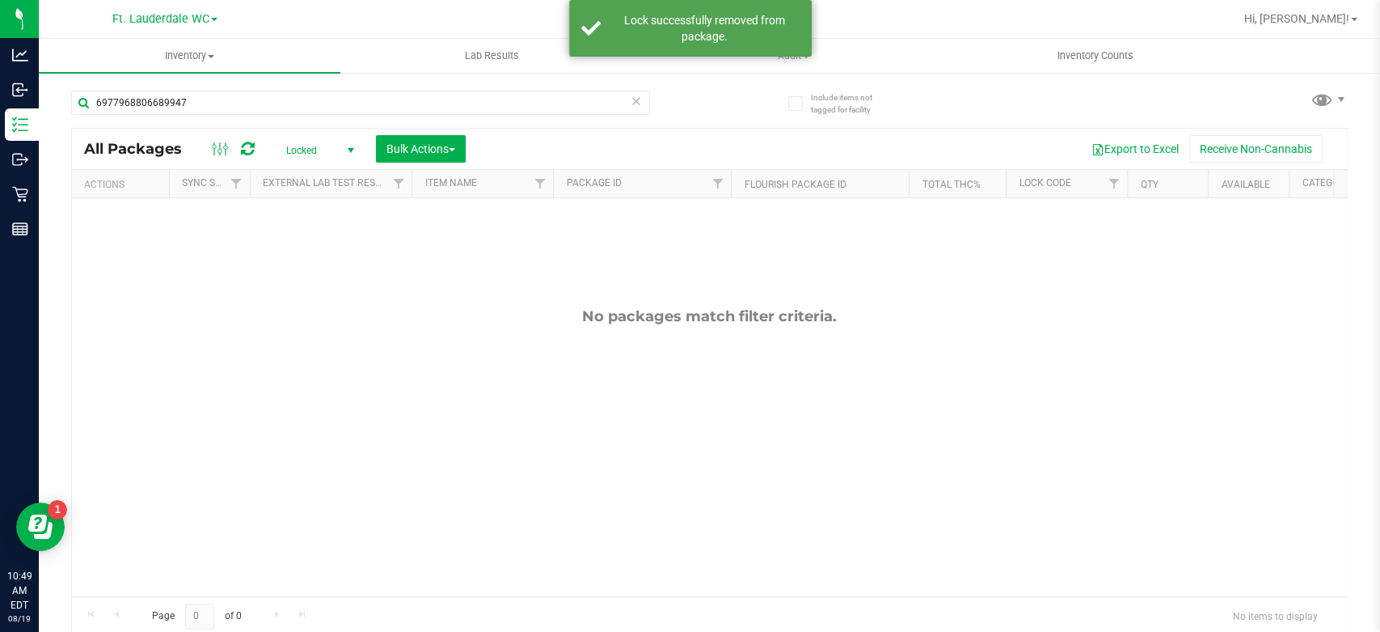
click at [279, 120] on div "6977968806689947" at bounding box center [360, 109] width 579 height 37
click at [286, 99] on input "6977968806689947" at bounding box center [360, 103] width 579 height 24
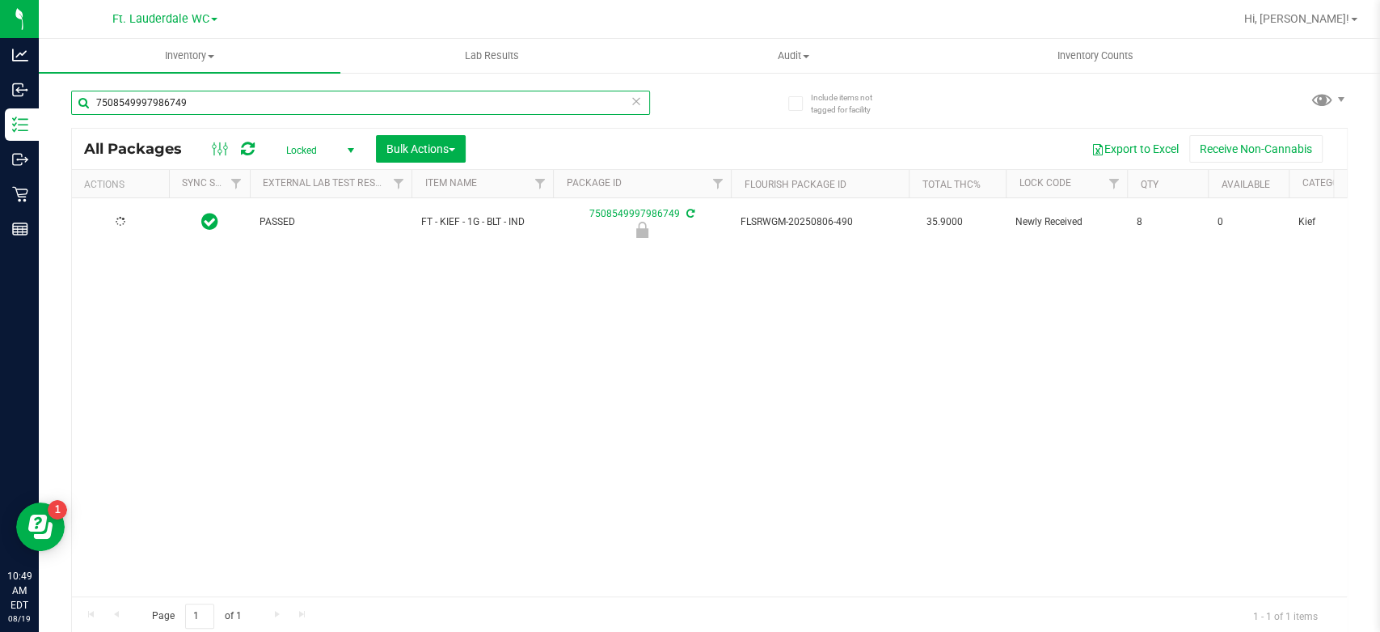
type input "7508549997986749"
click at [102, 225] on span "Action" at bounding box center [110, 221] width 44 height 23
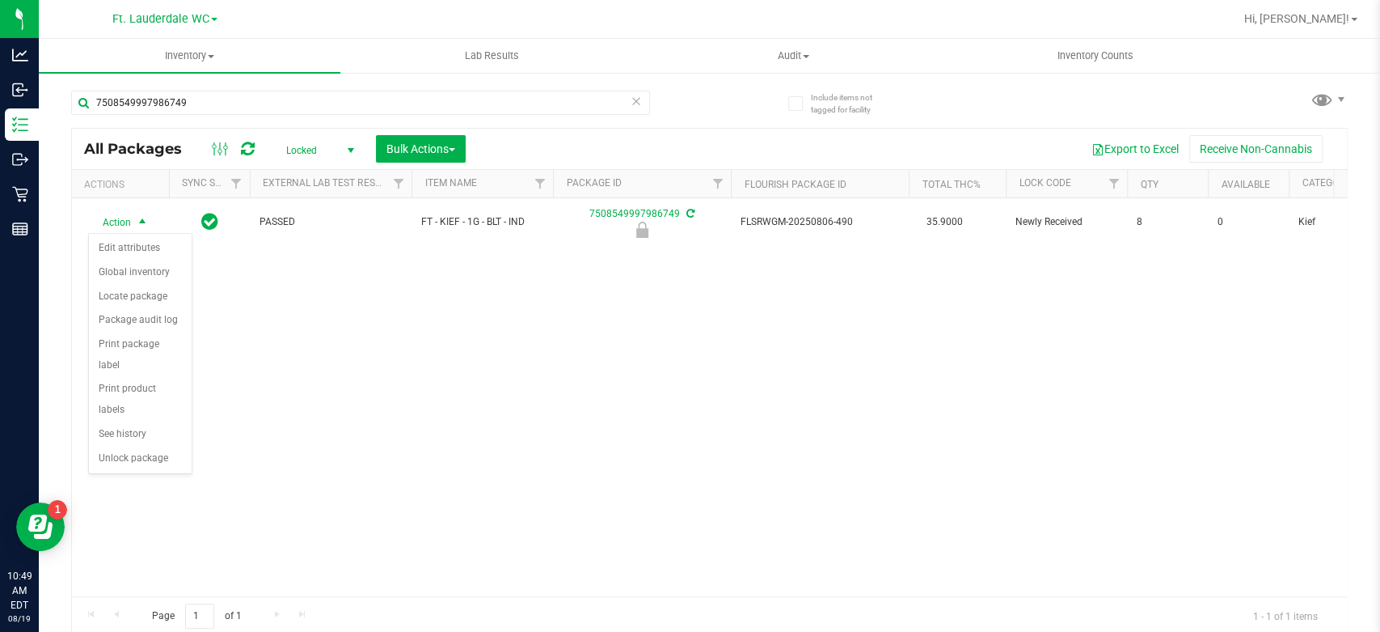
click at [110, 450] on div "Action Edit attributes Global inventory Locate package Package audit log Print …" at bounding box center [140, 353] width 104 height 241
click at [116, 446] on li "Unlock package" at bounding box center [140, 458] width 103 height 24
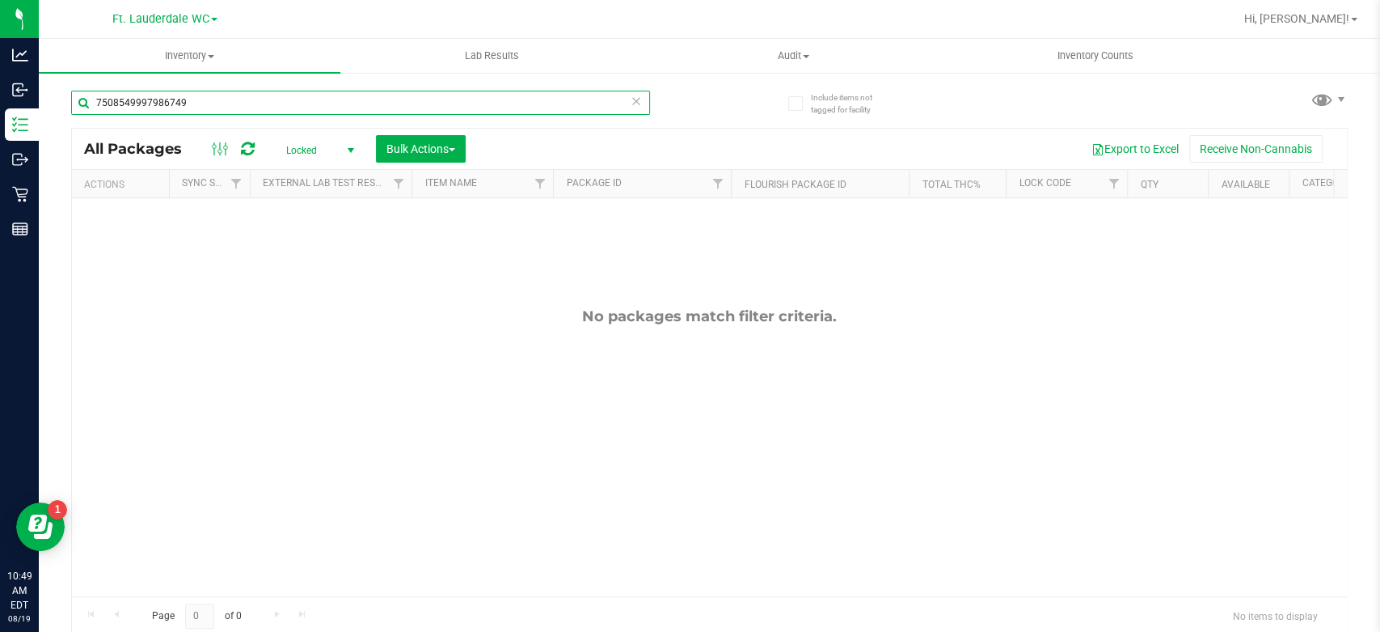
click at [270, 101] on input "7508549997986749" at bounding box center [360, 103] width 579 height 24
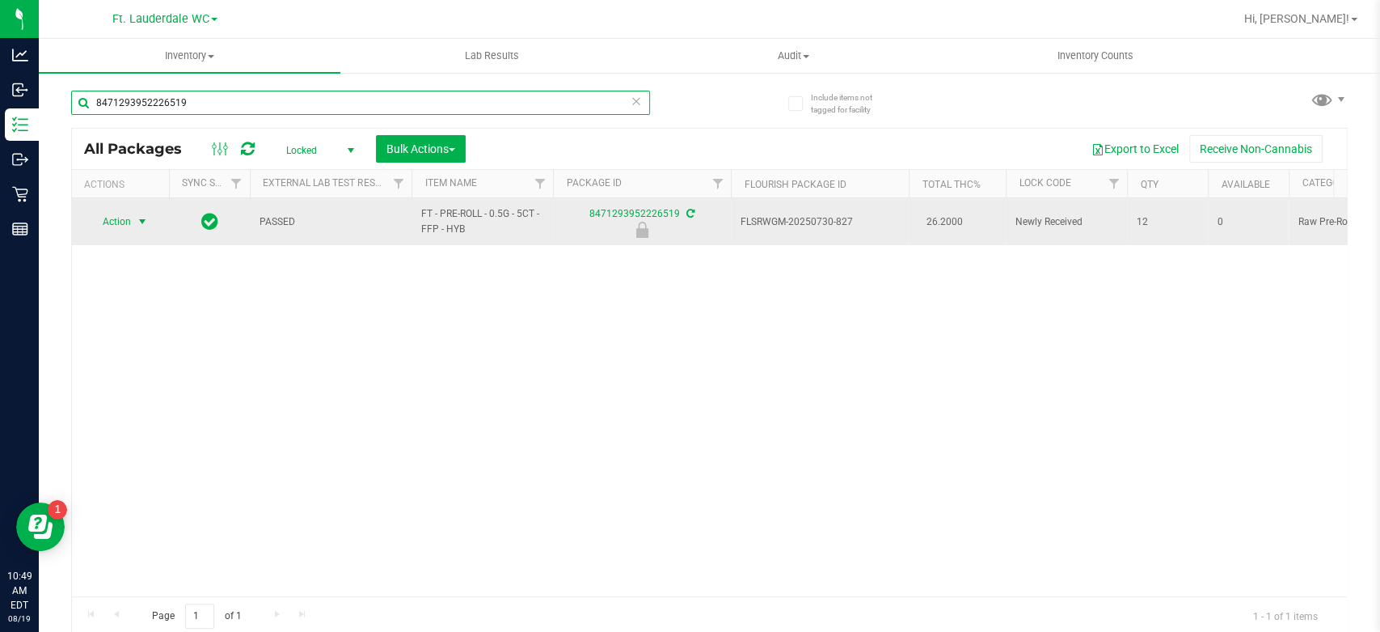
type input "8471293952226519"
click at [134, 222] on span "select" at bounding box center [143, 221] width 20 height 23
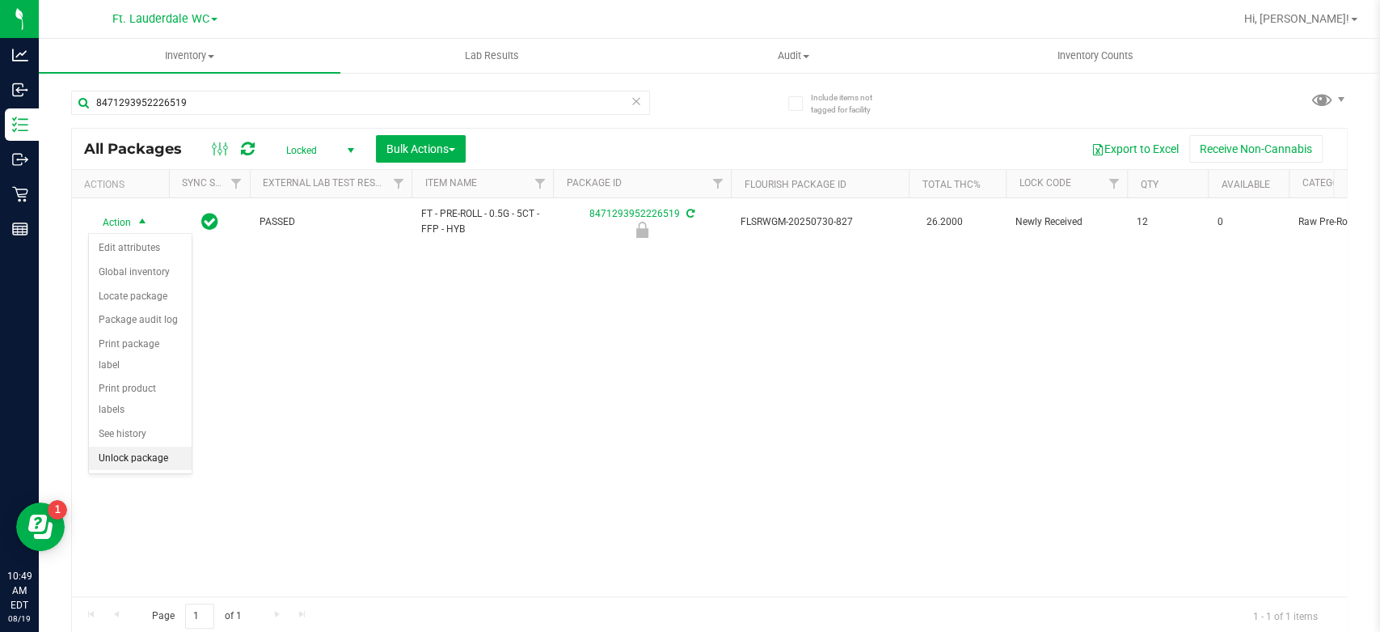
click at [116, 446] on li "Unlock package" at bounding box center [140, 458] width 103 height 24
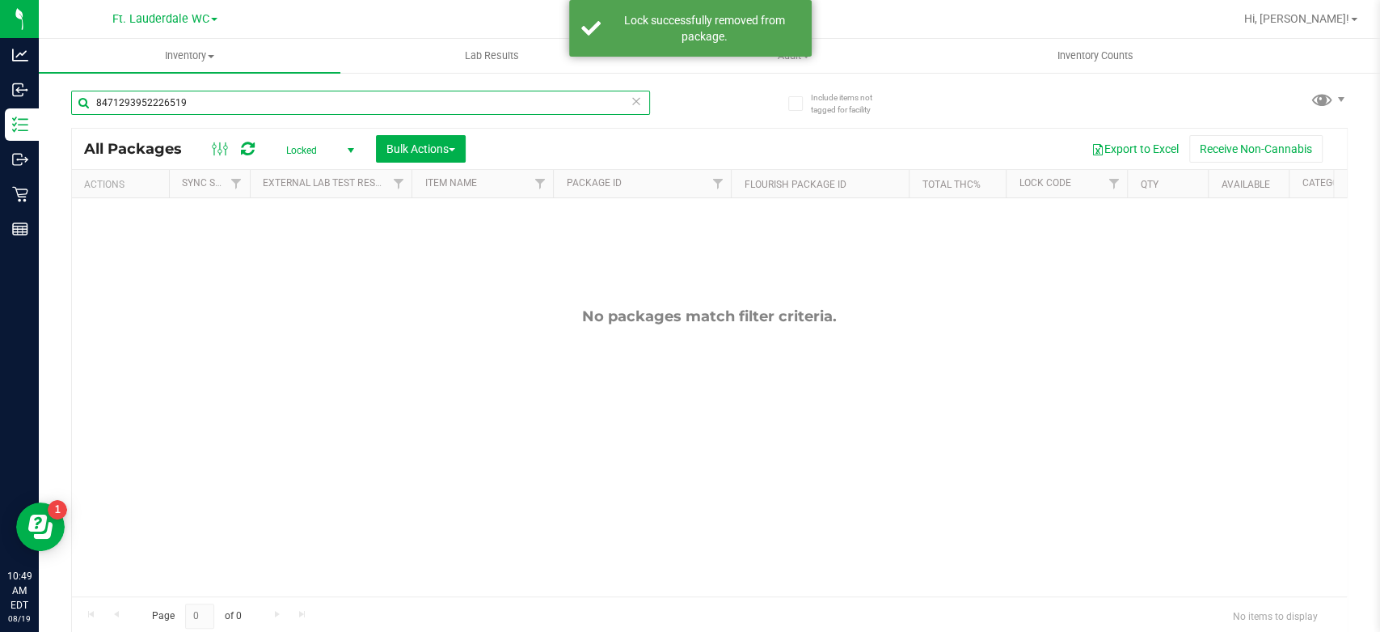
click at [250, 110] on input "8471293952226519" at bounding box center [360, 103] width 579 height 24
click at [251, 110] on input "8471293952226519" at bounding box center [360, 103] width 579 height 24
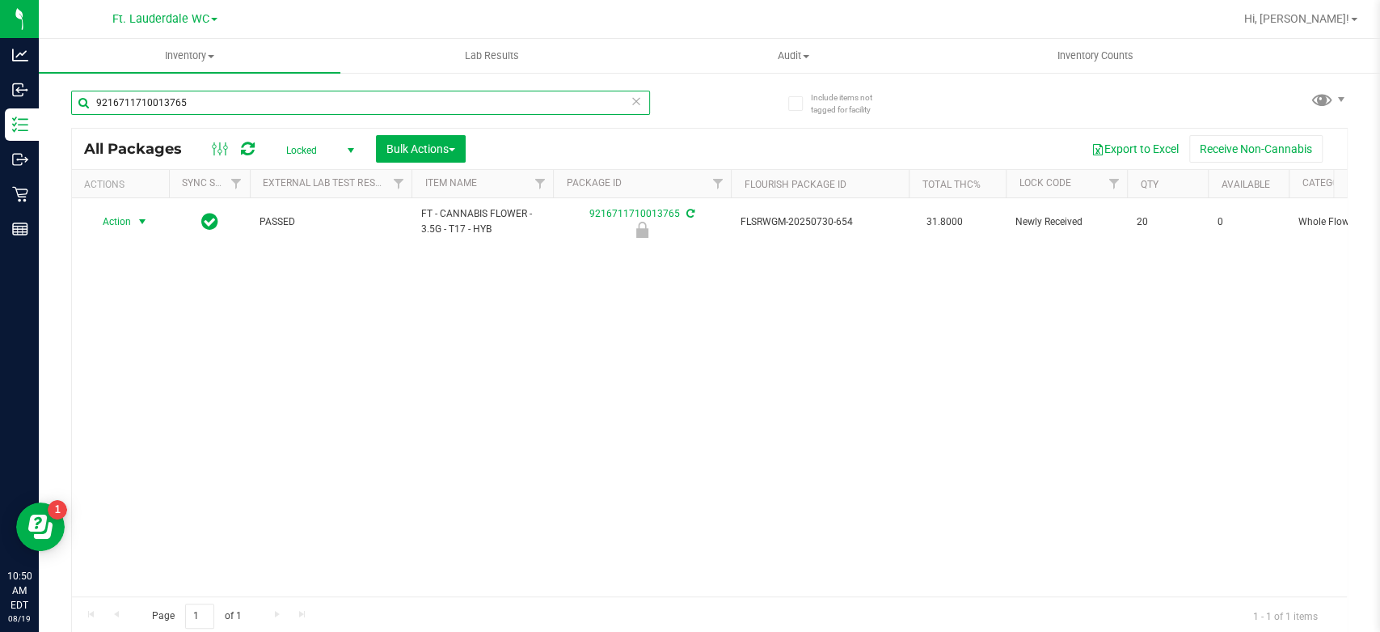
type input "9216711710013765"
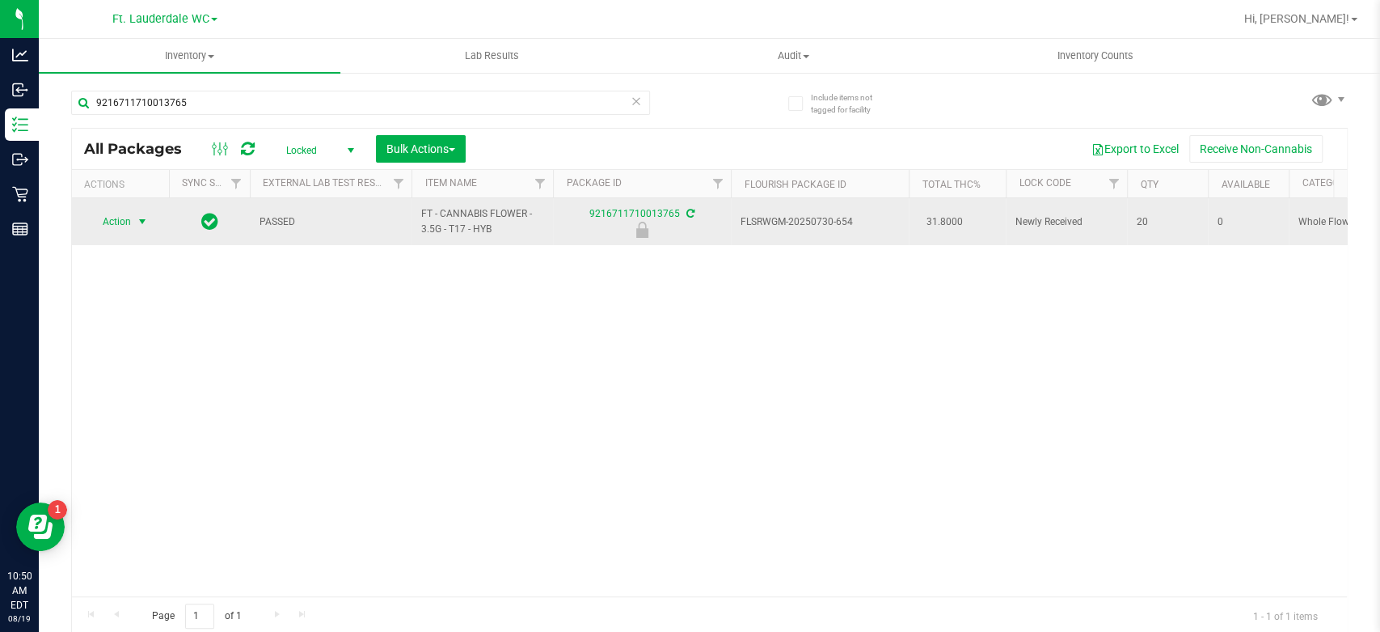
drag, startPoint x: 132, startPoint y: 238, endPoint x: 125, endPoint y: 225, distance: 14.8
click at [125, 225] on span "Action" at bounding box center [110, 221] width 44 height 23
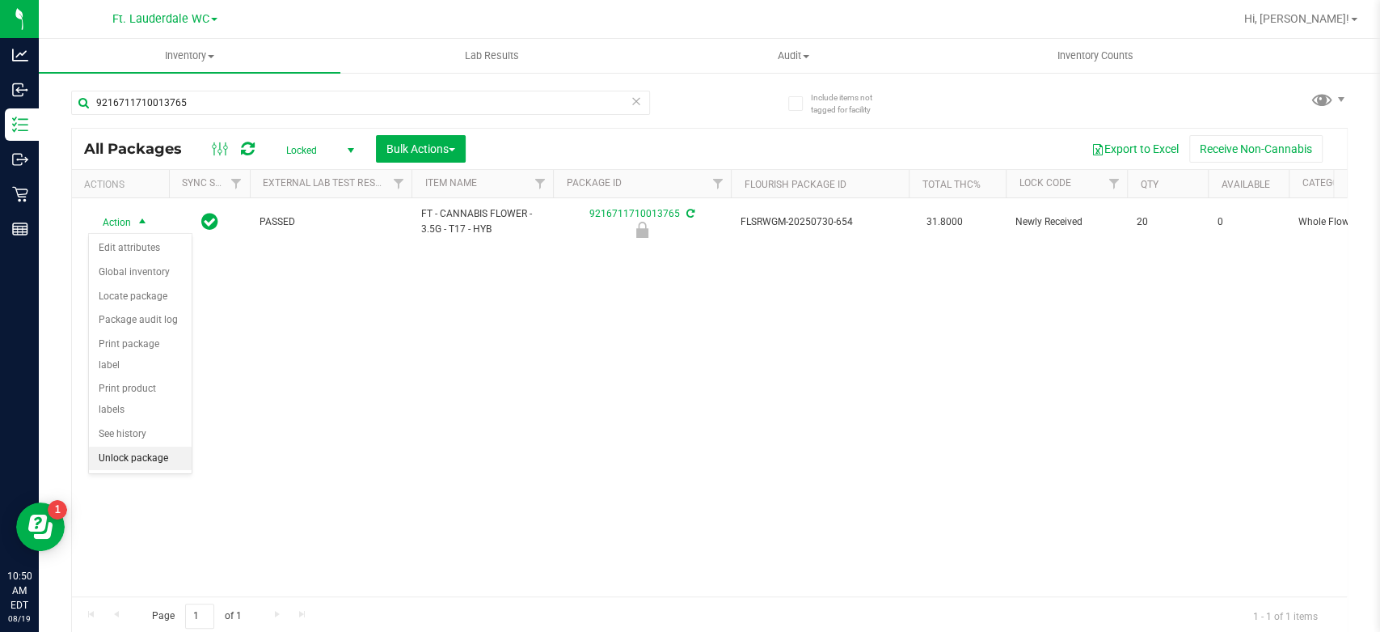
click at [108, 446] on li "Unlock package" at bounding box center [140, 458] width 103 height 24
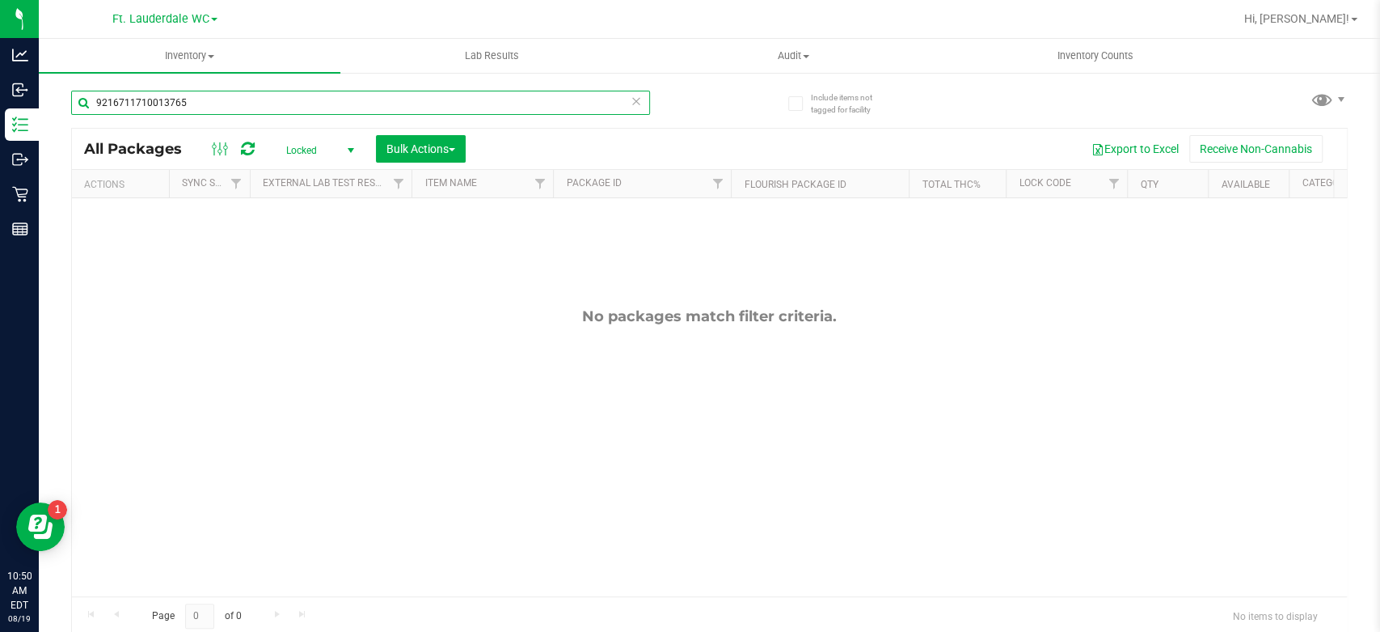
click at [343, 108] on input "9216711710013765" at bounding box center [360, 103] width 579 height 24
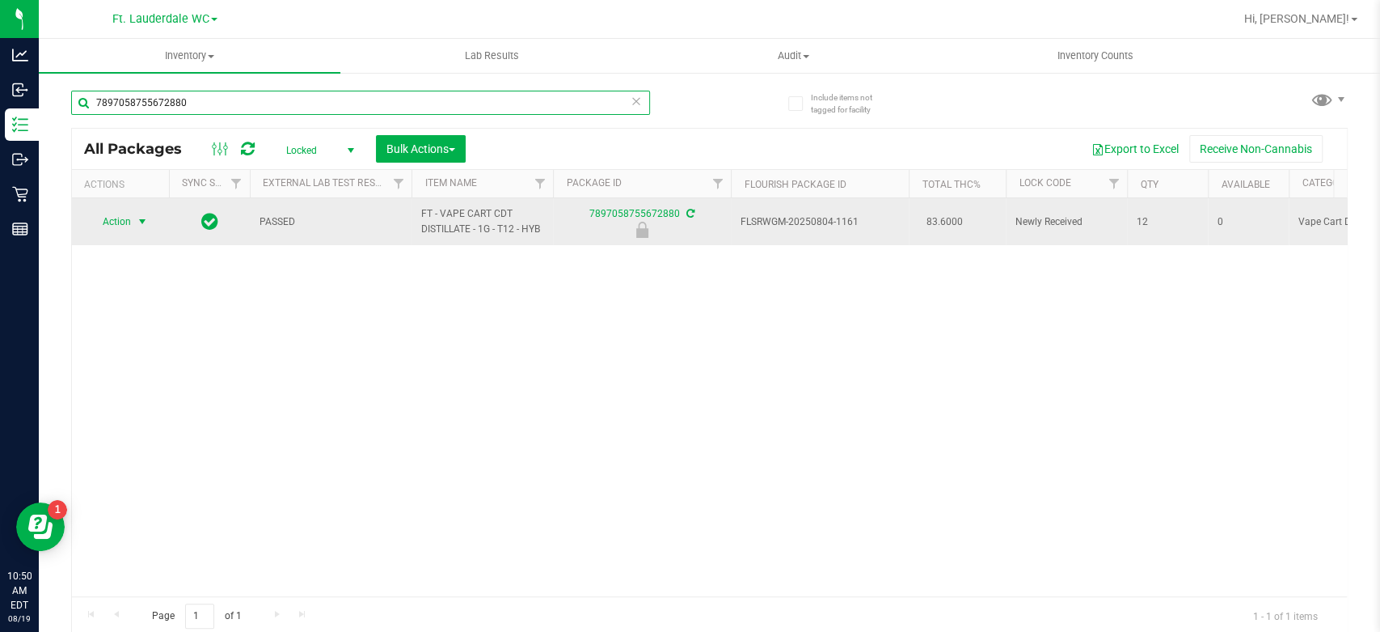
type input "7897058755672880"
click at [134, 230] on span "select" at bounding box center [143, 221] width 20 height 23
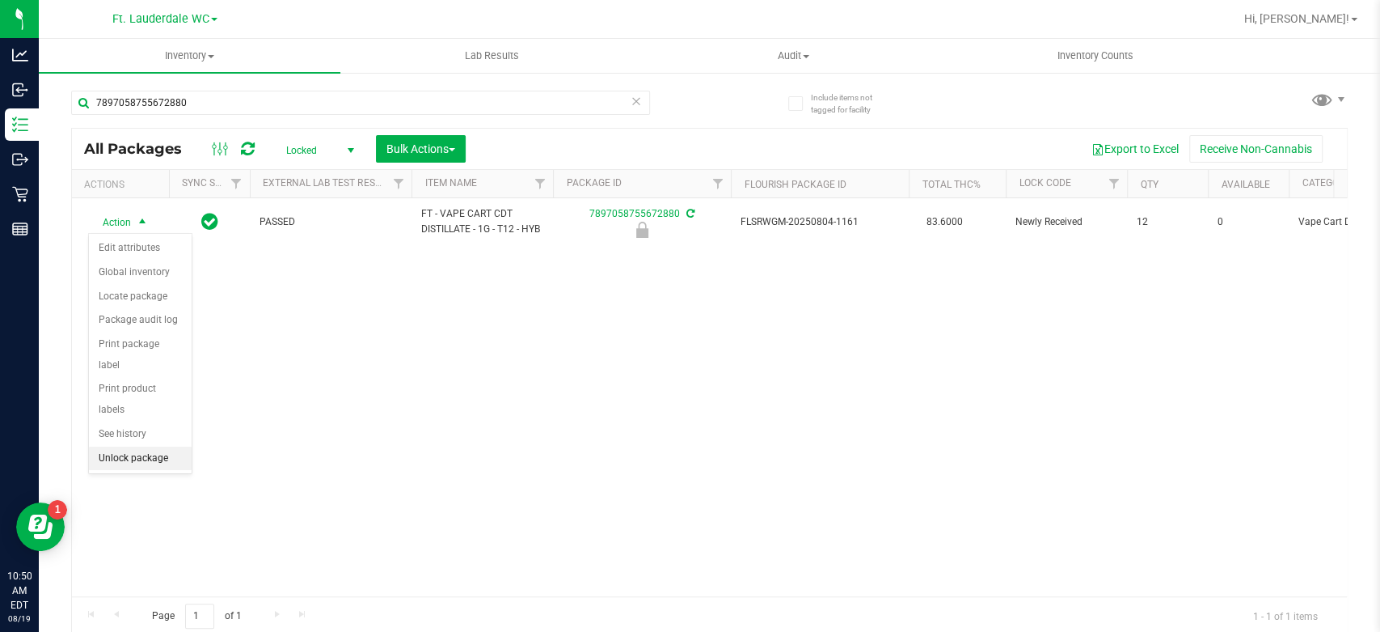
click at [123, 446] on li "Unlock package" at bounding box center [140, 458] width 103 height 24
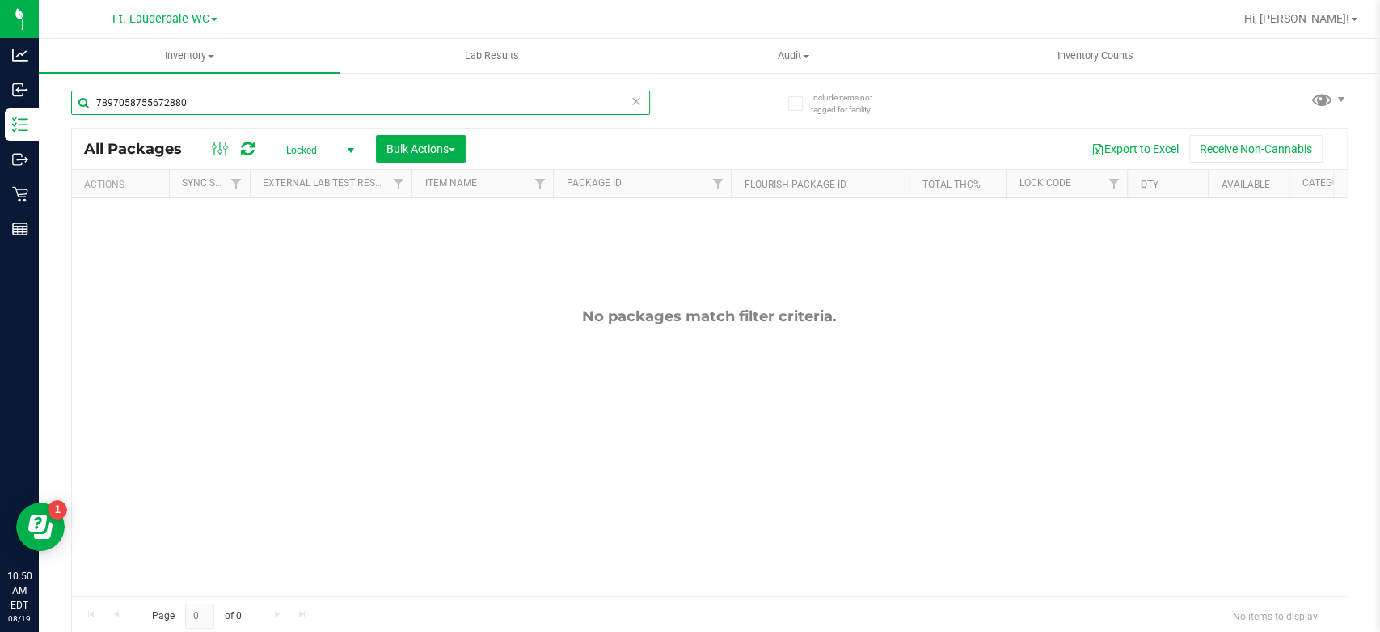
click at [299, 95] on input "7897058755672880" at bounding box center [360, 103] width 579 height 24
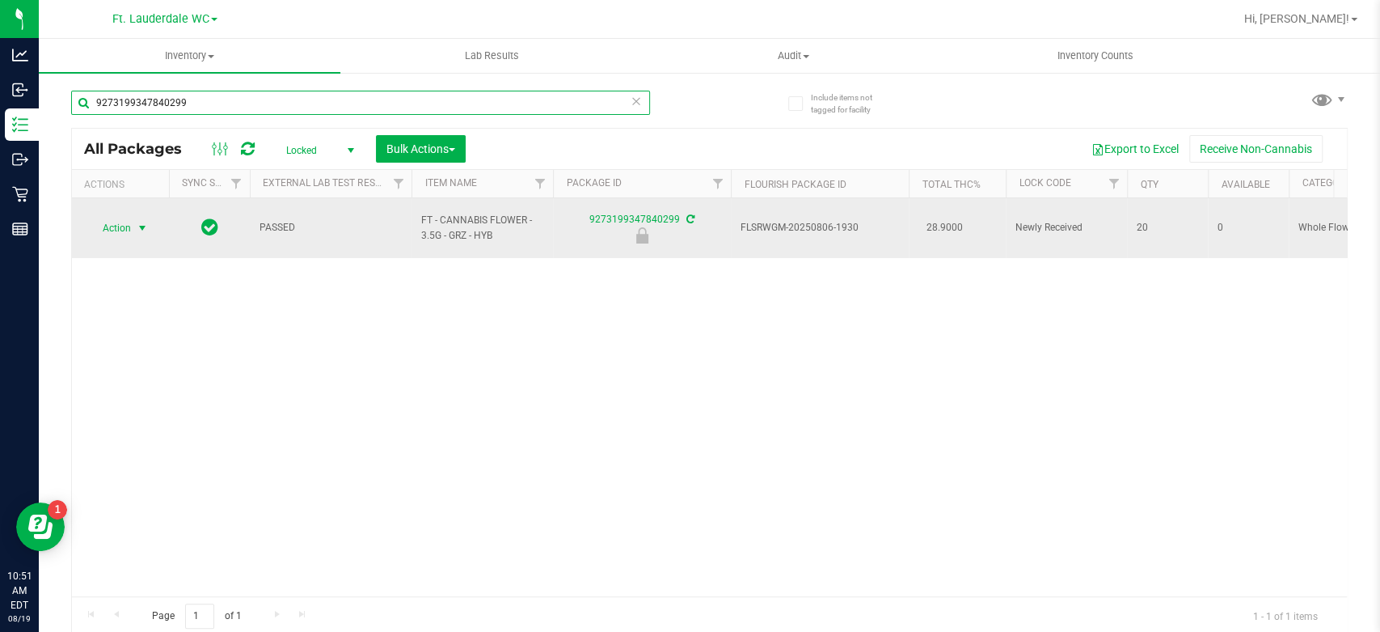
type input "9273199347840299"
click at [128, 225] on span "Action" at bounding box center [110, 228] width 44 height 23
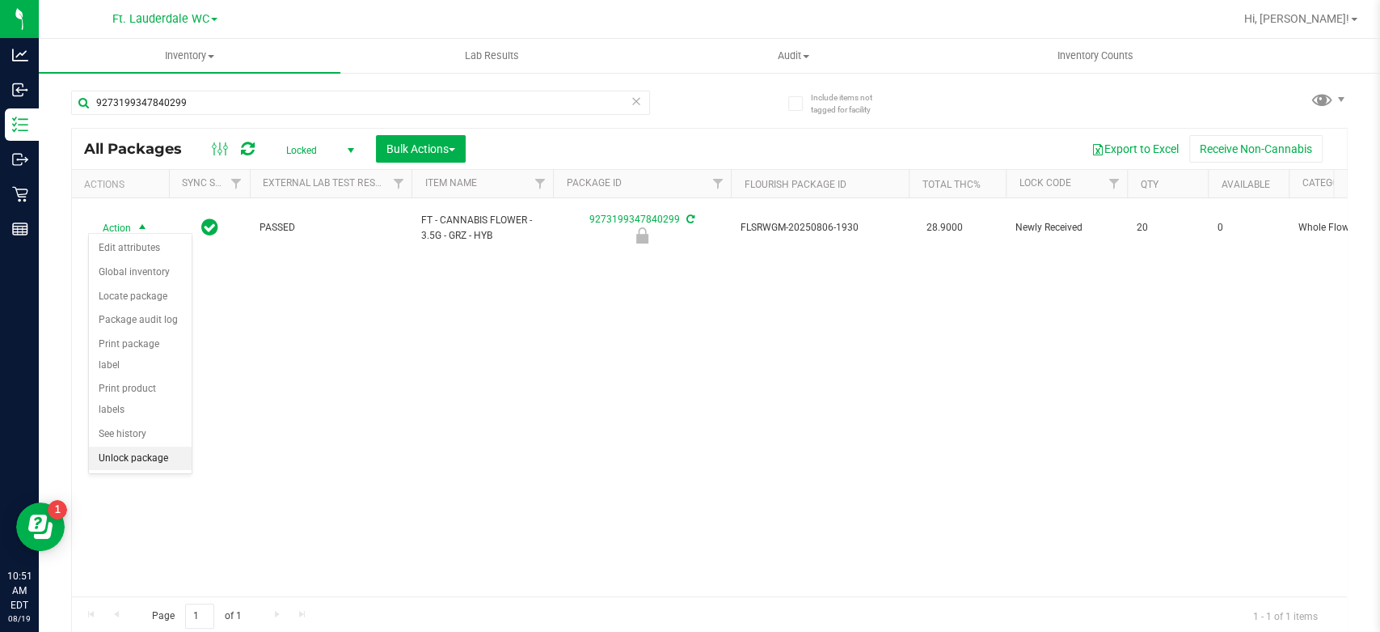
click at [132, 446] on li "Unlock package" at bounding box center [140, 458] width 103 height 24
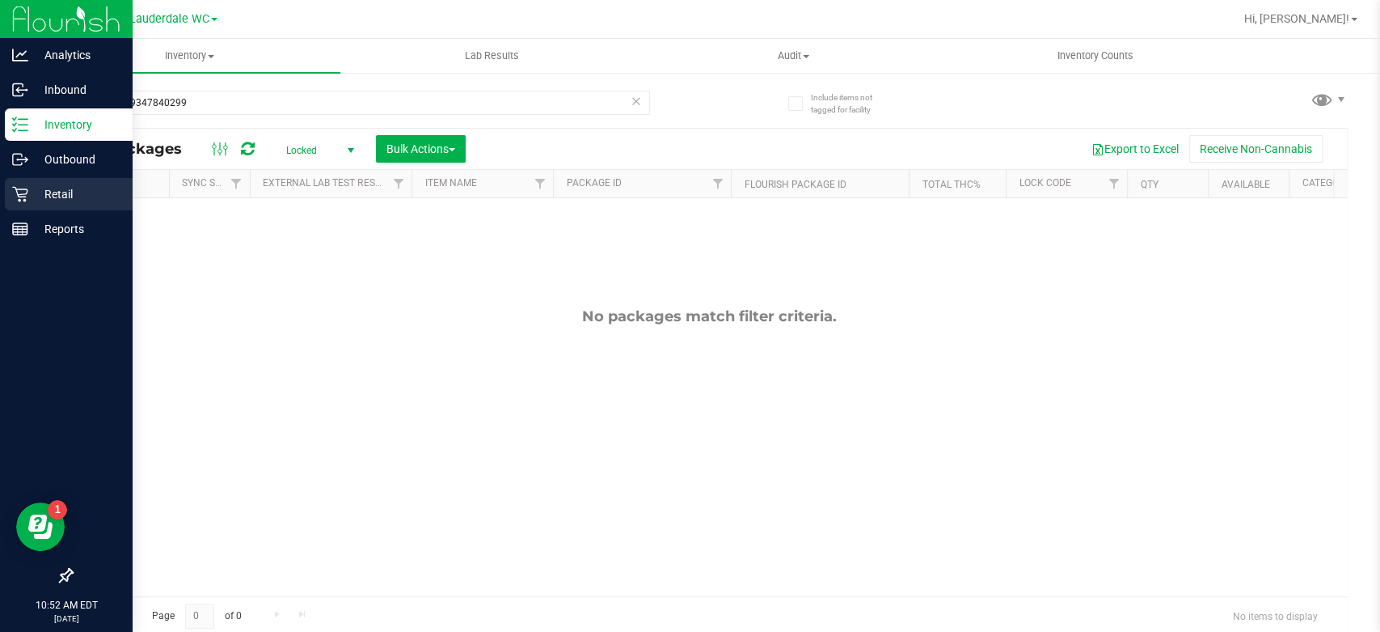
click at [22, 205] on div "Retail" at bounding box center [69, 194] width 128 height 32
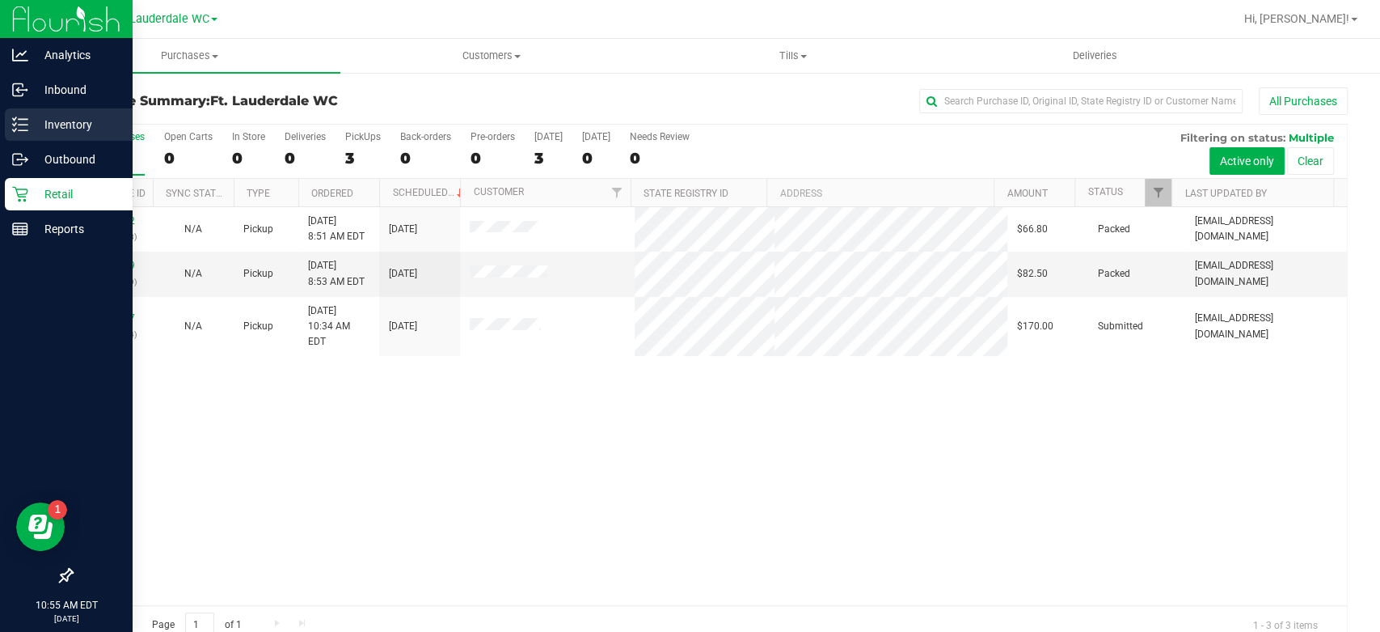
click at [37, 127] on p "Inventory" at bounding box center [76, 124] width 97 height 19
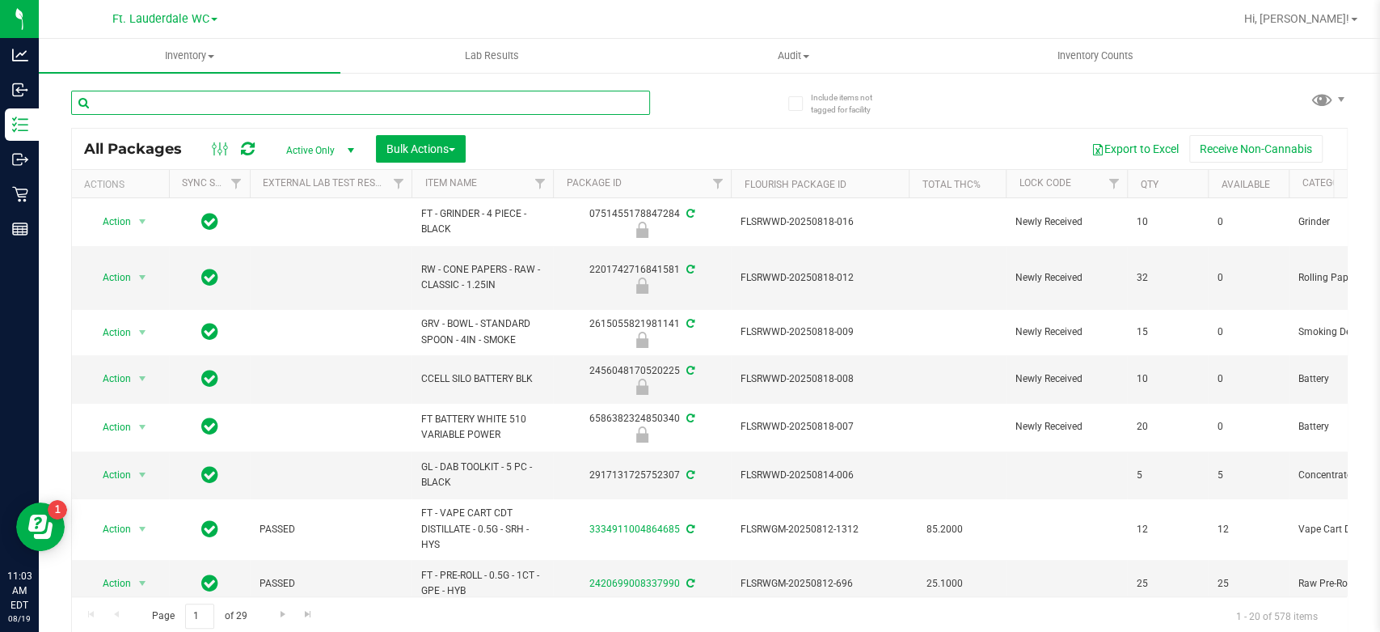
click at [233, 104] on input "text" at bounding box center [360, 103] width 579 height 24
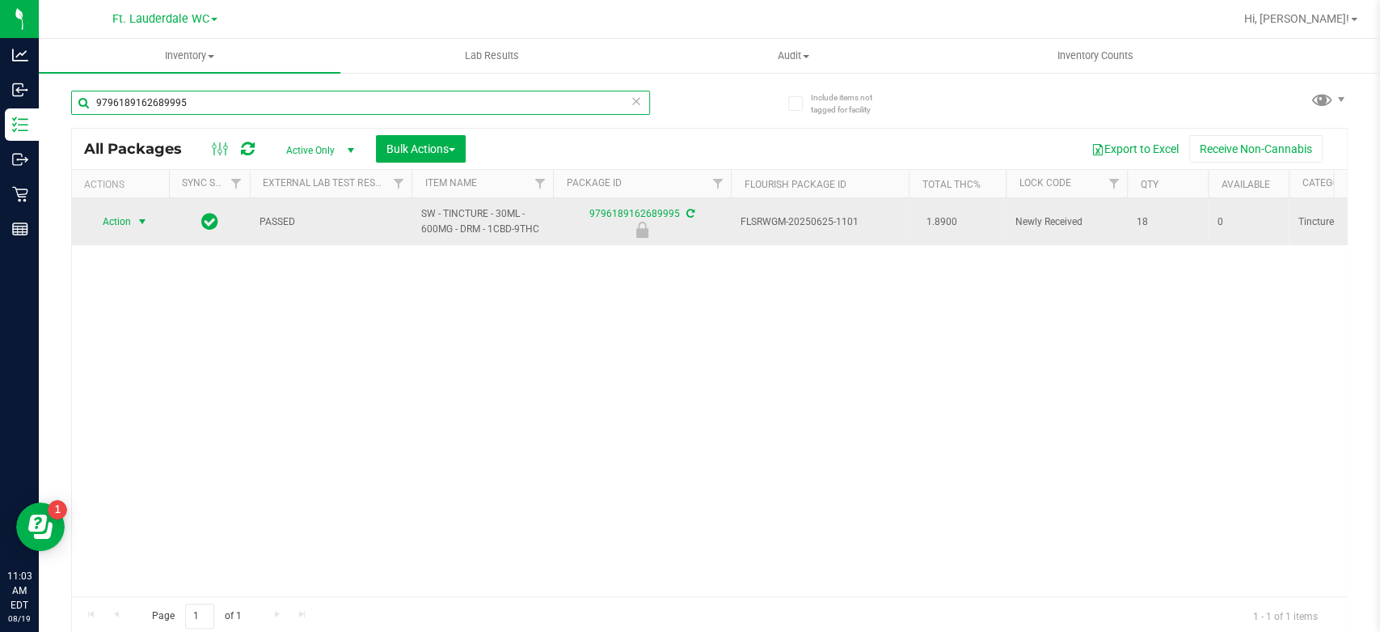
type input "9796189162689995"
click at [133, 222] on span "select" at bounding box center [143, 221] width 20 height 23
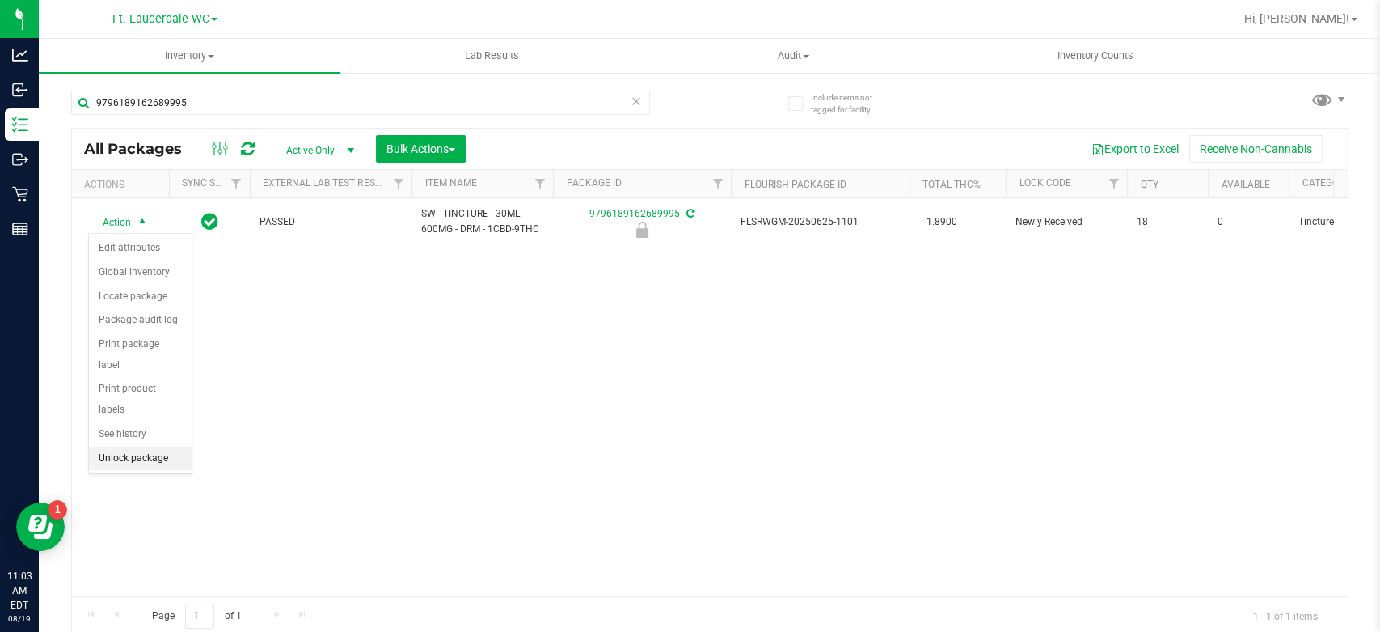
click at [121, 446] on li "Unlock package" at bounding box center [140, 458] width 103 height 24
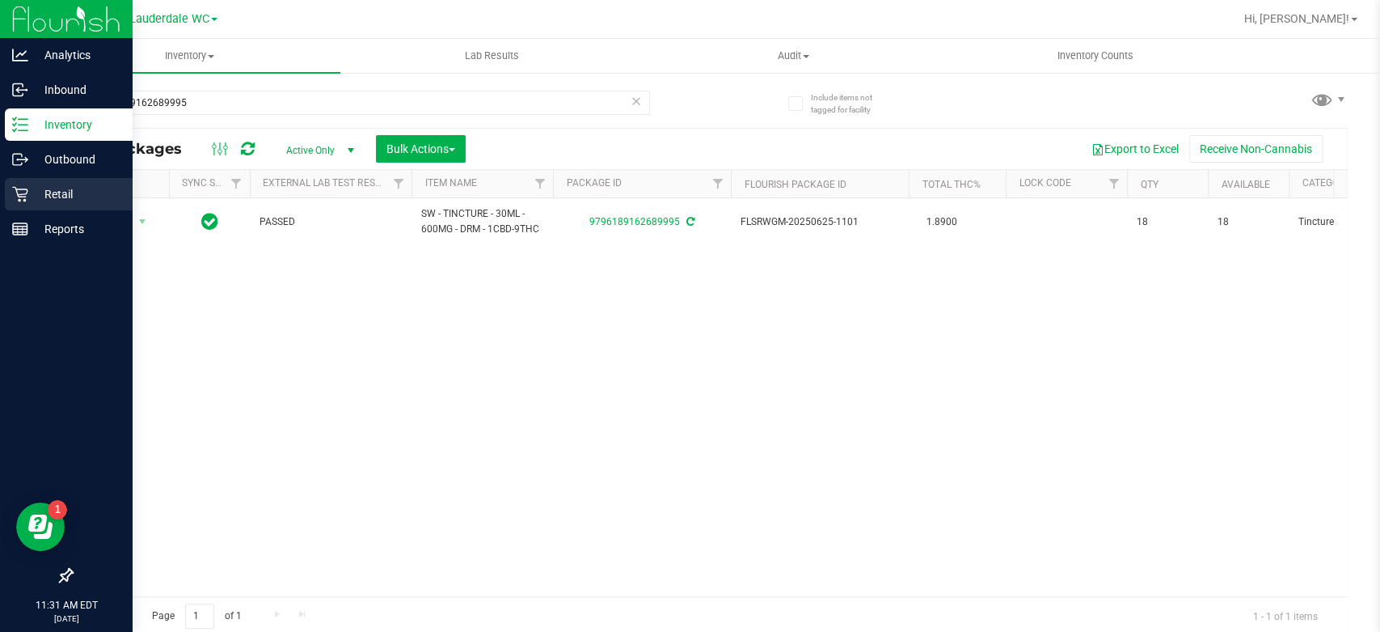
click at [32, 208] on div "Retail" at bounding box center [69, 194] width 128 height 32
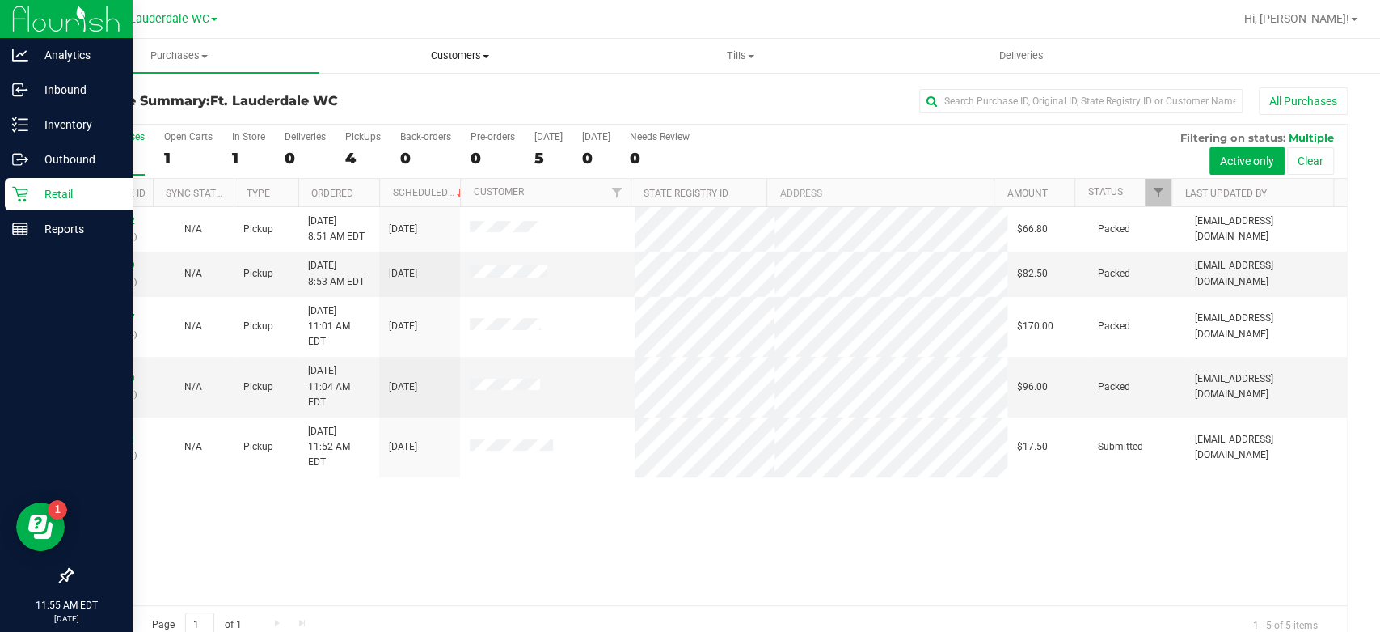
click at [482, 63] on uib-tab-heading "Customers All customers Add a new customer All physicians" at bounding box center [459, 56] width 279 height 32
click at [454, 101] on li "All customers" at bounding box center [459, 97] width 281 height 19
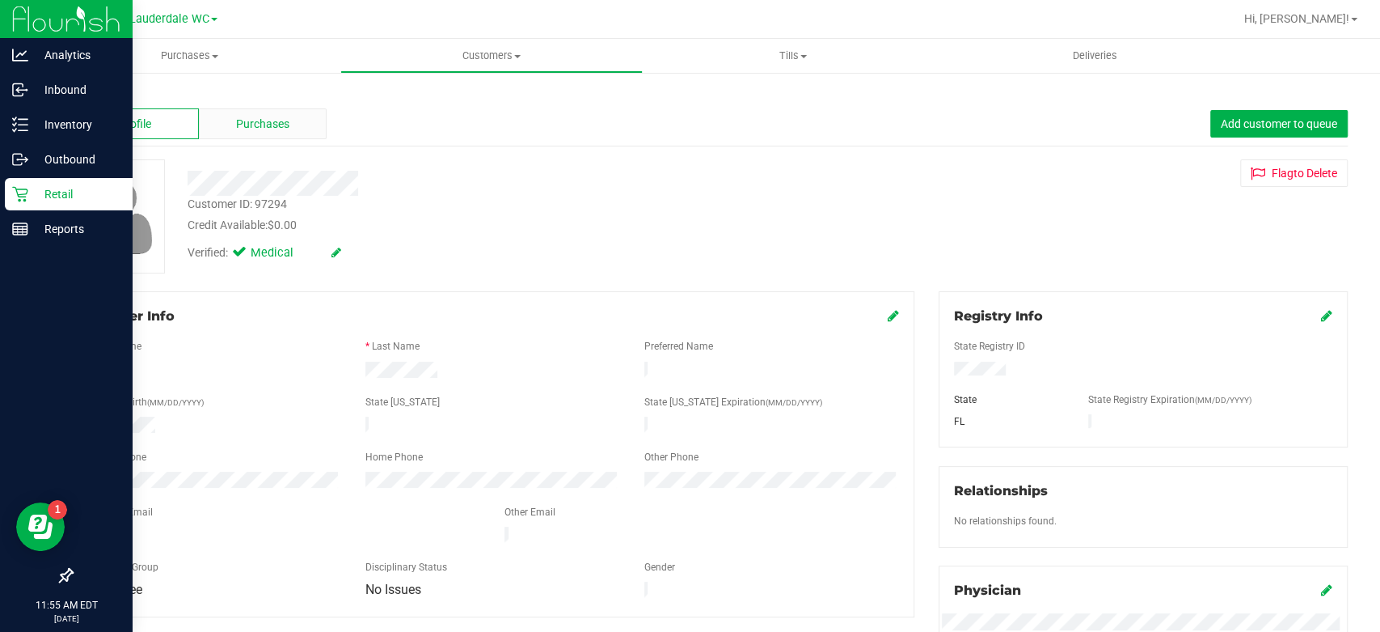
click at [237, 111] on div "Purchases" at bounding box center [263, 123] width 128 height 31
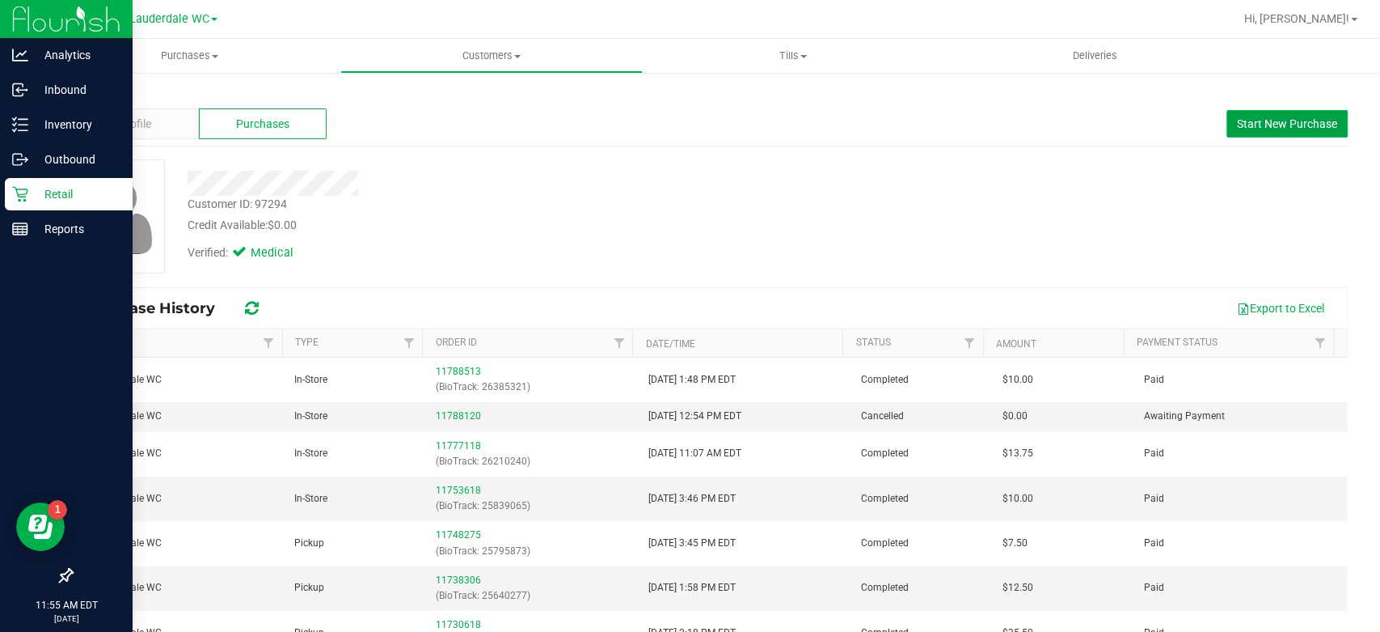
click at [1269, 115] on button "Start New Purchase" at bounding box center [1287, 123] width 121 height 27
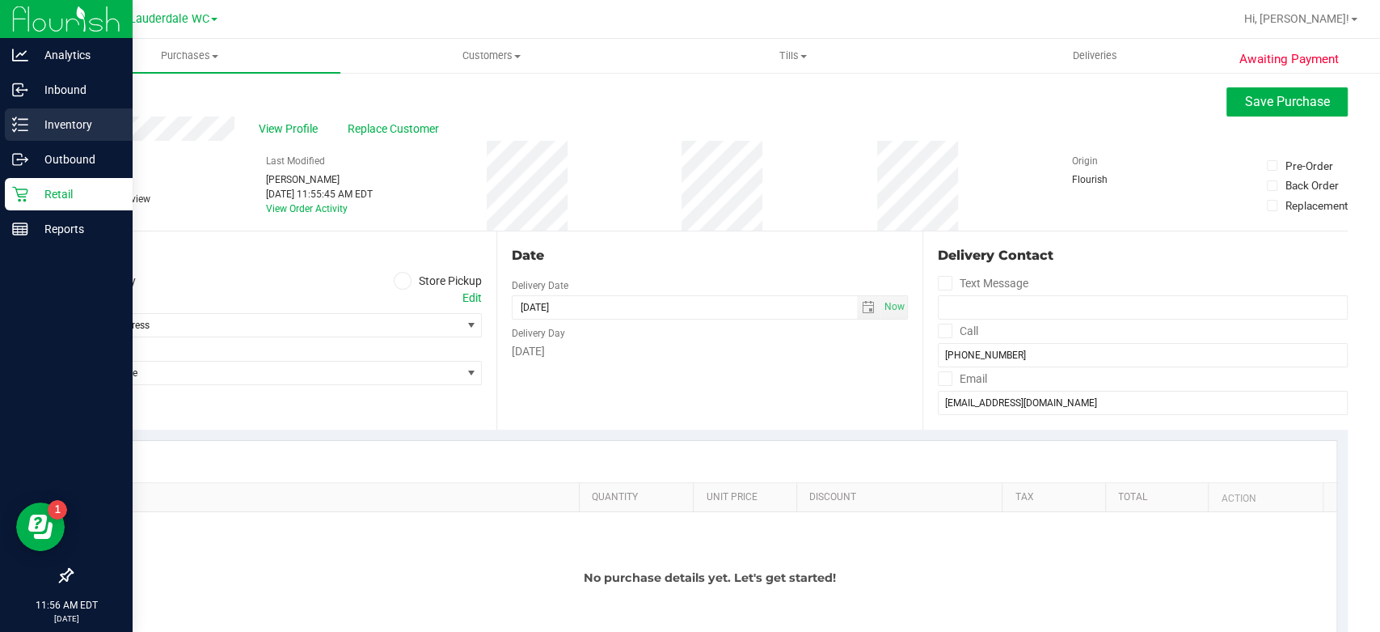
click at [35, 131] on p "Inventory" at bounding box center [76, 124] width 97 height 19
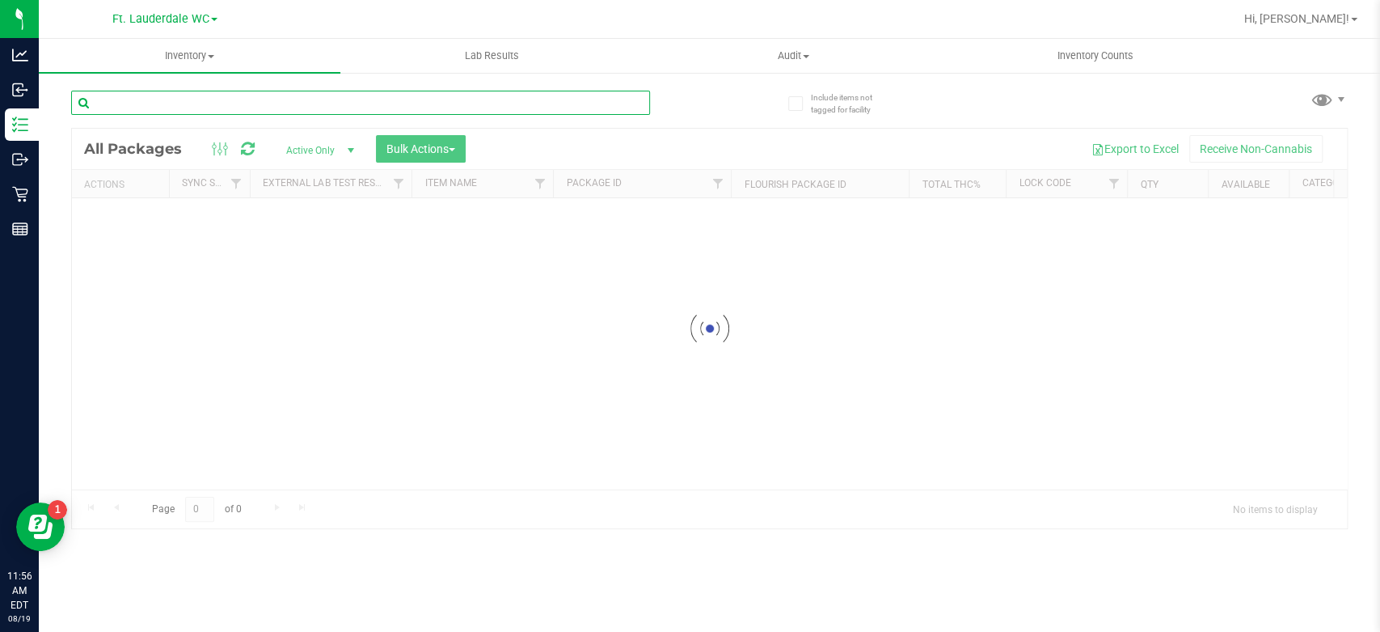
click at [207, 95] on input "text" at bounding box center [360, 103] width 579 height 24
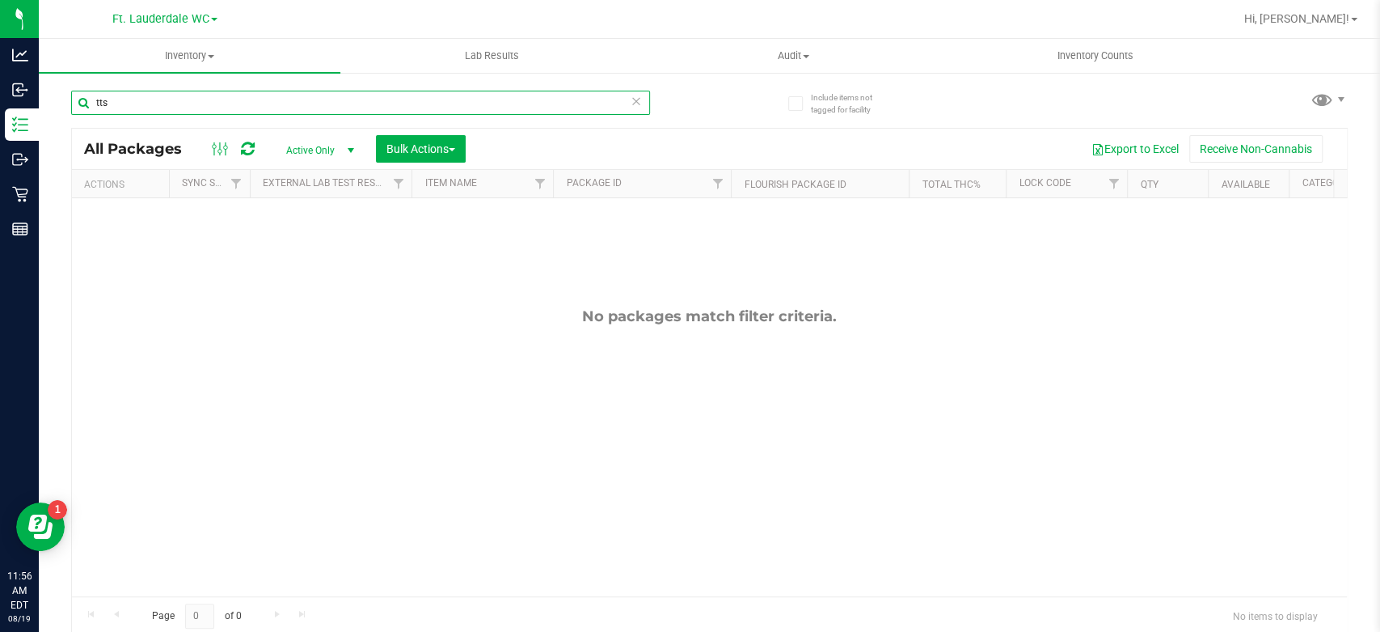
type input "tts"
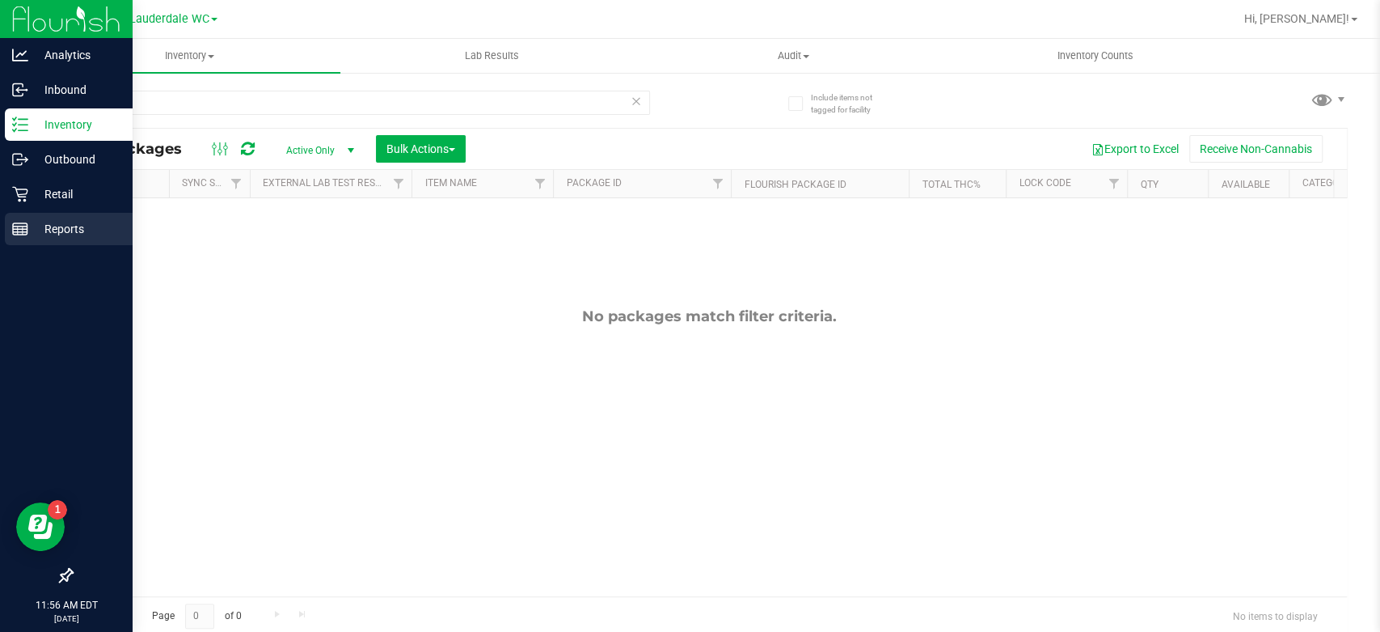
click at [15, 213] on div "Reports" at bounding box center [69, 229] width 128 height 32
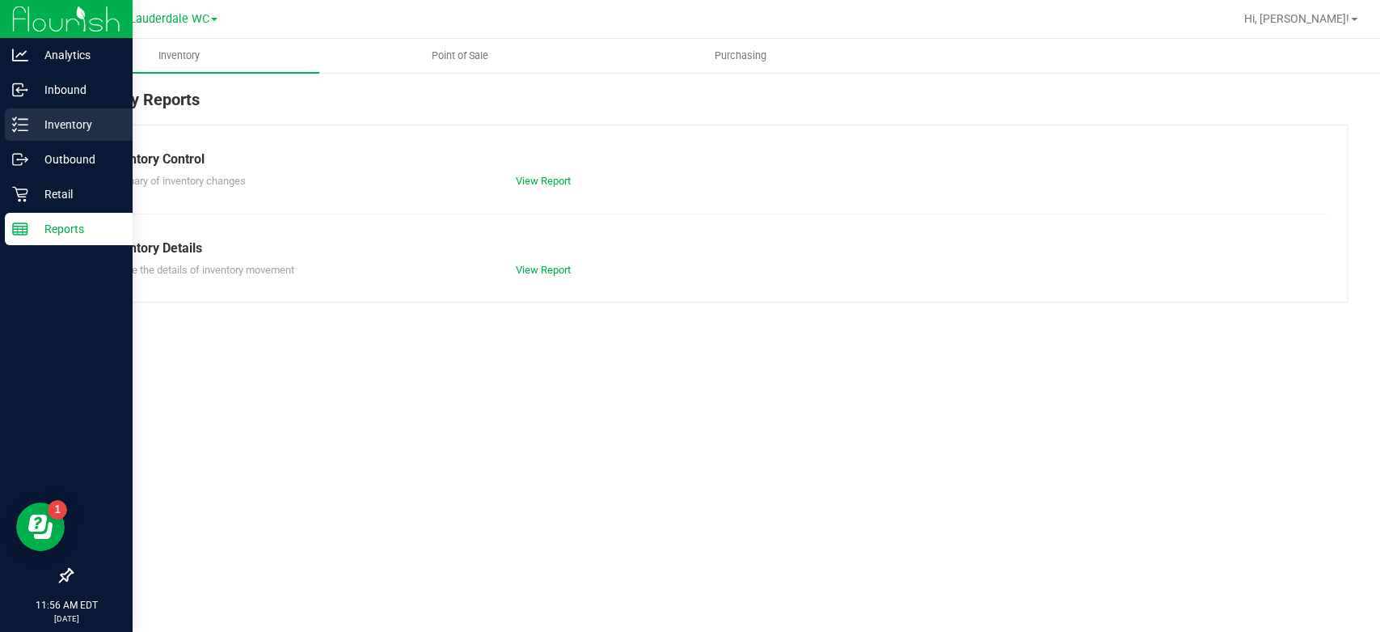
click at [38, 126] on p "Inventory" at bounding box center [76, 124] width 97 height 19
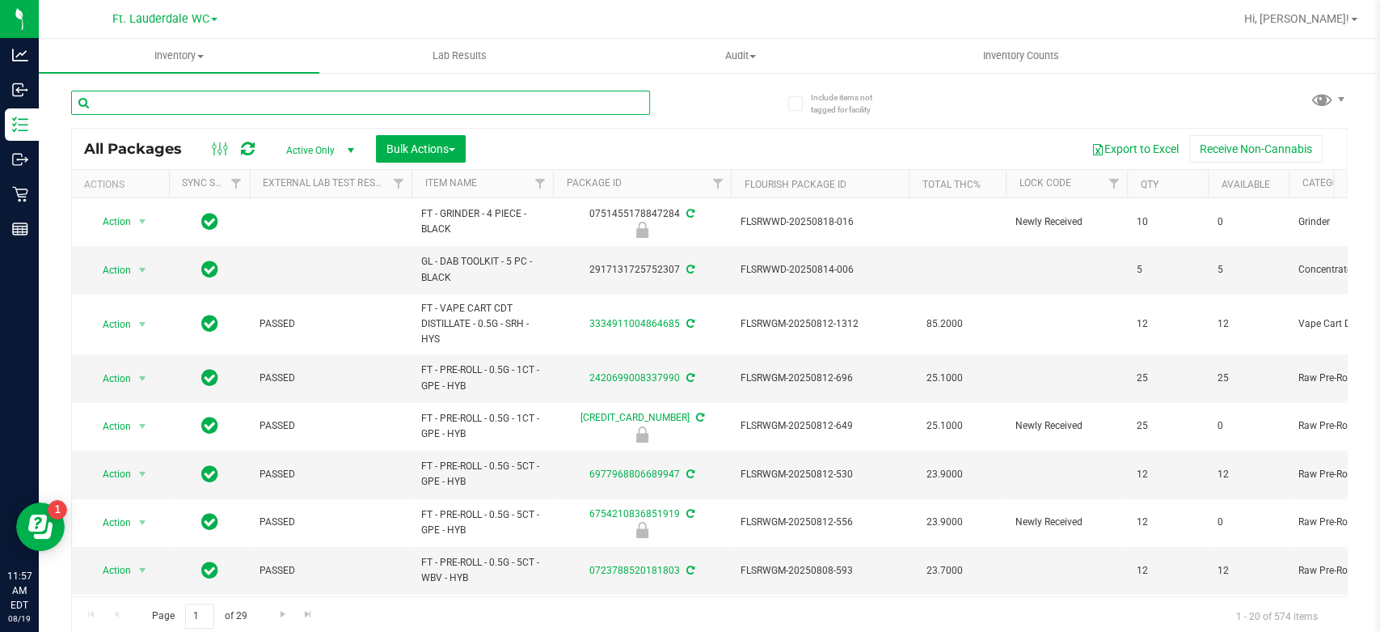
click at [205, 112] on input "text" at bounding box center [360, 103] width 579 height 24
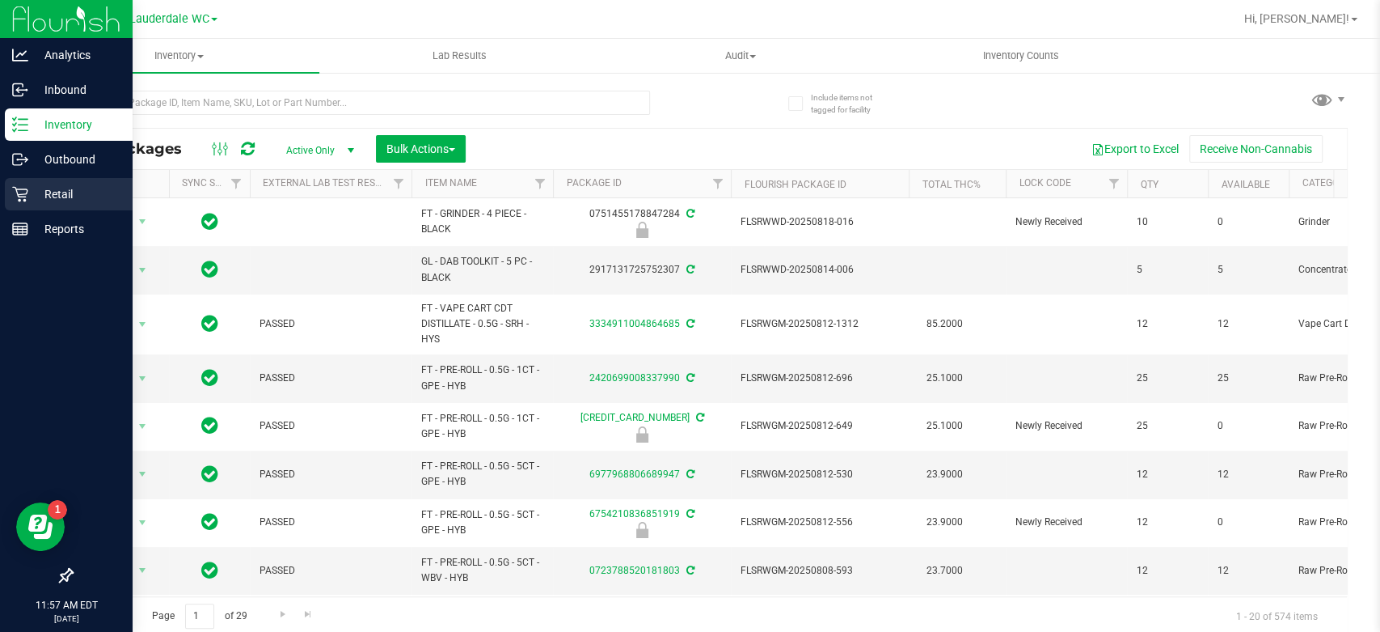
click at [23, 196] on icon at bounding box center [20, 194] width 16 height 16
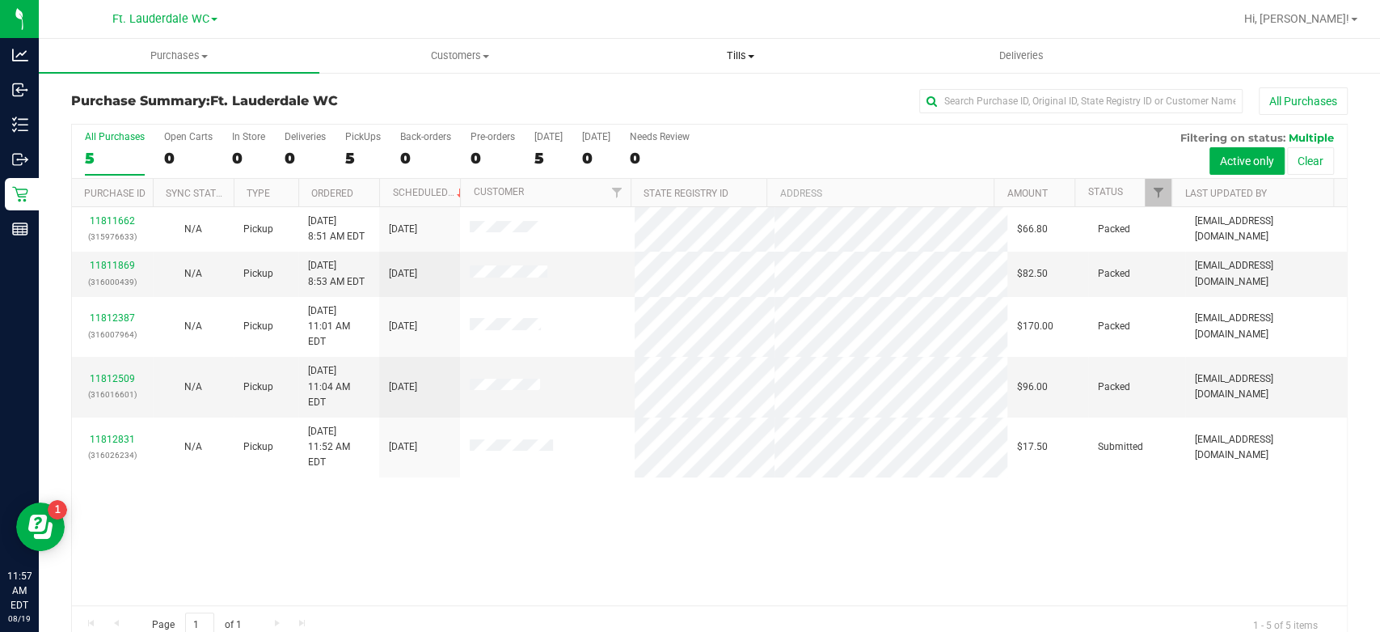
click at [746, 51] on span "Tills" at bounding box center [740, 56] width 279 height 15
click at [479, 53] on span "Customers" at bounding box center [459, 56] width 279 height 15
click at [454, 93] on li "All customers" at bounding box center [459, 97] width 281 height 19
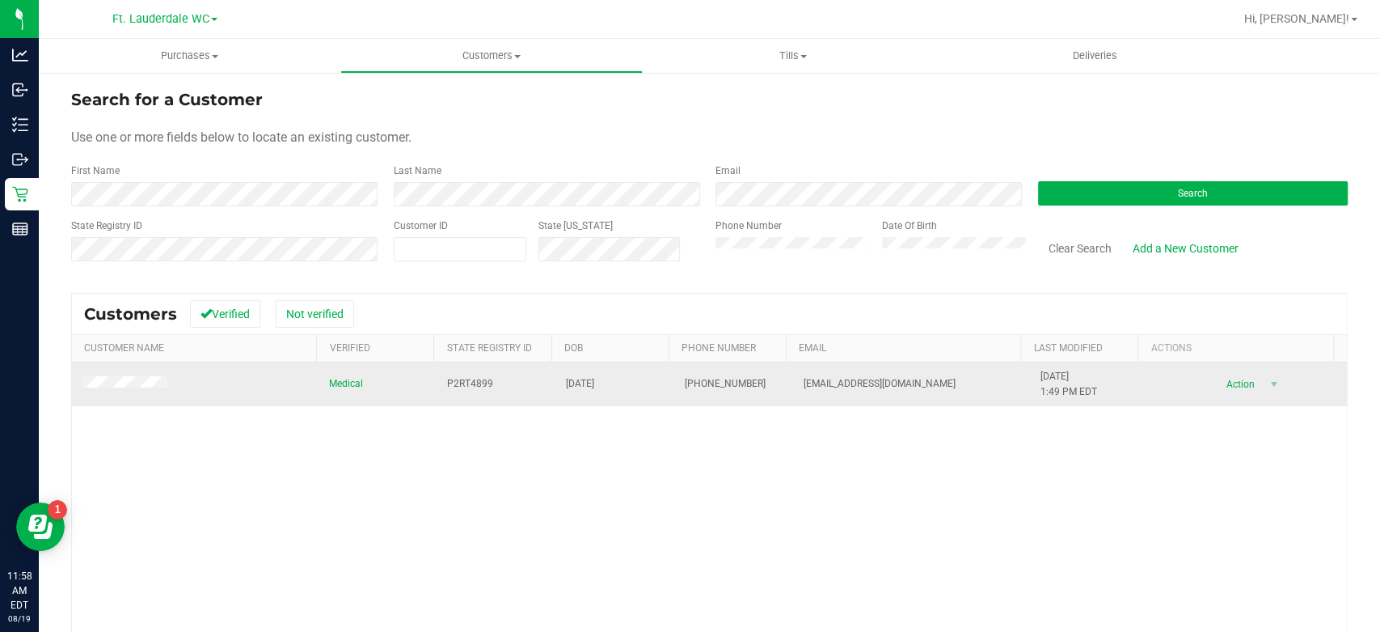
click at [152, 390] on span at bounding box center [127, 384] width 91 height 16
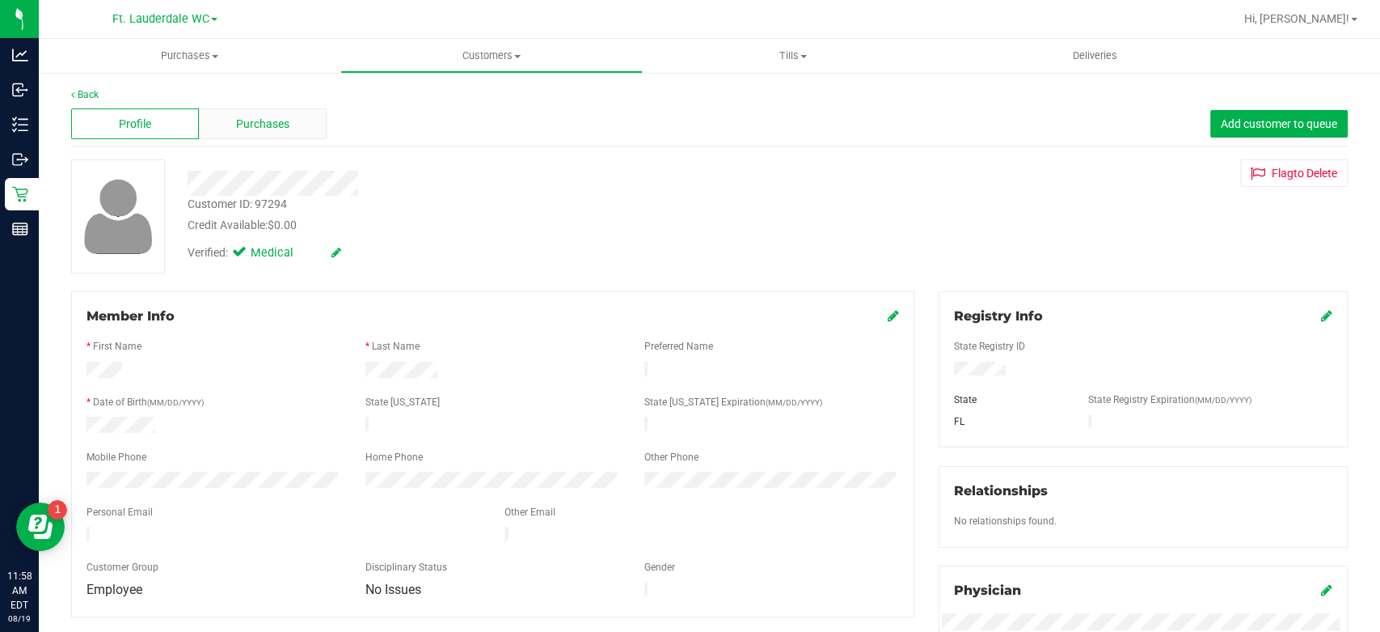
click at [284, 120] on span "Purchases" at bounding box center [262, 124] width 53 height 17
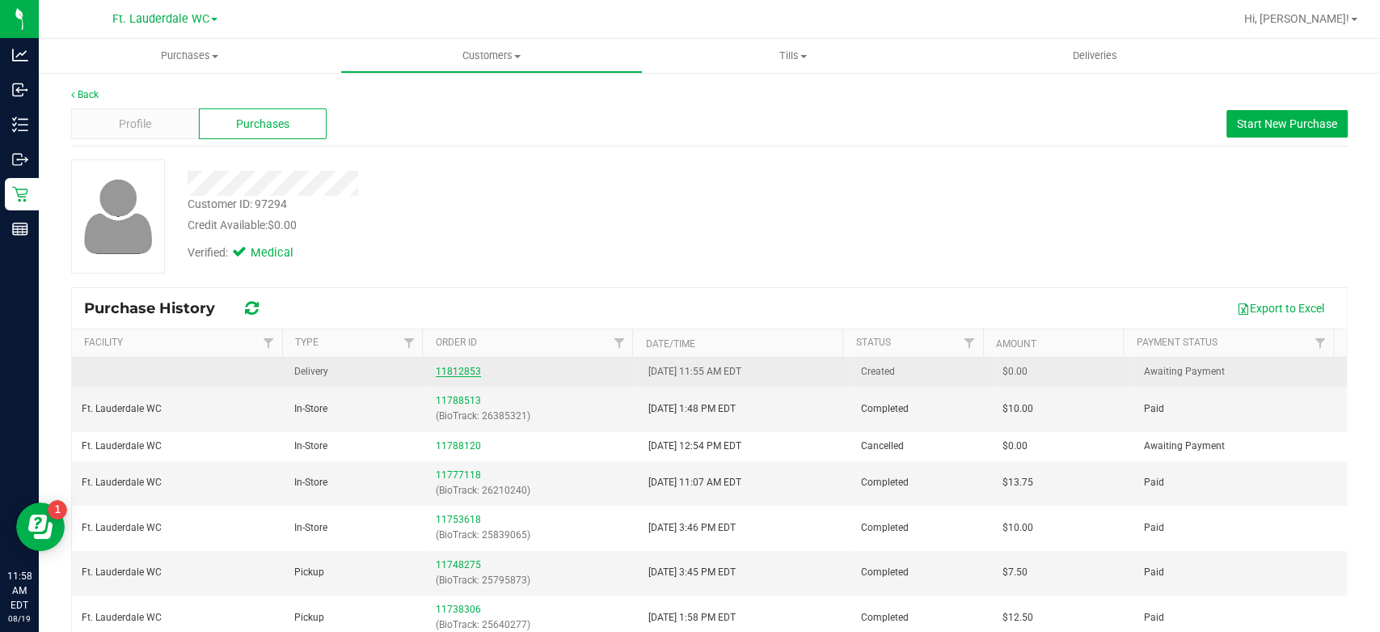
click at [467, 372] on link "11812853" at bounding box center [458, 371] width 45 height 11
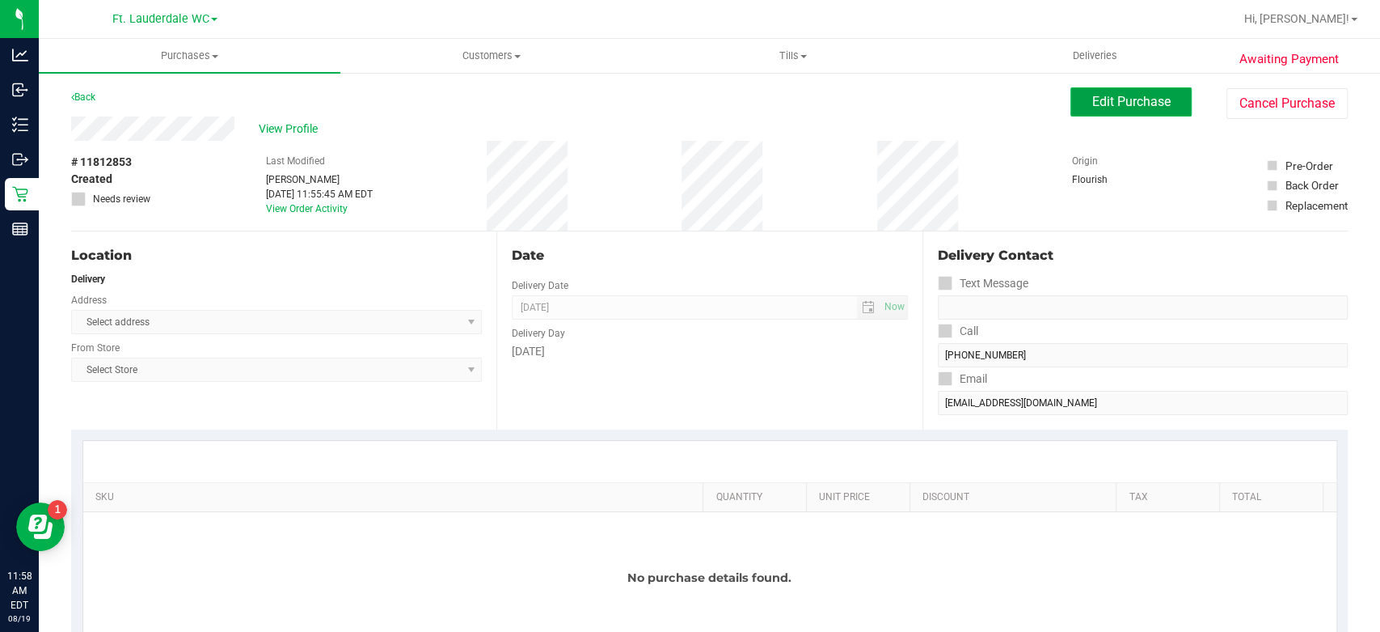
click at [1105, 103] on span "Edit Purchase" at bounding box center [1131, 101] width 78 height 15
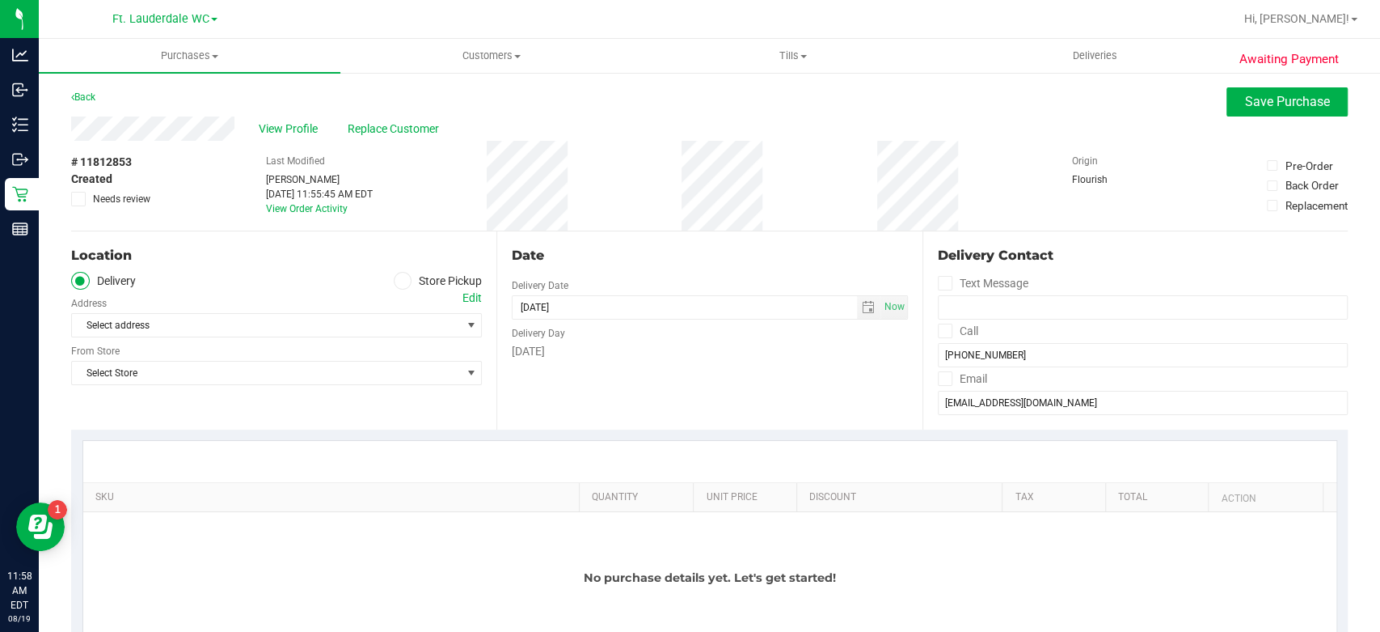
click at [414, 289] on label "Store Pickup" at bounding box center [438, 281] width 89 height 19
click at [0, 0] on input "Store Pickup" at bounding box center [0, 0] width 0 height 0
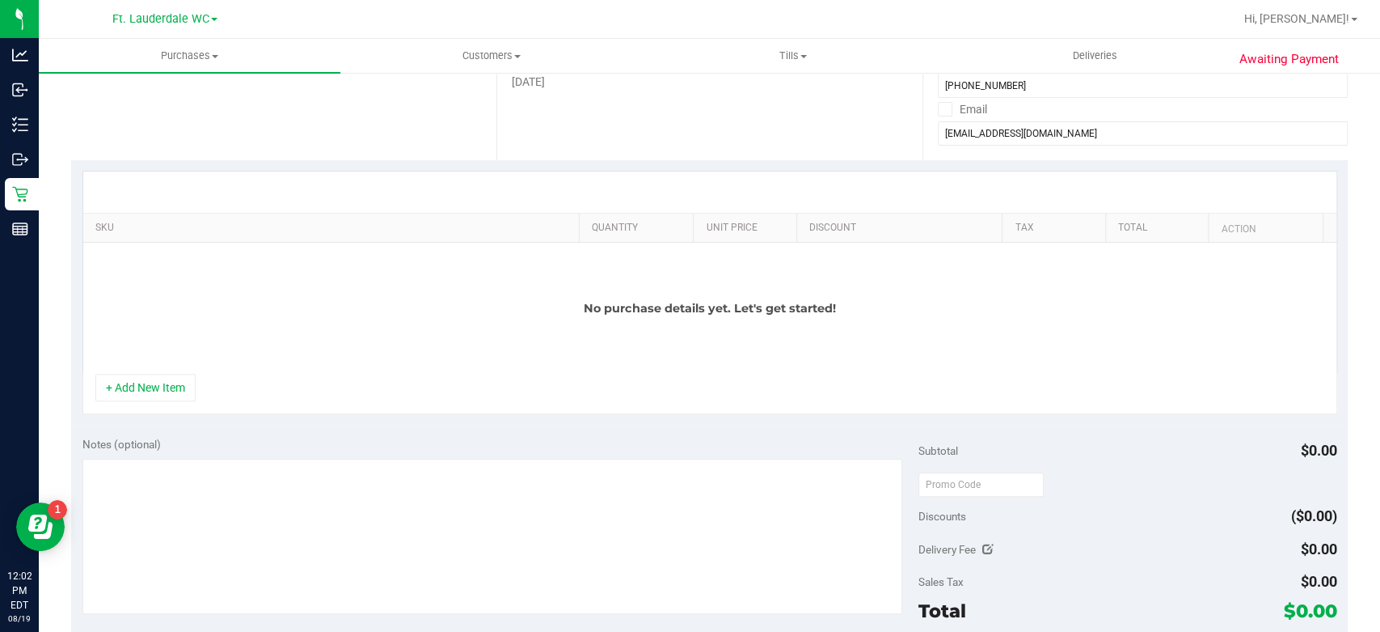
scroll to position [180, 0]
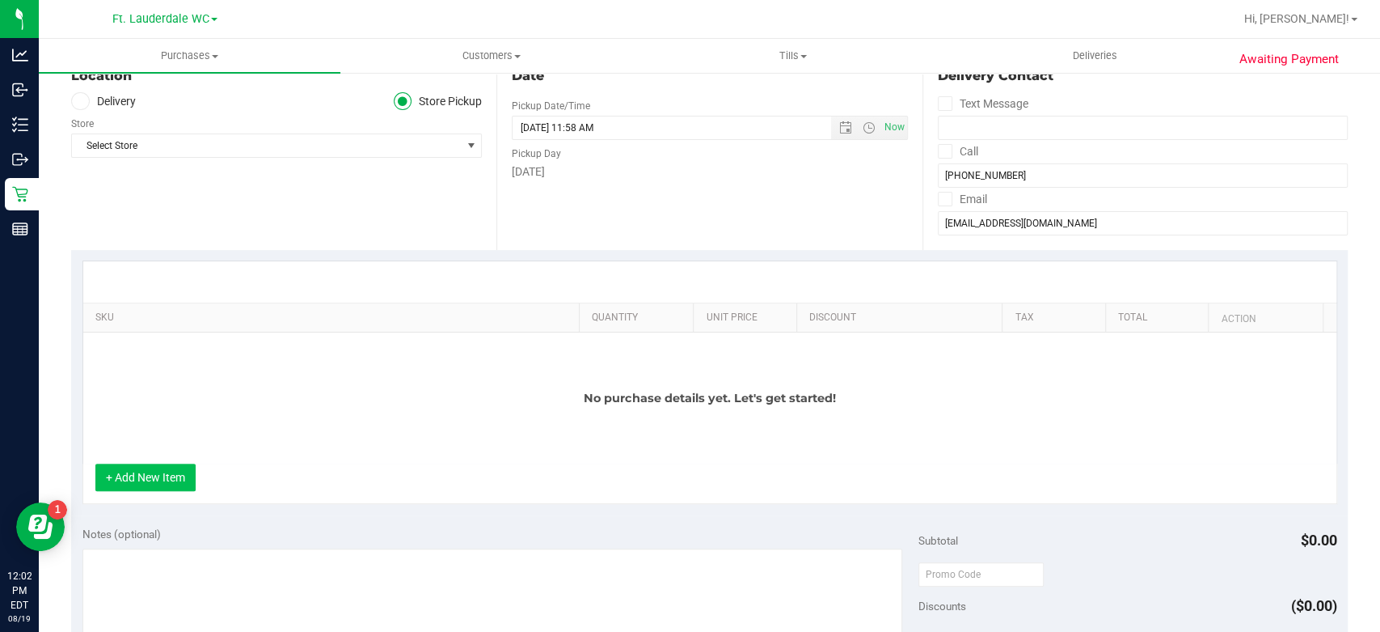
click at [168, 484] on button "+ Add New Item" at bounding box center [145, 476] width 100 height 27
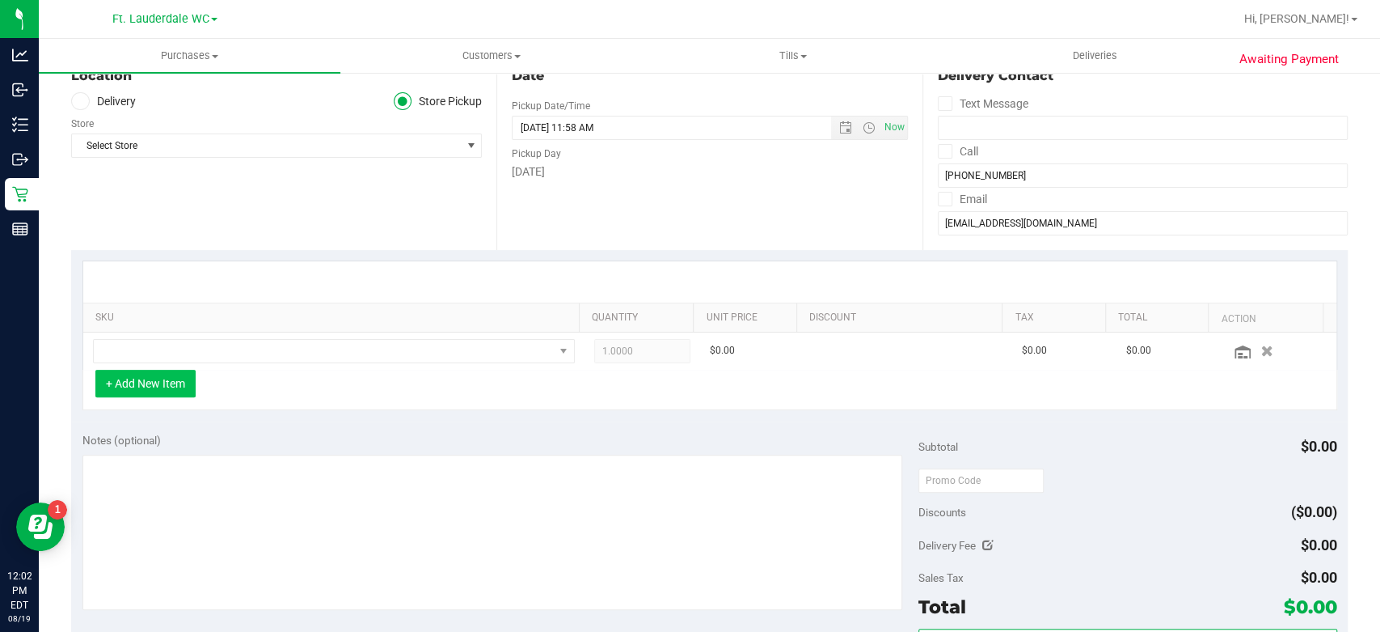
click at [150, 377] on button "+ Add New Item" at bounding box center [145, 383] width 100 height 27
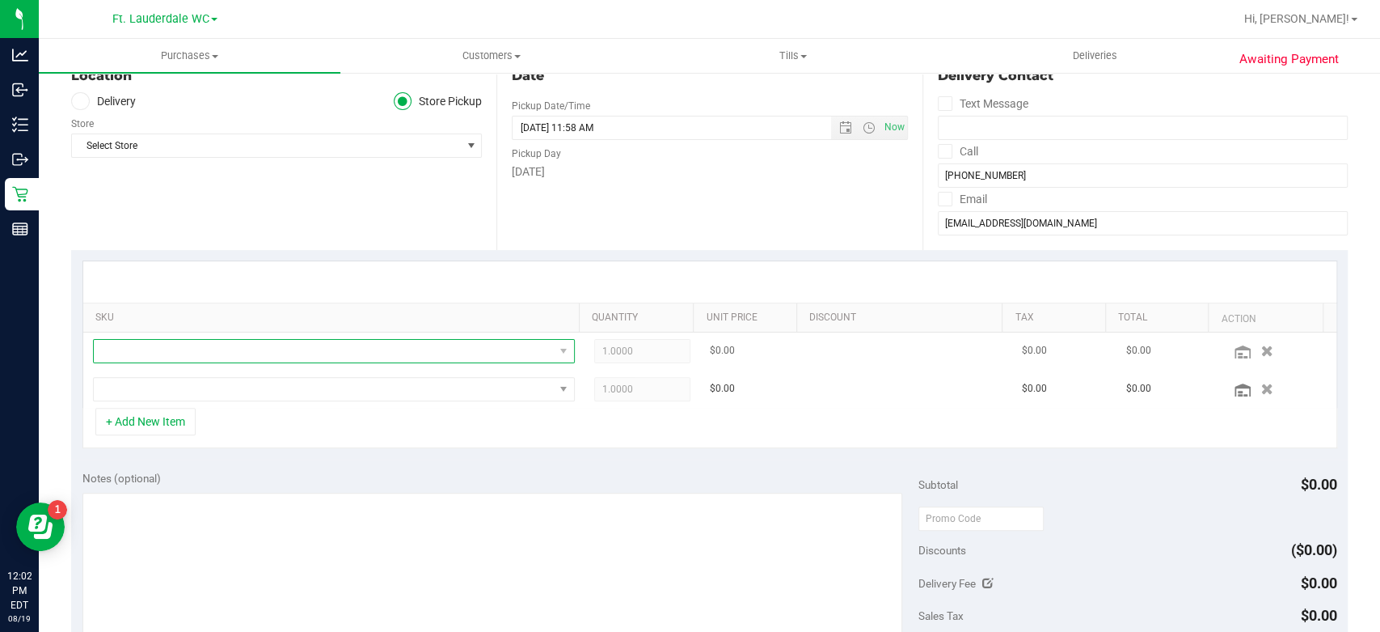
click at [472, 351] on span "NO DATA FOUND" at bounding box center [324, 351] width 460 height 23
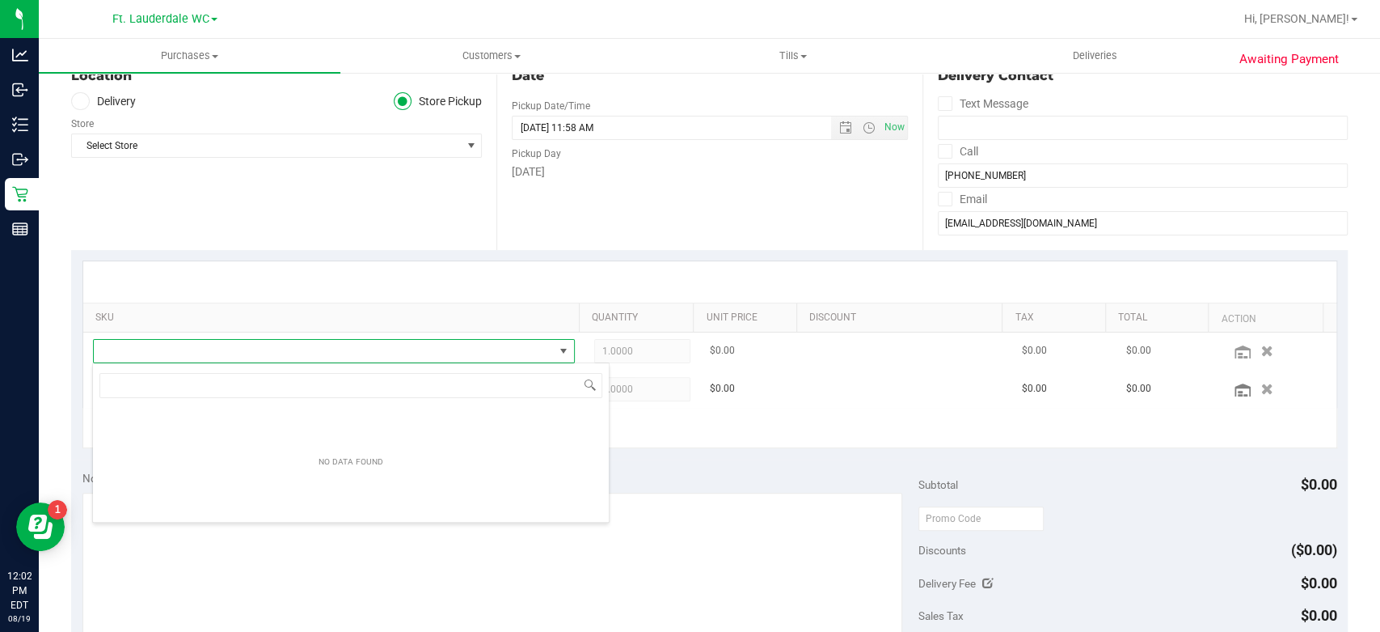
scroll to position [23, 465]
type input "c"
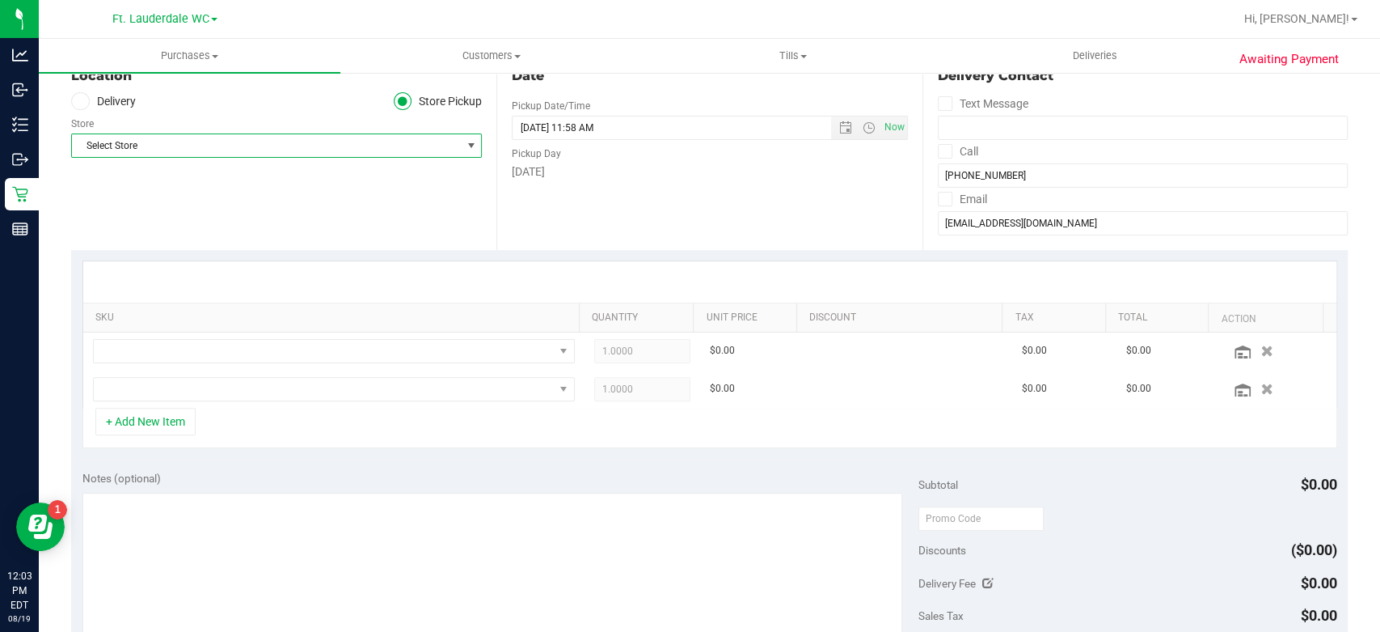
click at [396, 148] on span "Select Store" at bounding box center [266, 145] width 389 height 23
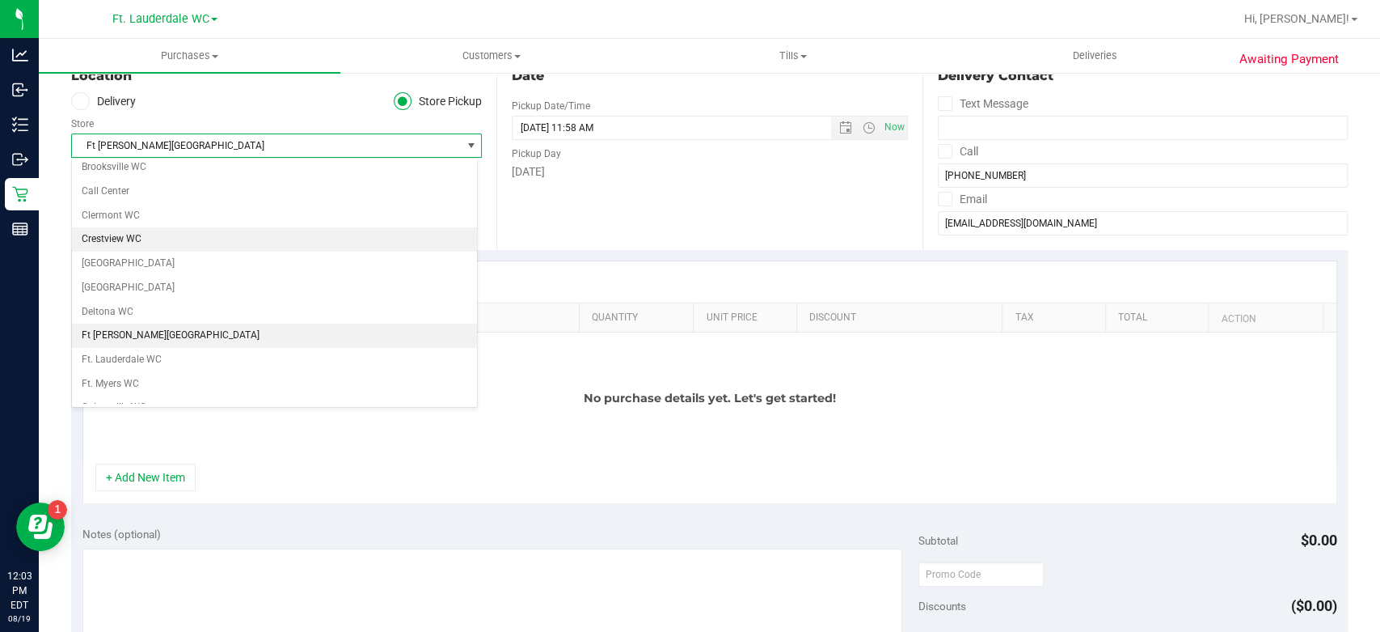
scroll to position [134, 0]
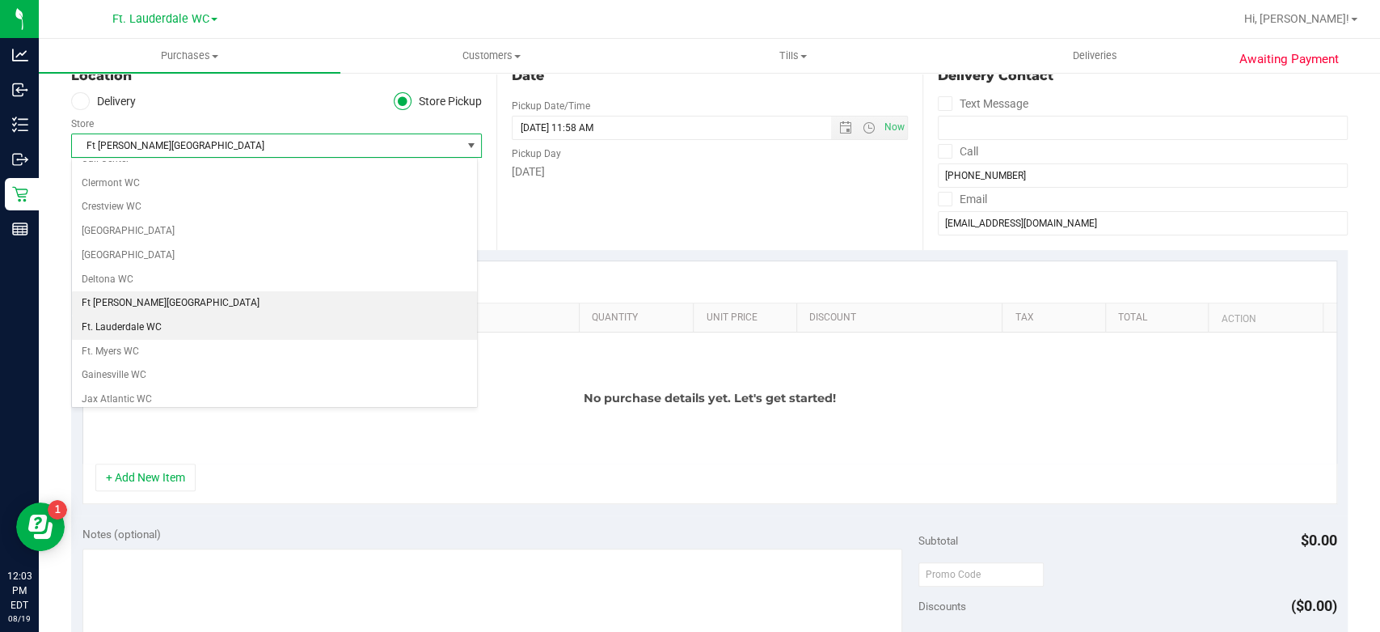
click at [237, 322] on li "Ft. Lauderdale WC" at bounding box center [274, 327] width 405 height 24
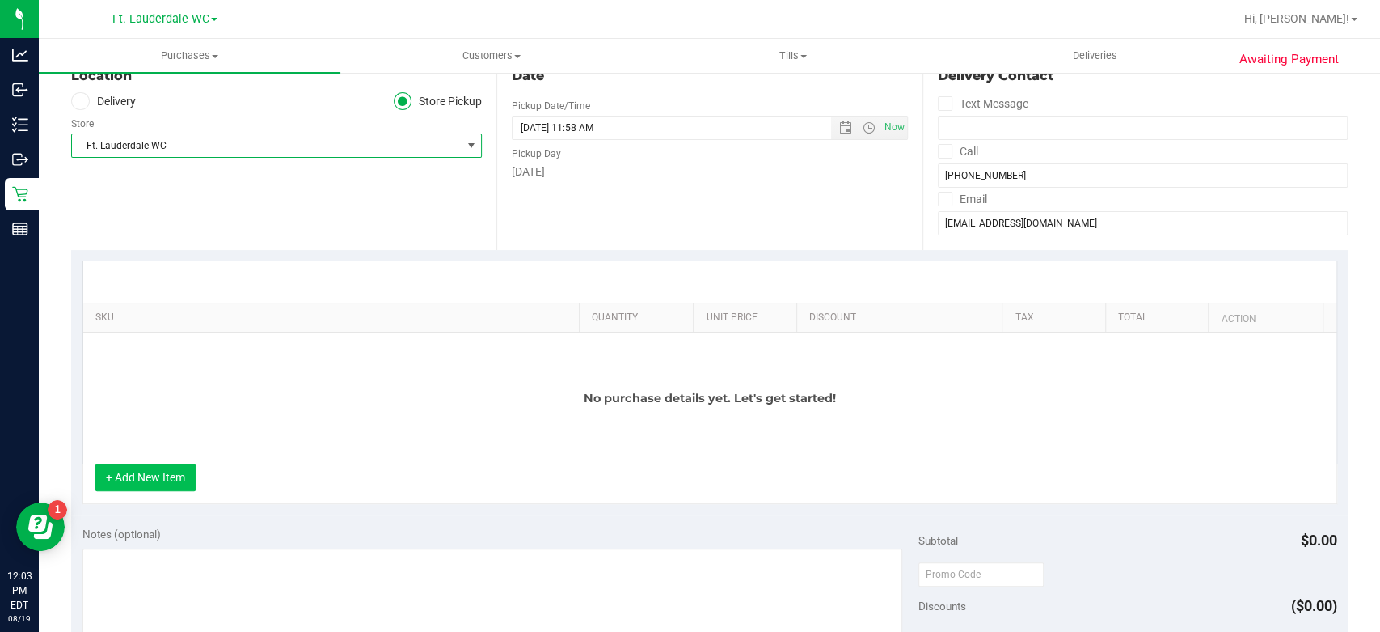
click at [175, 486] on button "+ Add New Item" at bounding box center [145, 476] width 100 height 27
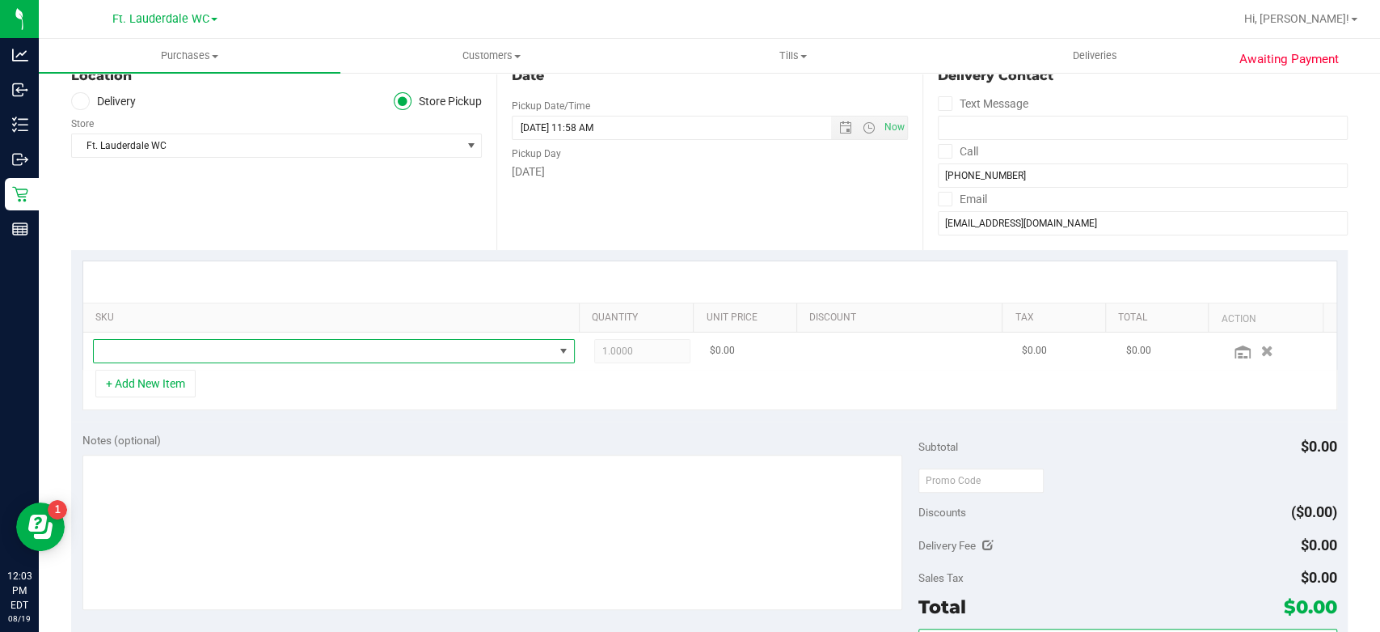
click at [292, 354] on span "NO DATA FOUND" at bounding box center [324, 351] width 460 height 23
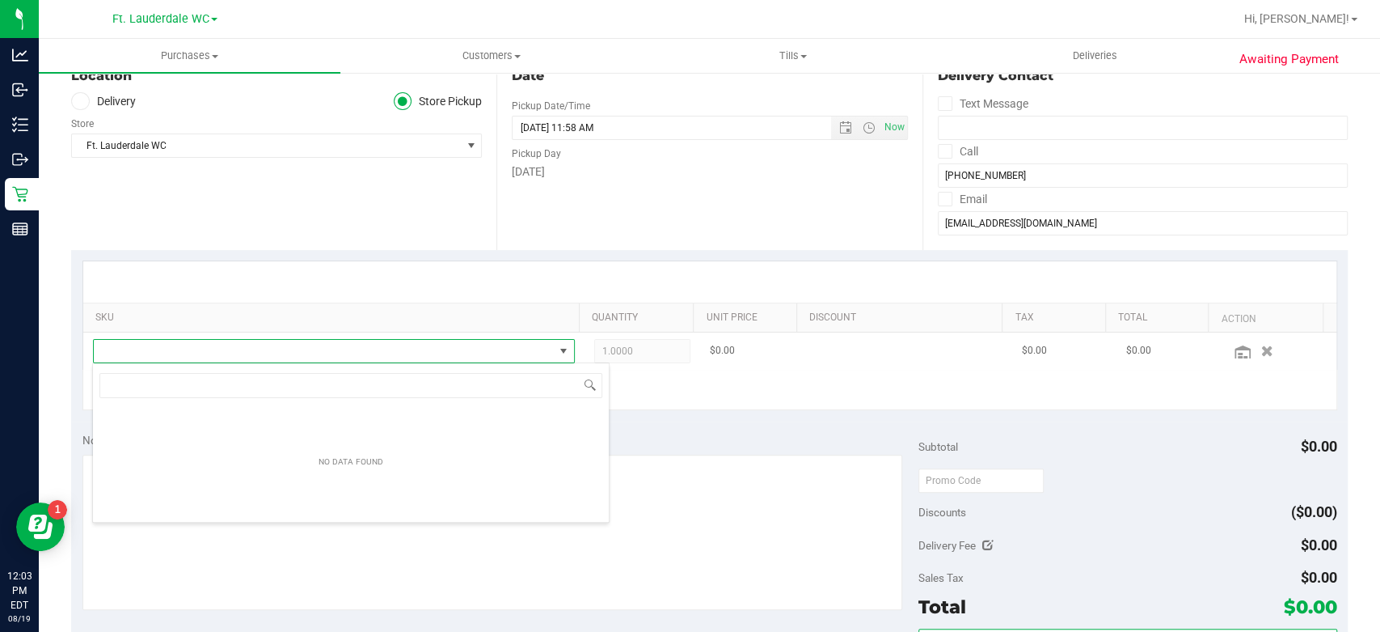
scroll to position [23, 465]
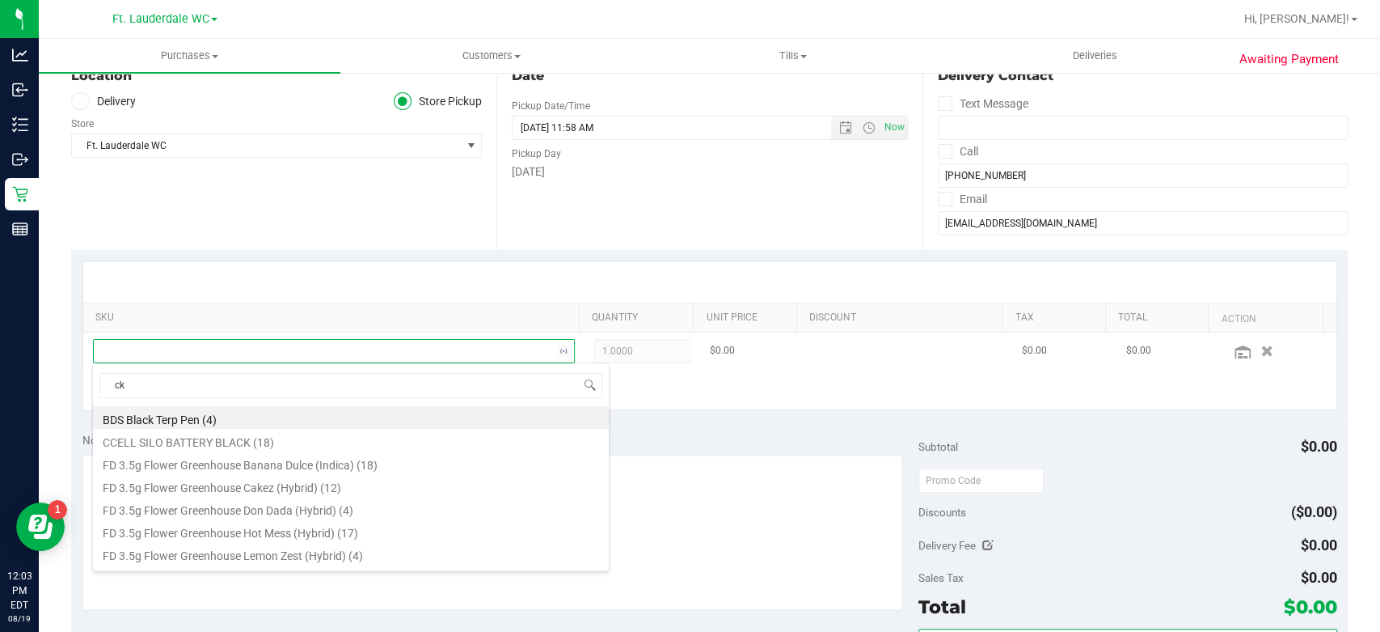
type input "ckz"
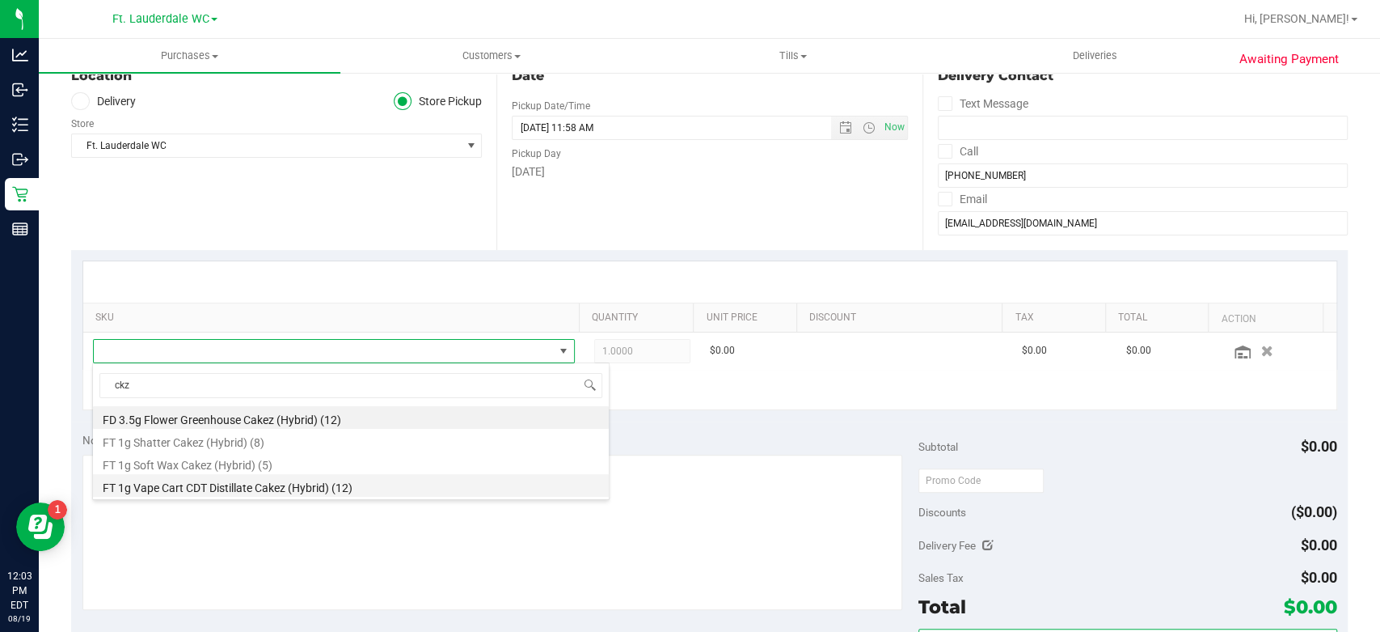
click at [273, 488] on li "FT 1g Vape Cart CDT Distillate Cakez (Hybrid) (12)" at bounding box center [351, 485] width 516 height 23
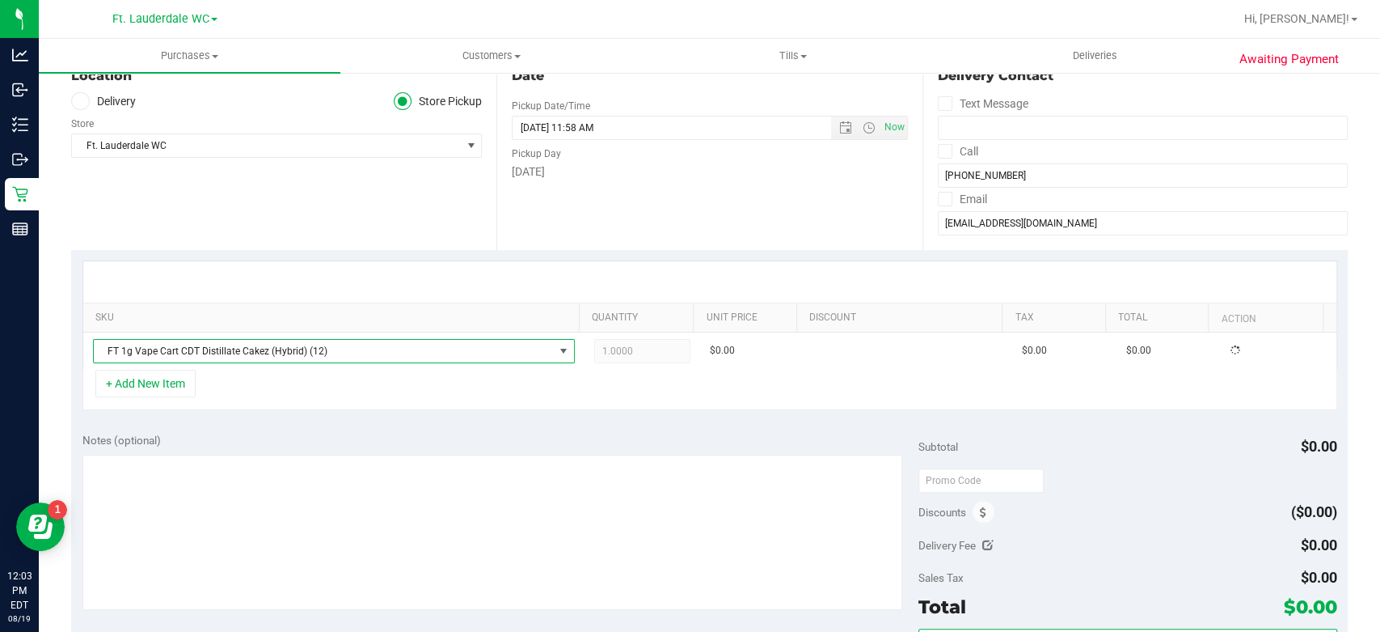
click at [358, 410] on div "SKU Quantity Unit Price Discount Tax Total Action FT 1g Vape Cart CDT Distillat…" at bounding box center [709, 335] width 1277 height 171
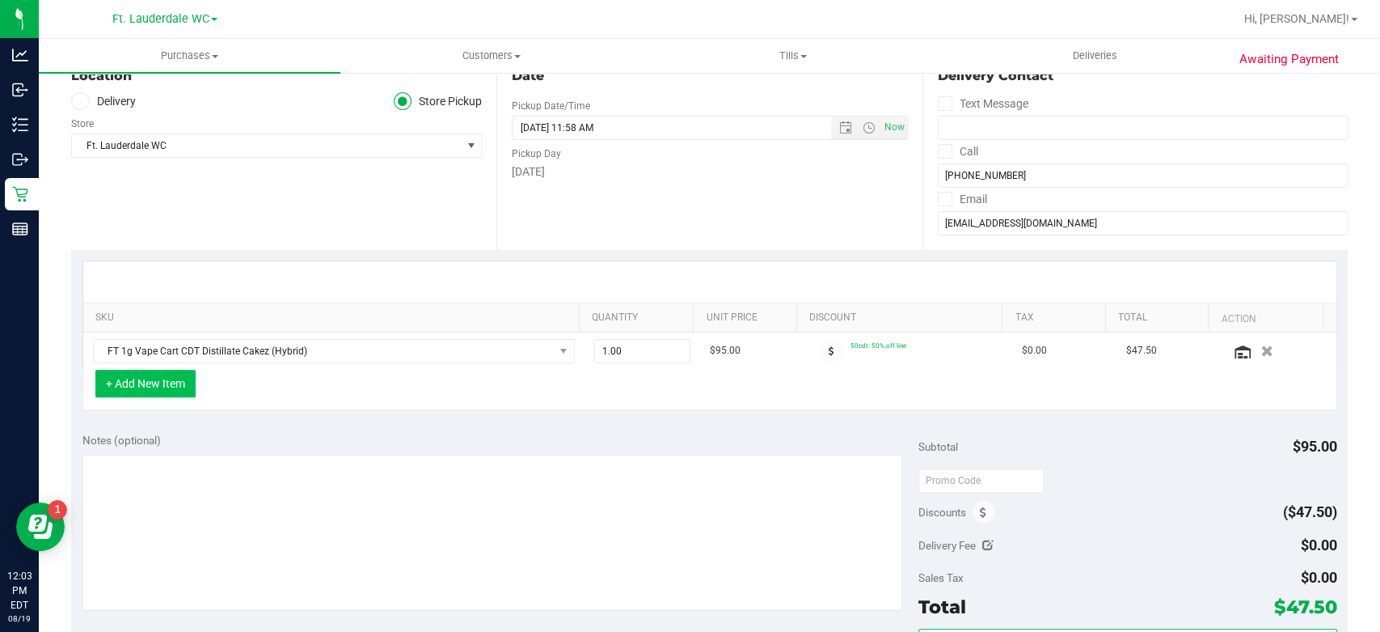
click at [171, 387] on button "+ Add New Item" at bounding box center [145, 383] width 100 height 27
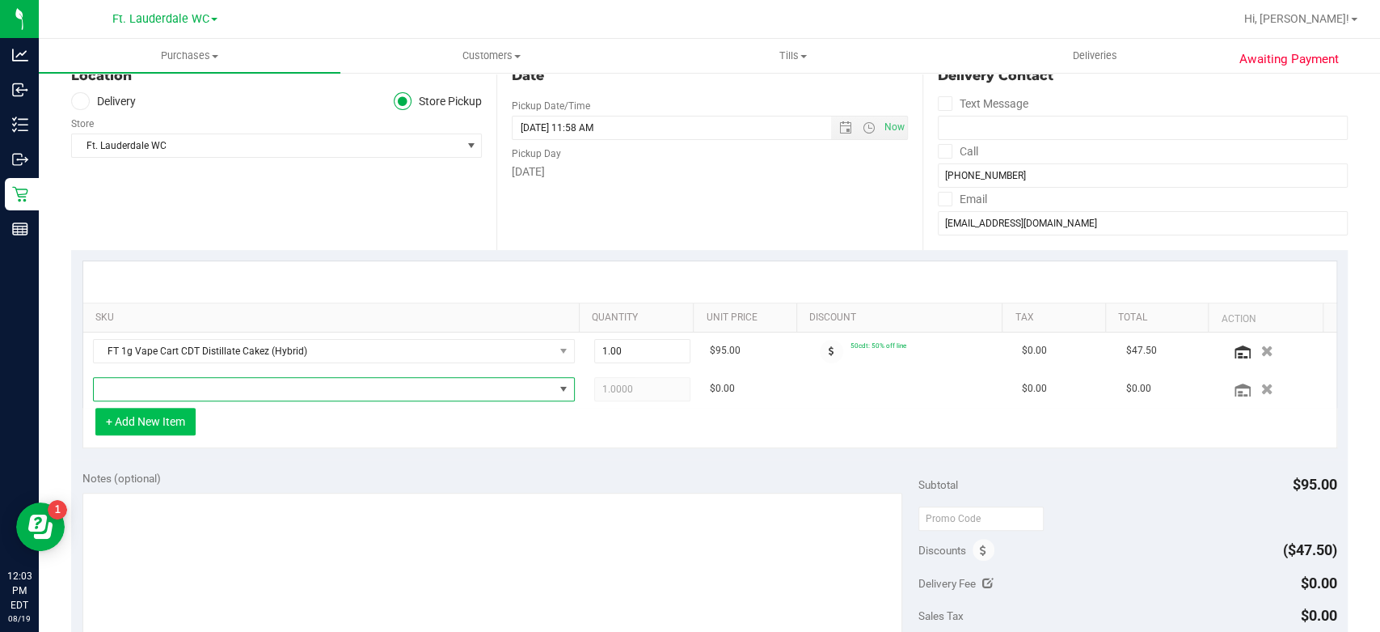
click at [171, 387] on span "NO DATA FOUND" at bounding box center [324, 389] width 460 height 23
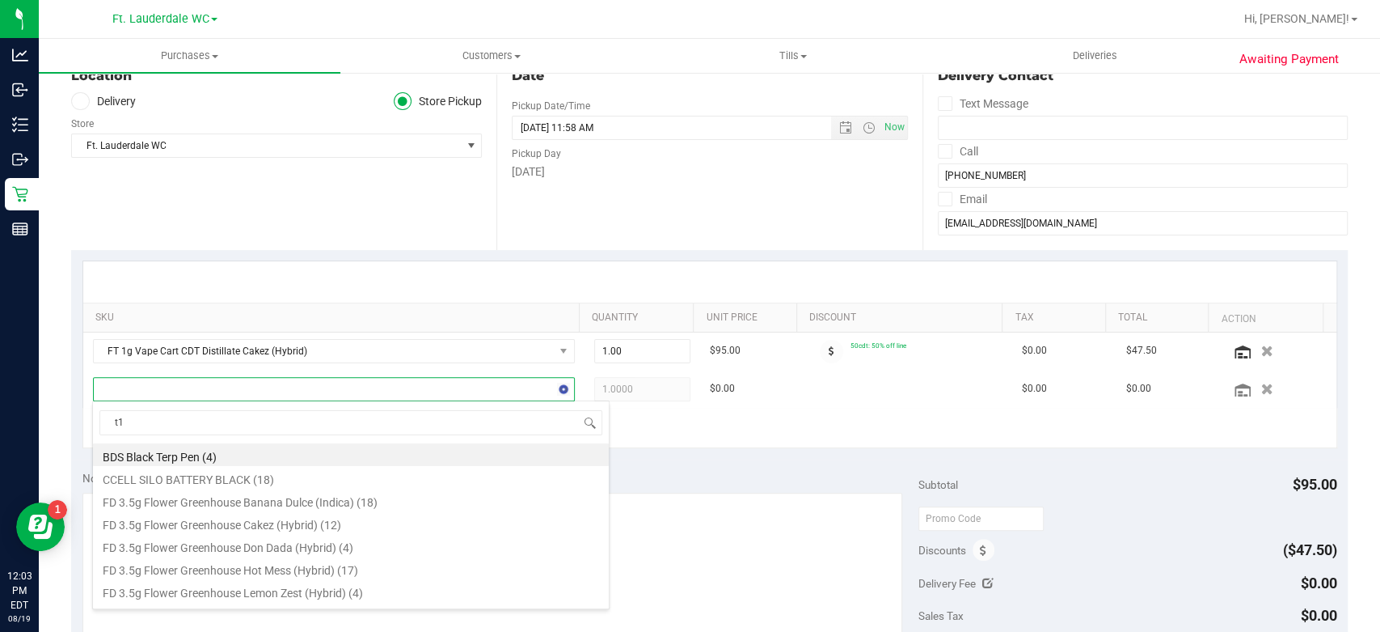
type input "t17"
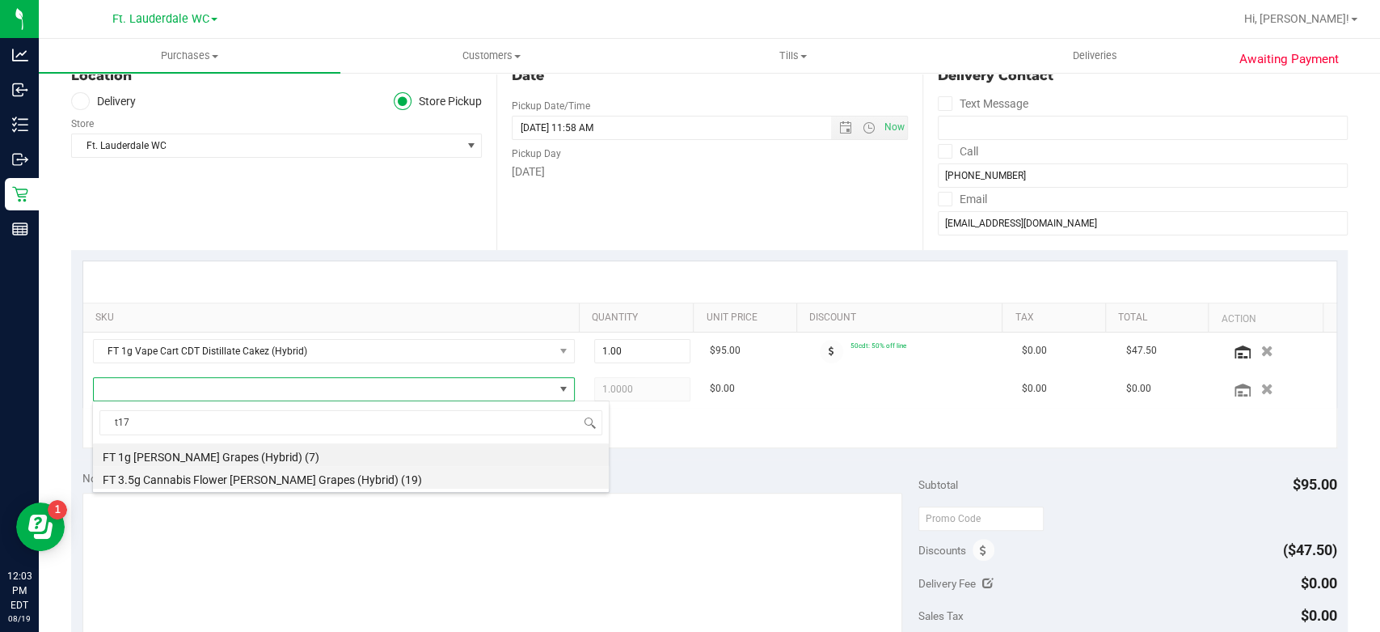
click at [161, 476] on li "FT 3.5g Cannabis Flower [PERSON_NAME] Grapes (Hybrid) (19)" at bounding box center [351, 477] width 516 height 23
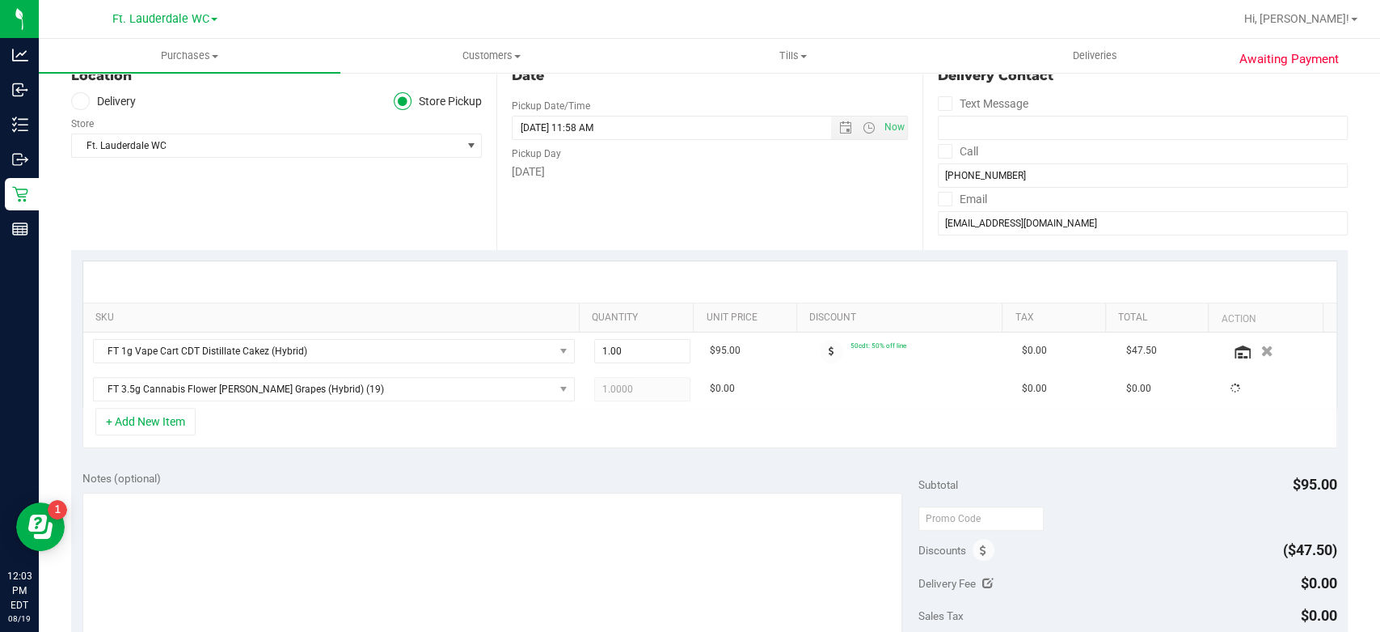
click at [272, 442] on div "+ Add New Item" at bounding box center [709, 428] width 1255 height 40
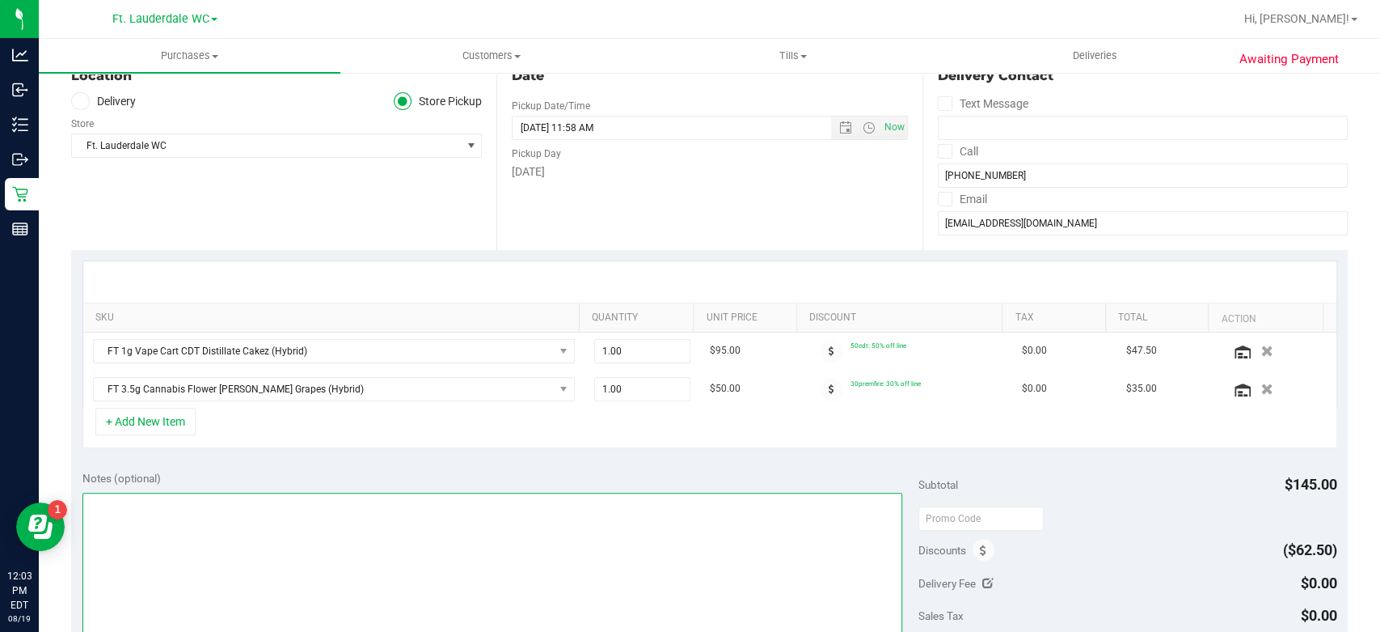
click at [277, 522] on textarea at bounding box center [492, 569] width 821 height 155
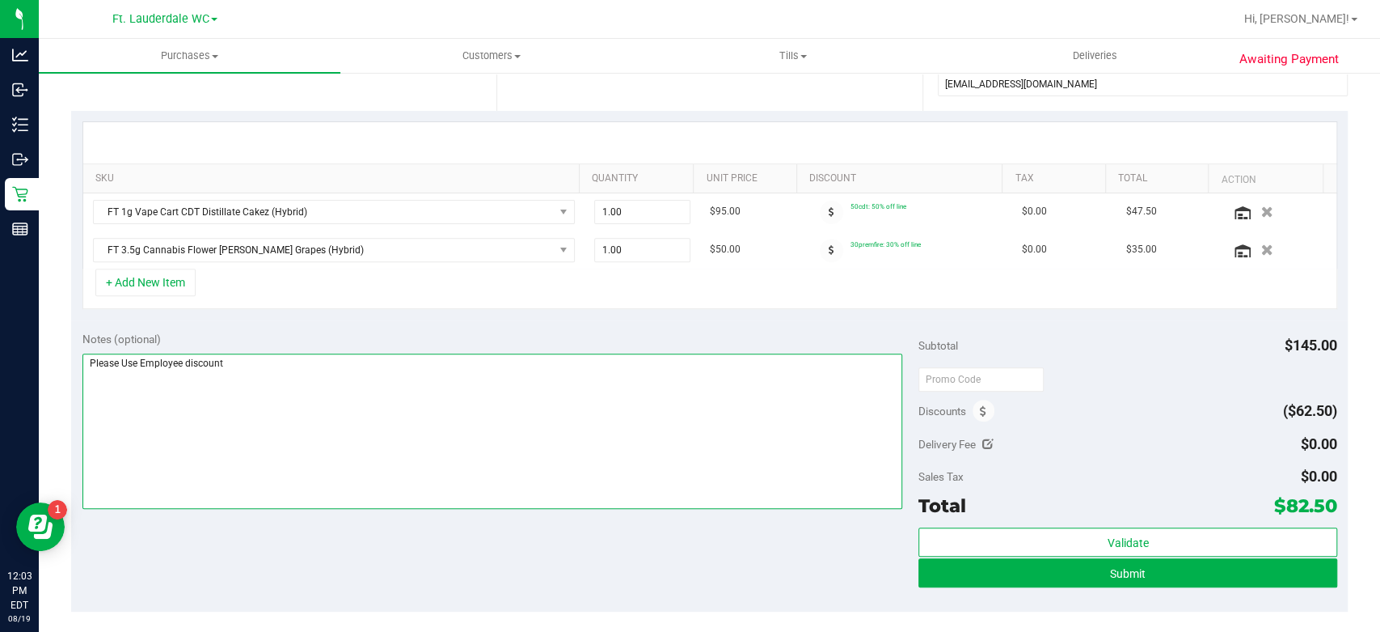
scroll to position [359, 0]
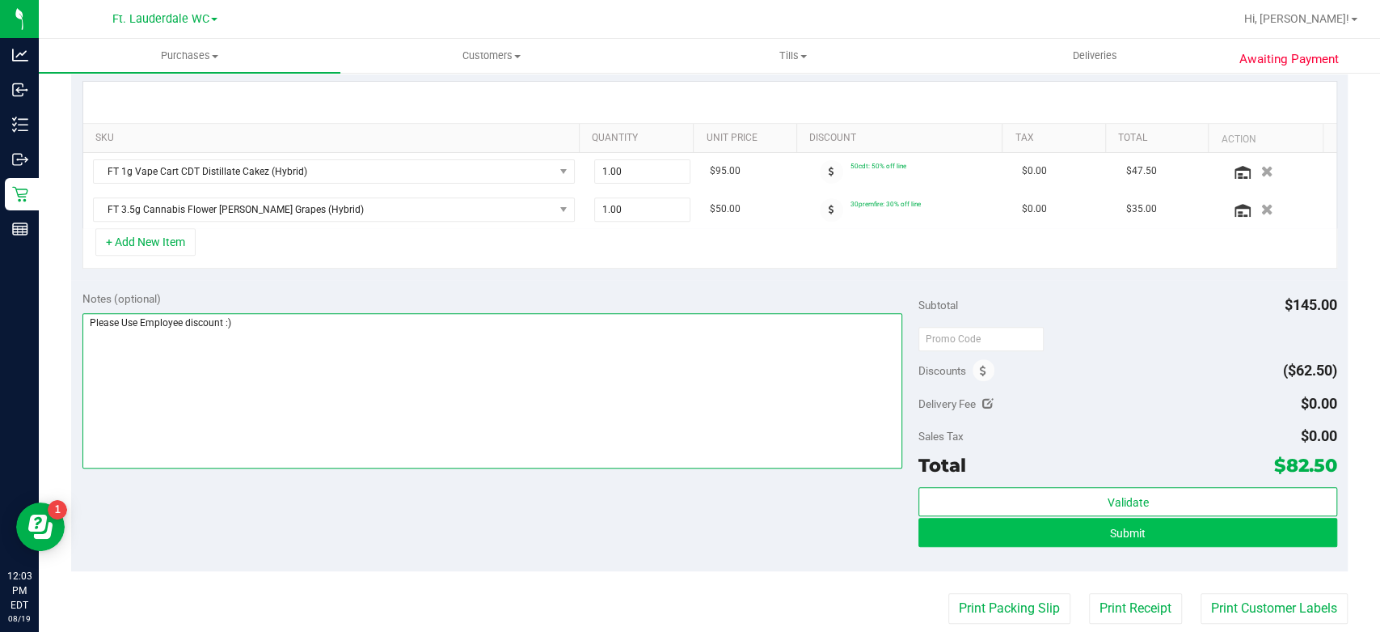
type textarea "Please Use Employee discount :)"
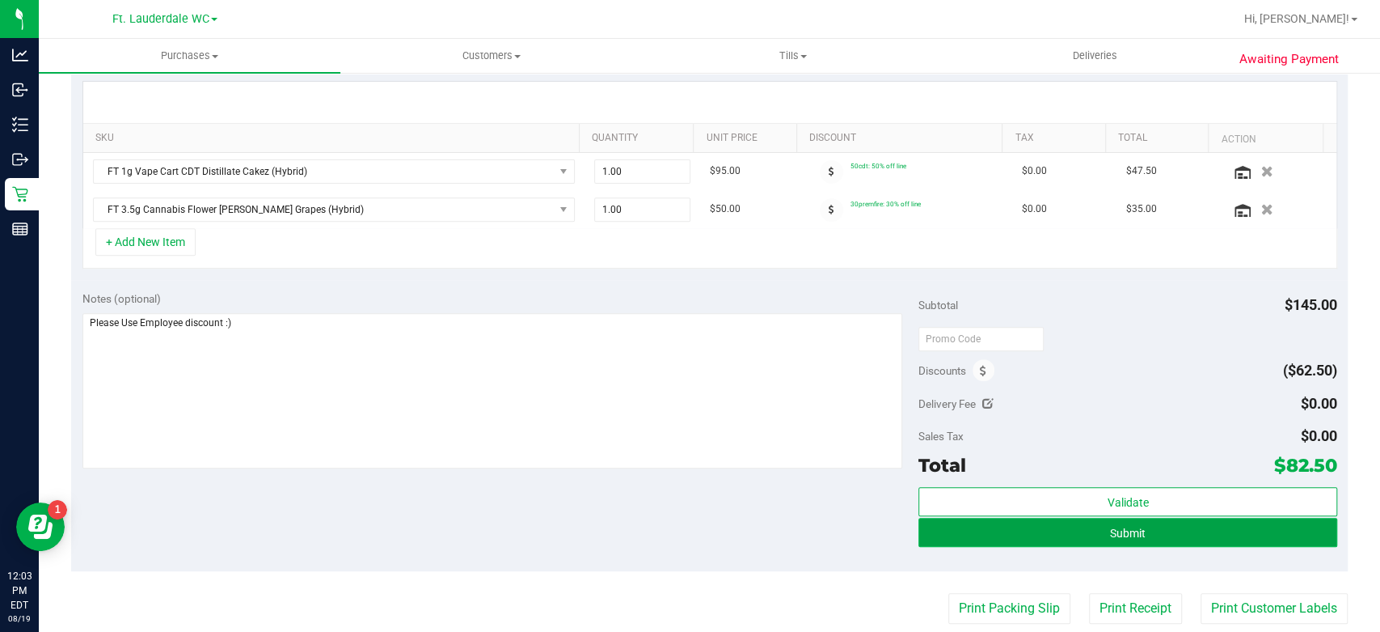
click at [1027, 522] on button "Submit" at bounding box center [1128, 532] width 418 height 29
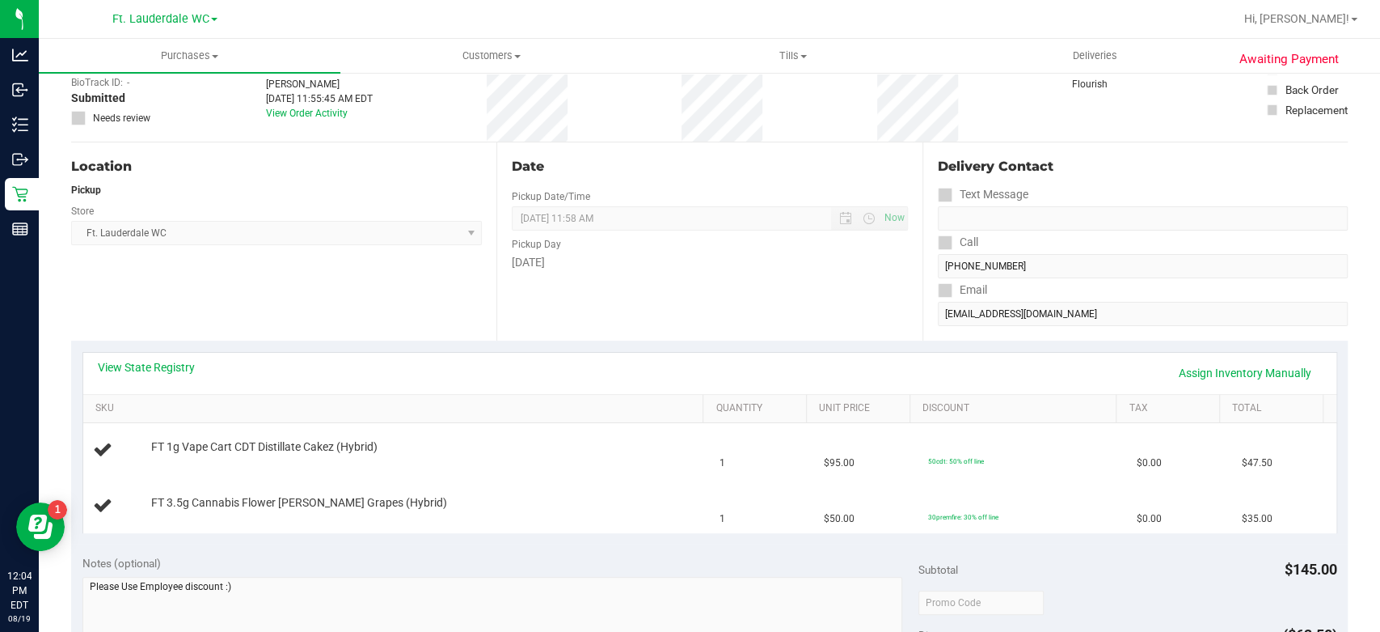
scroll to position [90, 0]
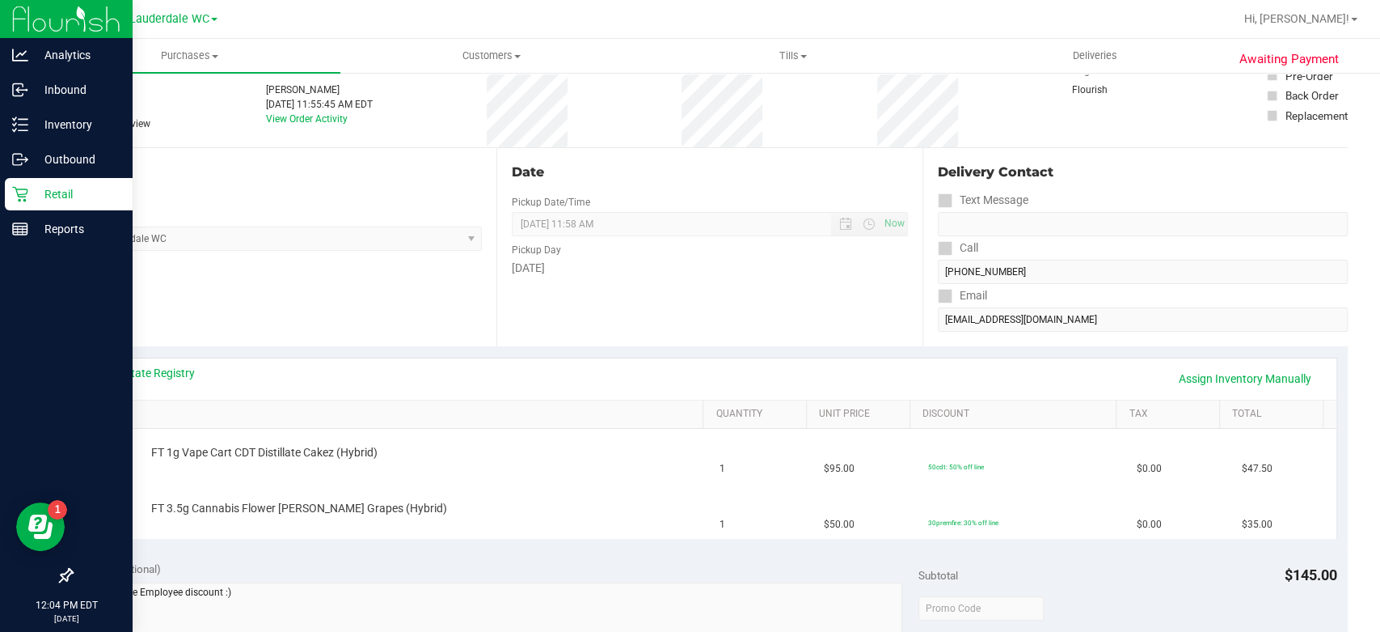
click at [14, 206] on div "Retail" at bounding box center [69, 194] width 128 height 32
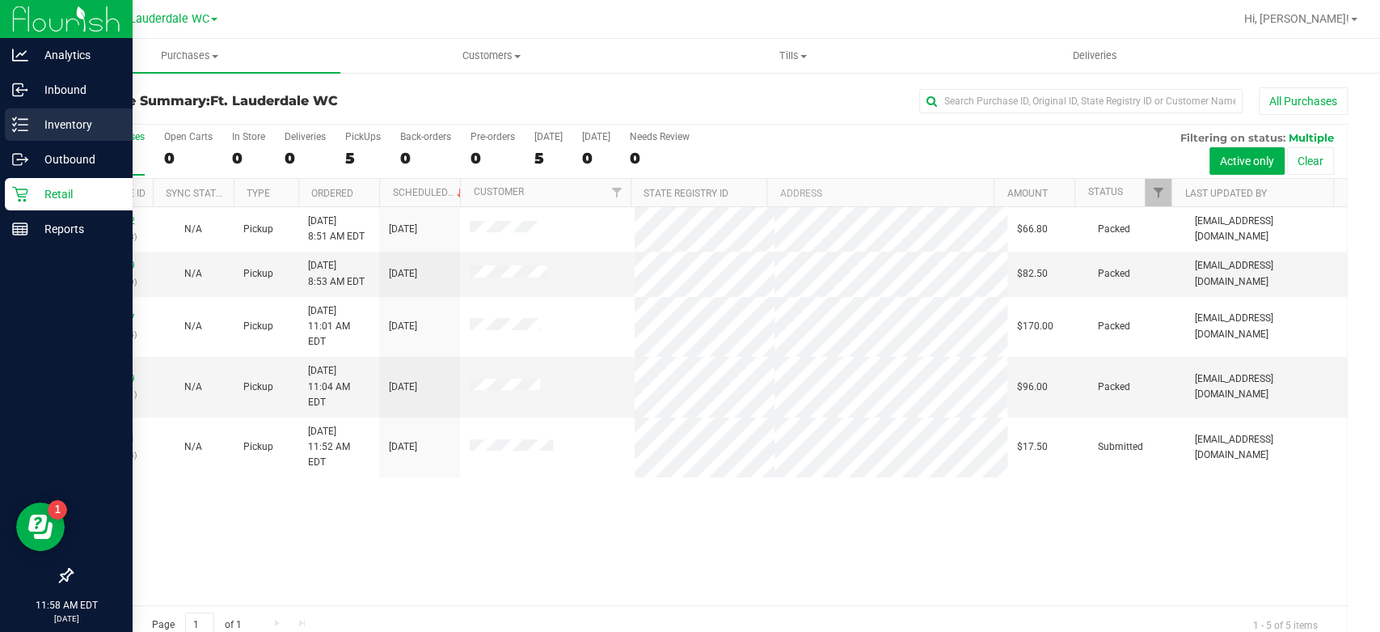
click at [20, 133] on div "Inventory" at bounding box center [69, 124] width 128 height 32
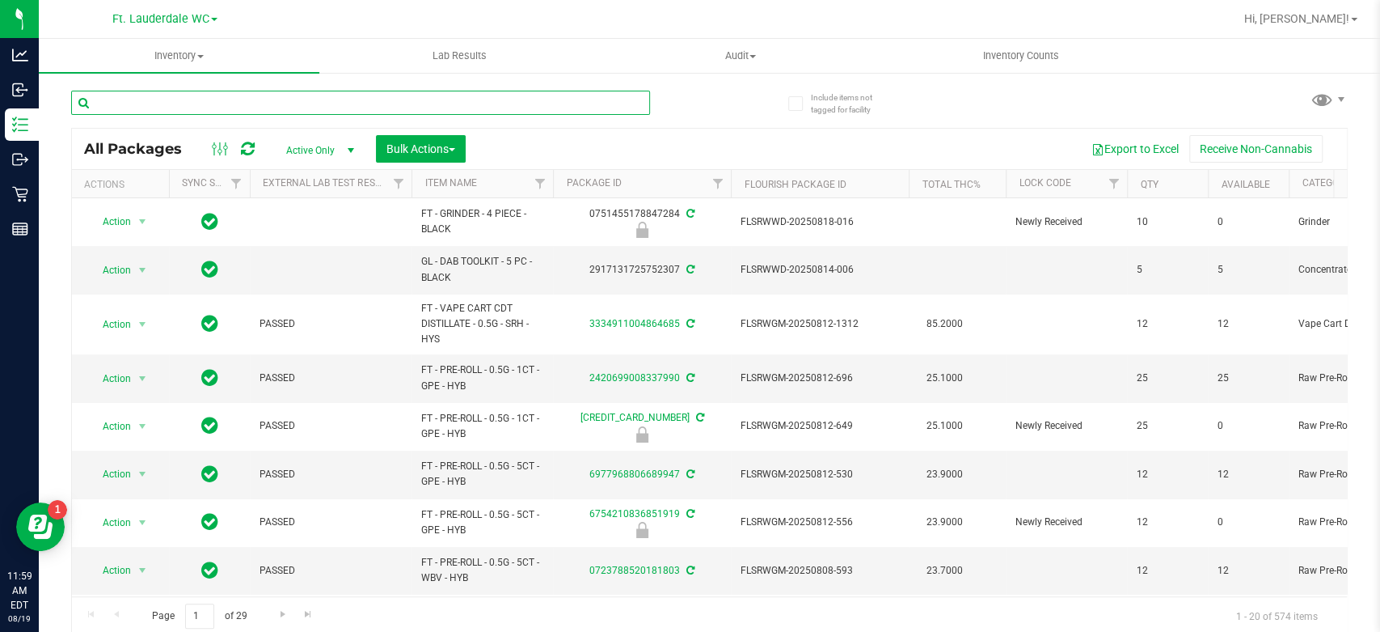
click at [259, 105] on input "text" at bounding box center [360, 103] width 579 height 24
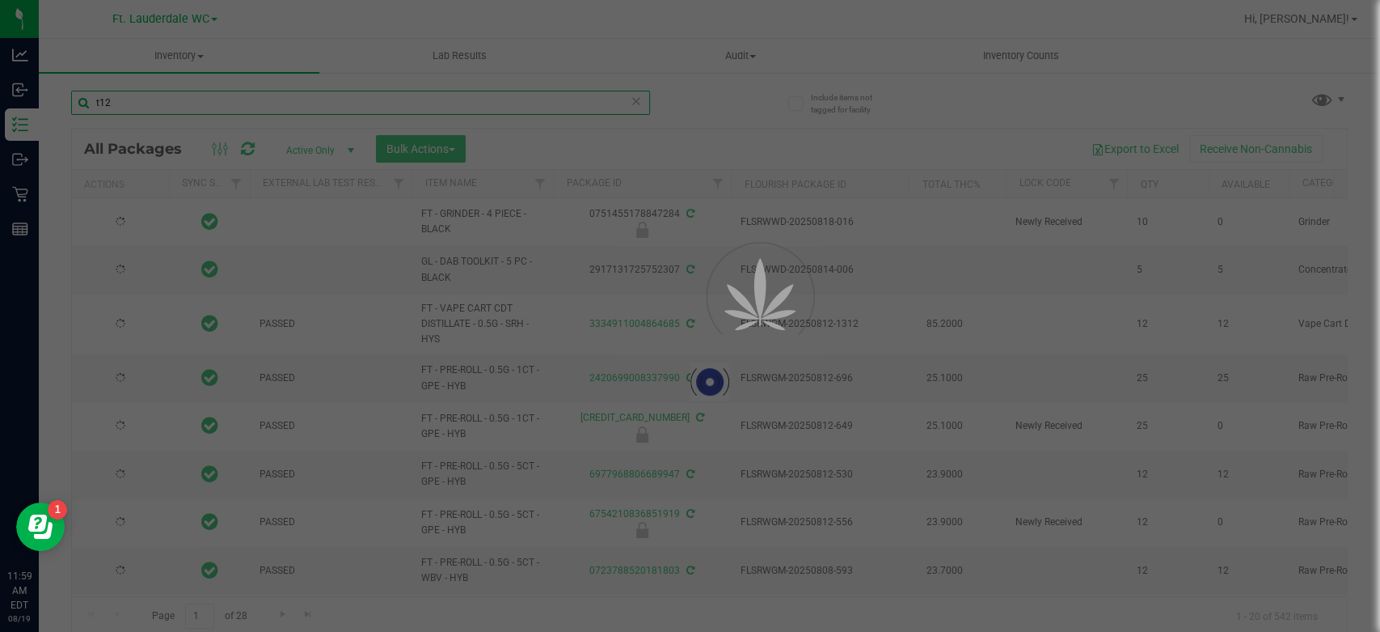
type input "t12"
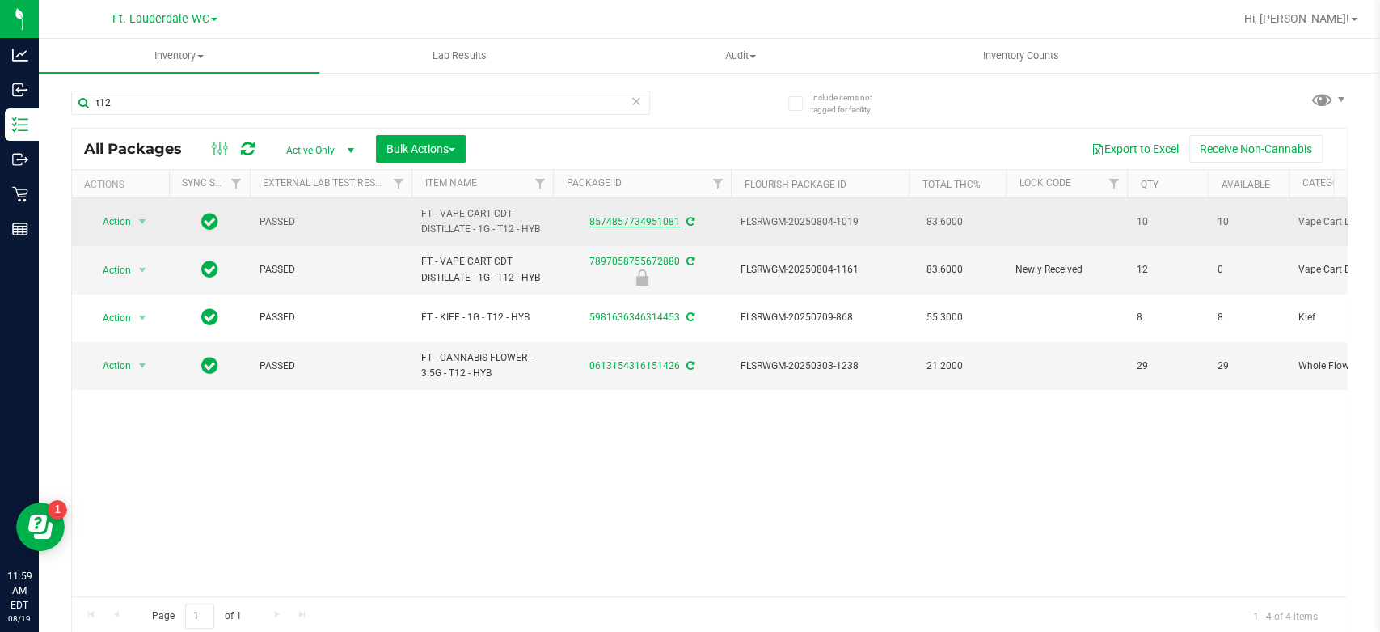
click at [643, 220] on link "8574857734951081" at bounding box center [634, 221] width 91 height 11
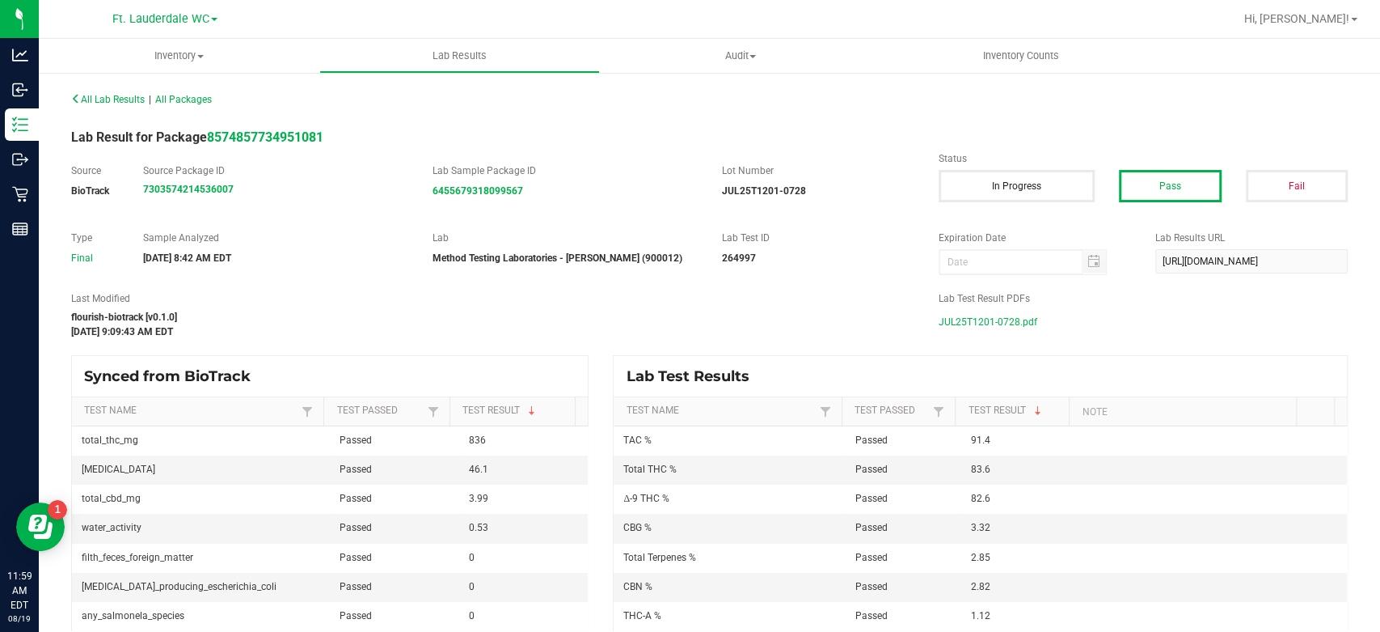
click at [982, 317] on span "JUL25T1201-0728.pdf" at bounding box center [988, 322] width 99 height 24
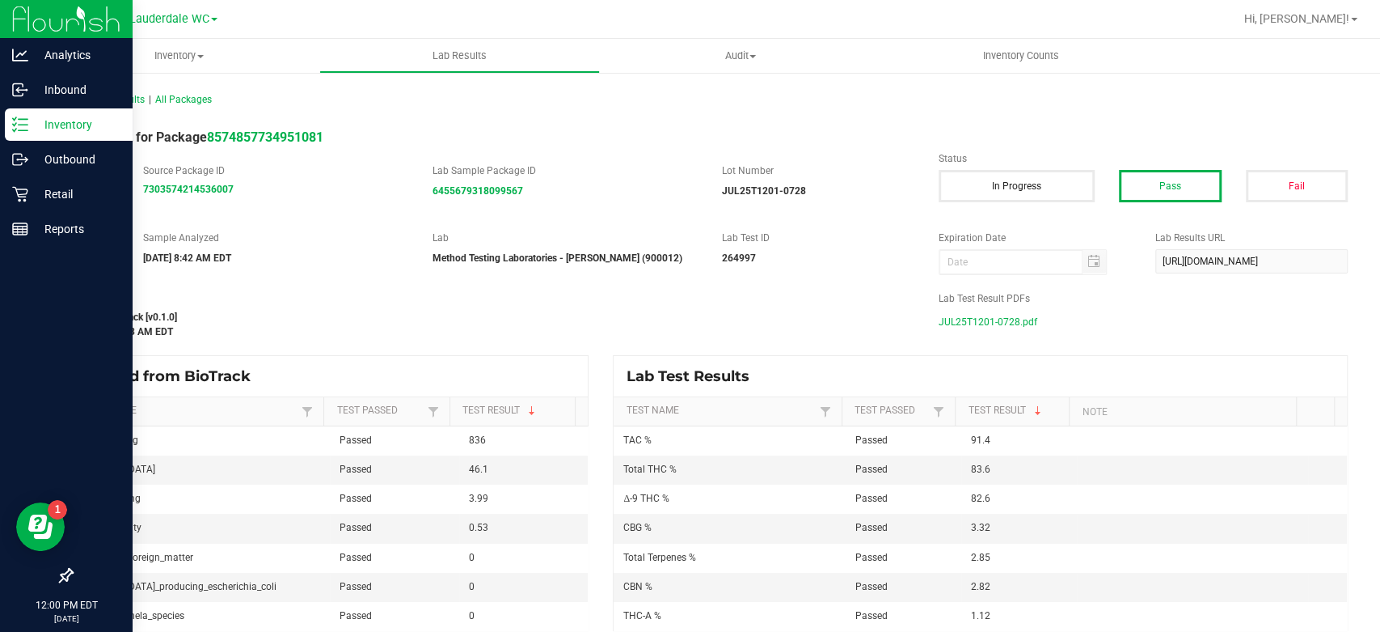
click at [28, 121] on p "Inventory" at bounding box center [76, 124] width 97 height 19
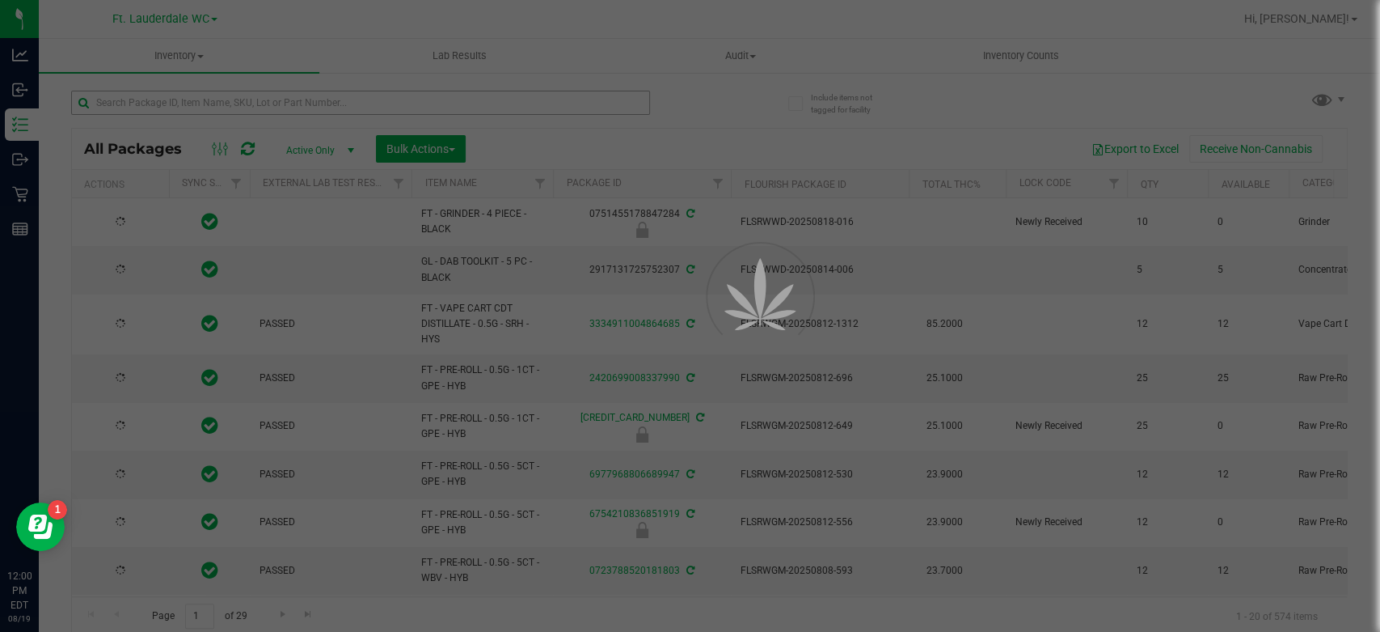
click at [226, 95] on div at bounding box center [690, 316] width 1380 height 632
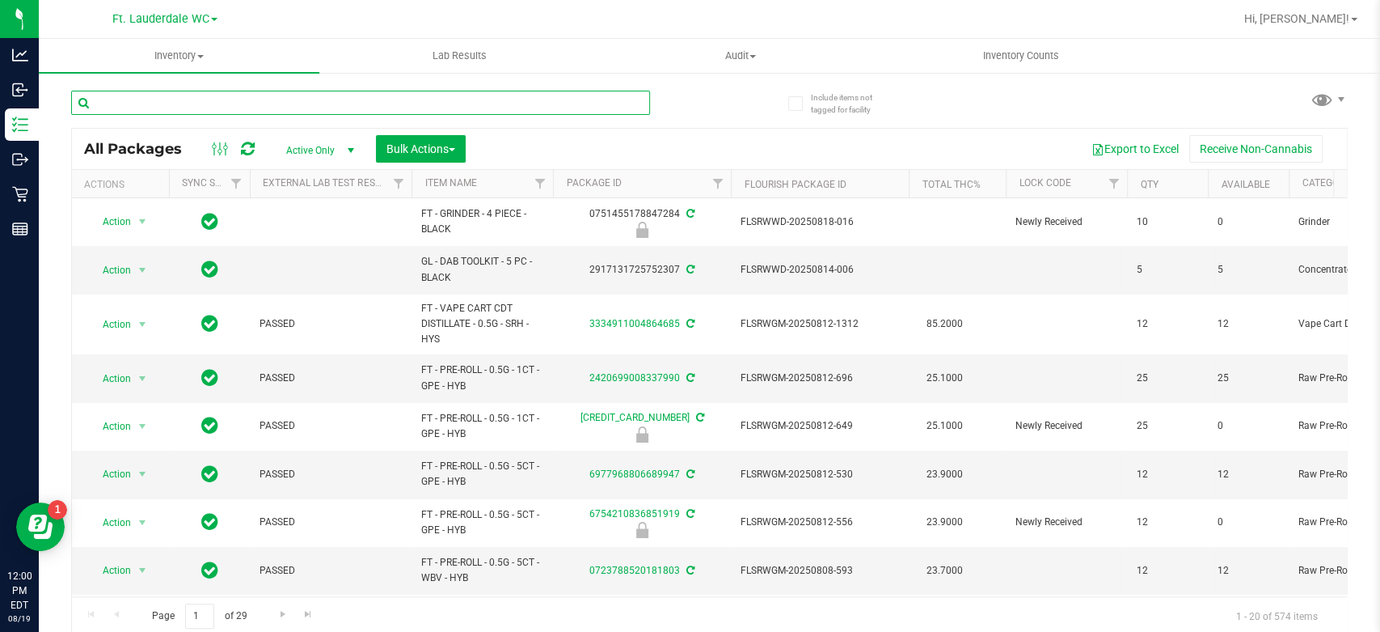
click at [226, 95] on input "text" at bounding box center [360, 103] width 579 height 24
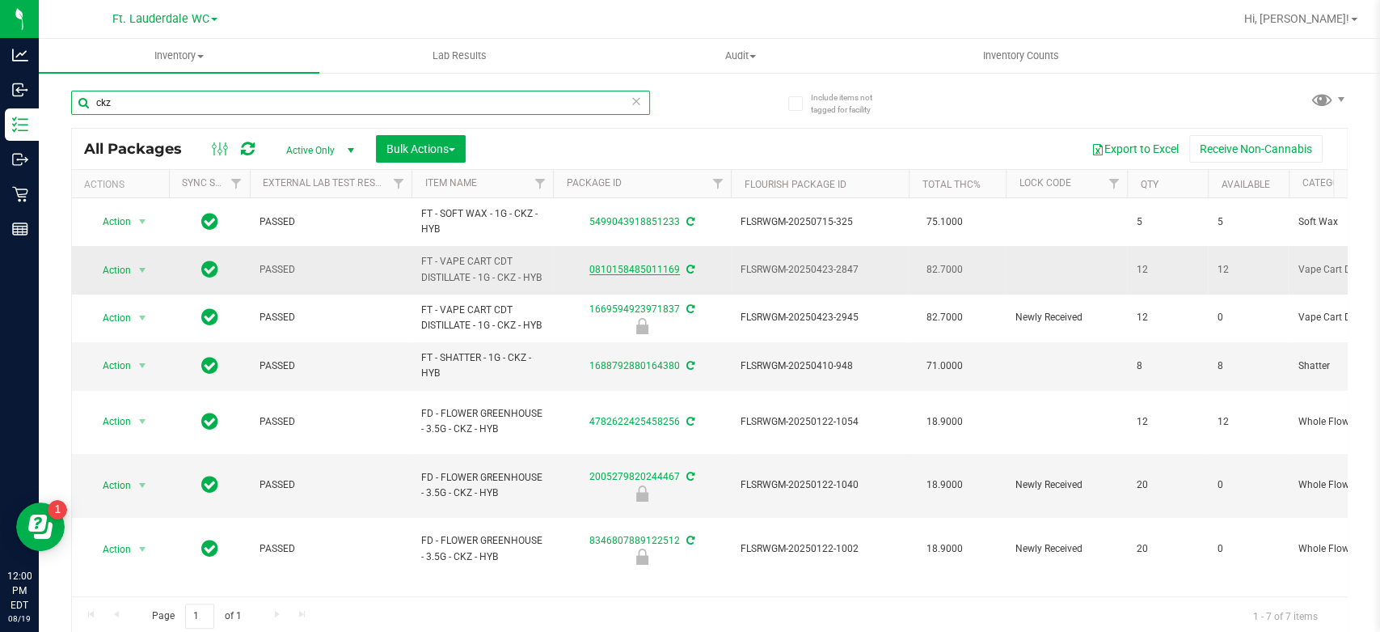
type input "ckz"
click at [602, 275] on link "0810158485011169" at bounding box center [634, 269] width 91 height 11
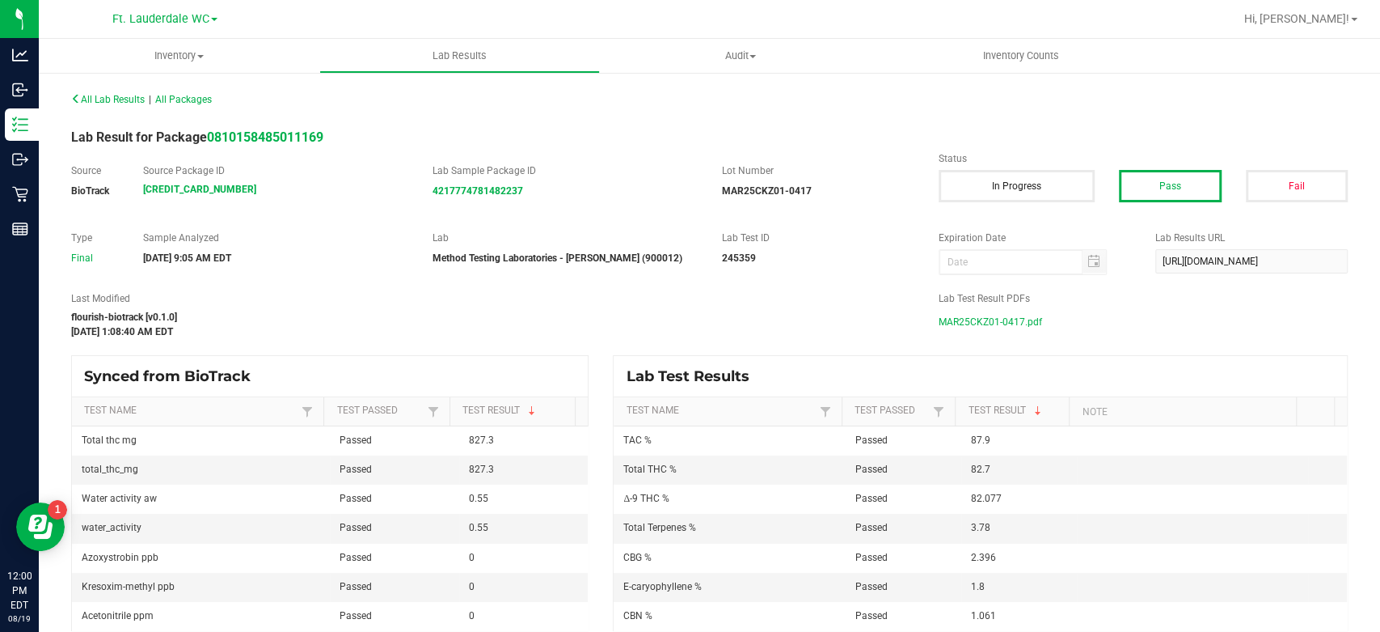
click at [1008, 324] on span "MAR25CKZ01-0417.pdf" at bounding box center [991, 322] width 104 height 24
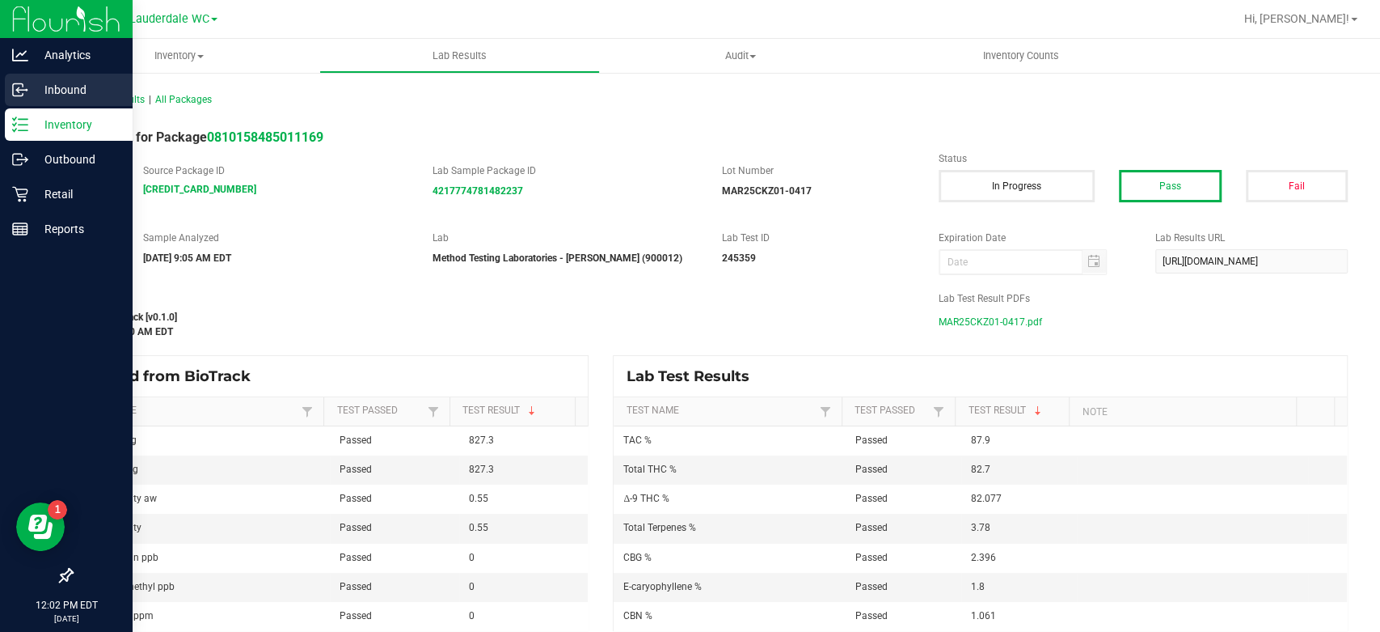
click at [9, 95] on div "Inbound" at bounding box center [69, 90] width 128 height 32
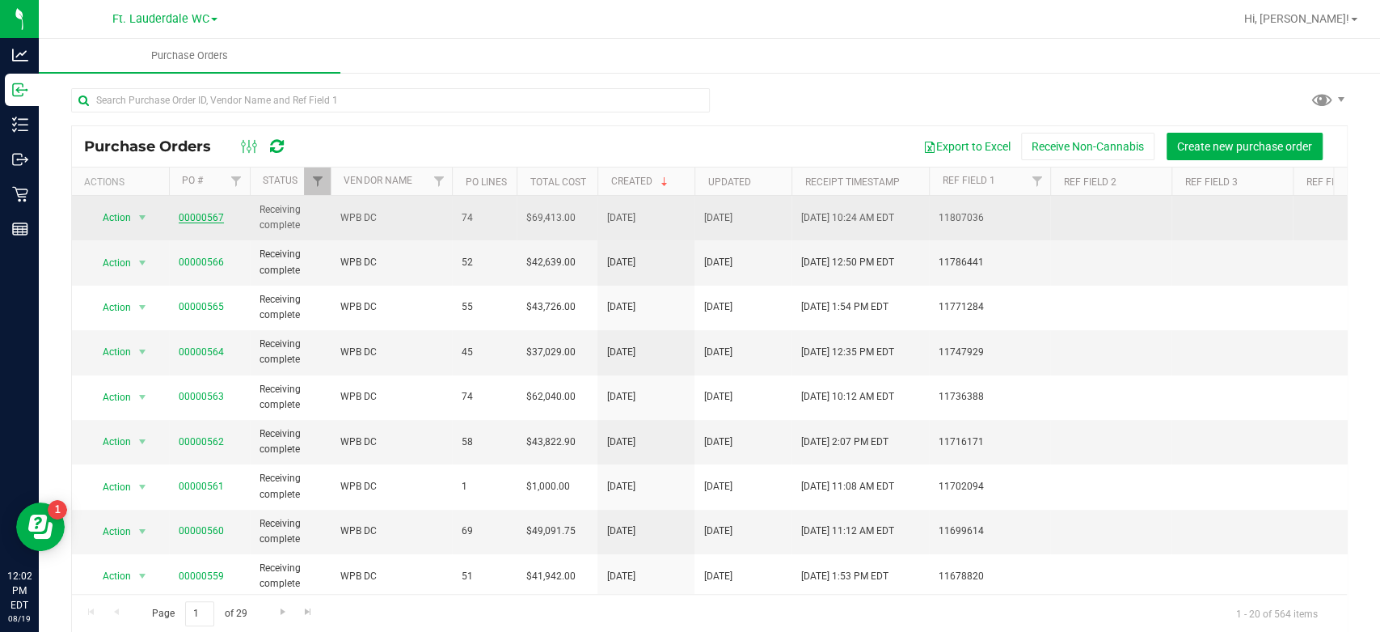
click at [188, 218] on link "00000567" at bounding box center [201, 217] width 45 height 11
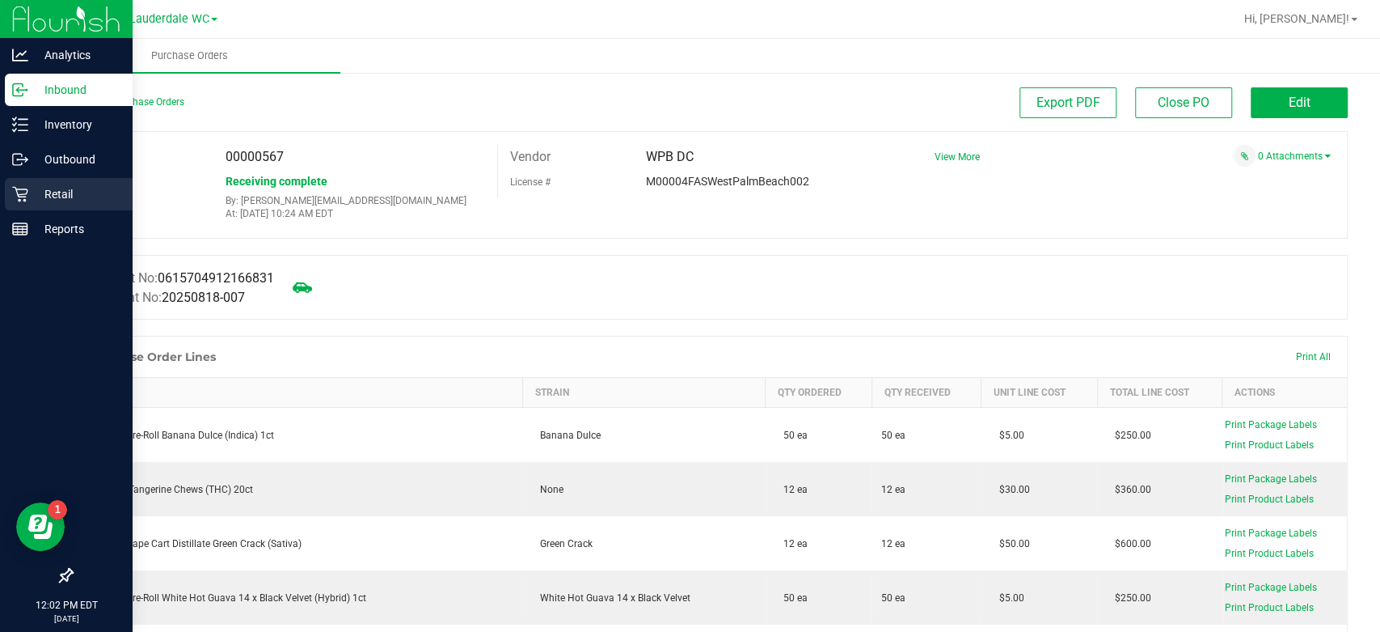
click at [22, 192] on icon at bounding box center [20, 194] width 16 height 16
